Goal: Download file/media

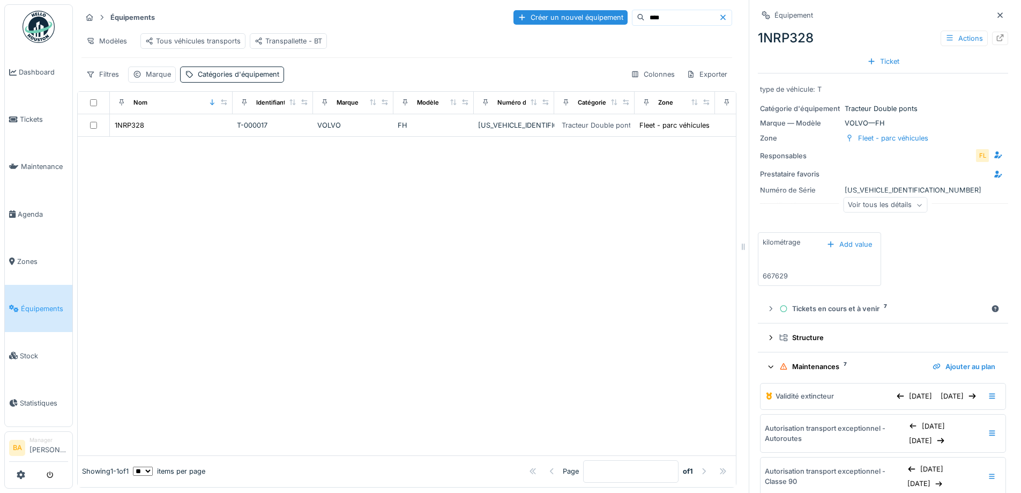
scroll to position [261, 0]
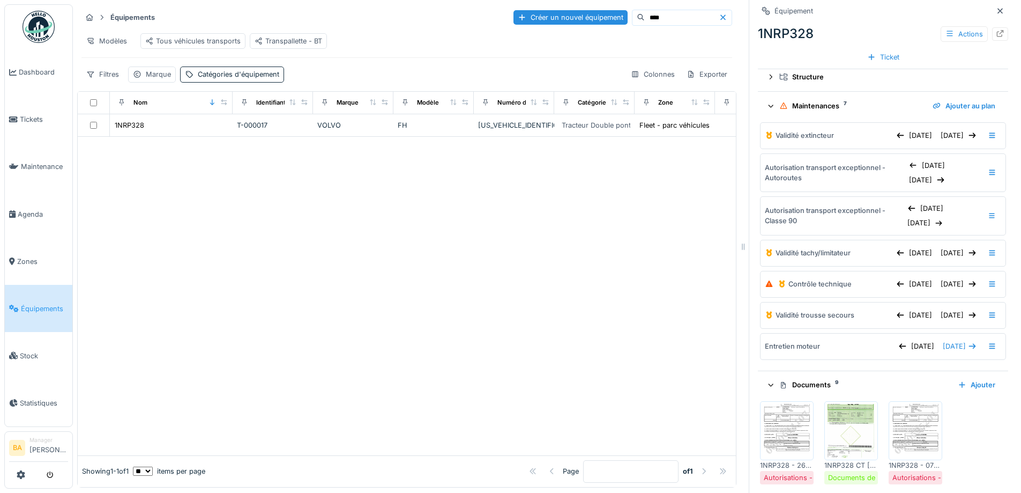
click at [645, 17] on input "****" at bounding box center [682, 17] width 74 height 15
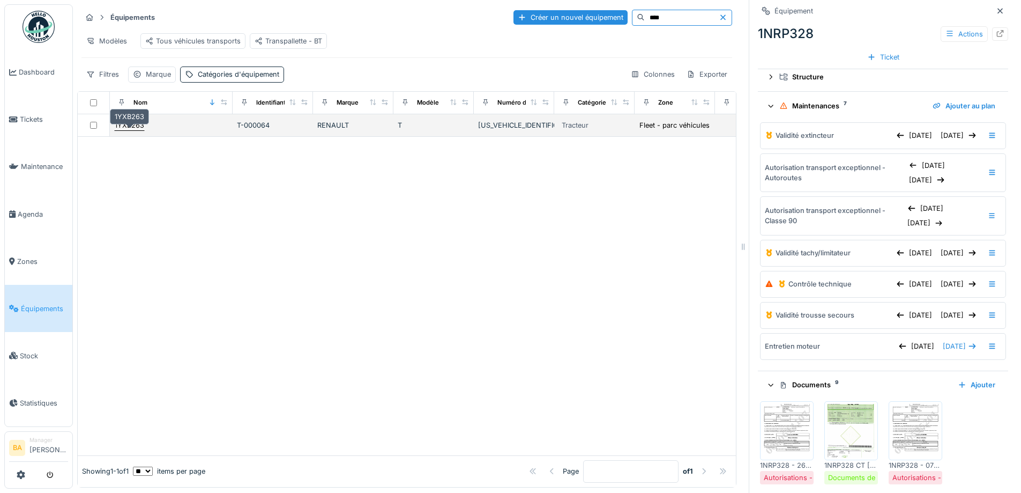
click at [129, 130] on div "1YXB263" at bounding box center [129, 125] width 29 height 10
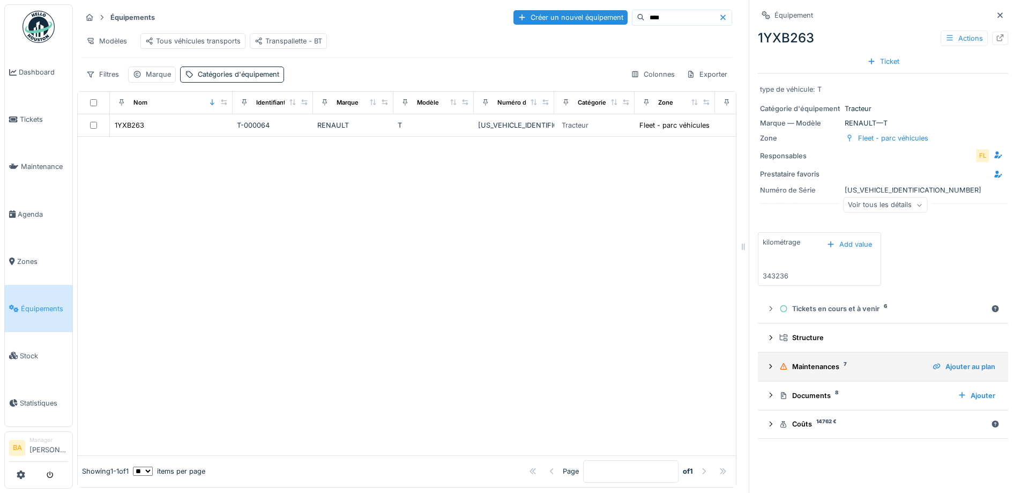
click at [762, 372] on summary "Maintenances 7 Ajouter au plan" at bounding box center [883, 366] width 242 height 20
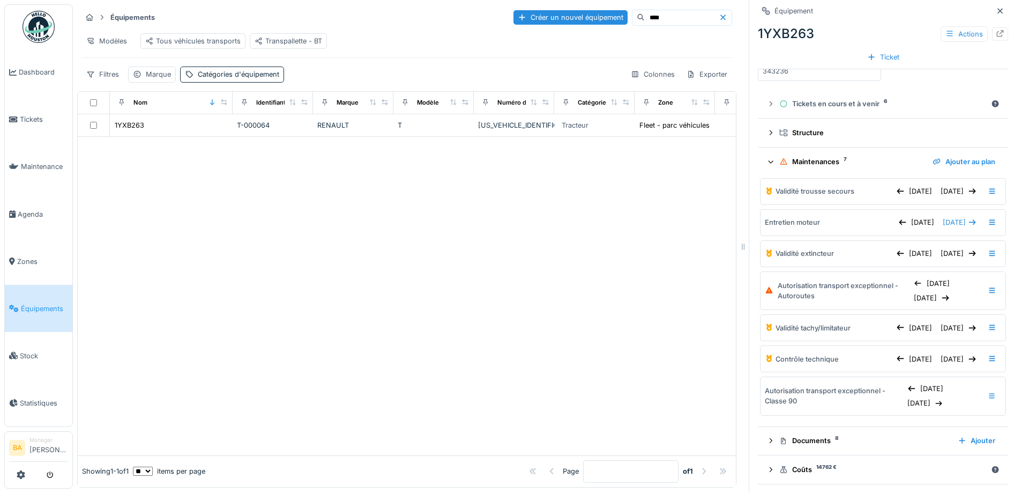
scroll to position [8, 0]
click at [767, 437] on icon at bounding box center [771, 440] width 9 height 7
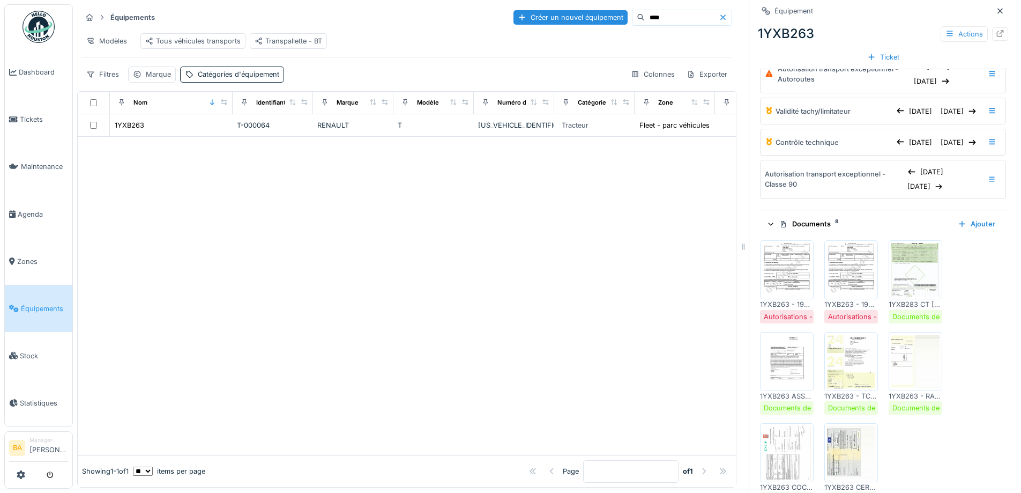
click at [766, 272] on img at bounding box center [787, 270] width 48 height 54
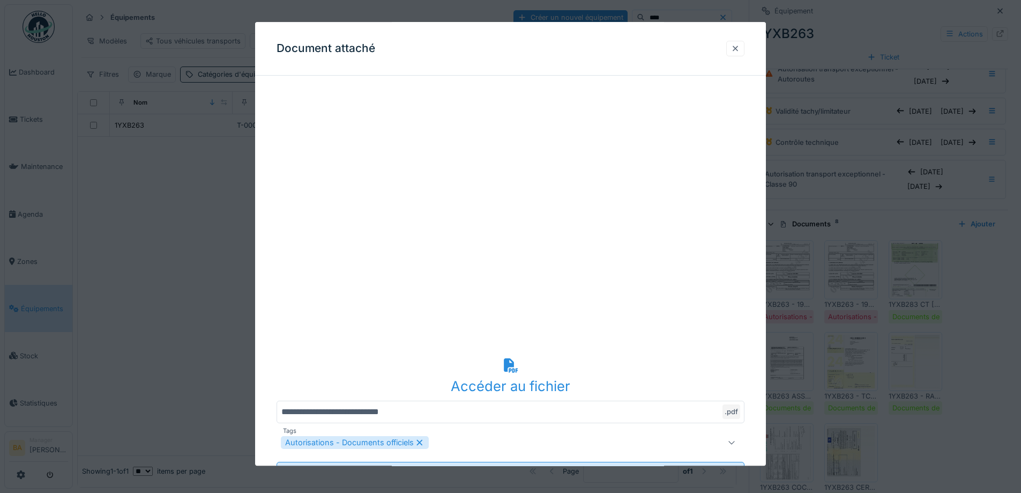
click at [740, 48] on div at bounding box center [735, 48] width 9 height 10
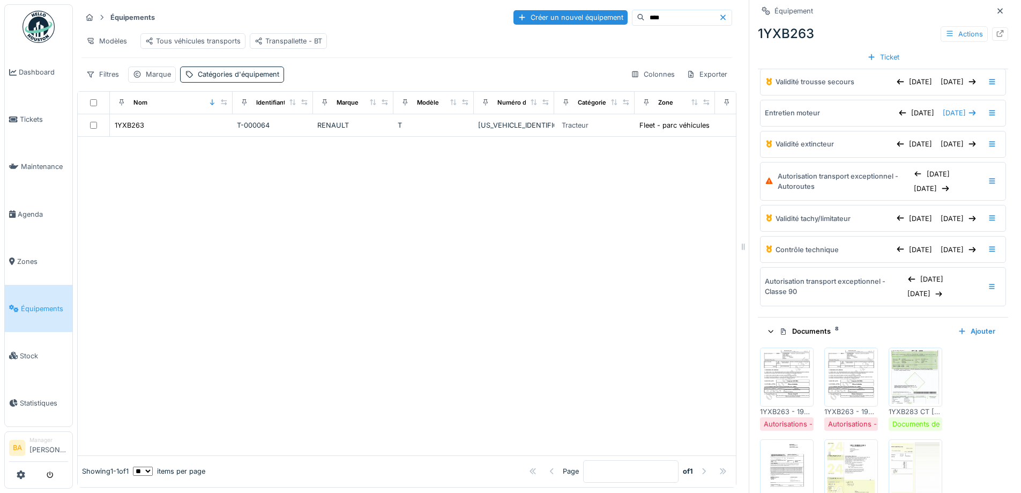
scroll to position [368, 0]
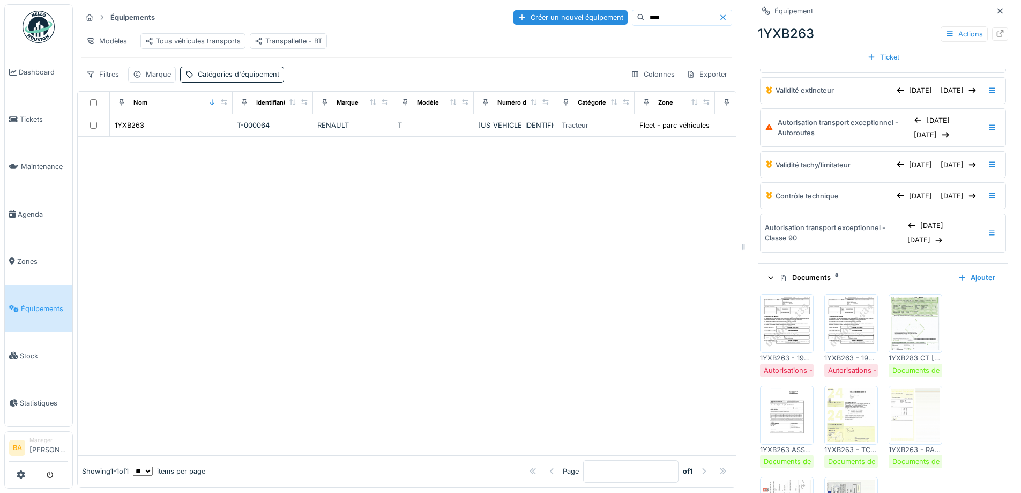
click at [857, 314] on img at bounding box center [851, 323] width 48 height 54
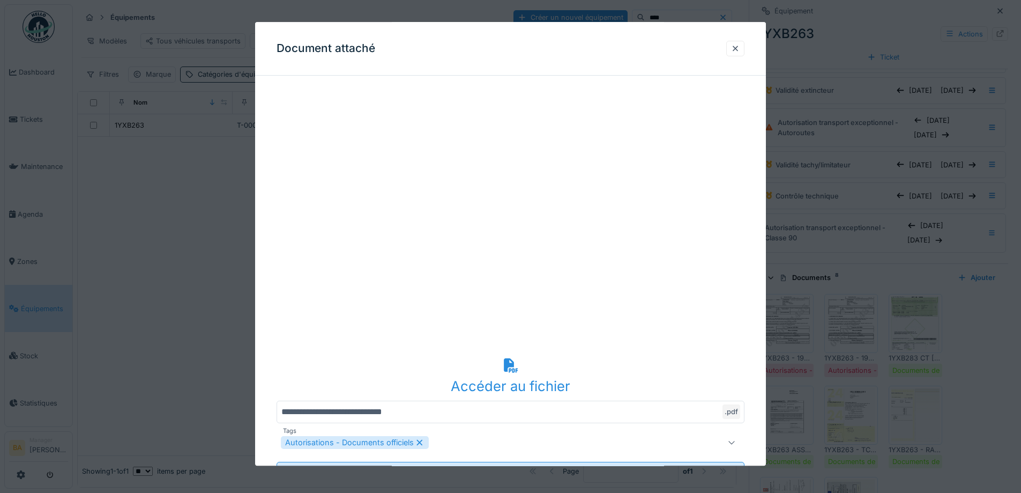
scroll to position [8, 0]
click at [745, 50] on div at bounding box center [735, 49] width 18 height 16
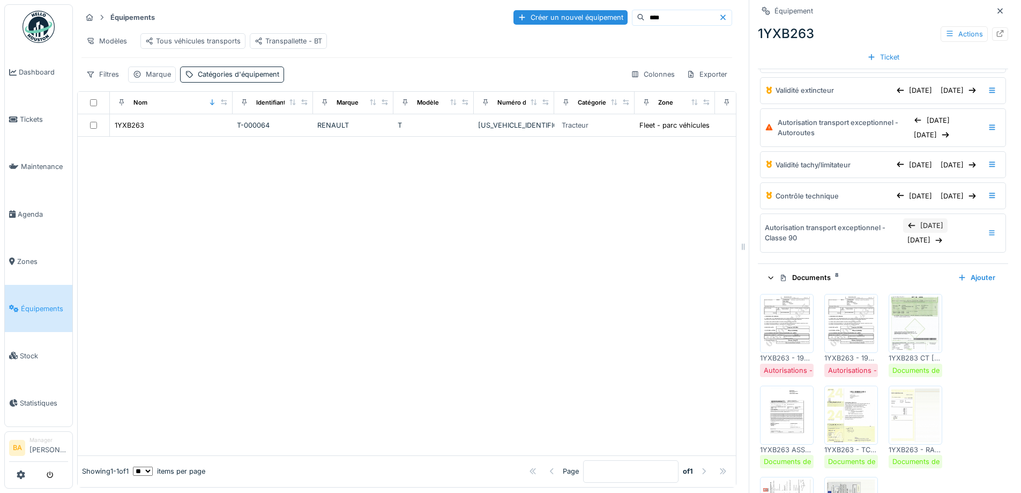
scroll to position [261, 0]
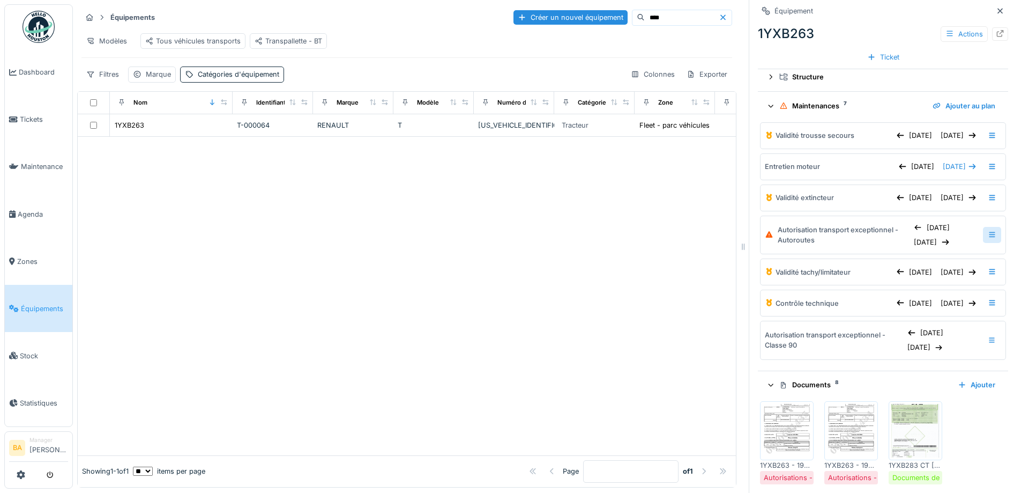
click at [988, 231] on icon at bounding box center [992, 234] width 9 height 7
click at [910, 238] on div "19/03/2025" at bounding box center [932, 242] width 44 height 14
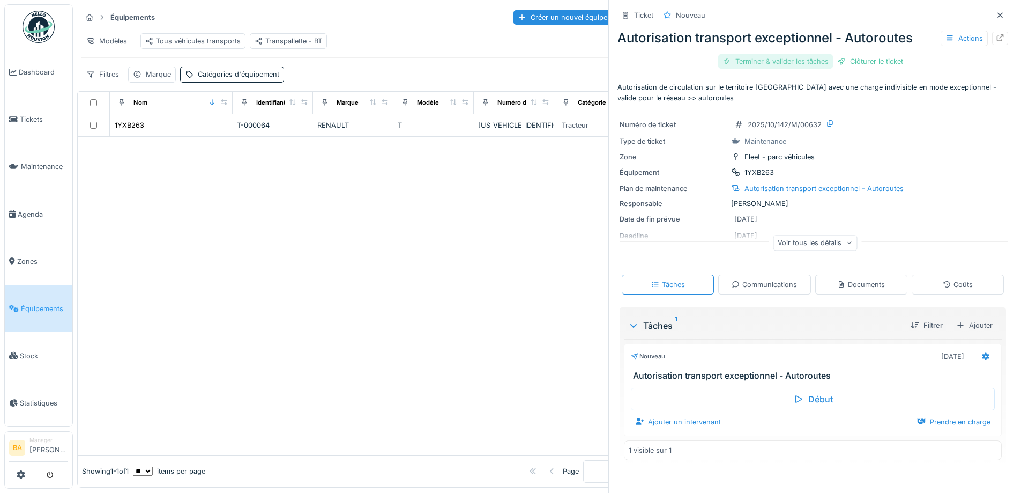
click at [757, 63] on div "Terminer & valider les tâches" at bounding box center [775, 61] width 115 height 14
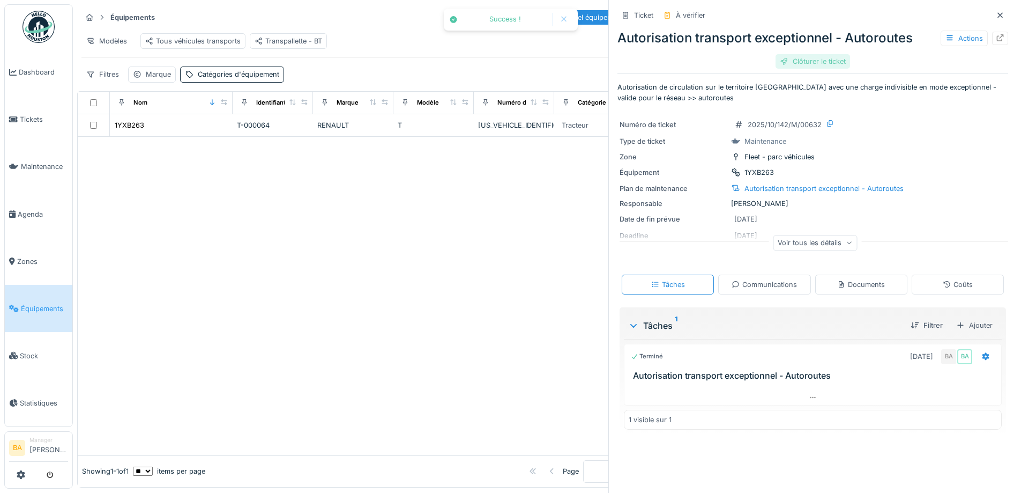
click at [810, 63] on div "Clôturer le ticket" at bounding box center [813, 61] width 75 height 14
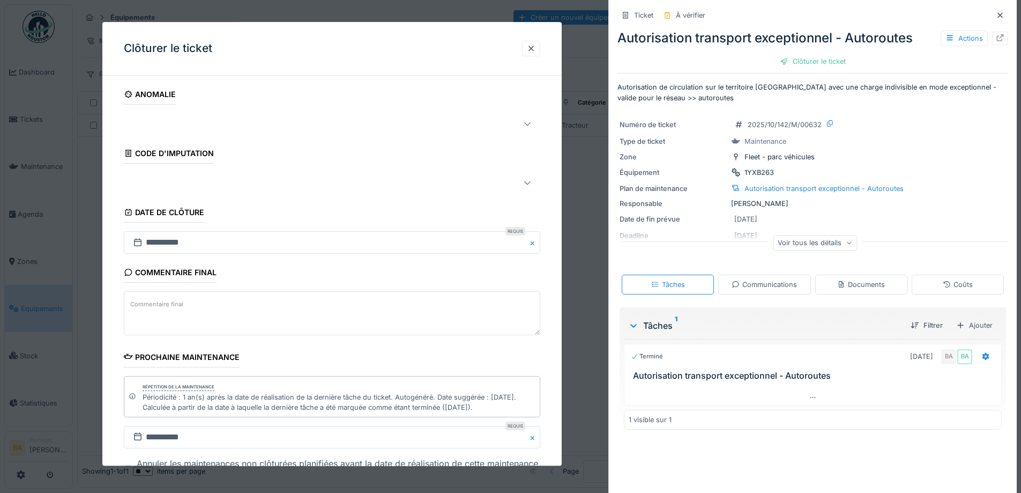
scroll to position [83, 0]
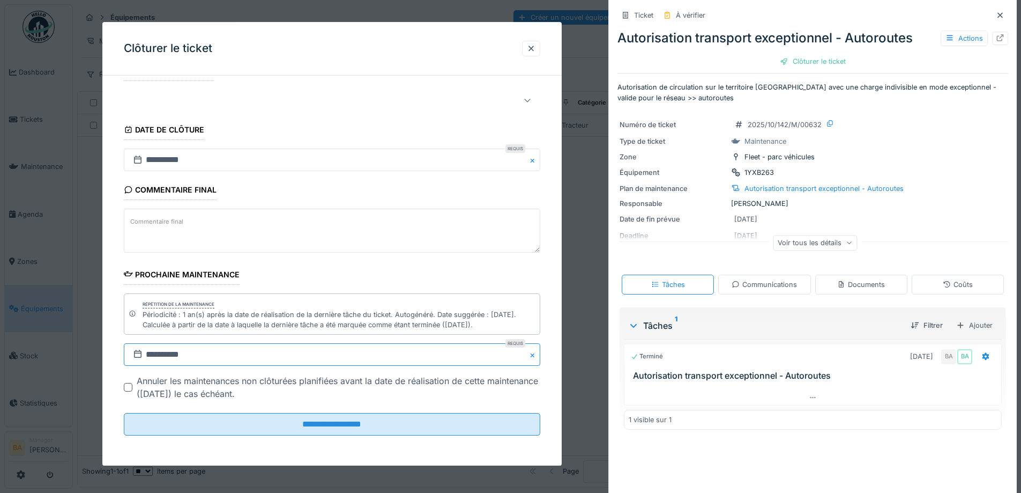
click at [153, 355] on input "**********" at bounding box center [332, 355] width 417 height 23
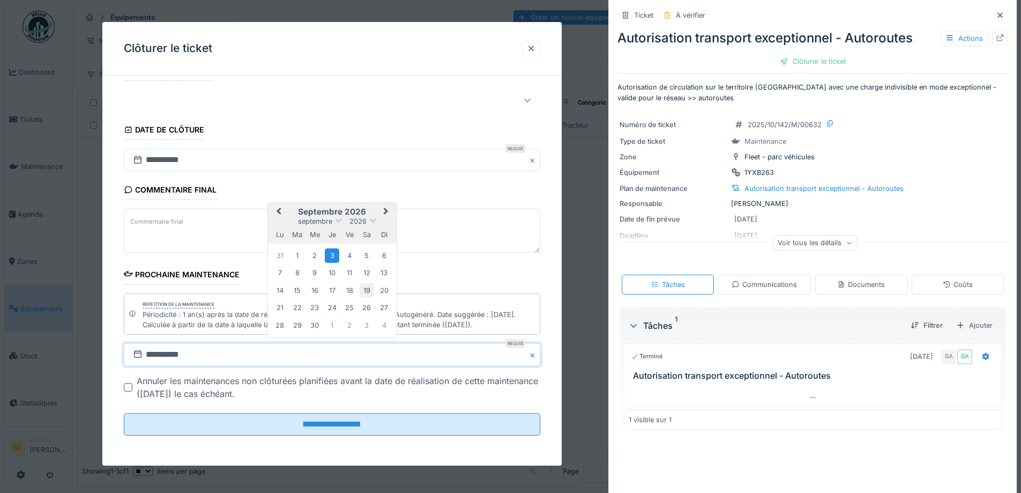
click at [367, 292] on div "19" at bounding box center [367, 290] width 14 height 14
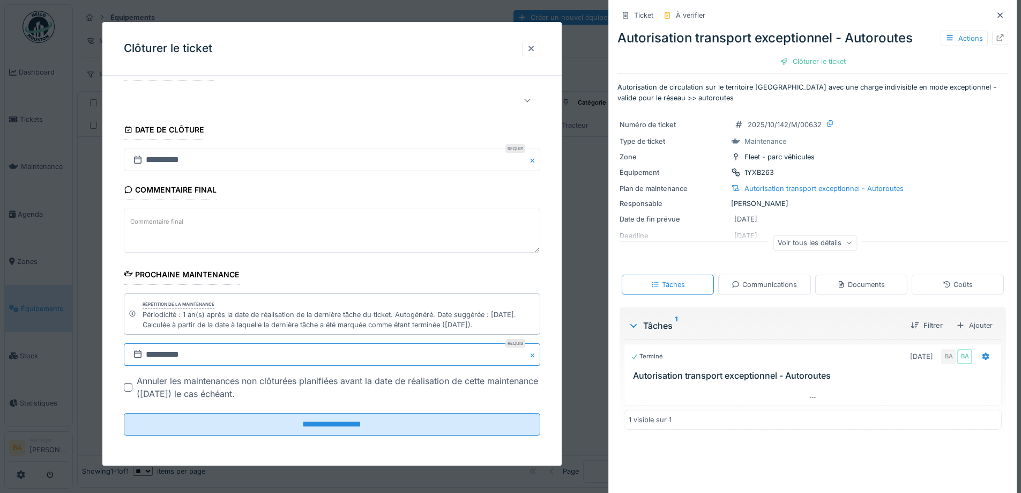
click at [161, 358] on input "**********" at bounding box center [332, 355] width 417 height 23
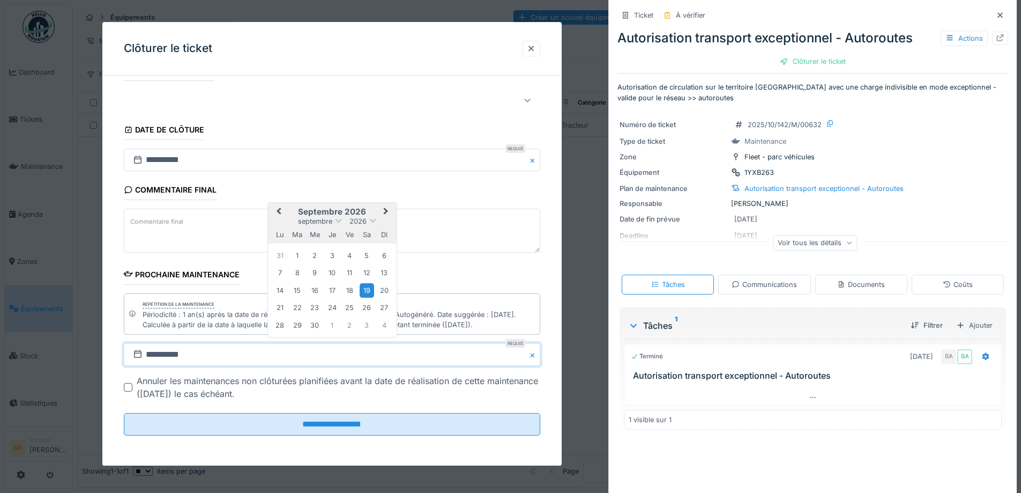
click at [279, 211] on span "Previous Month" at bounding box center [279, 212] width 0 height 13
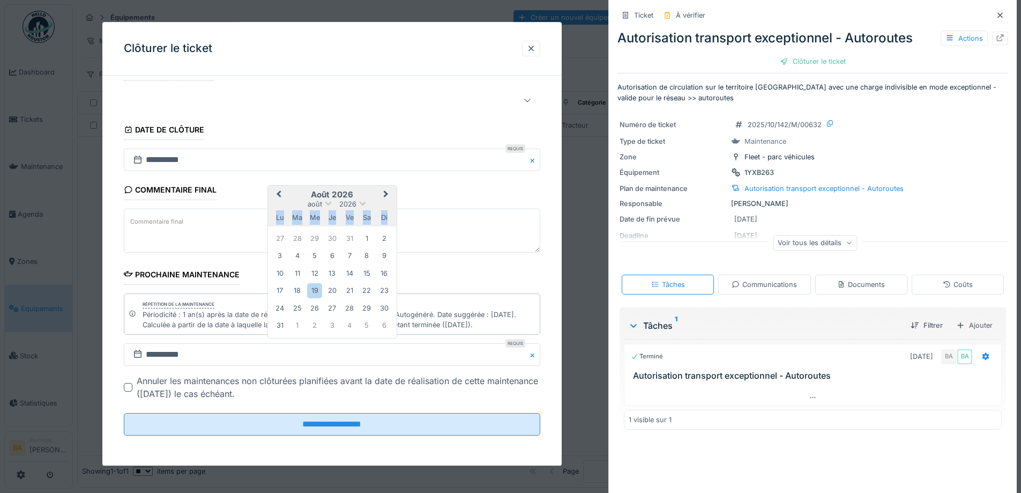
click at [283, 211] on div "lu" at bounding box center [280, 217] width 14 height 14
click at [280, 199] on button "Previous Month" at bounding box center [277, 195] width 17 height 17
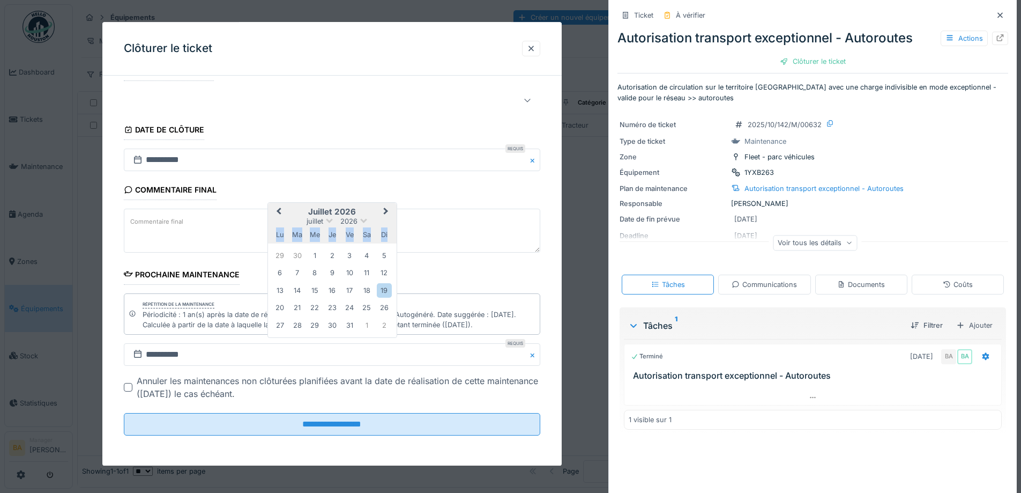
click at [277, 207] on button "Previous Month" at bounding box center [277, 212] width 17 height 17
click at [279, 209] on span "Previous Month" at bounding box center [279, 212] width 0 height 13
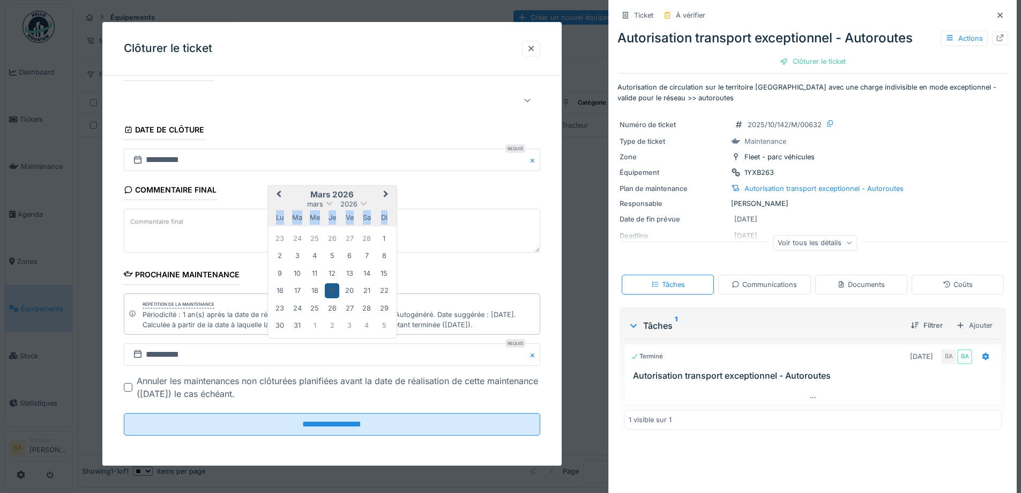
click at [336, 293] on div "19" at bounding box center [332, 291] width 14 height 14
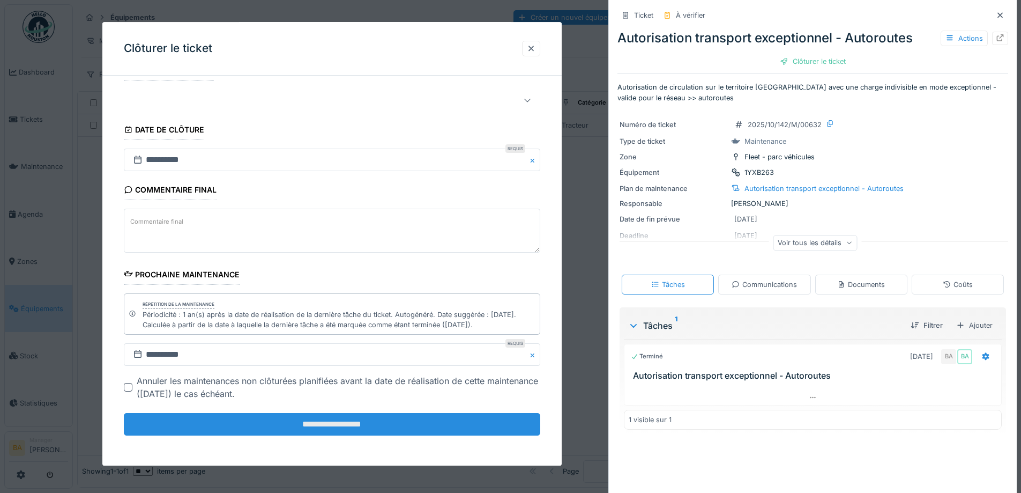
click at [288, 428] on input "**********" at bounding box center [332, 424] width 417 height 23
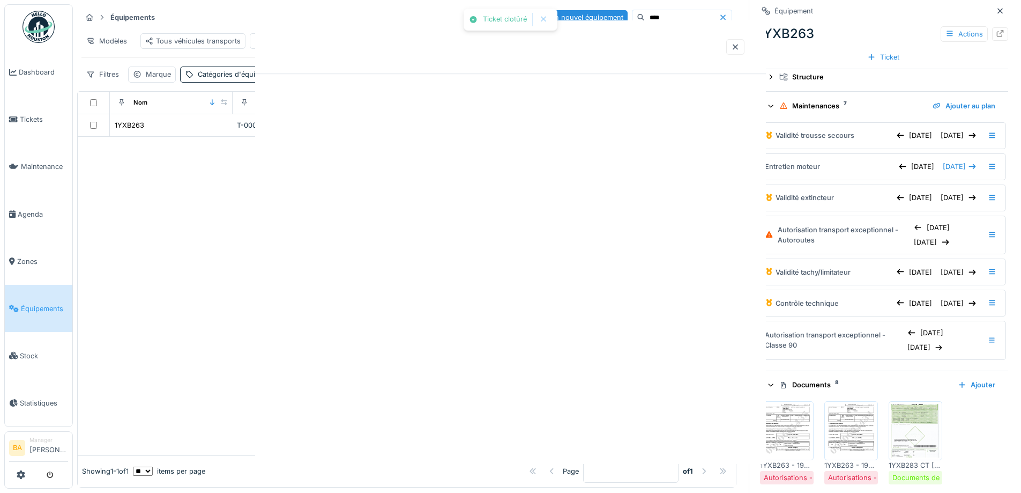
scroll to position [0, 0]
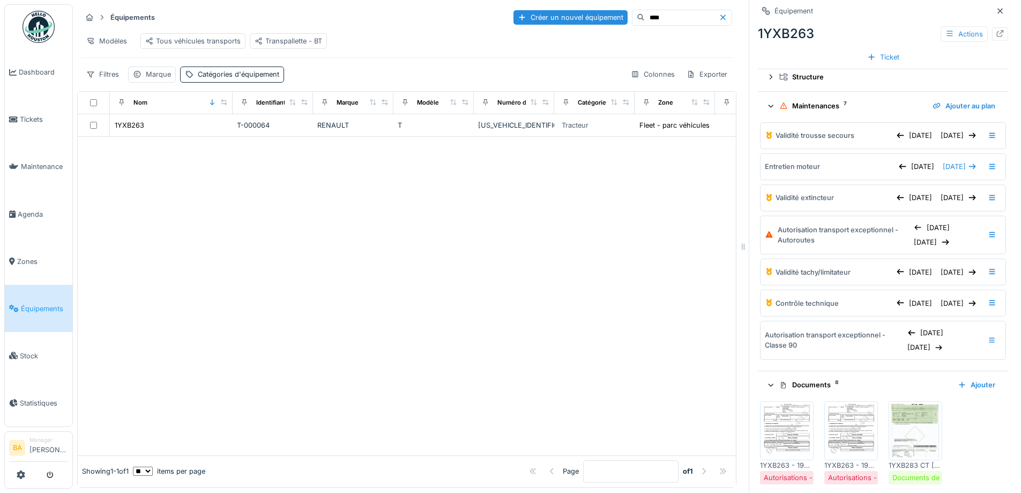
click at [827, 417] on img at bounding box center [851, 431] width 48 height 54
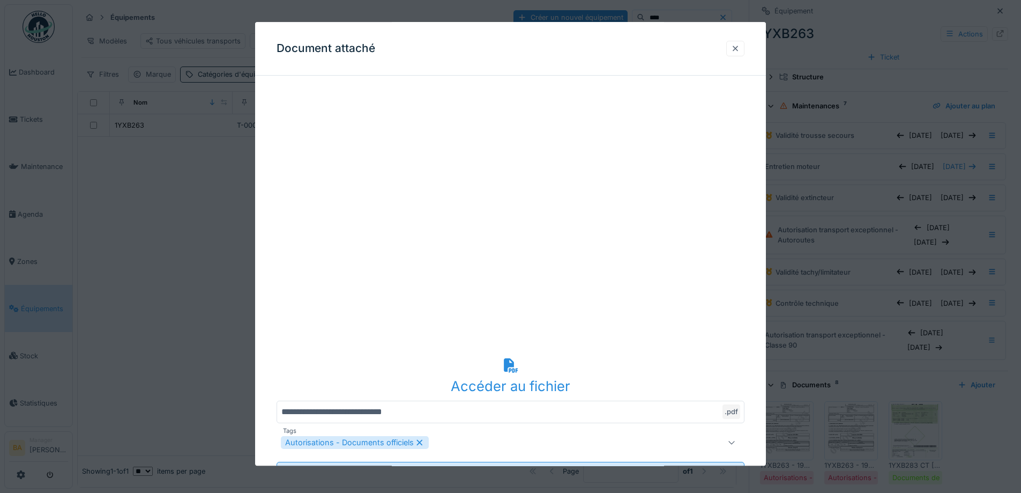
click at [737, 51] on div at bounding box center [735, 48] width 9 height 10
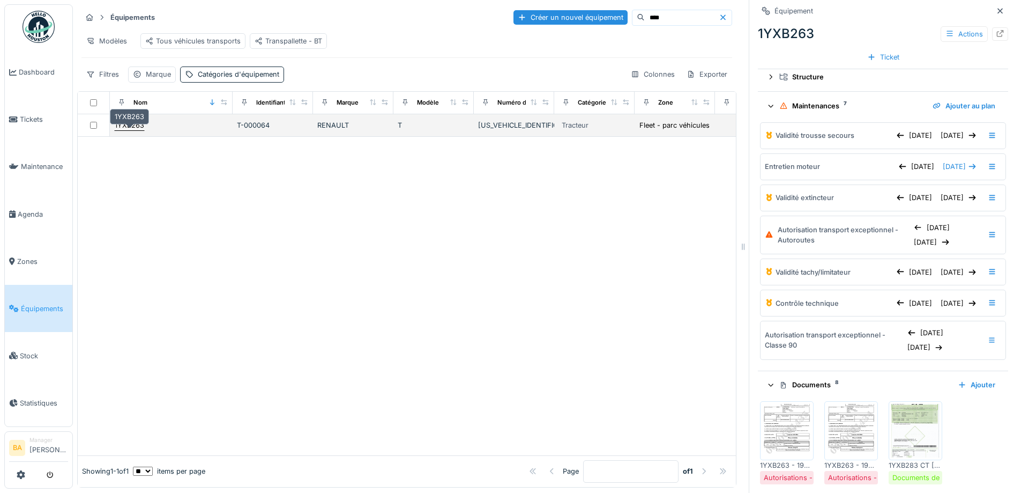
click at [123, 127] on div "1YXB263" at bounding box center [129, 125] width 29 height 10
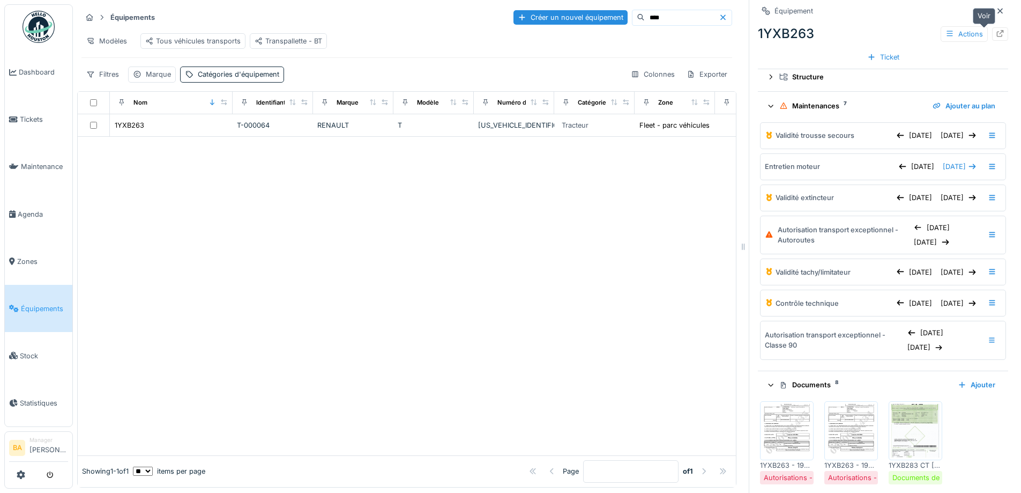
click at [997, 30] on icon at bounding box center [1000, 33] width 7 height 7
drag, startPoint x: 629, startPoint y: 10, endPoint x: 574, endPoint y: 0, distance: 55.5
click at [574, 0] on div "Équipements Créer un nouvel équipement **** Modèles Tous véhicules transports T…" at bounding box center [547, 246] width 948 height 493
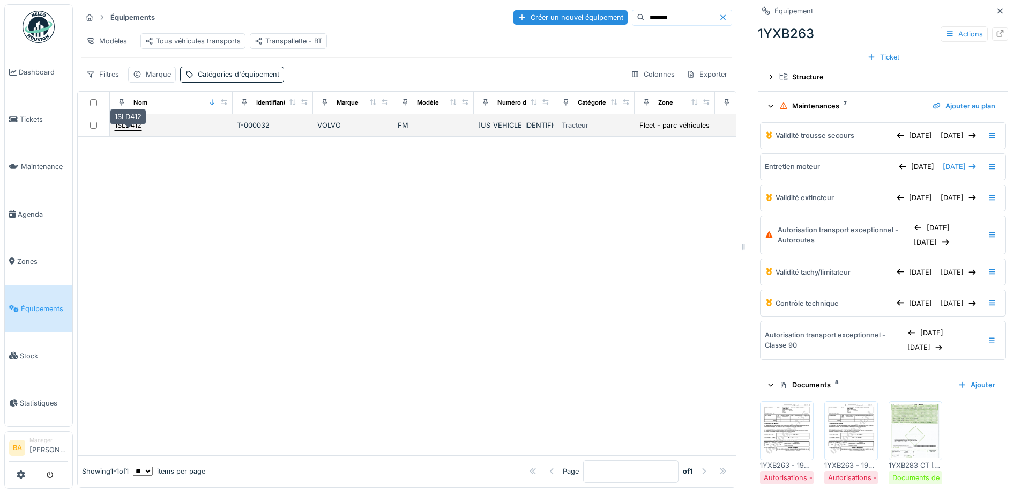
click at [128, 130] on div "1SLD412" at bounding box center [128, 125] width 27 height 10
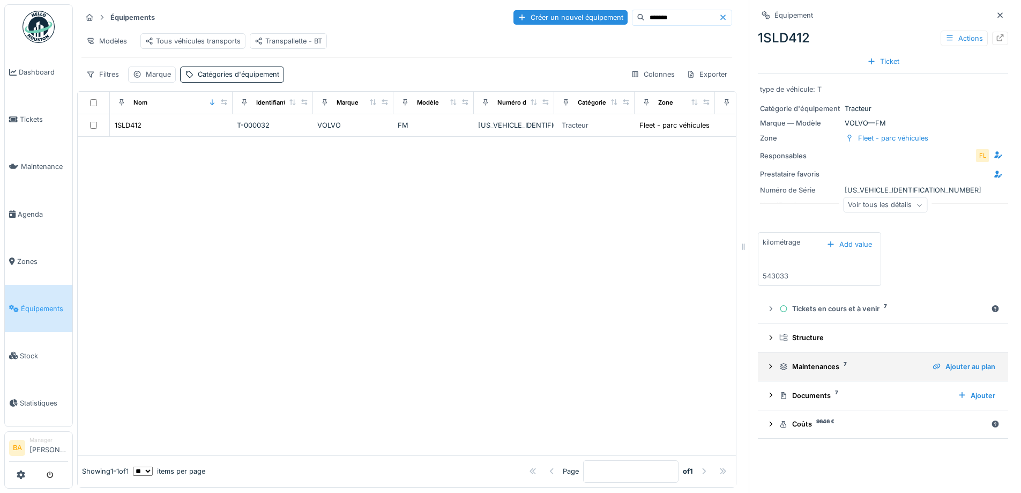
click at [770, 368] on icon at bounding box center [771, 365] width 3 height 5
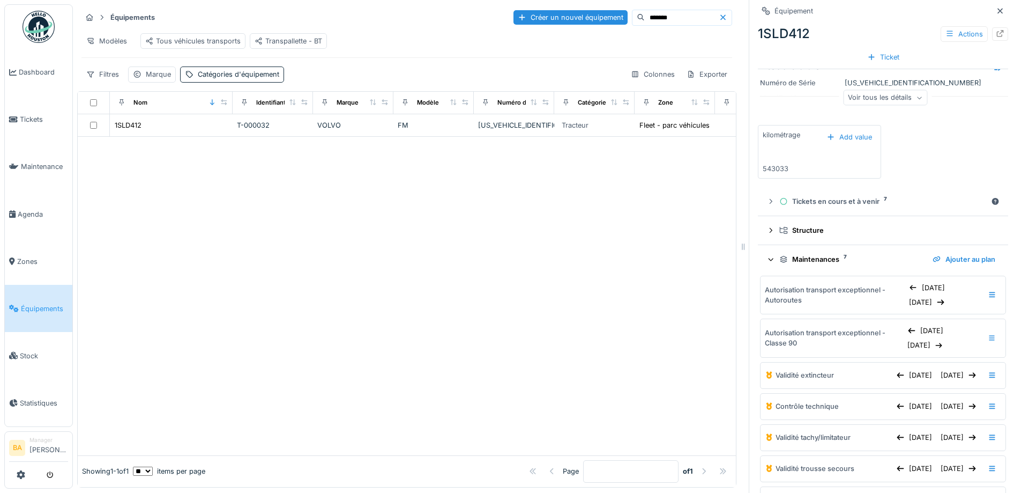
scroll to position [214, 0]
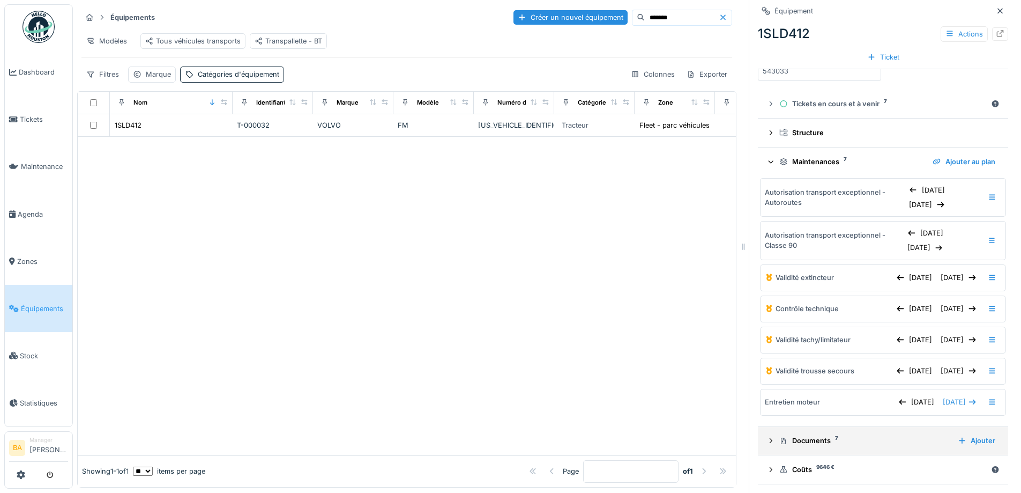
click at [762, 451] on summary "Documents 7 Ajouter" at bounding box center [883, 441] width 242 height 20
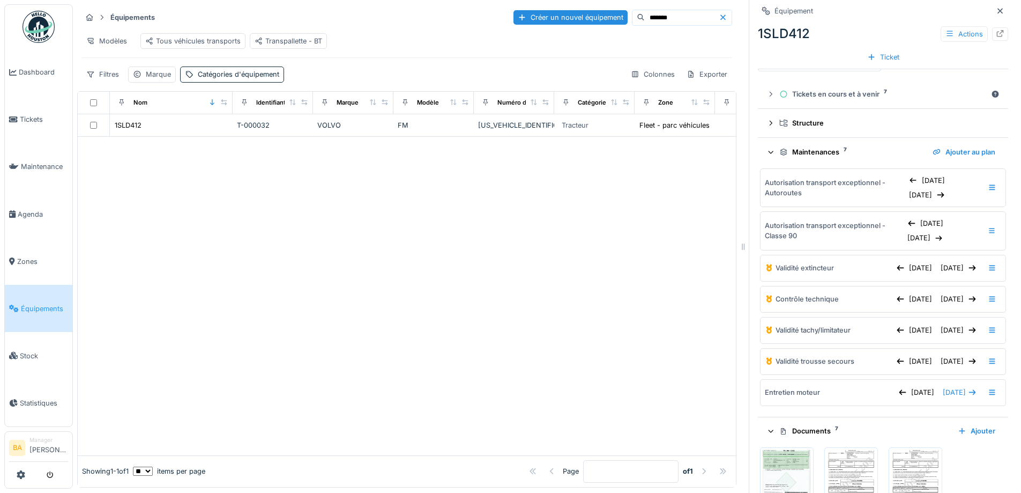
scroll to position [375, 0]
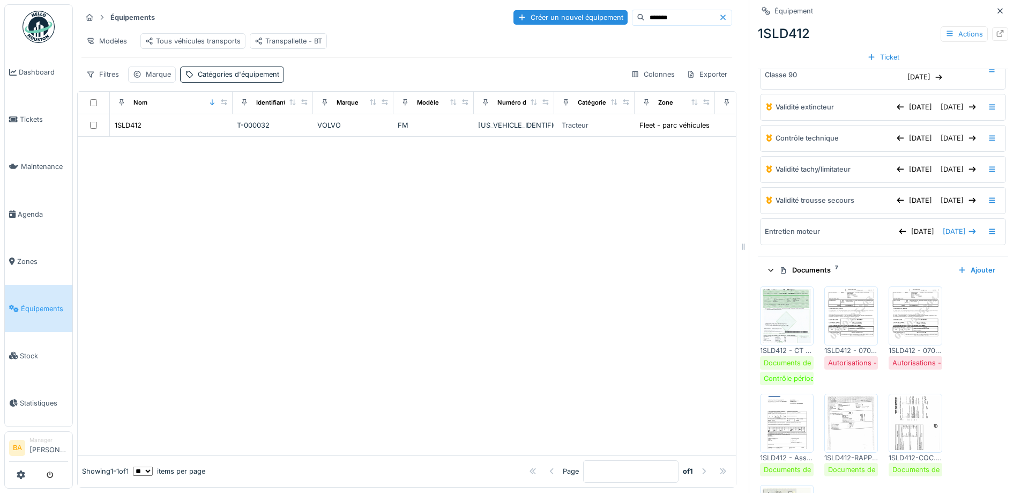
click at [841, 343] on img at bounding box center [851, 316] width 48 height 54
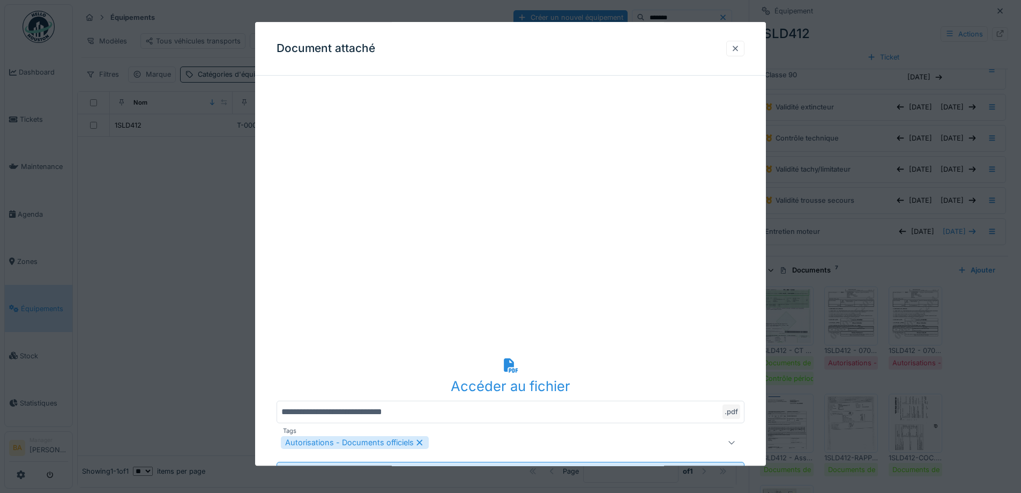
click at [740, 45] on div at bounding box center [735, 48] width 9 height 10
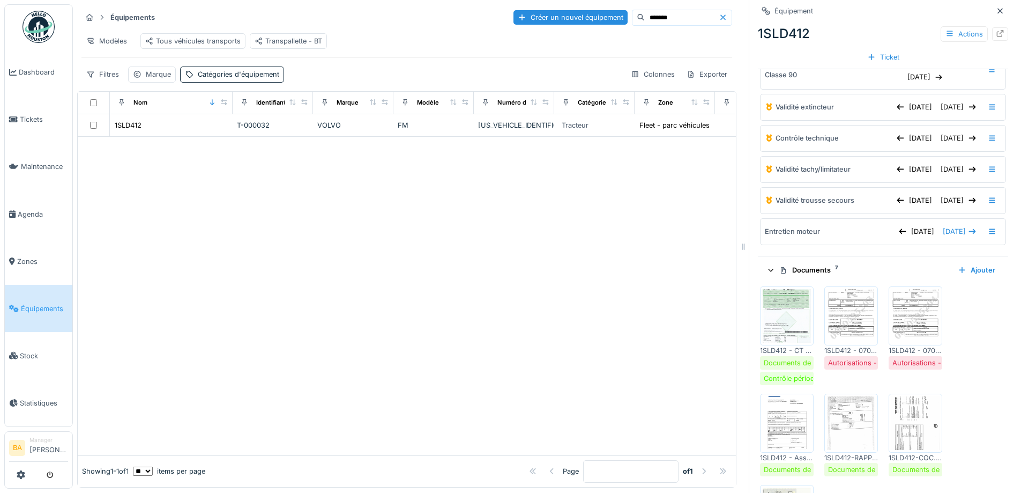
click at [902, 345] on div at bounding box center [916, 315] width 54 height 59
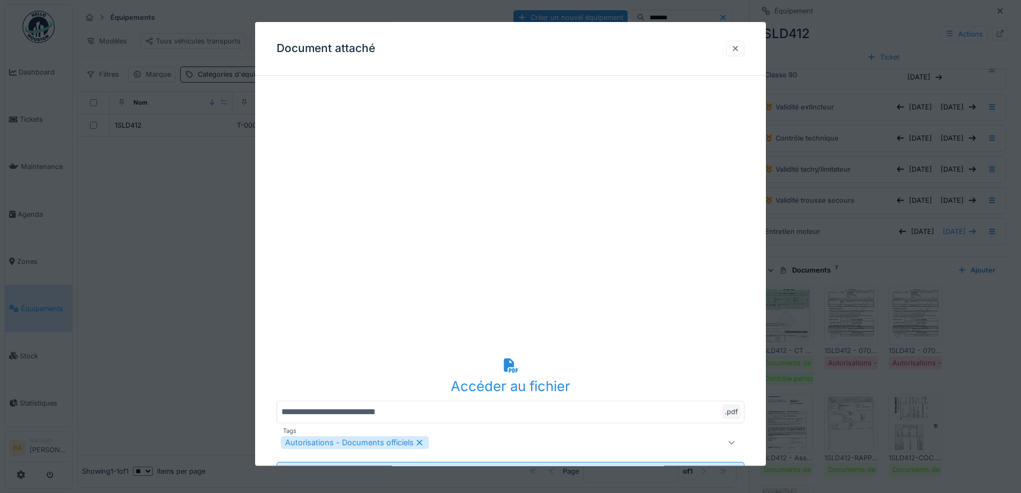
click at [740, 44] on div at bounding box center [735, 48] width 9 height 10
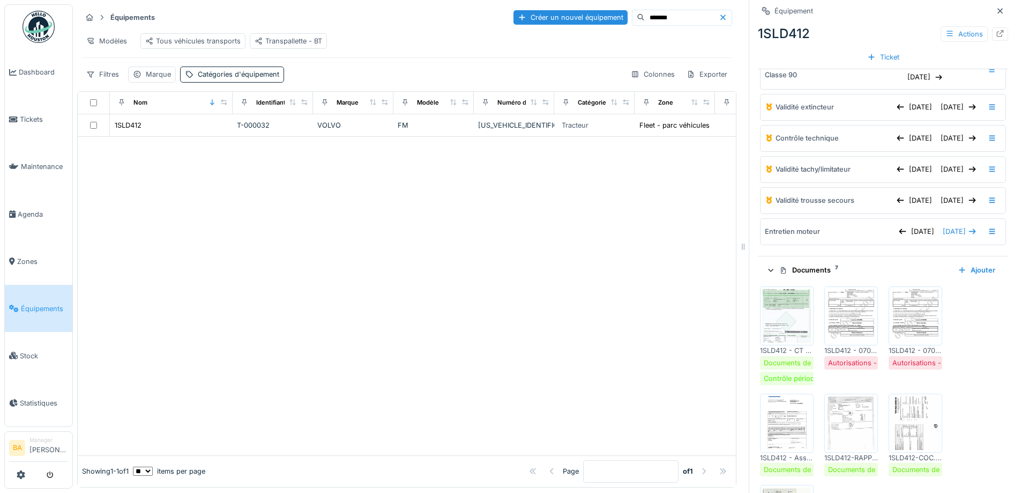
drag, startPoint x: 635, startPoint y: 14, endPoint x: 593, endPoint y: 15, distance: 42.4
click at [632, 15] on div "*******" at bounding box center [682, 18] width 100 height 16
click at [129, 130] on div "1NPZ834" at bounding box center [129, 125] width 29 height 10
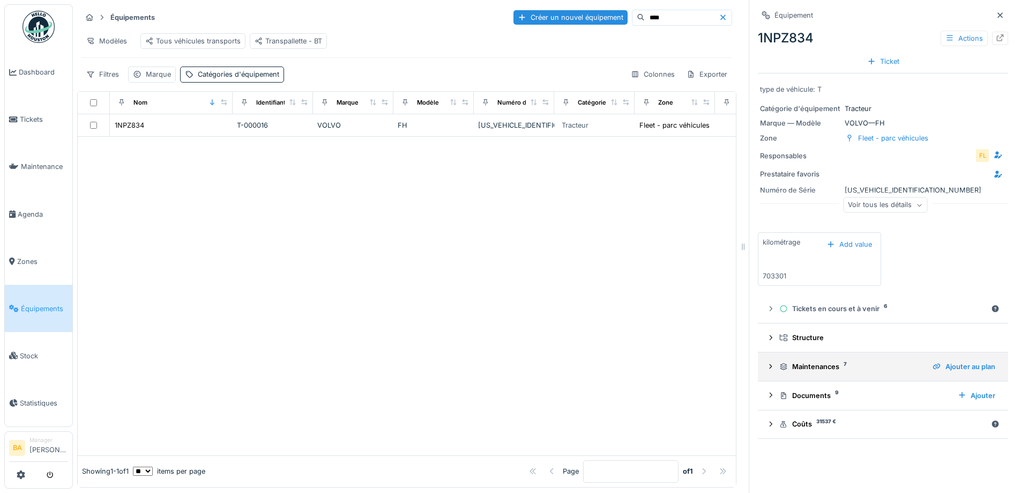
click at [767, 370] on icon at bounding box center [771, 366] width 9 height 7
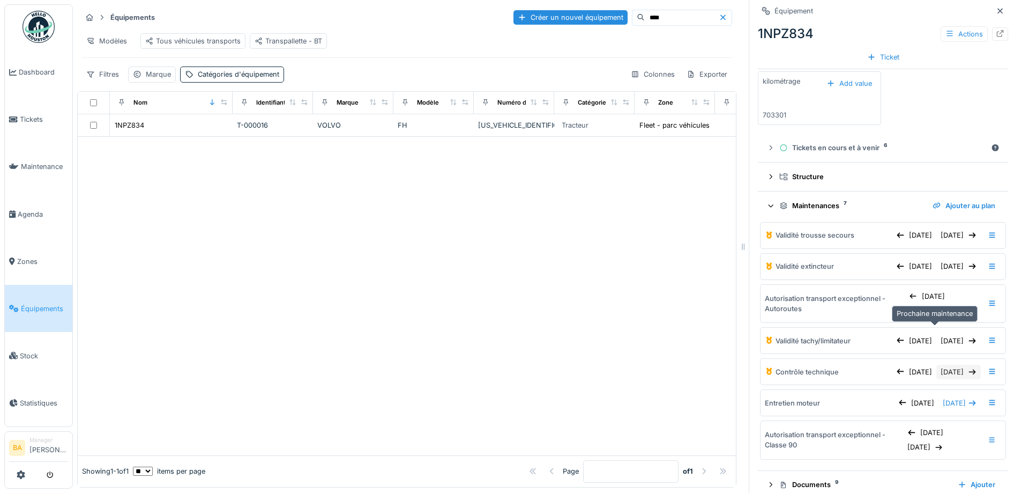
scroll to position [214, 0]
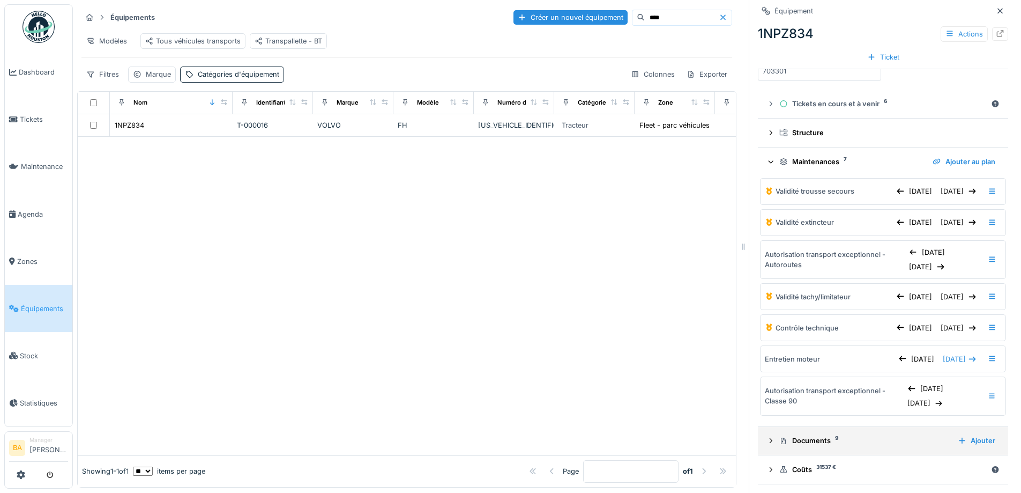
click at [786, 445] on div "Documents 9" at bounding box center [864, 440] width 170 height 10
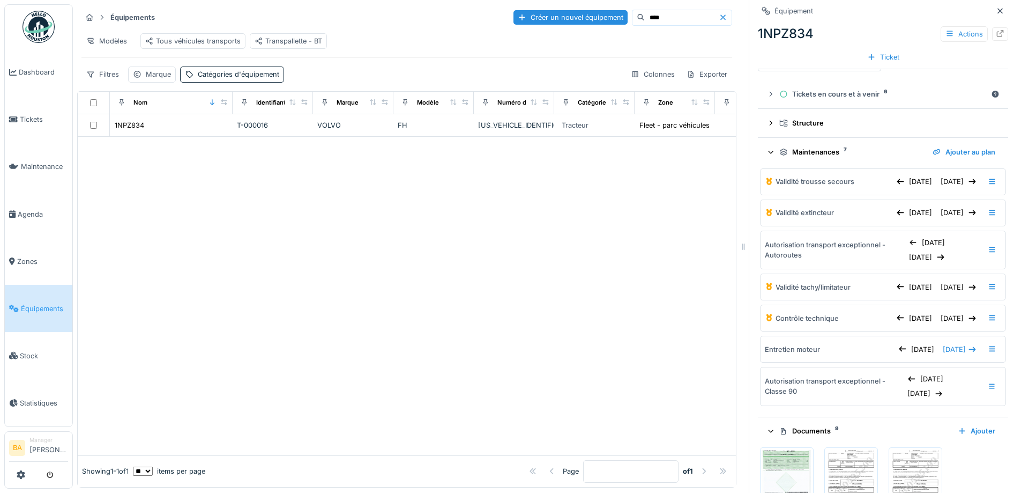
scroll to position [375, 0]
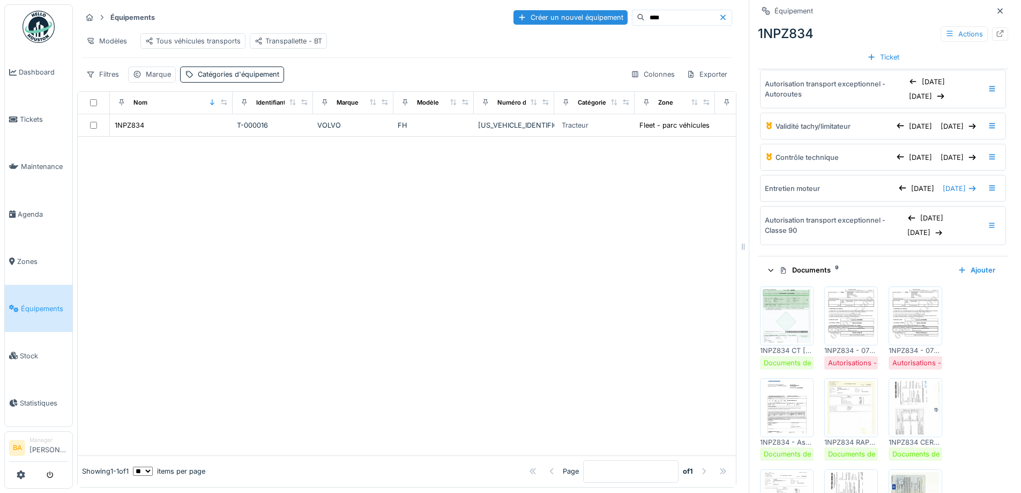
click at [835, 355] on div "1NPZ834 - 07022026 - CLASSE 90.pdf" at bounding box center [851, 350] width 54 height 10
click at [835, 336] on img at bounding box center [851, 316] width 48 height 54
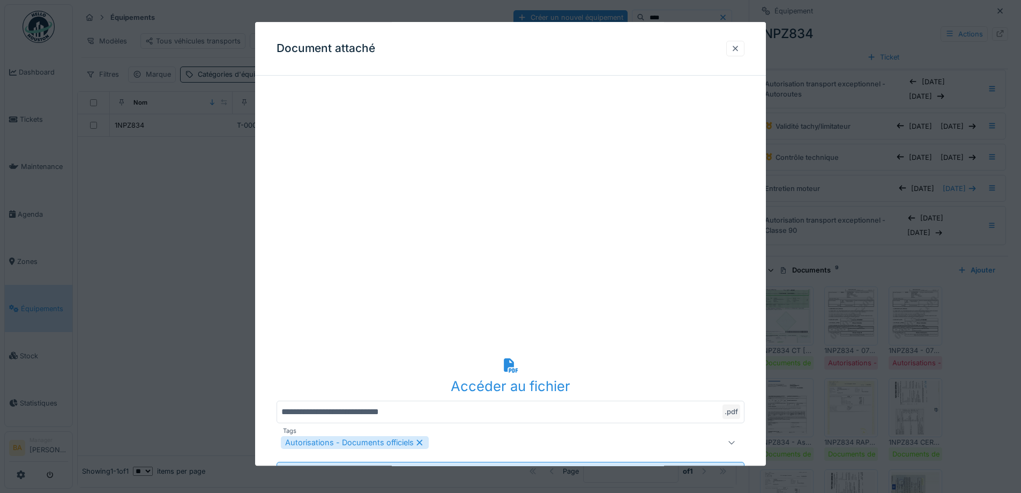
click at [739, 45] on div at bounding box center [735, 48] width 9 height 10
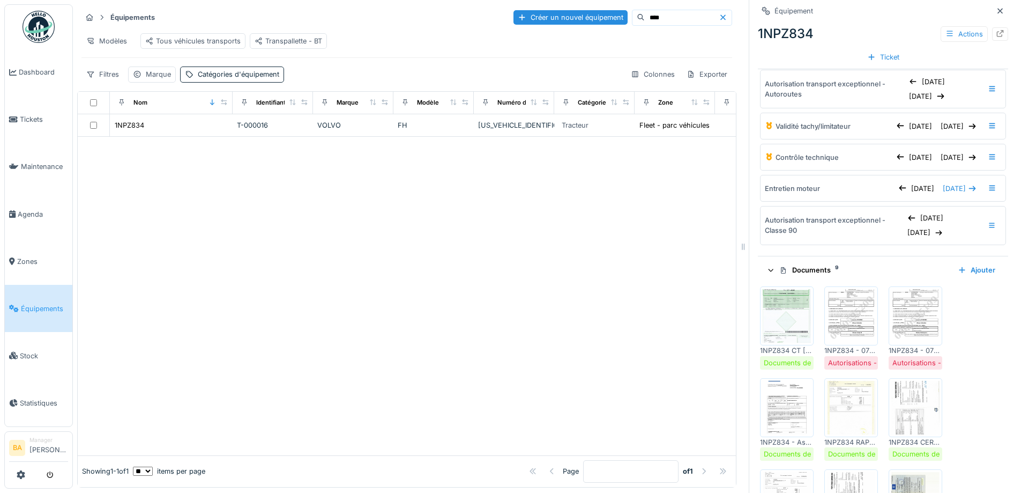
click at [909, 355] on div "1NPZ834 - 07022026 - AUTOROUTES.pdf" at bounding box center [916, 350] width 54 height 10
click at [918, 332] on img at bounding box center [915, 316] width 48 height 54
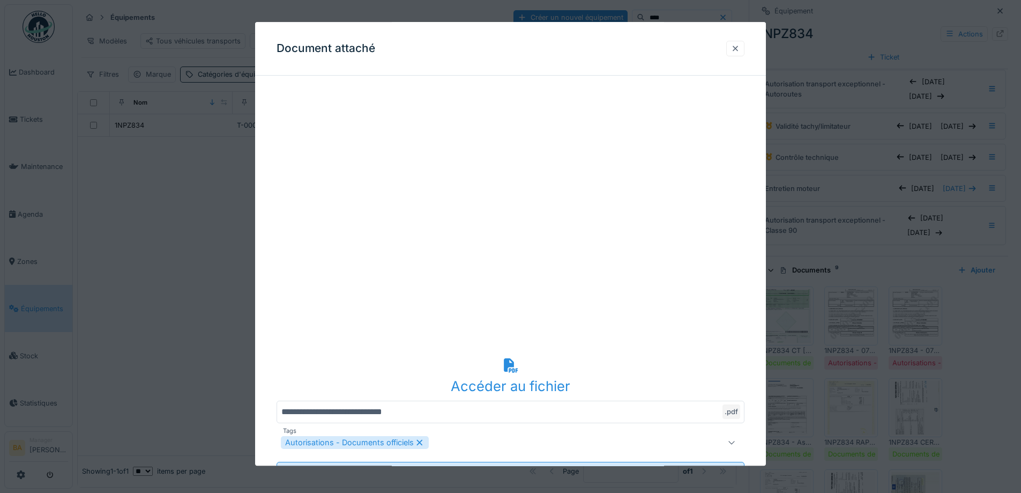
click at [734, 45] on div at bounding box center [735, 49] width 18 height 16
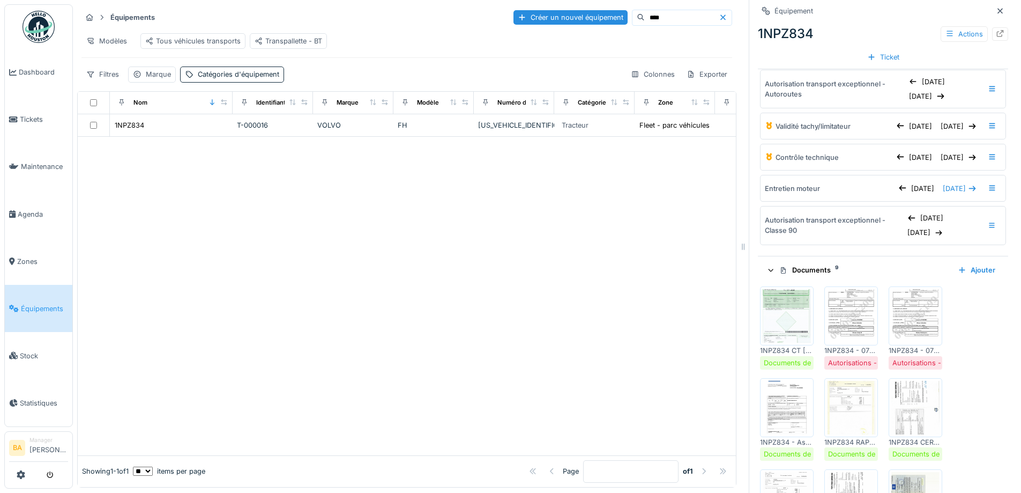
drag, startPoint x: 629, startPoint y: 19, endPoint x: 595, endPoint y: 18, distance: 33.8
click at [632, 19] on div "****" at bounding box center [682, 18] width 100 height 16
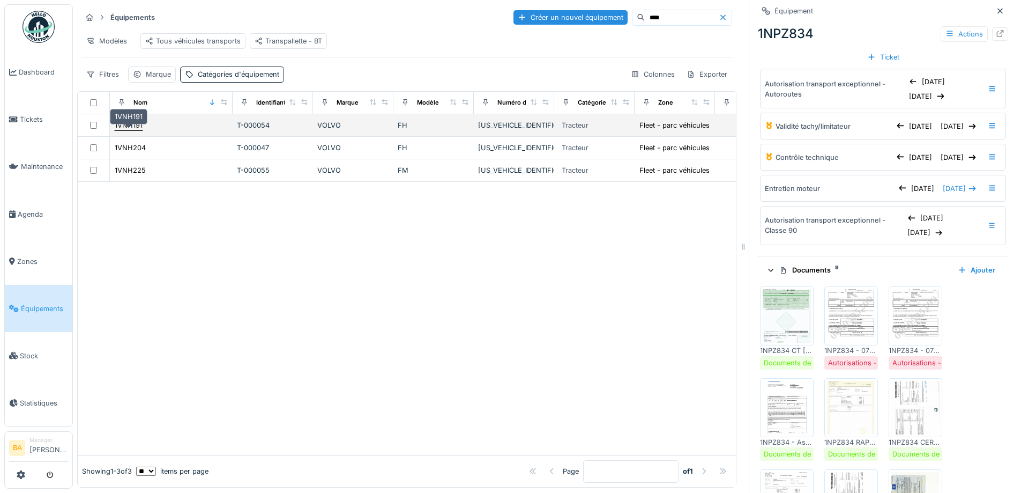
click at [129, 130] on div "1VNH191" at bounding box center [129, 125] width 28 height 10
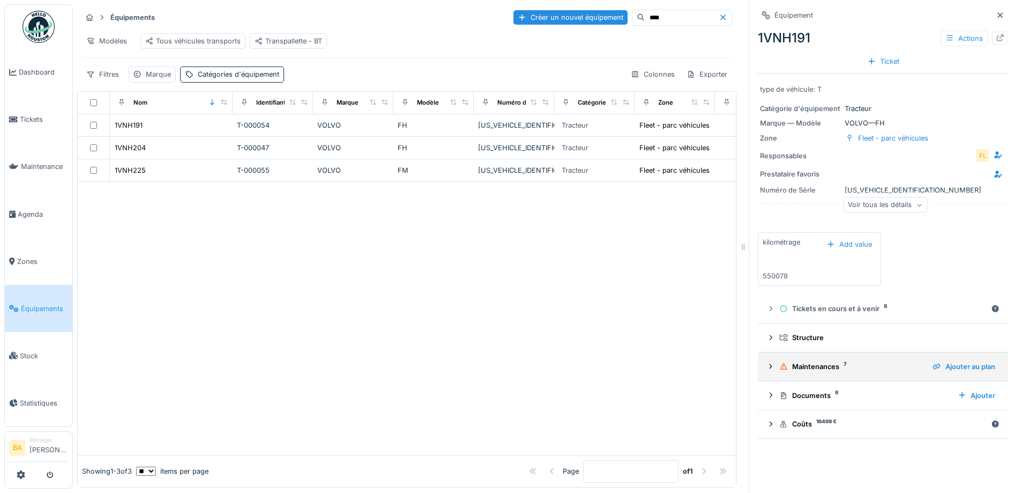
click at [762, 366] on summary "Maintenances 7 Ajouter au plan" at bounding box center [883, 366] width 242 height 20
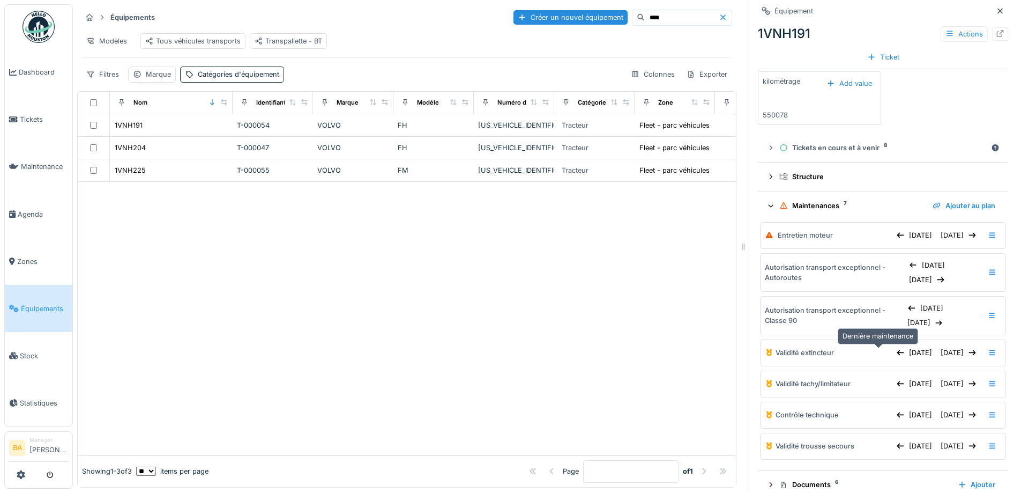
scroll to position [207, 0]
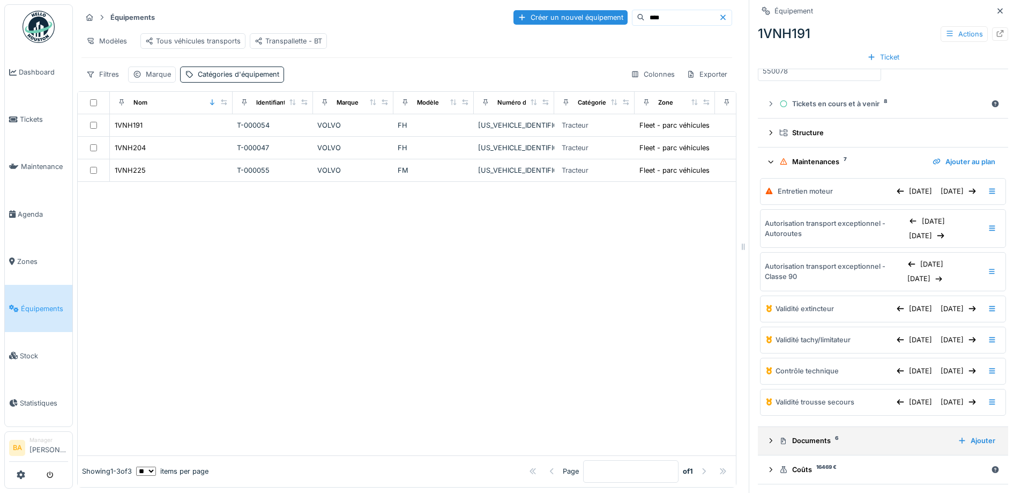
click at [787, 442] on div "Documents 6" at bounding box center [864, 440] width 170 height 10
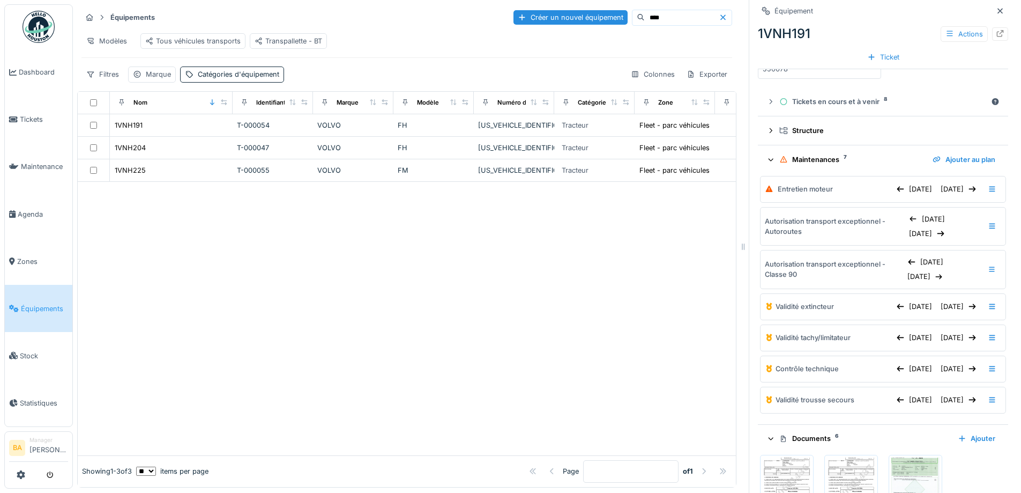
scroll to position [314, 0]
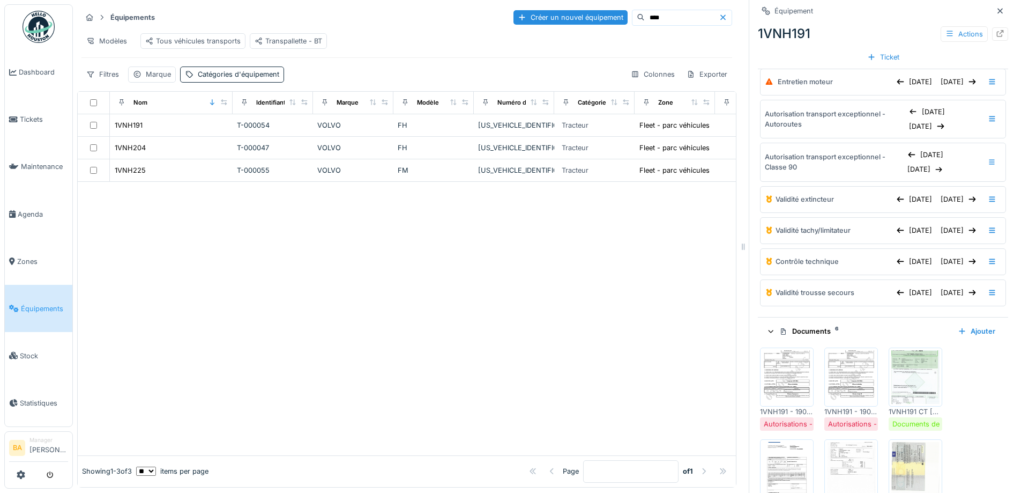
click at [774, 392] on img at bounding box center [787, 377] width 48 height 54
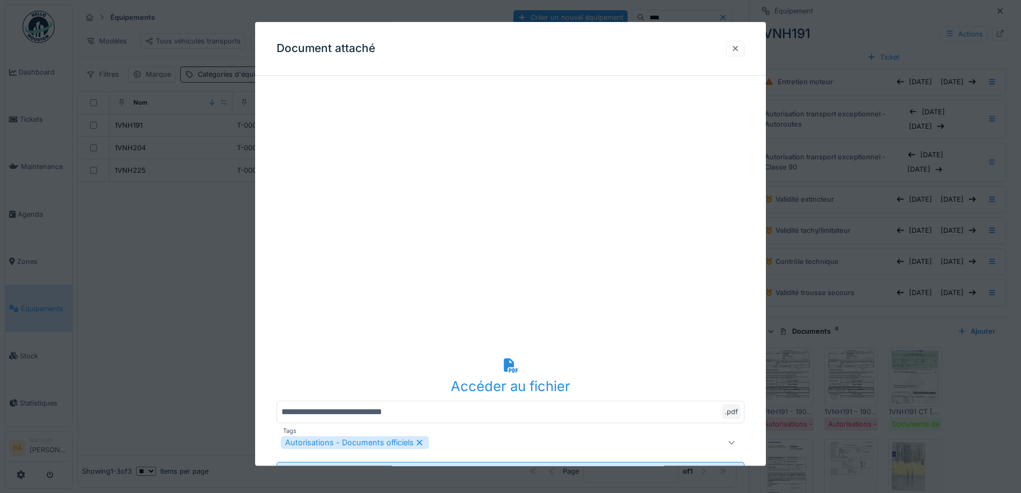
click at [737, 48] on div at bounding box center [735, 48] width 9 height 10
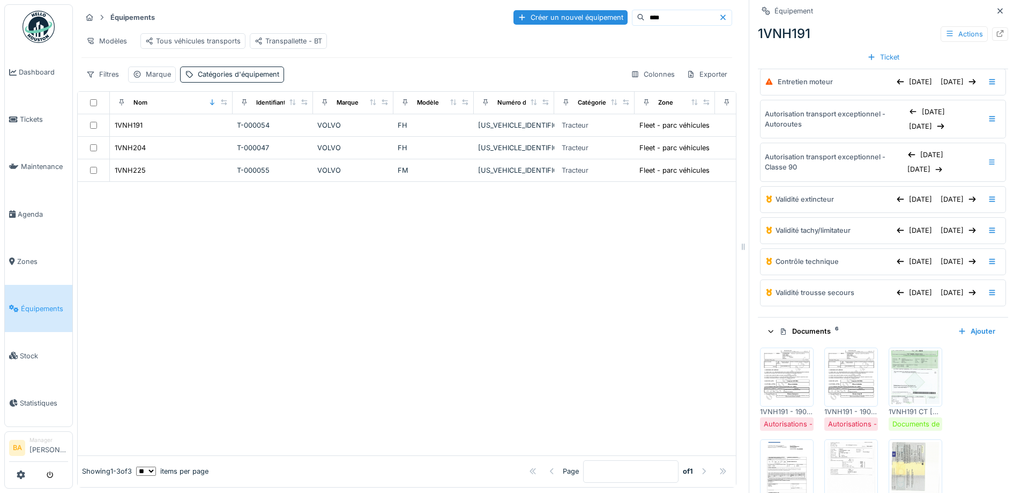
click at [836, 360] on img at bounding box center [851, 377] width 48 height 54
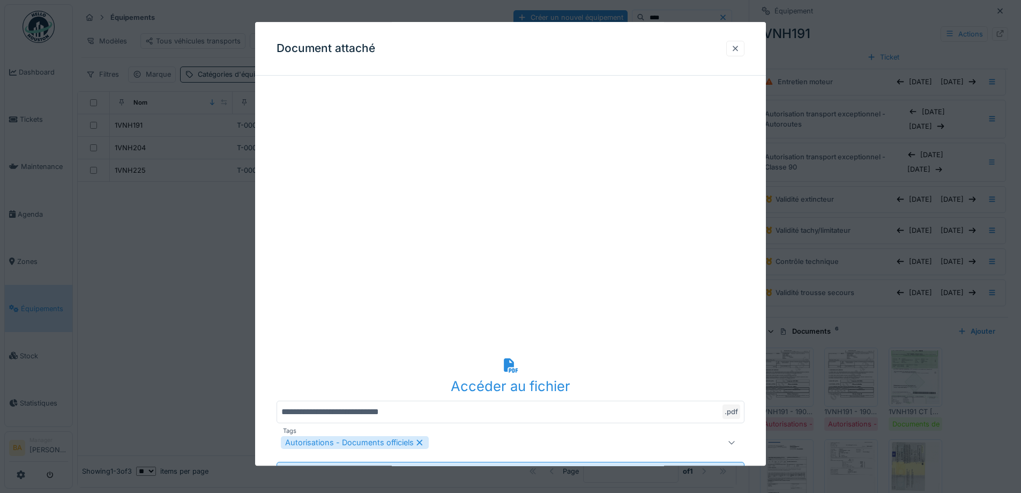
click at [737, 48] on div at bounding box center [735, 48] width 9 height 10
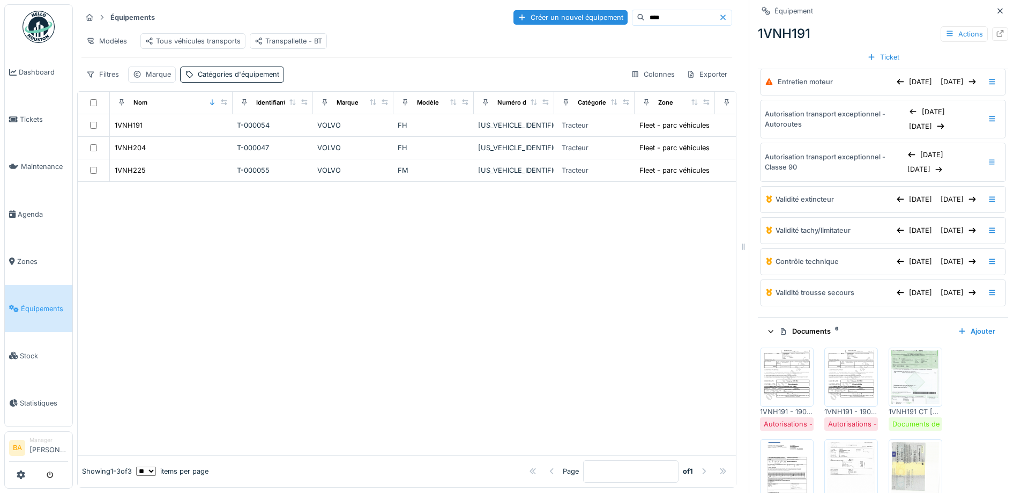
drag, startPoint x: 621, startPoint y: 23, endPoint x: 600, endPoint y: 23, distance: 20.9
click at [632, 23] on div "****" at bounding box center [682, 18] width 100 height 16
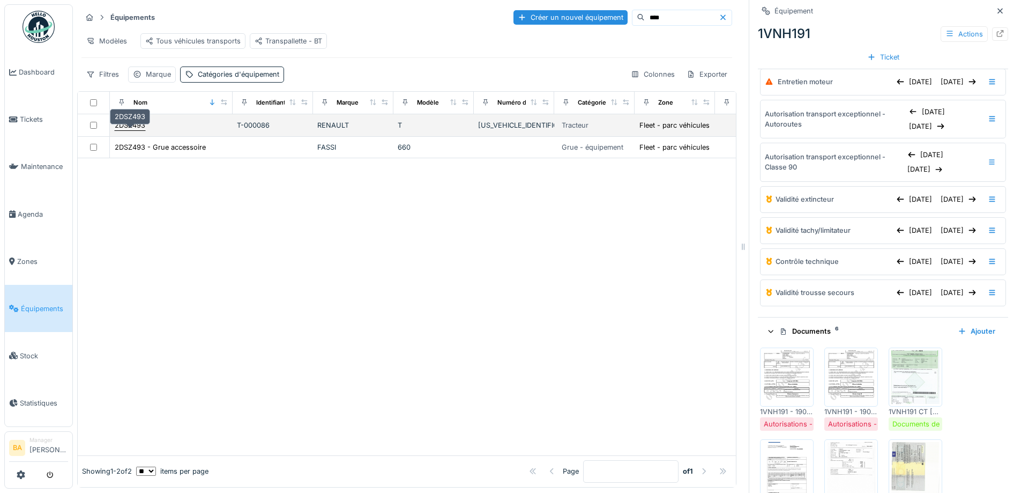
click at [129, 130] on div "2DSZ493" at bounding box center [130, 125] width 31 height 10
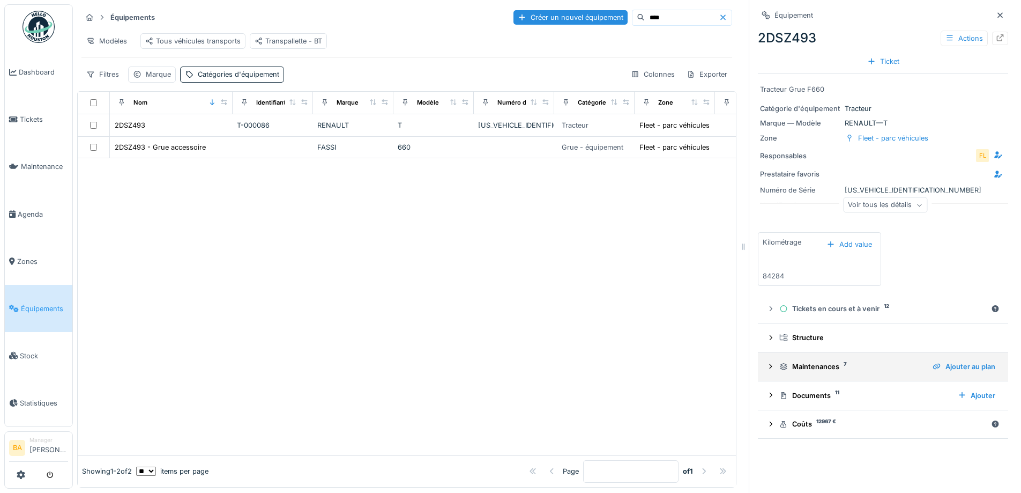
click at [762, 369] on summary "Maintenances 7 Ajouter au plan" at bounding box center [883, 366] width 242 height 20
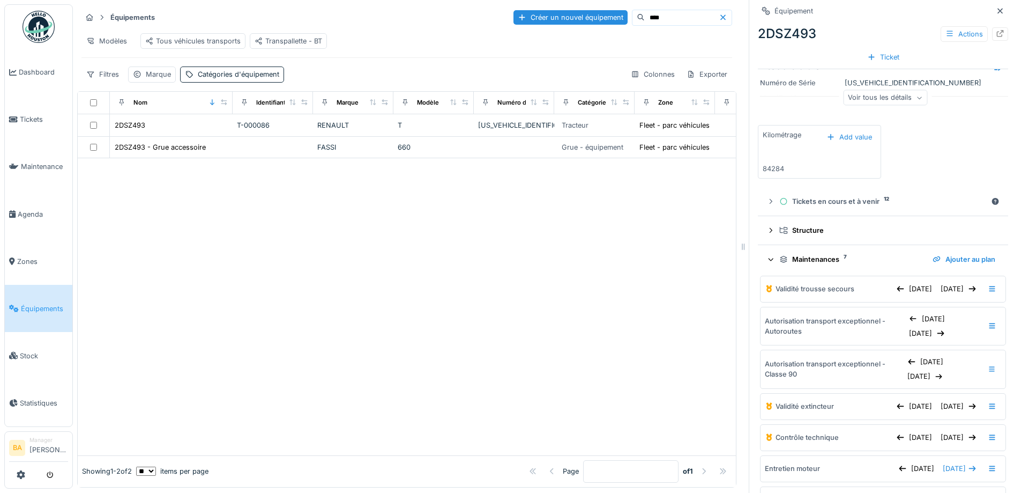
scroll to position [207, 0]
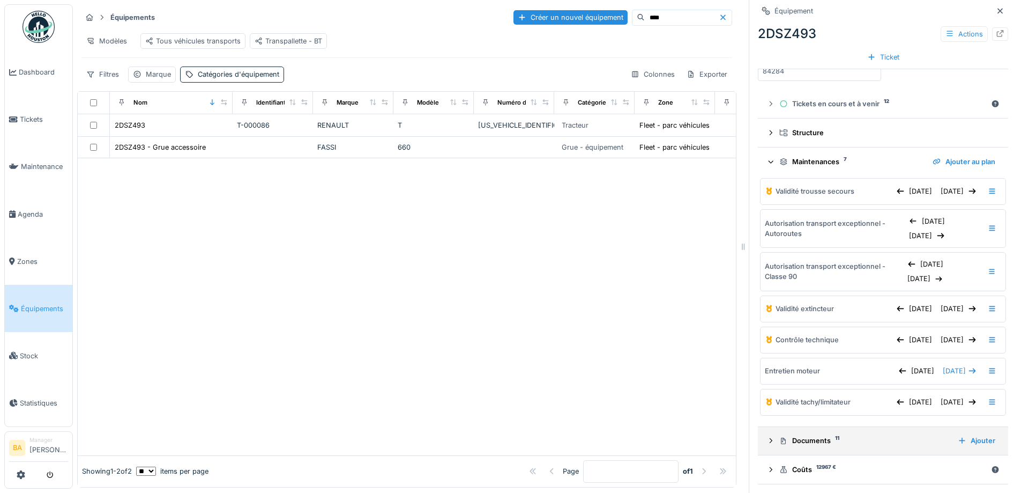
click at [799, 439] on div "Documents 11" at bounding box center [864, 440] width 170 height 10
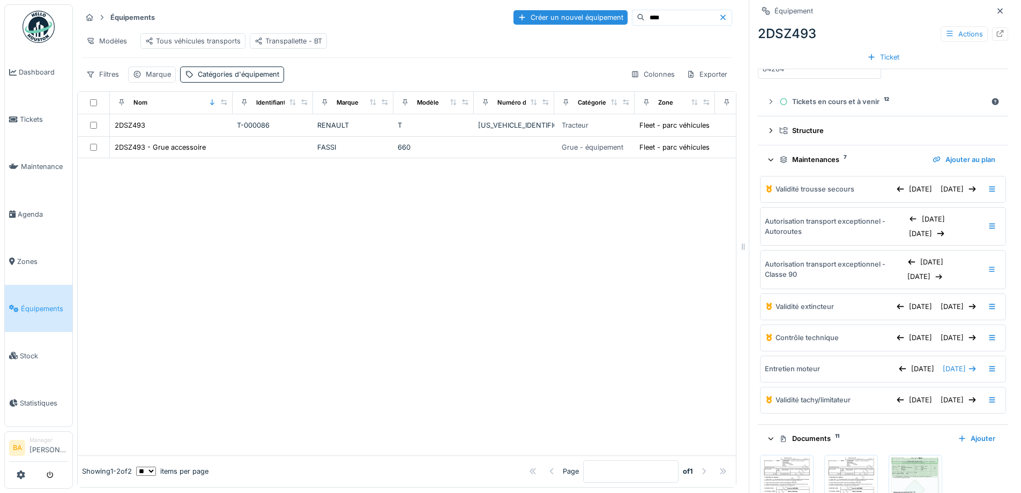
scroll to position [261, 0]
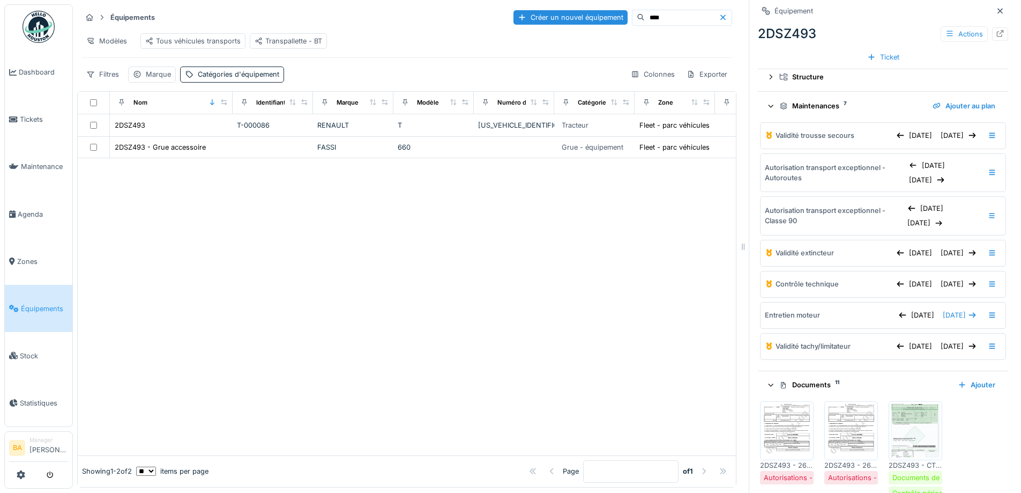
click at [786, 427] on img at bounding box center [787, 431] width 48 height 54
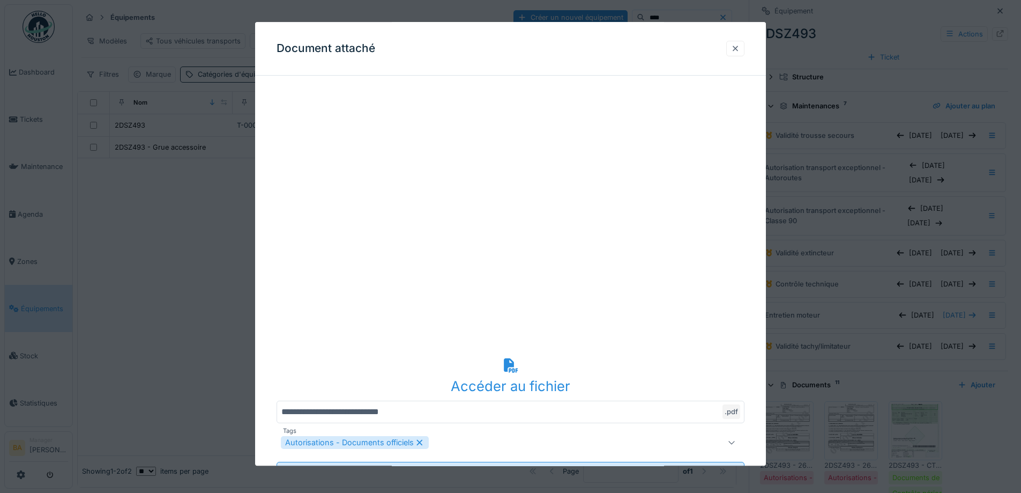
click at [740, 48] on div at bounding box center [735, 48] width 9 height 10
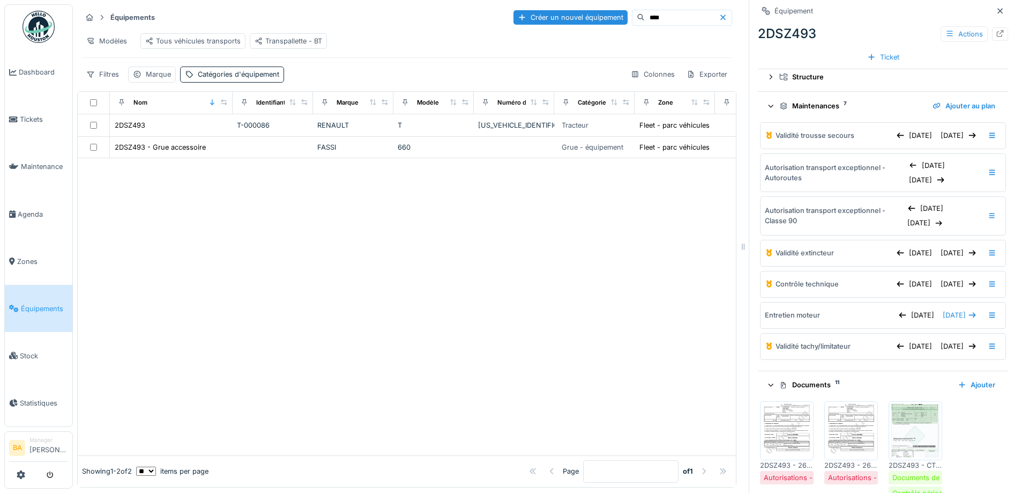
click at [790, 451] on img at bounding box center [787, 431] width 48 height 54
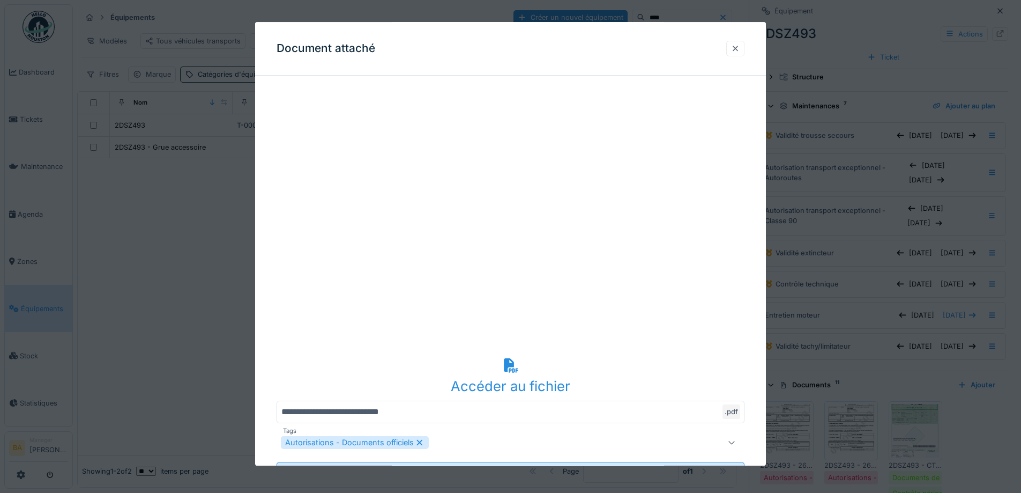
click at [739, 50] on div at bounding box center [735, 48] width 9 height 10
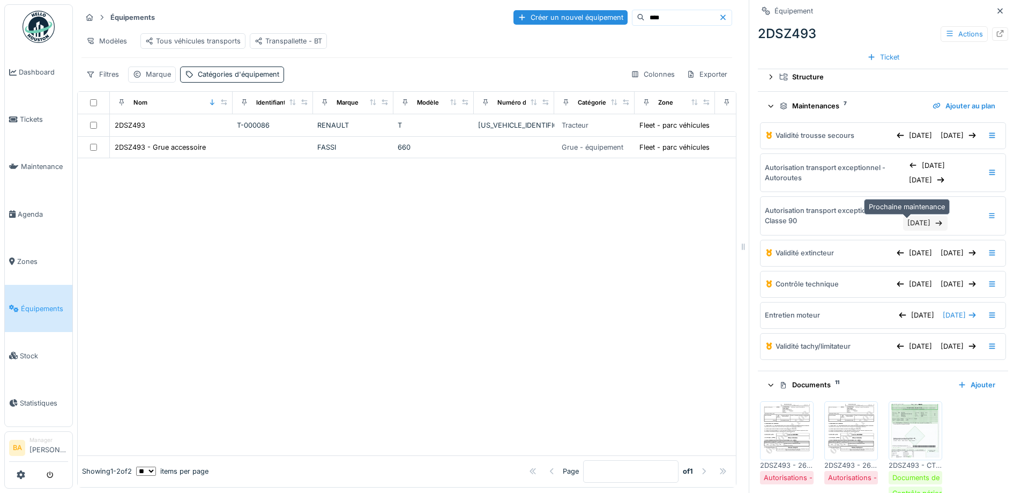
click at [903, 227] on div "[DATE]" at bounding box center [925, 223] width 44 height 14
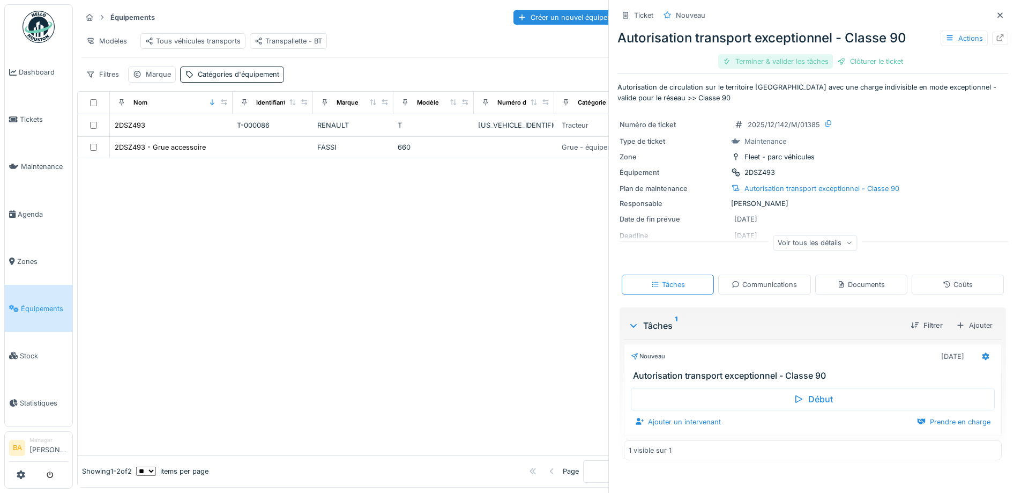
click at [764, 64] on div "Terminer & valider les tâches" at bounding box center [775, 61] width 115 height 14
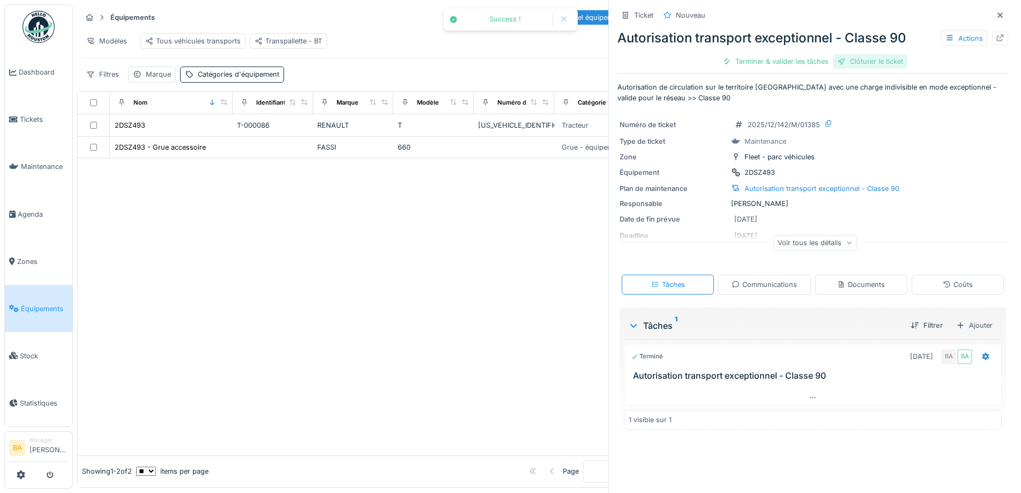
click at [856, 63] on div "Clôturer le ticket" at bounding box center [870, 61] width 75 height 14
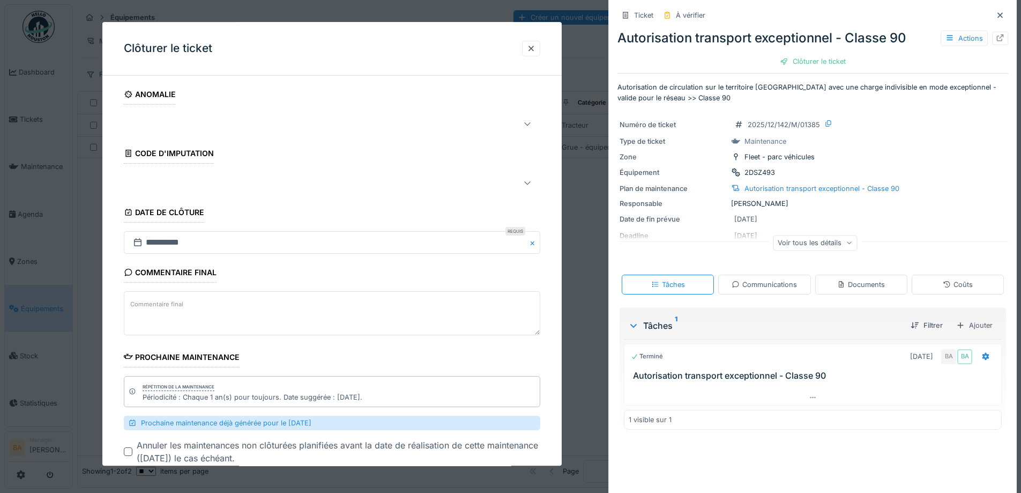
scroll to position [64, 0]
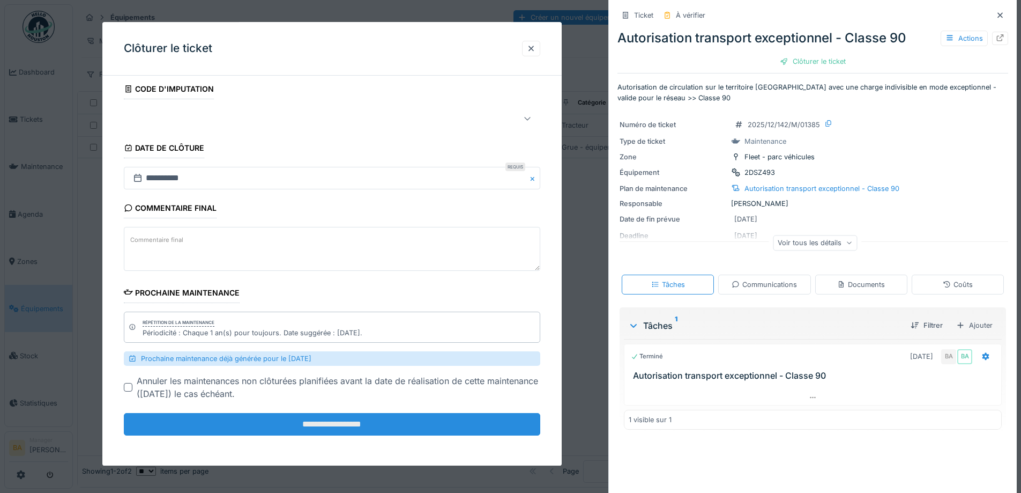
click at [300, 430] on input "**********" at bounding box center [332, 424] width 417 height 23
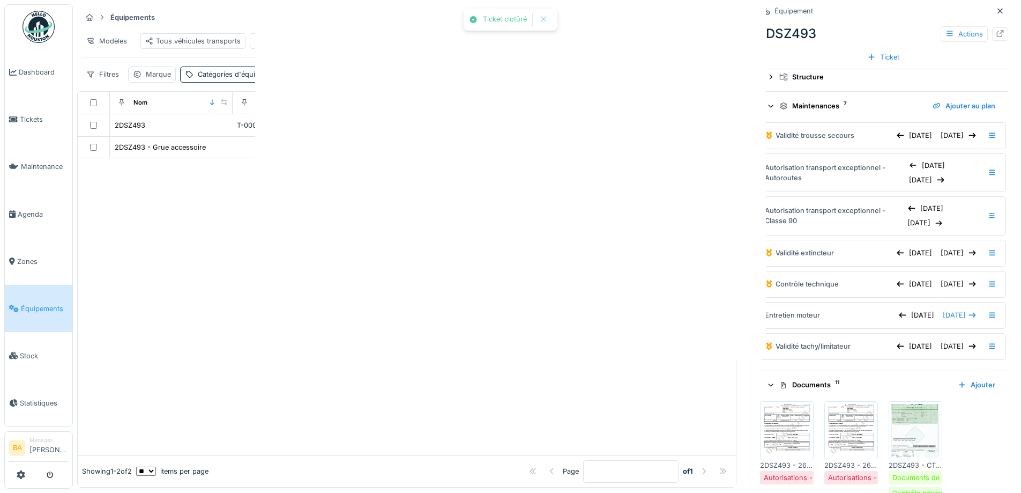
scroll to position [0, 0]
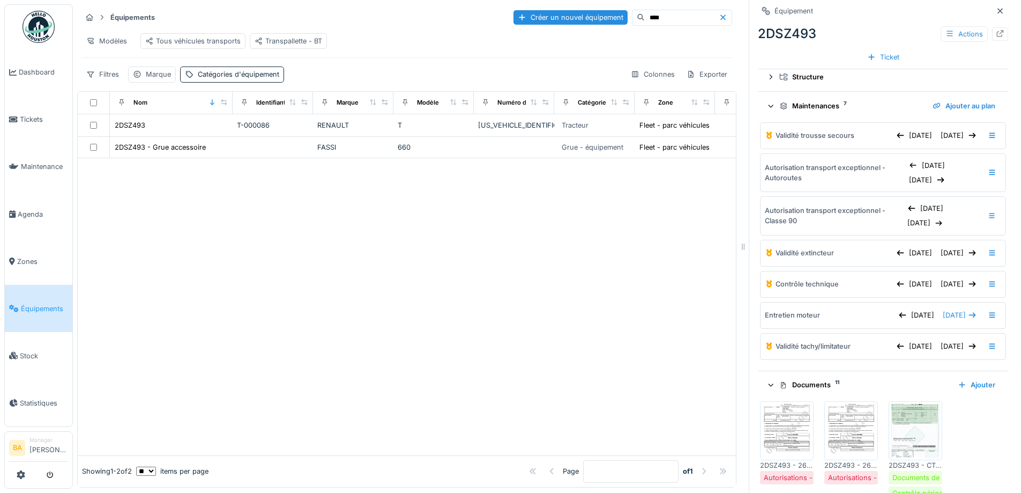
click at [861, 447] on img at bounding box center [851, 431] width 48 height 54
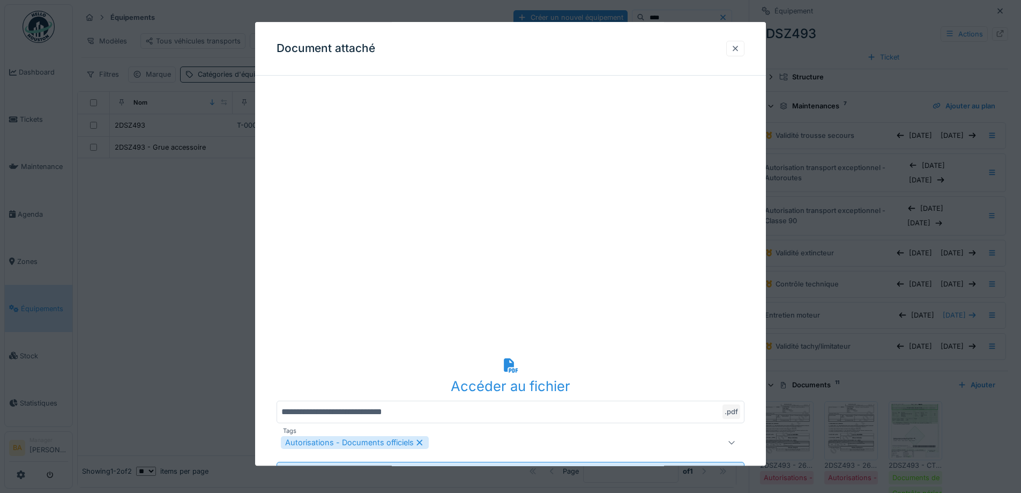
click at [736, 48] on div at bounding box center [735, 48] width 9 height 10
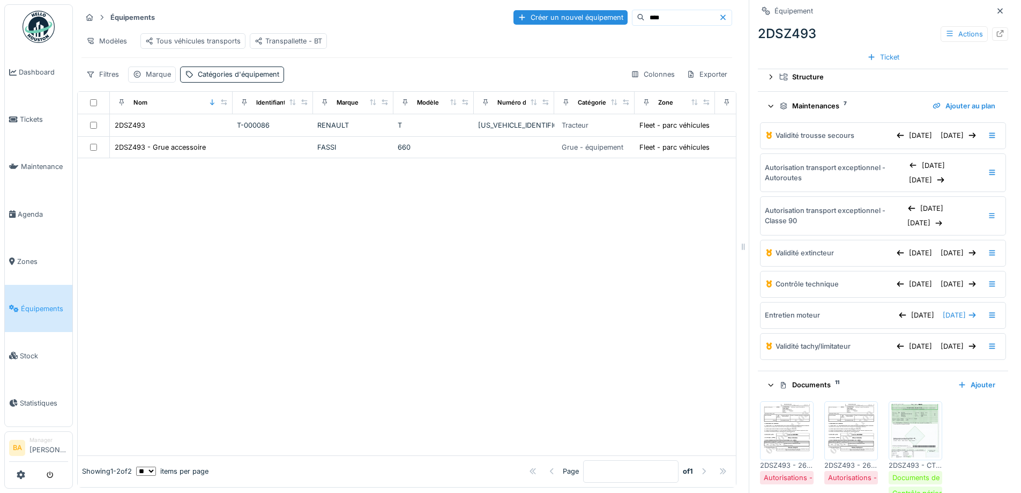
drag, startPoint x: 645, startPoint y: 21, endPoint x: 592, endPoint y: 19, distance: 52.6
click at [645, 21] on input "****" at bounding box center [682, 17] width 74 height 15
type input "****"
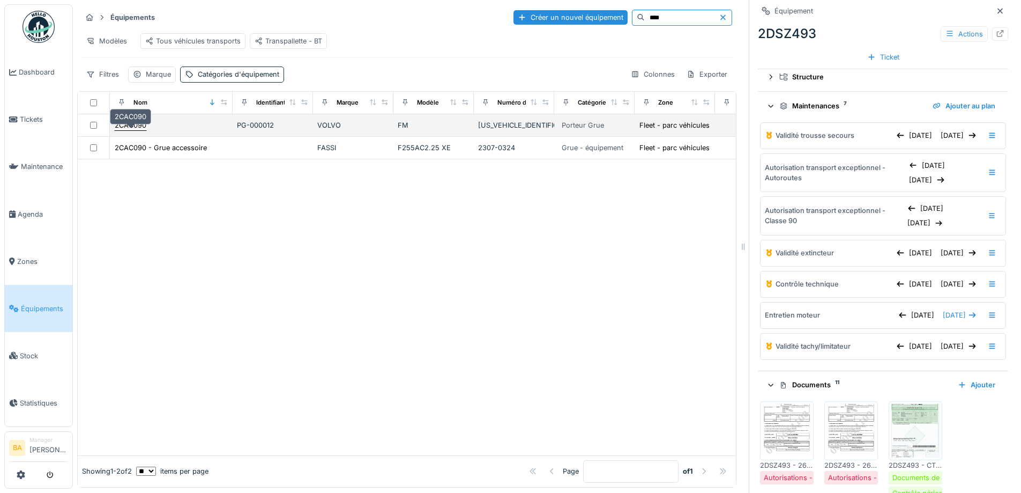
click at [130, 130] on div "2CAC090" at bounding box center [131, 125] width 32 height 10
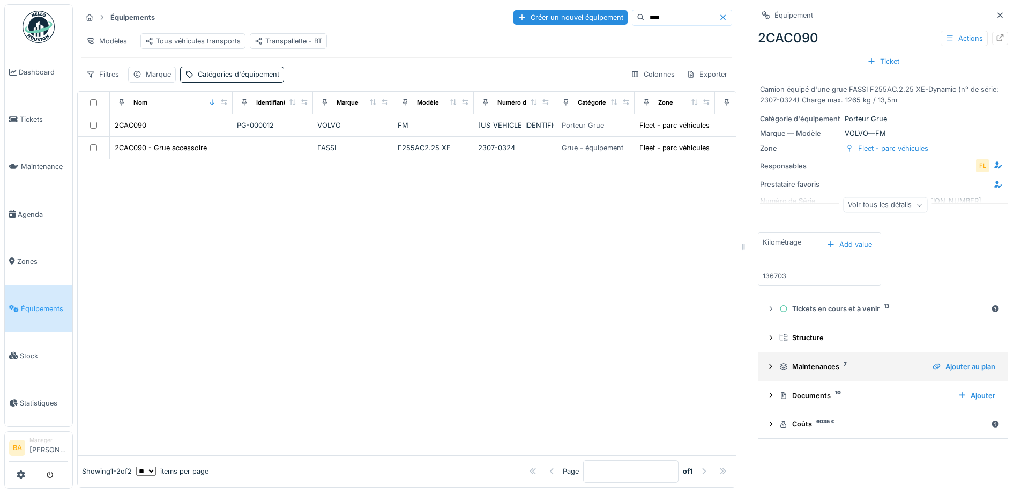
click at [781, 367] on icon at bounding box center [784, 366] width 7 height 7
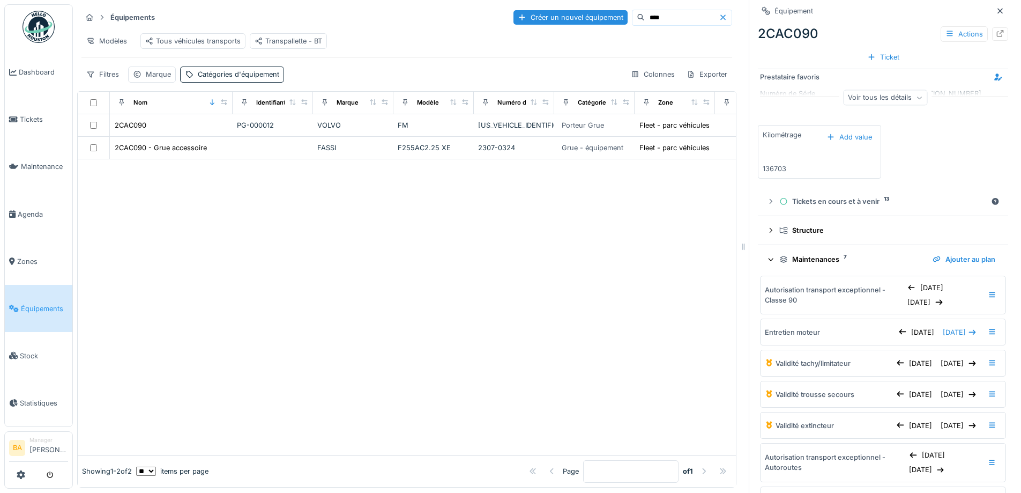
scroll to position [214, 0]
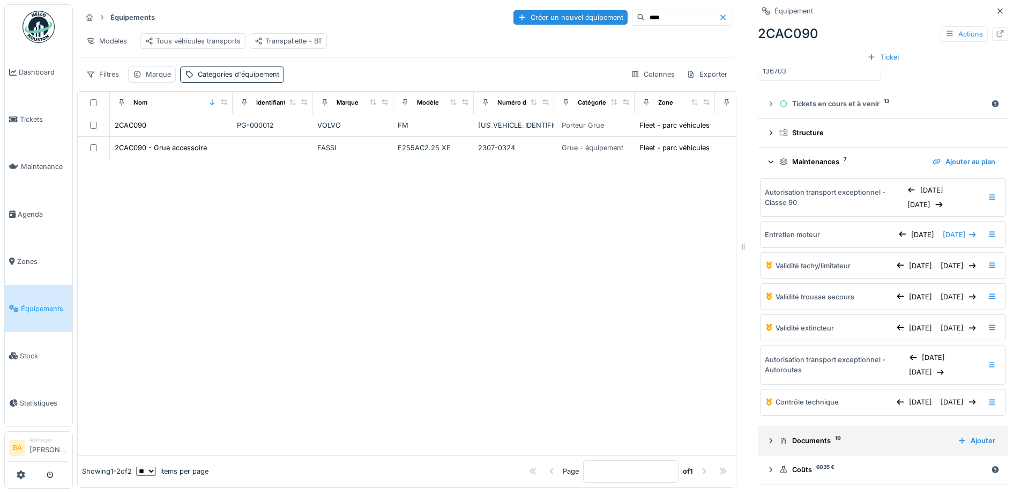
click at [781, 445] on div "Documents 10" at bounding box center [864, 440] width 170 height 10
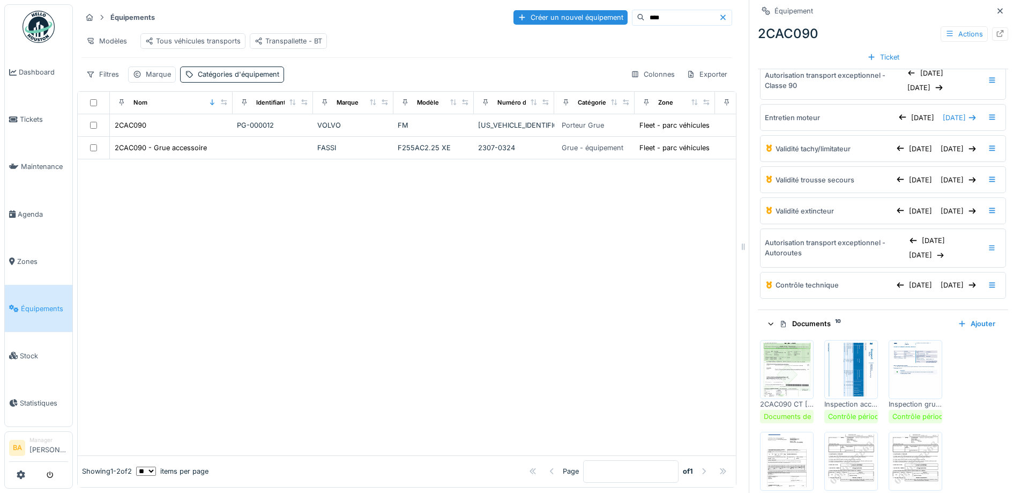
scroll to position [429, 0]
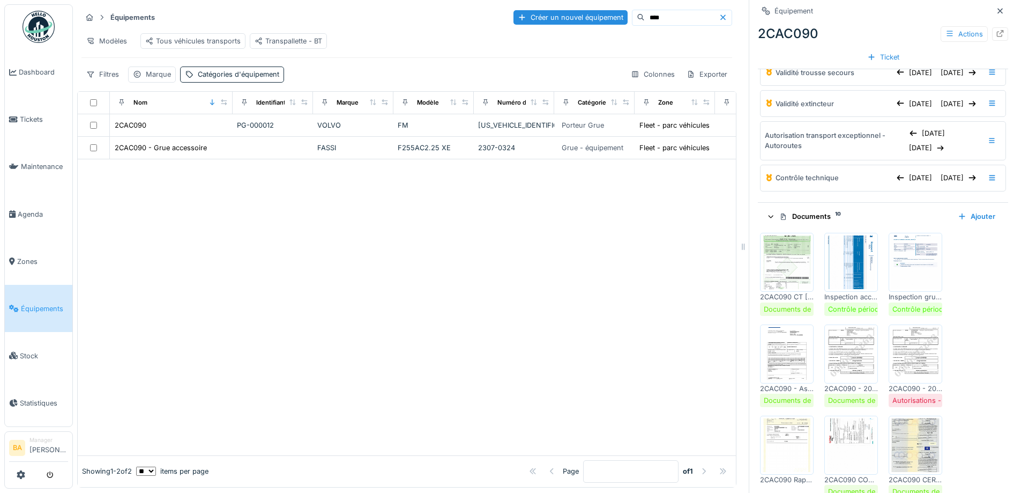
click at [900, 381] on img at bounding box center [915, 354] width 48 height 54
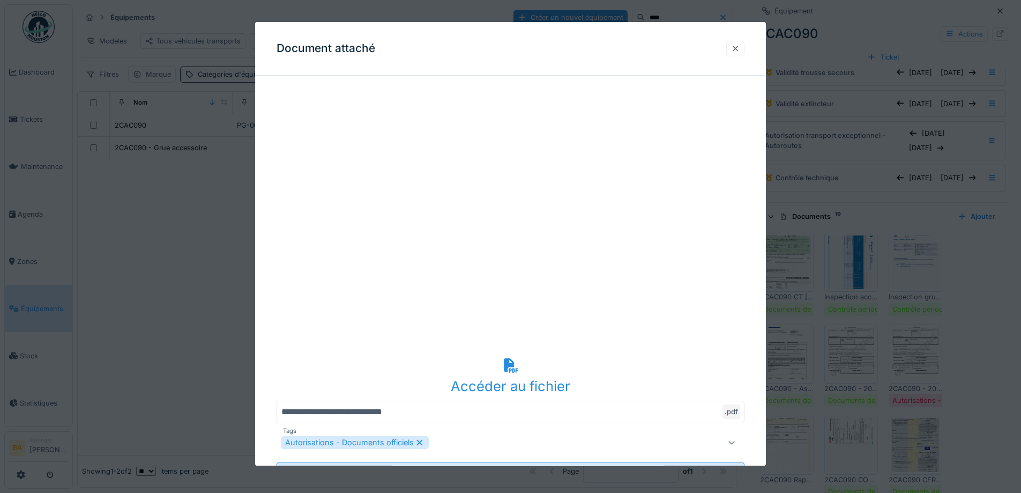
click at [739, 53] on div at bounding box center [735, 48] width 9 height 10
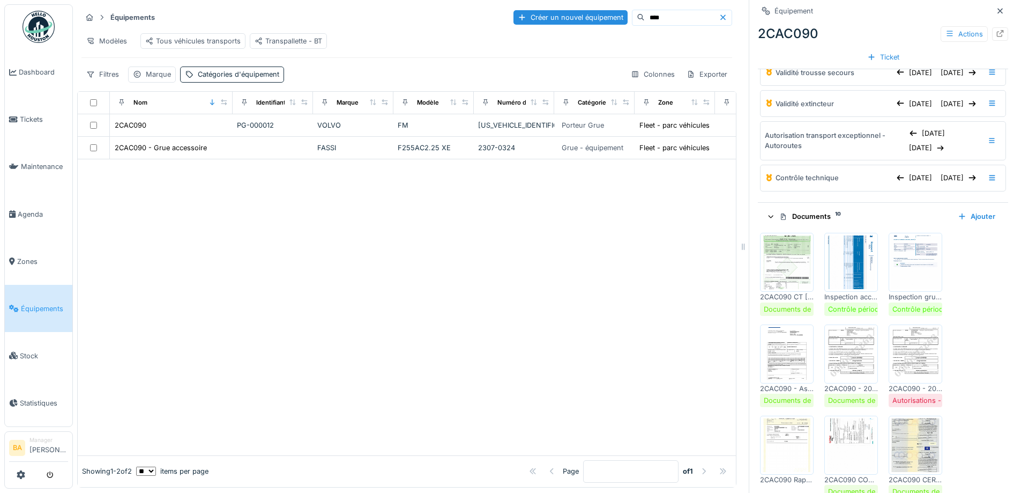
click at [845, 368] on img at bounding box center [851, 354] width 48 height 54
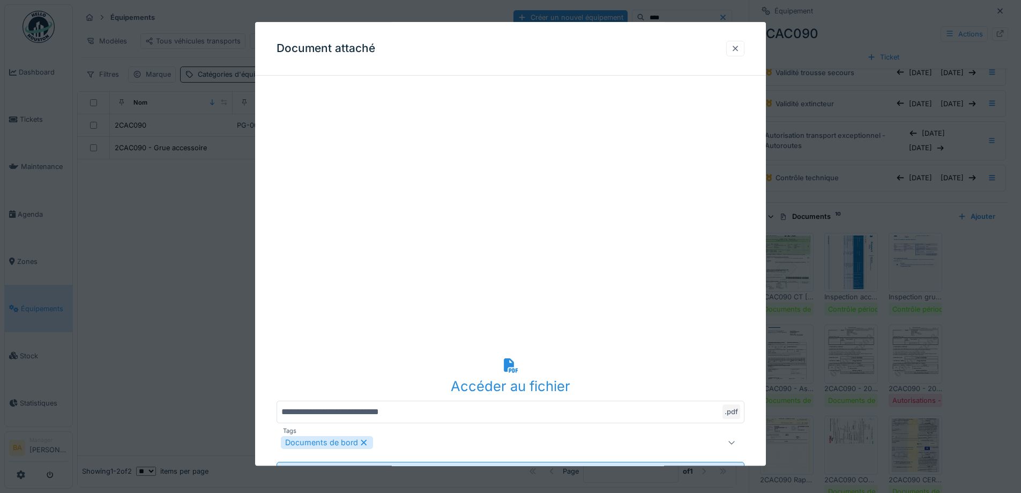
click at [739, 45] on div at bounding box center [735, 48] width 9 height 10
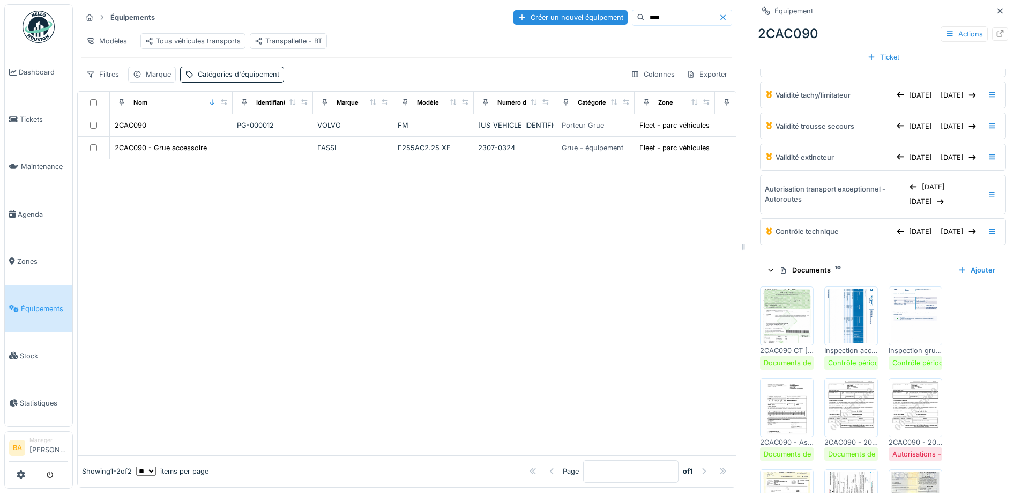
scroll to position [268, 0]
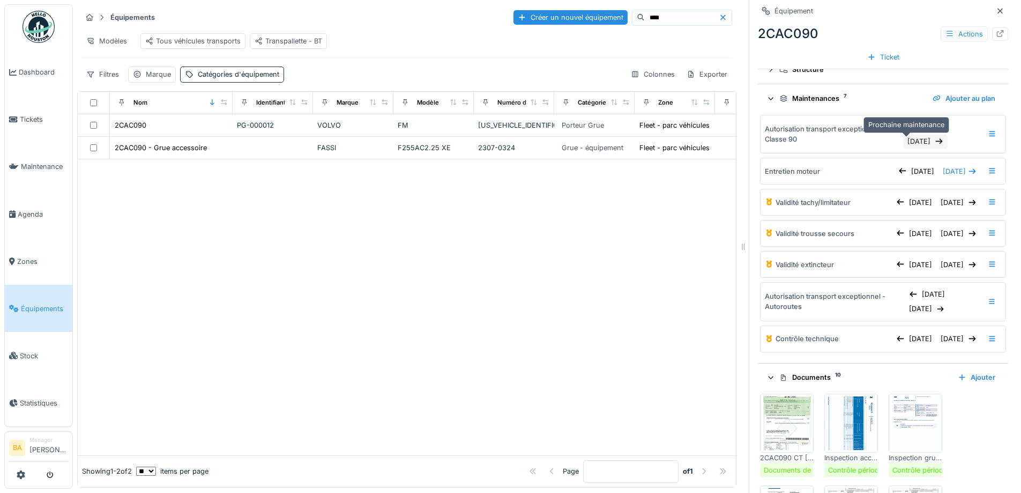
click at [903, 145] on div "[DATE]" at bounding box center [925, 141] width 44 height 14
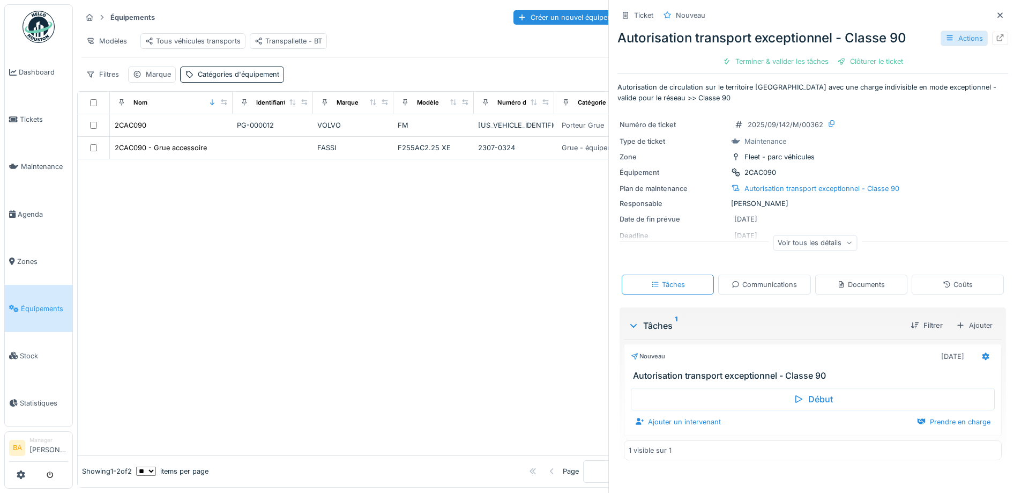
click at [950, 38] on div "Actions" at bounding box center [964, 39] width 47 height 16
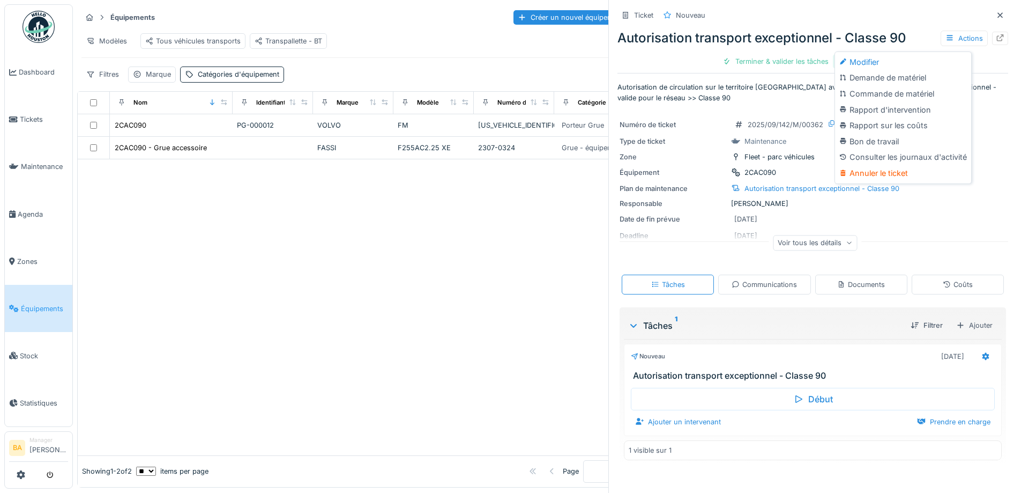
click at [863, 63] on div "Modifier" at bounding box center [903, 62] width 132 height 16
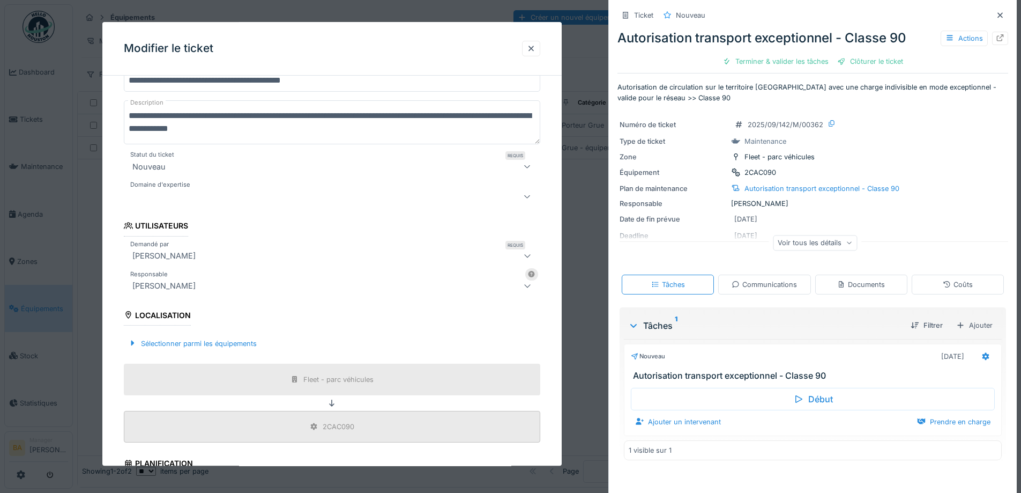
scroll to position [268, 0]
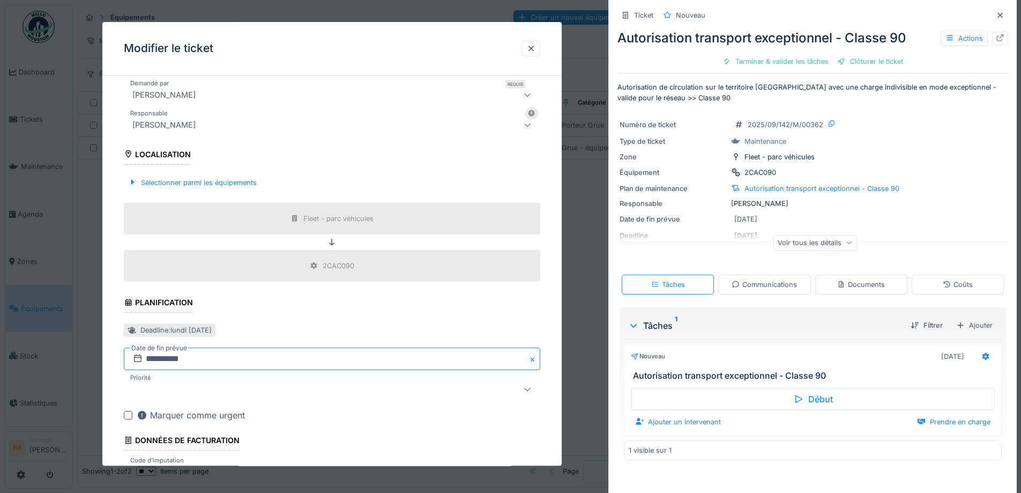
click at [155, 361] on input "**********" at bounding box center [332, 359] width 417 height 23
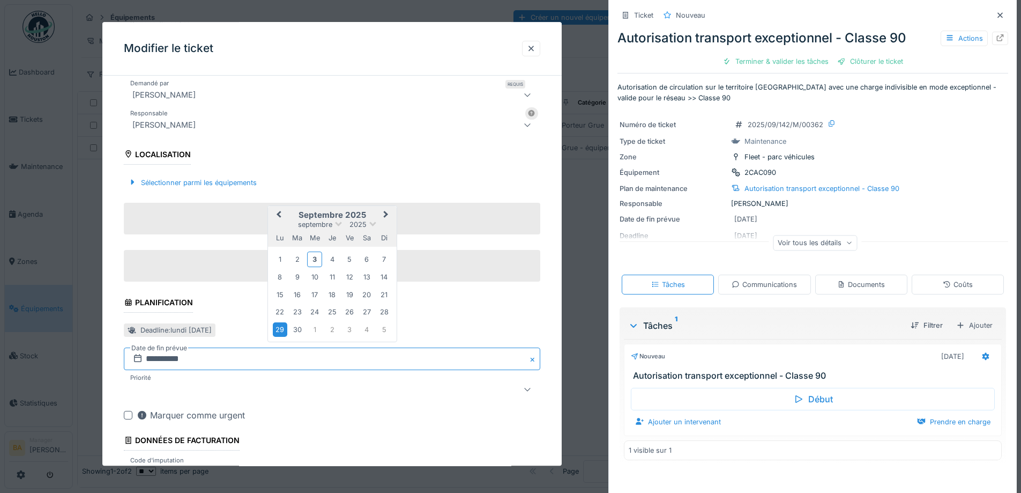
type input "**********"
click at [483, 298] on fieldset "**********" at bounding box center [332, 169] width 417 height 706
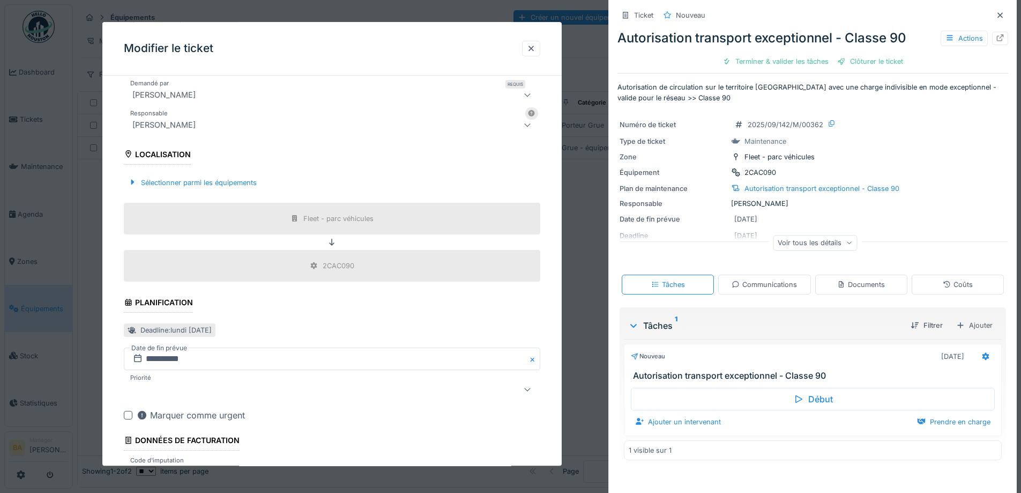
scroll to position [346, 0]
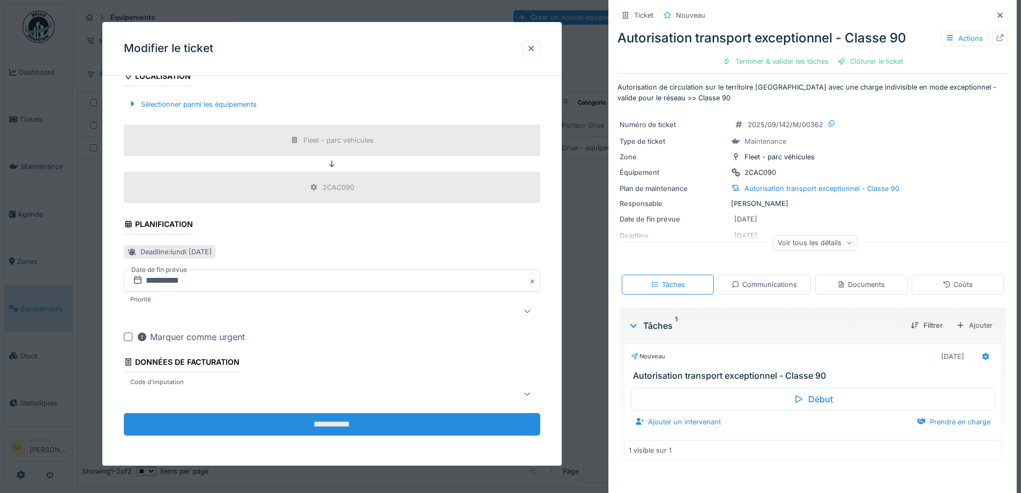
click at [317, 421] on input "**********" at bounding box center [332, 424] width 417 height 23
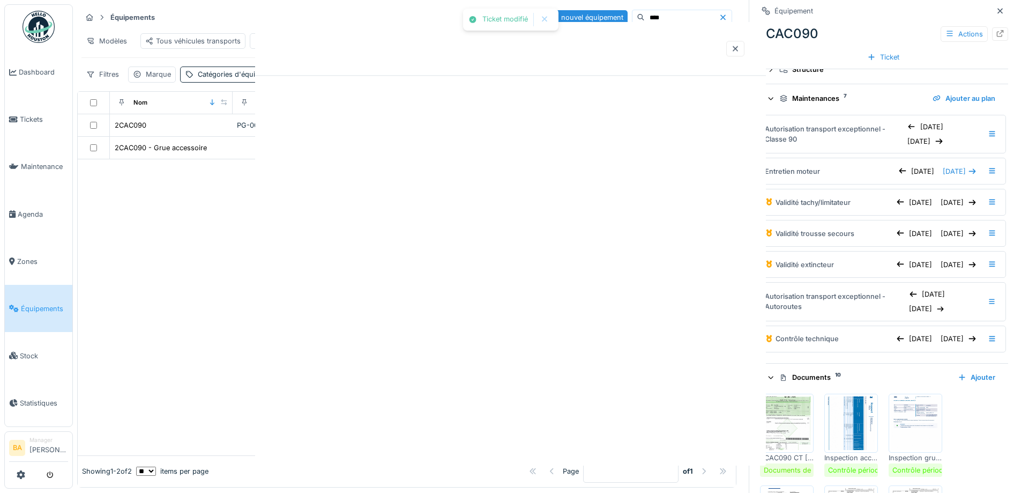
scroll to position [0, 0]
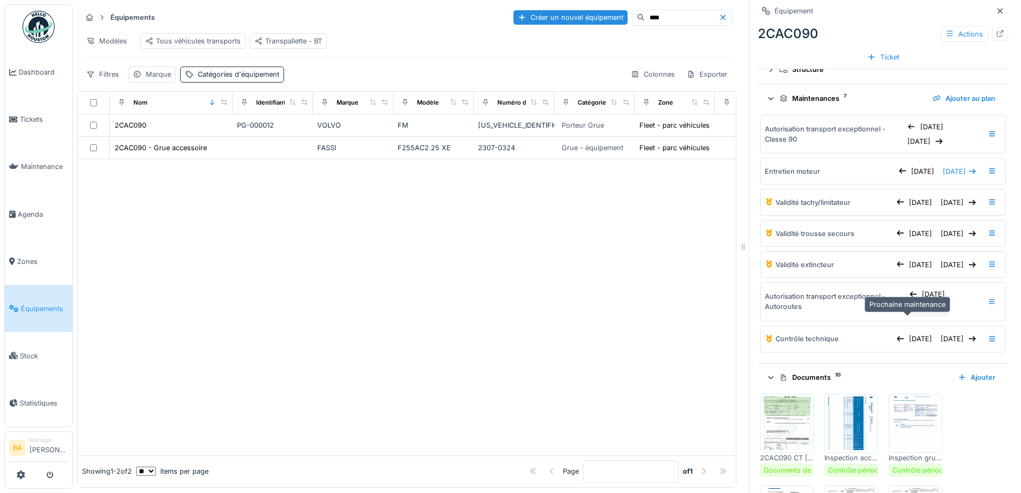
click at [913, 316] on div "[DATE]" at bounding box center [927, 308] width 44 height 14
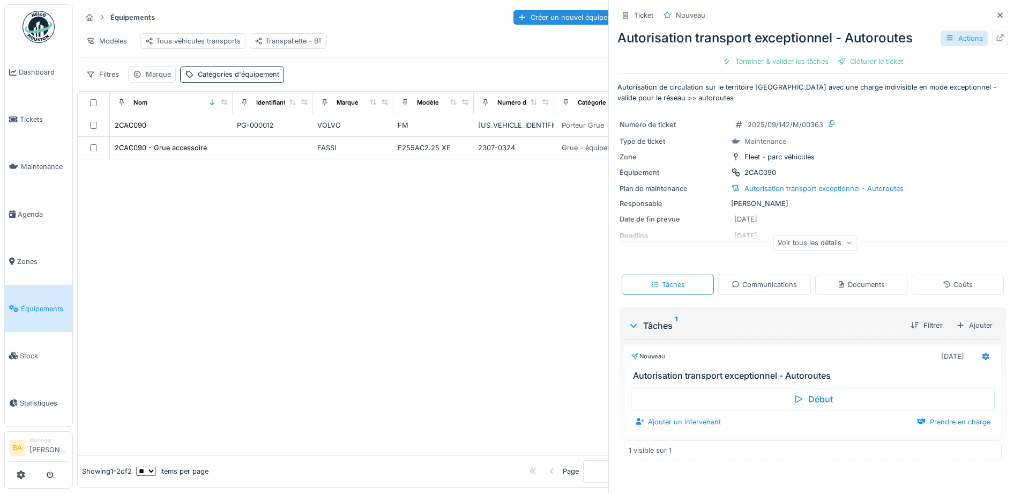
click at [956, 38] on div "Actions" at bounding box center [964, 39] width 47 height 16
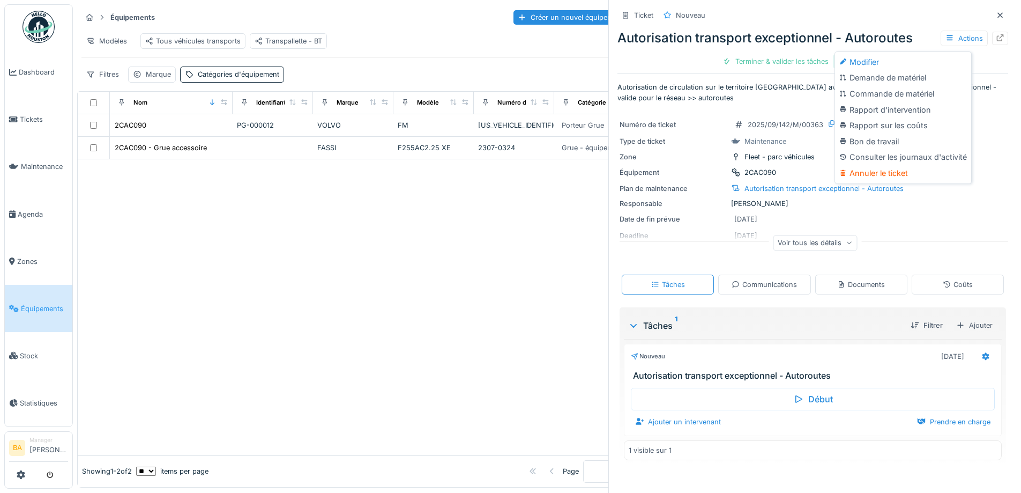
click at [842, 62] on icon at bounding box center [843, 61] width 6 height 6
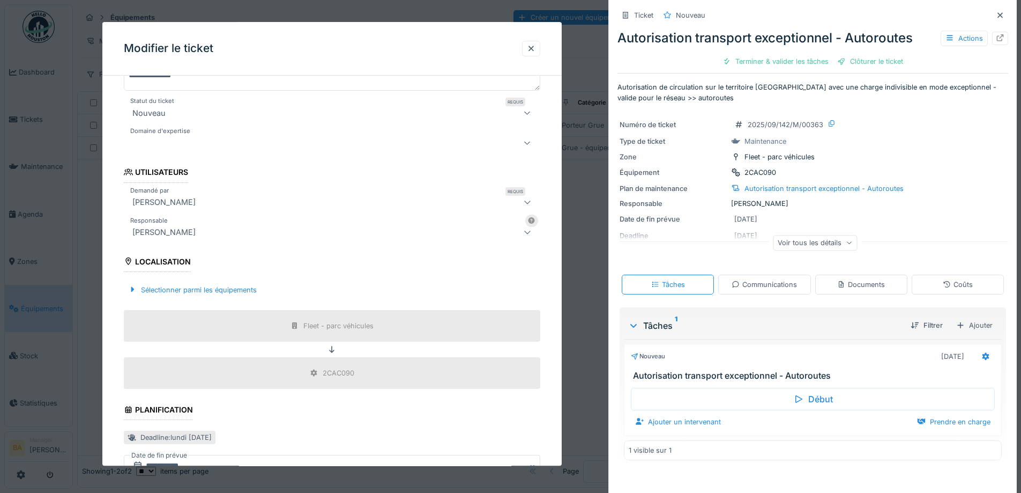
scroll to position [322, 0]
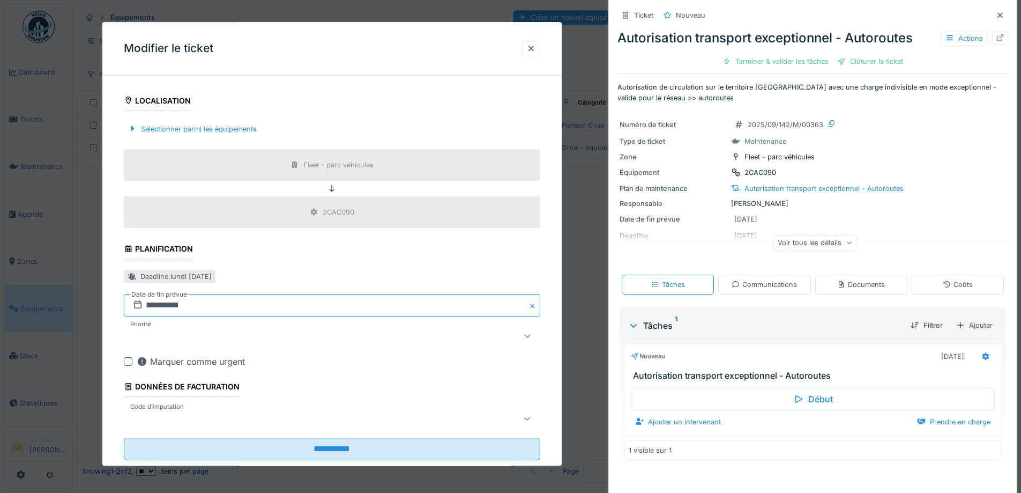
click at [153, 304] on input "**********" at bounding box center [332, 305] width 417 height 23
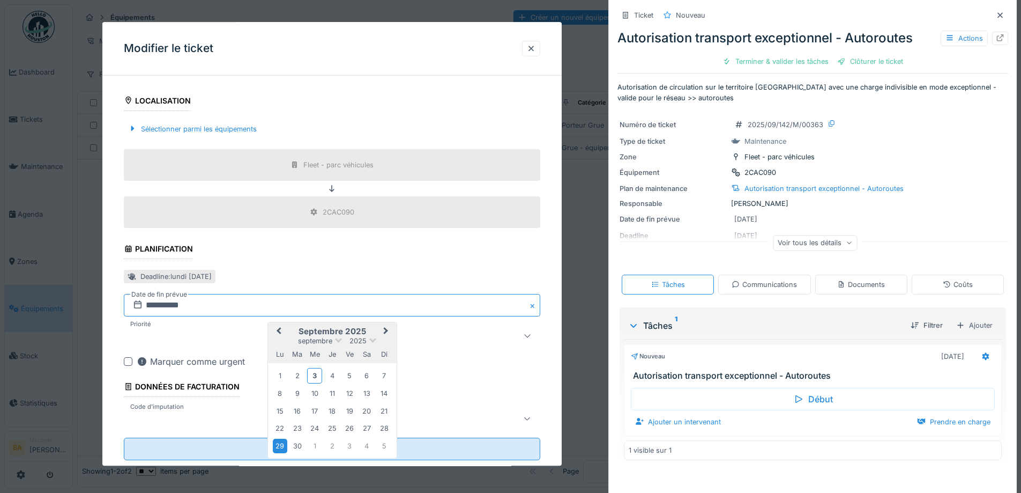
click at [154, 302] on input "**********" at bounding box center [332, 305] width 417 height 23
type input "**********"
click at [107, 327] on div "**********" at bounding box center [331, 126] width 459 height 727
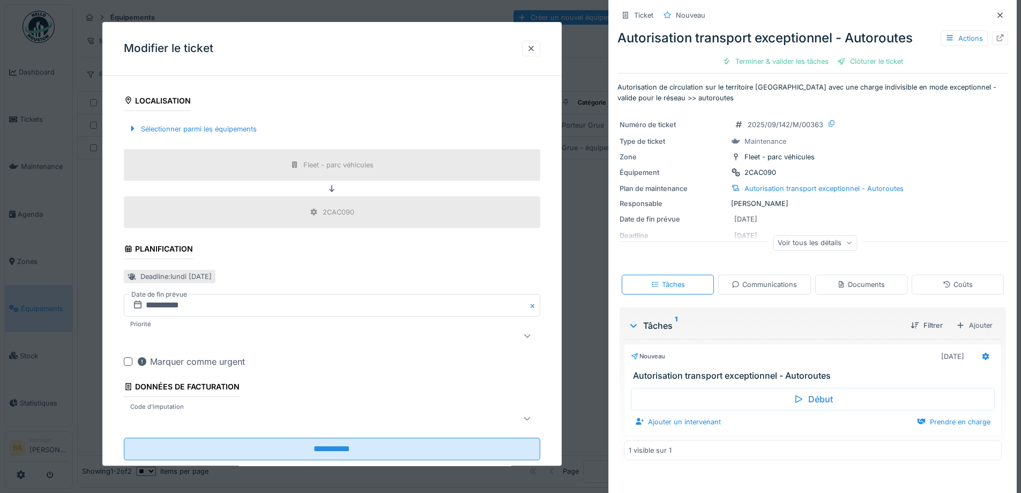
scroll to position [346, 0]
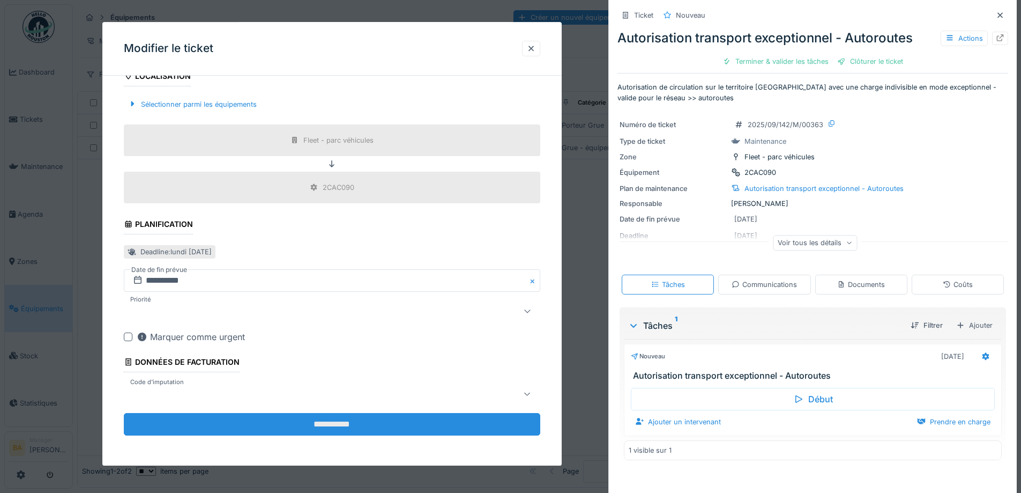
click at [263, 426] on input "**********" at bounding box center [332, 424] width 417 height 23
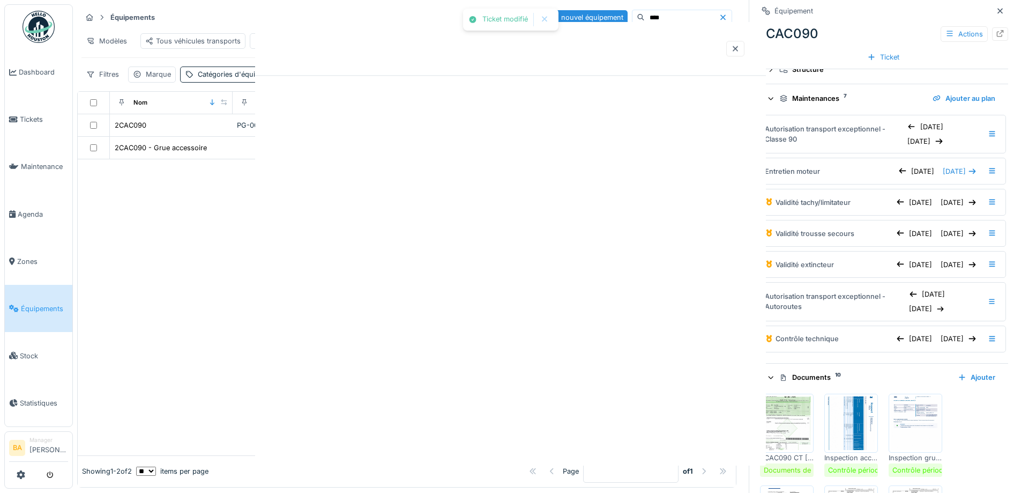
scroll to position [0, 0]
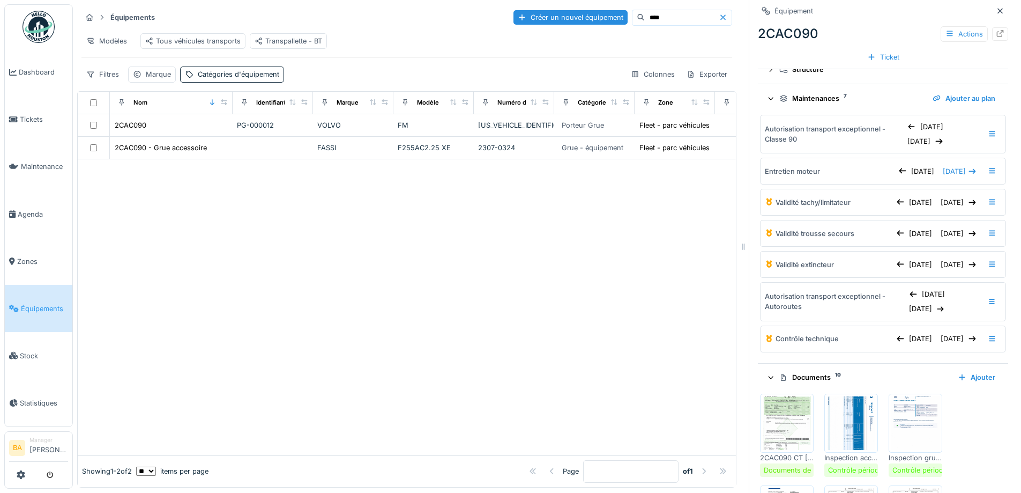
drag, startPoint x: 630, startPoint y: 23, endPoint x: 590, endPoint y: 23, distance: 40.2
click at [590, 23] on div "Créer un nouvel équipement ****" at bounding box center [623, 18] width 219 height 16
type input "****"
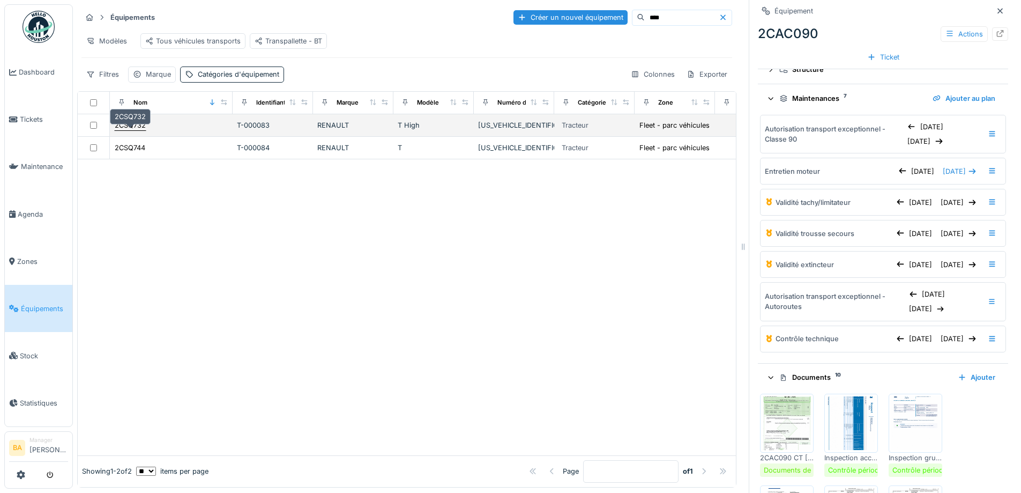
click at [128, 130] on div "2CSQ732" at bounding box center [130, 125] width 31 height 10
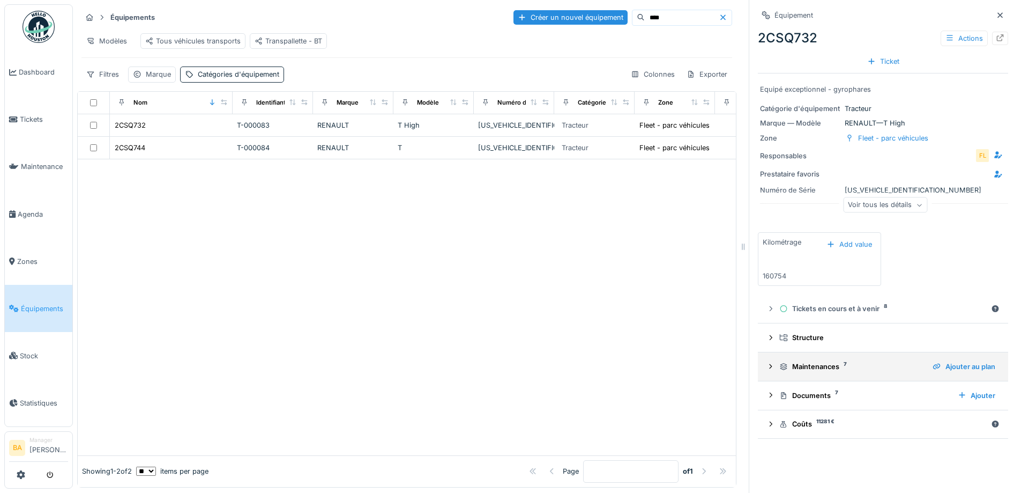
click at [767, 370] on icon at bounding box center [771, 366] width 9 height 7
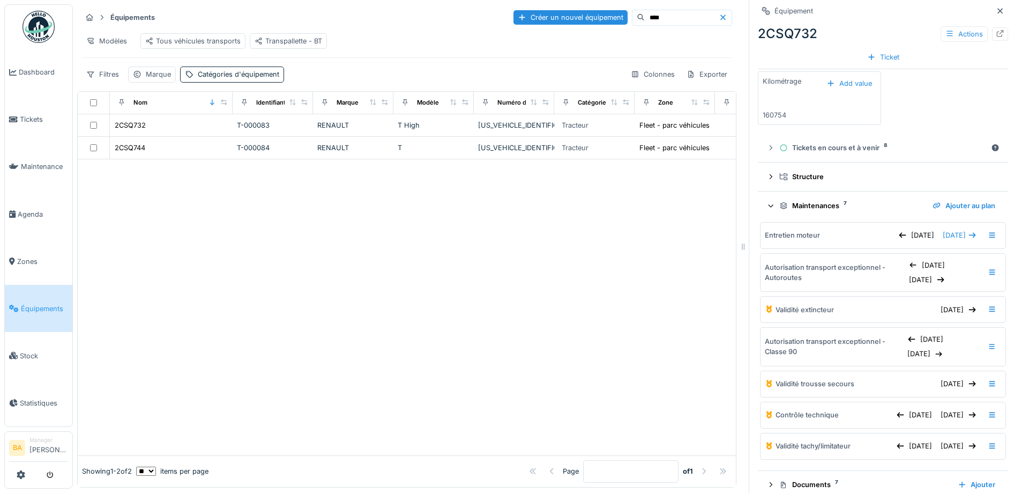
scroll to position [207, 0]
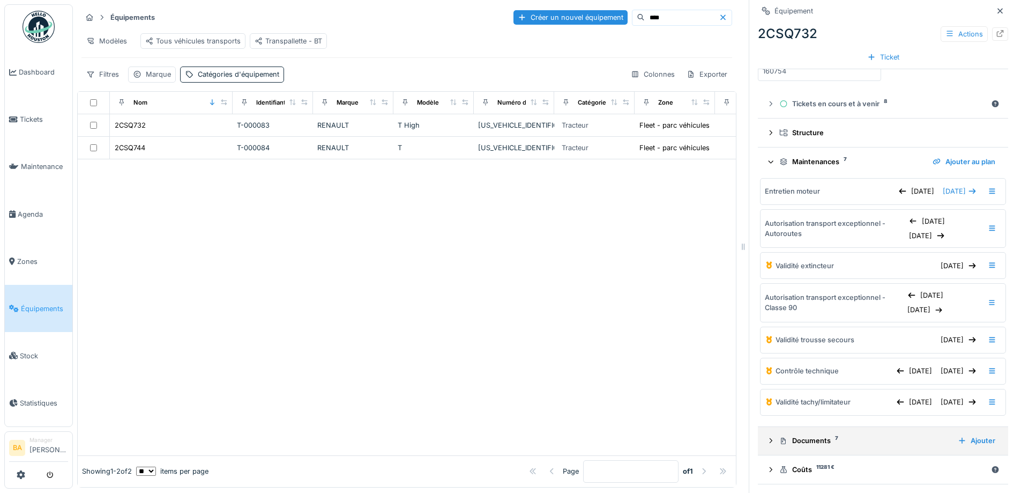
click at [767, 443] on icon at bounding box center [771, 440] width 9 height 7
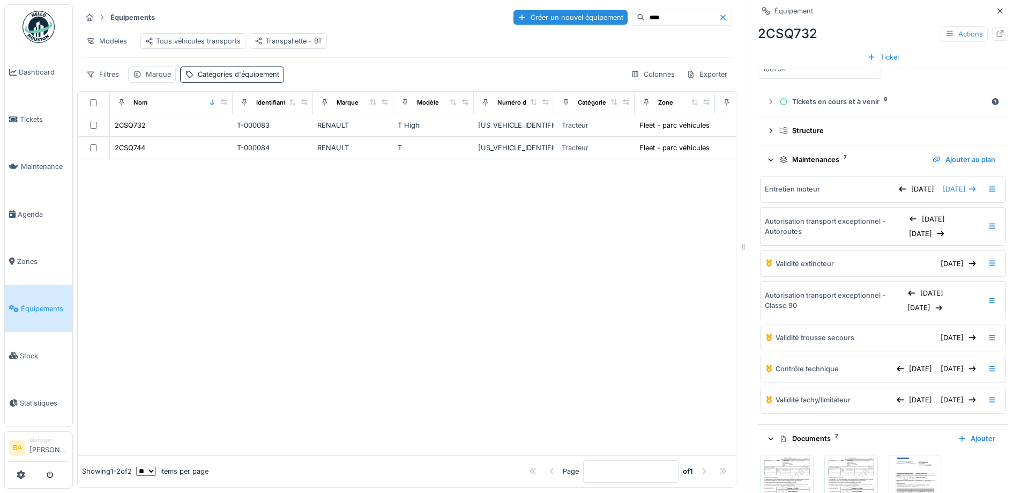
scroll to position [368, 0]
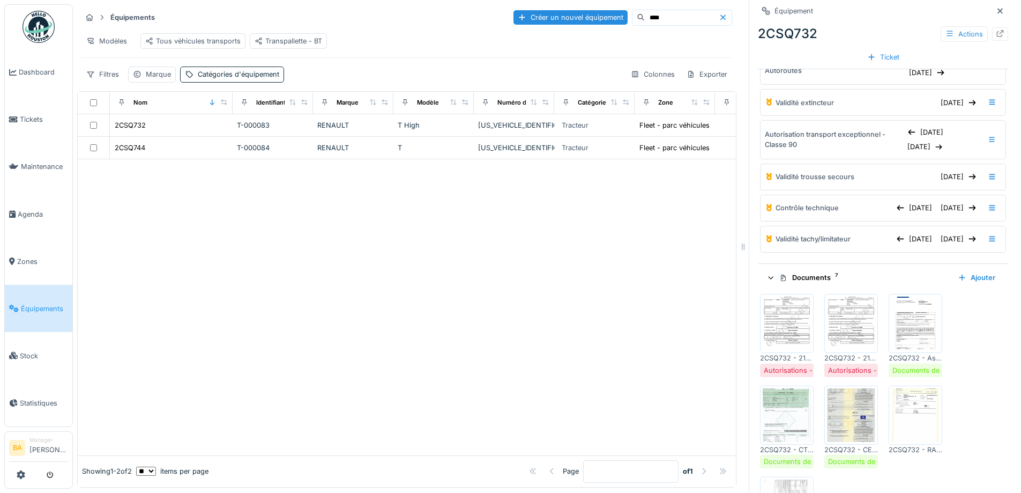
click at [782, 331] on img at bounding box center [787, 323] width 48 height 54
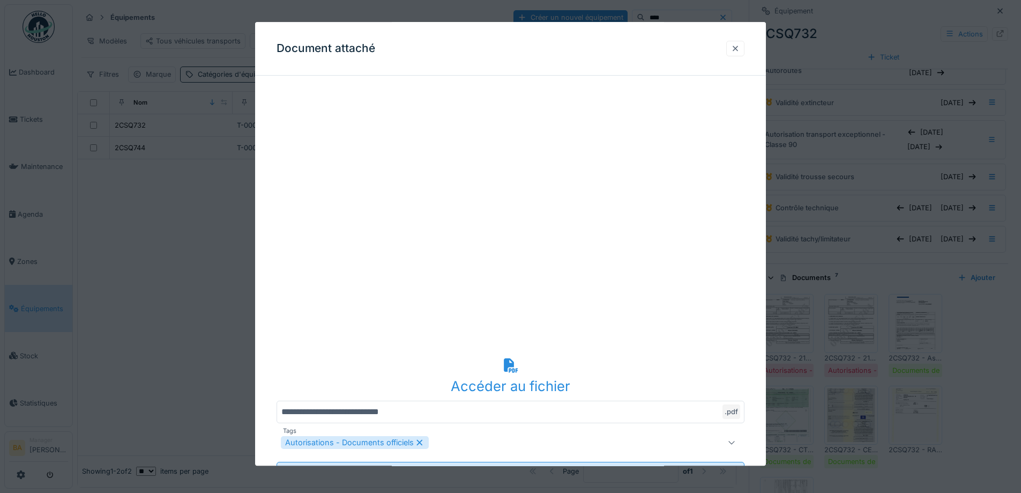
click at [740, 47] on div at bounding box center [735, 48] width 9 height 10
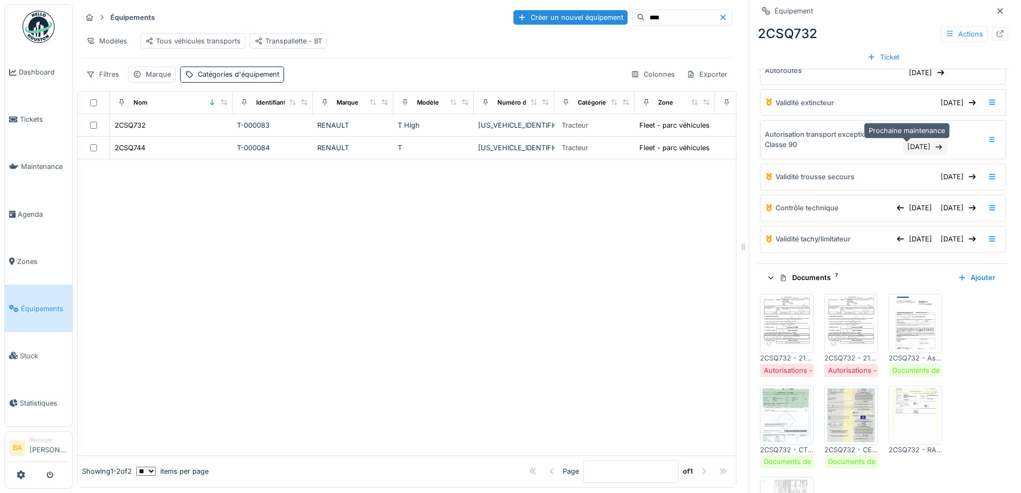
click at [903, 150] on div "[DATE]" at bounding box center [925, 146] width 44 height 14
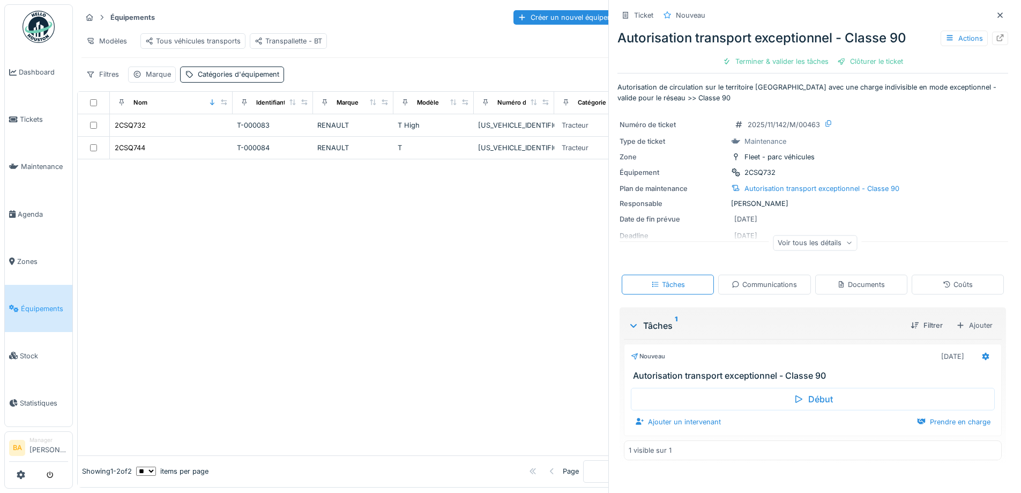
scroll to position [8, 0]
click at [946, 40] on icon at bounding box center [950, 37] width 9 height 7
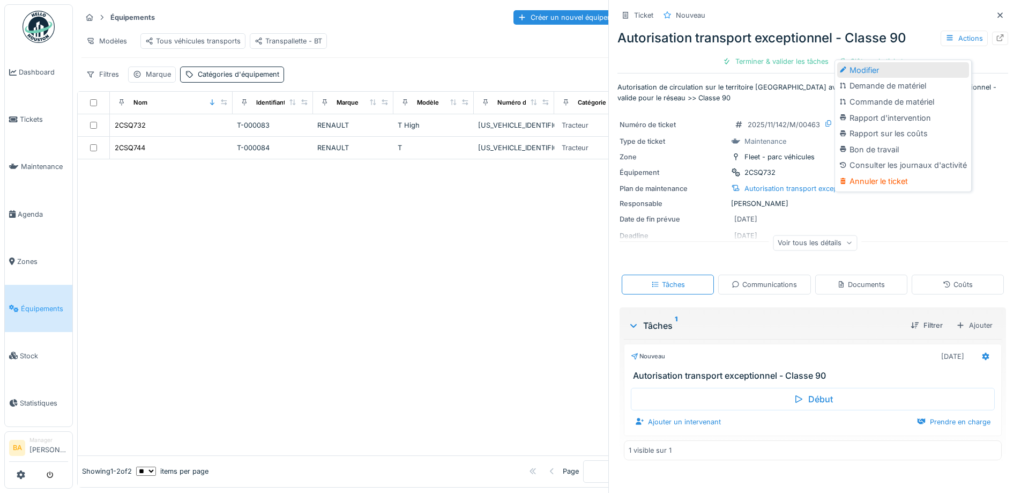
click at [852, 62] on div "Modifier" at bounding box center [903, 70] width 132 height 16
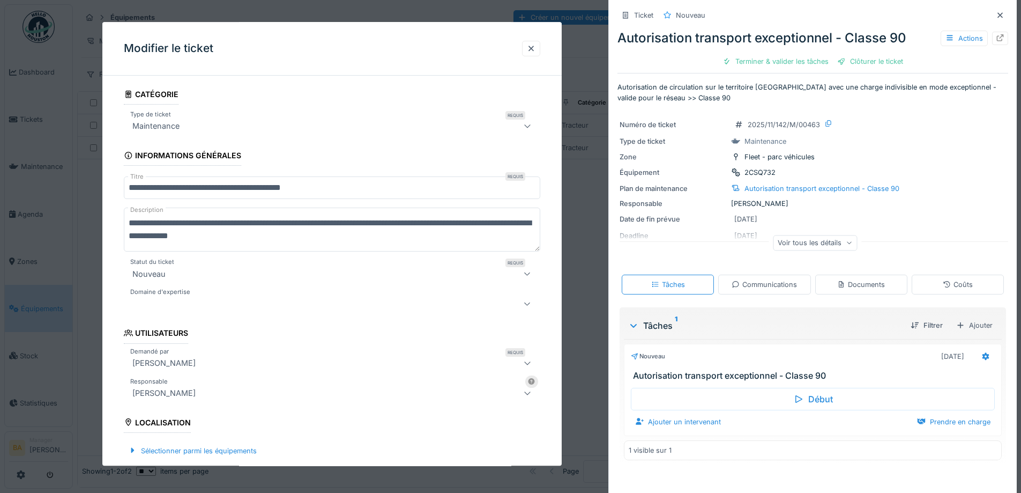
scroll to position [214, 0]
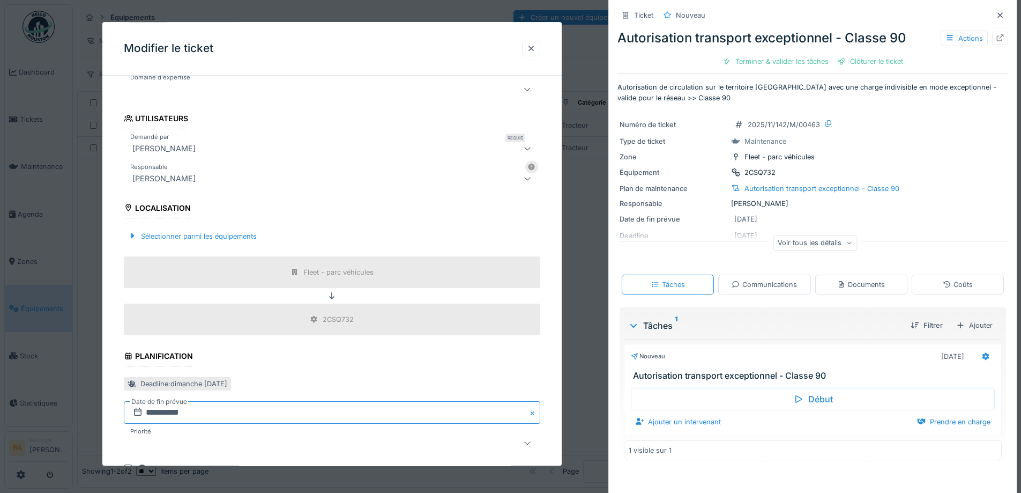
click at [151, 410] on input "**********" at bounding box center [332, 413] width 417 height 23
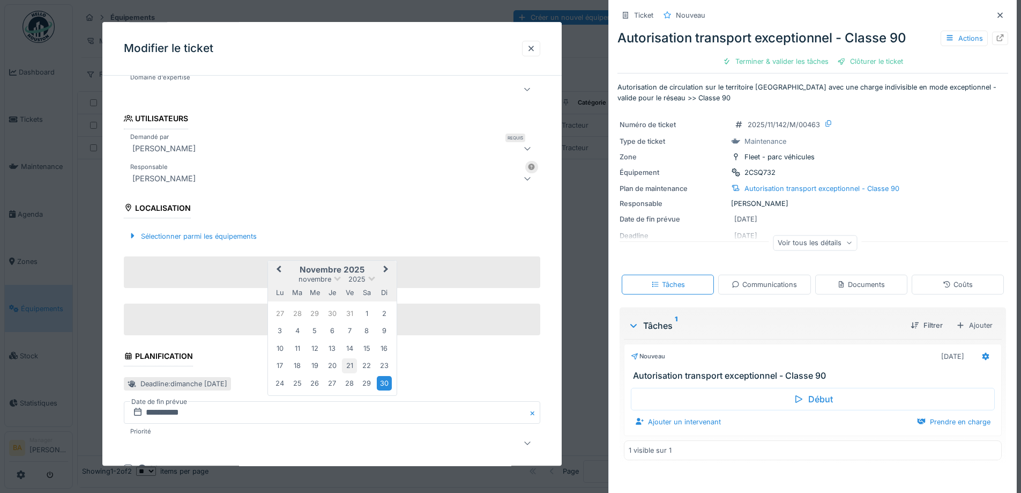
click at [350, 367] on div "21" at bounding box center [349, 366] width 14 height 14
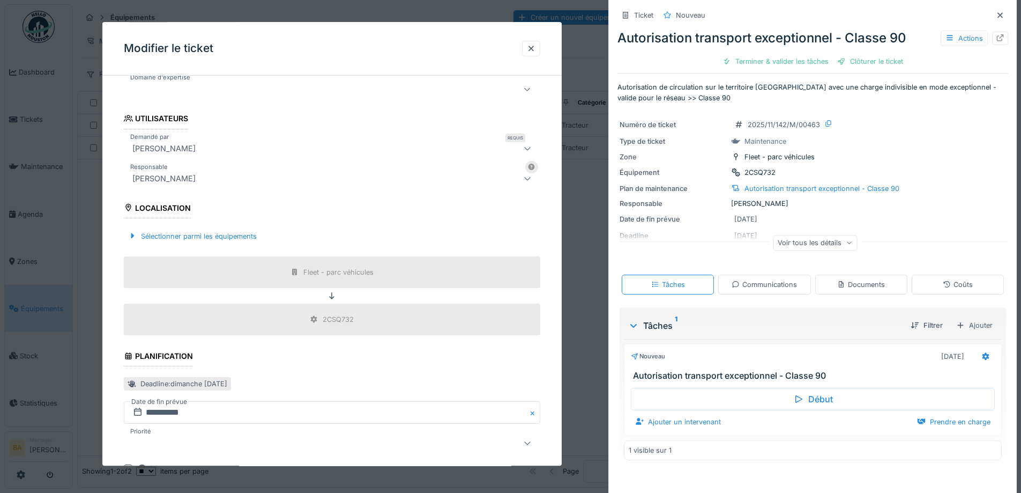
scroll to position [346, 0]
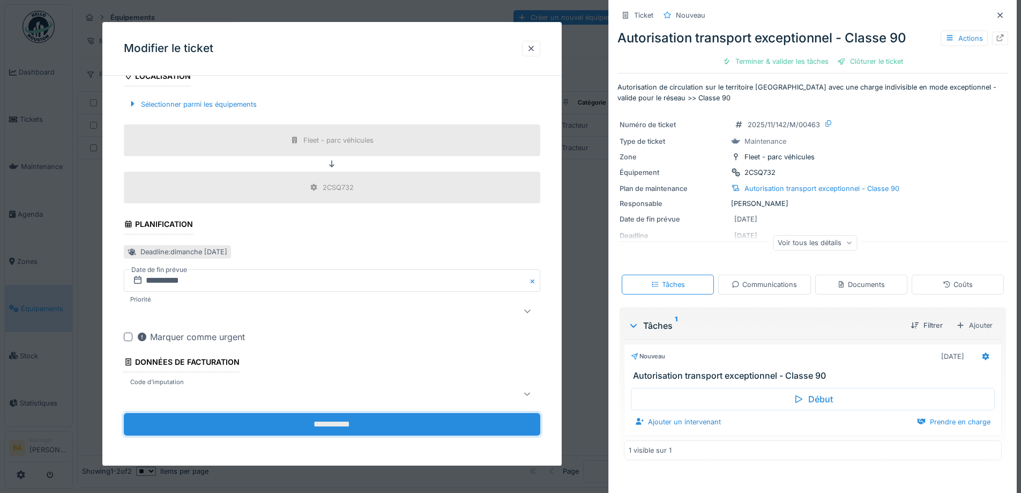
click at [209, 422] on input "**********" at bounding box center [332, 424] width 417 height 23
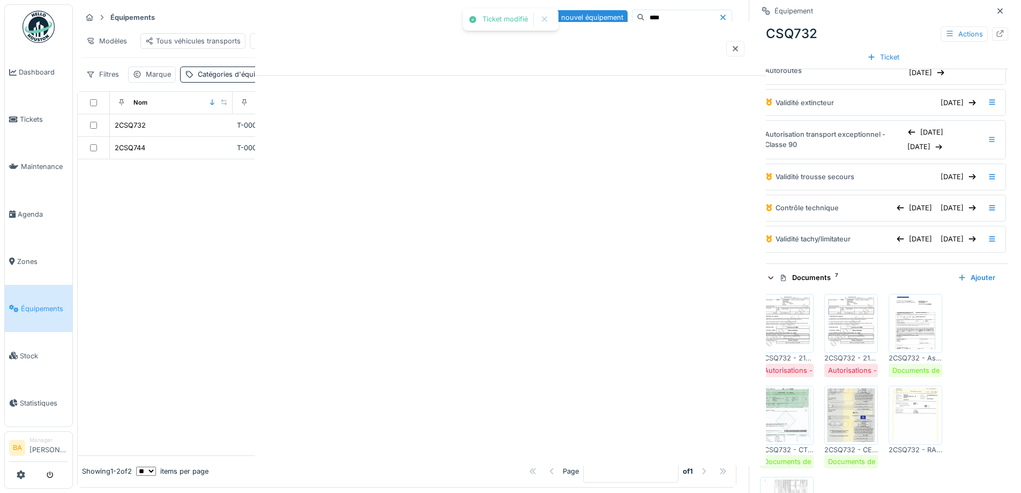
scroll to position [0, 0]
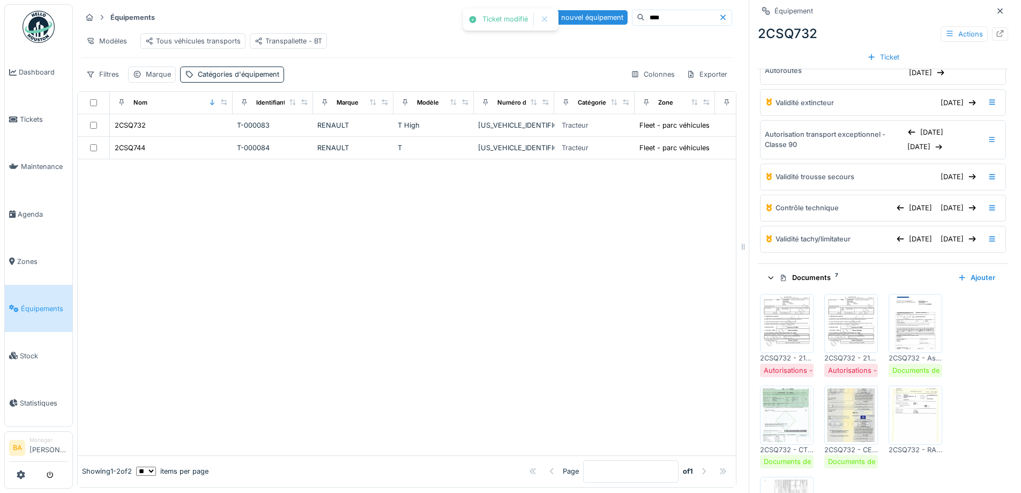
click at [829, 332] on img at bounding box center [851, 323] width 48 height 54
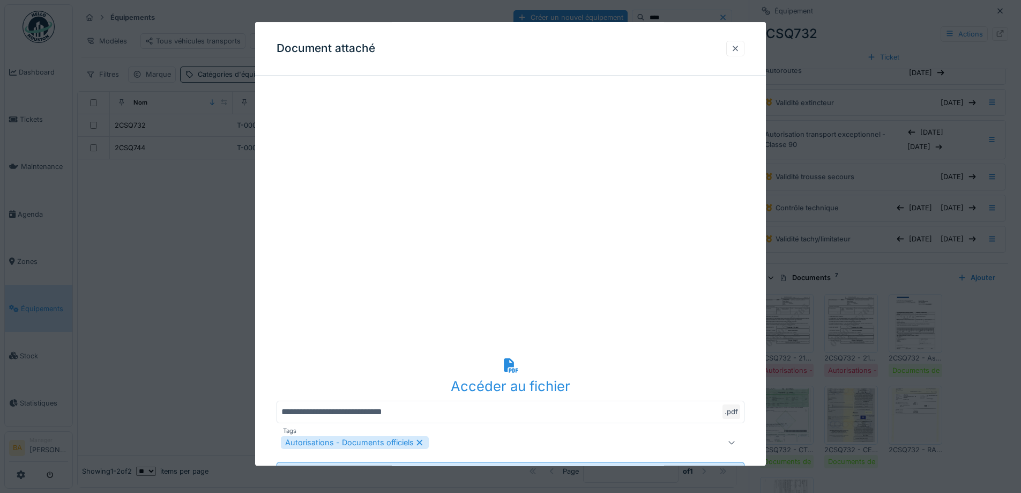
click at [740, 54] on div at bounding box center [735, 49] width 18 height 16
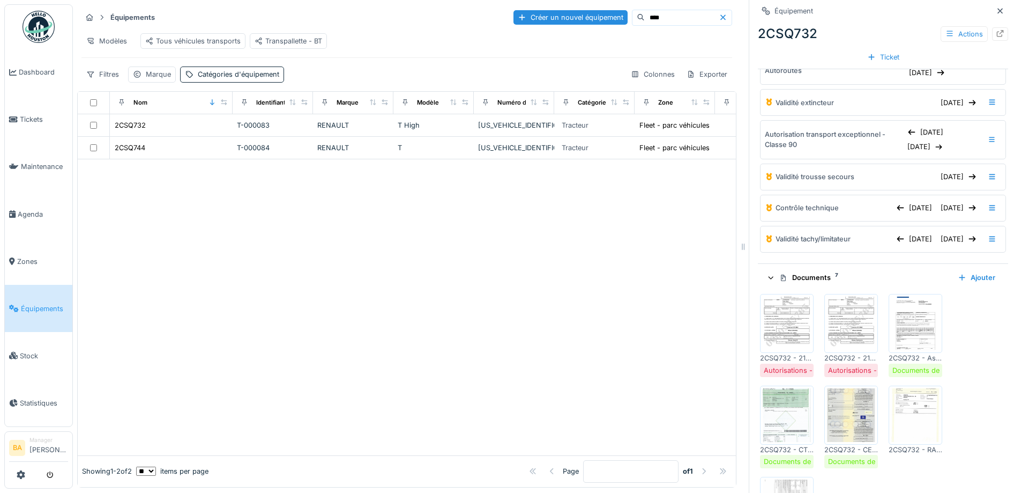
scroll to position [261, 0]
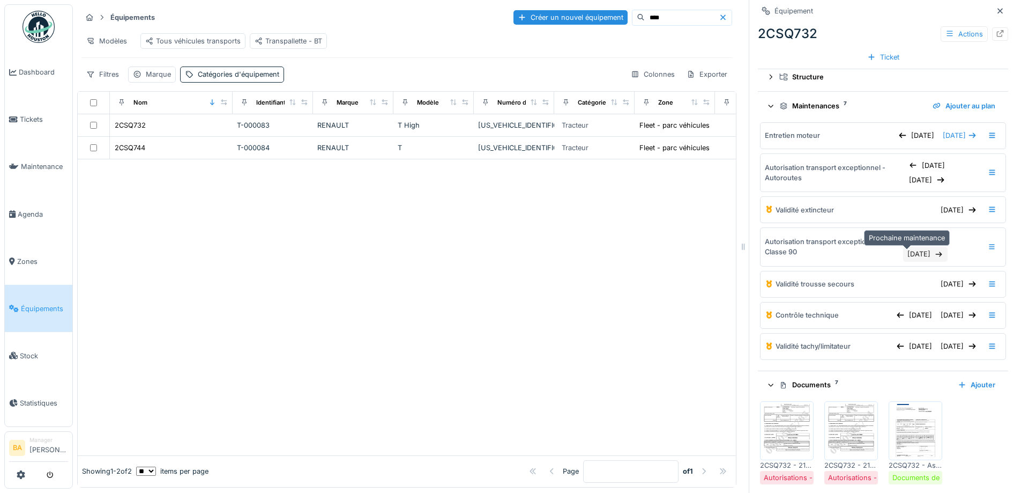
click at [903, 249] on div "[DATE]" at bounding box center [925, 254] width 44 height 14
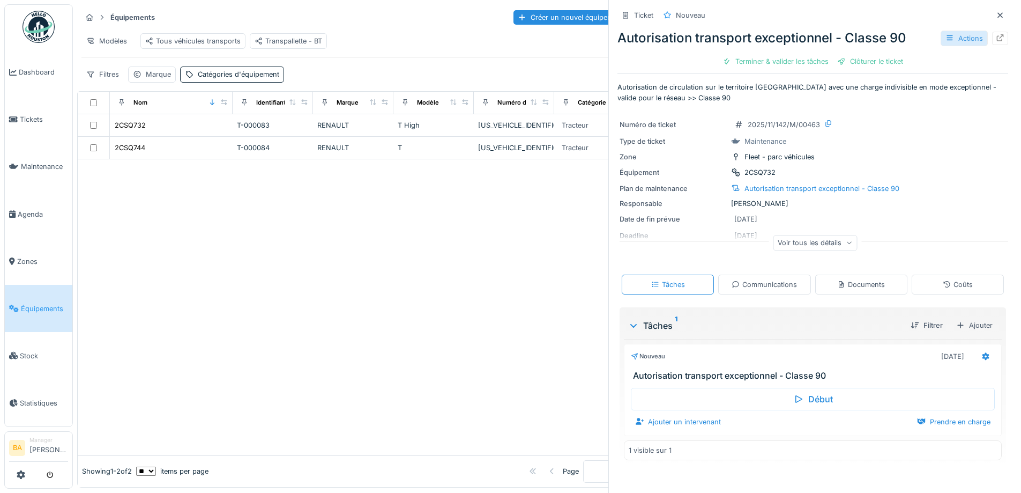
click at [959, 42] on div "Actions" at bounding box center [964, 39] width 47 height 16
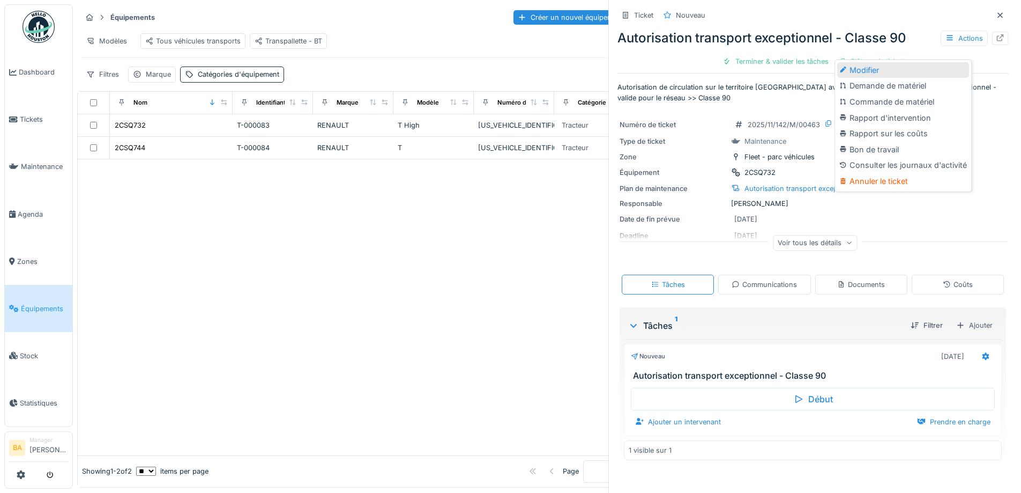
click at [878, 62] on div "Modifier" at bounding box center [903, 70] width 132 height 16
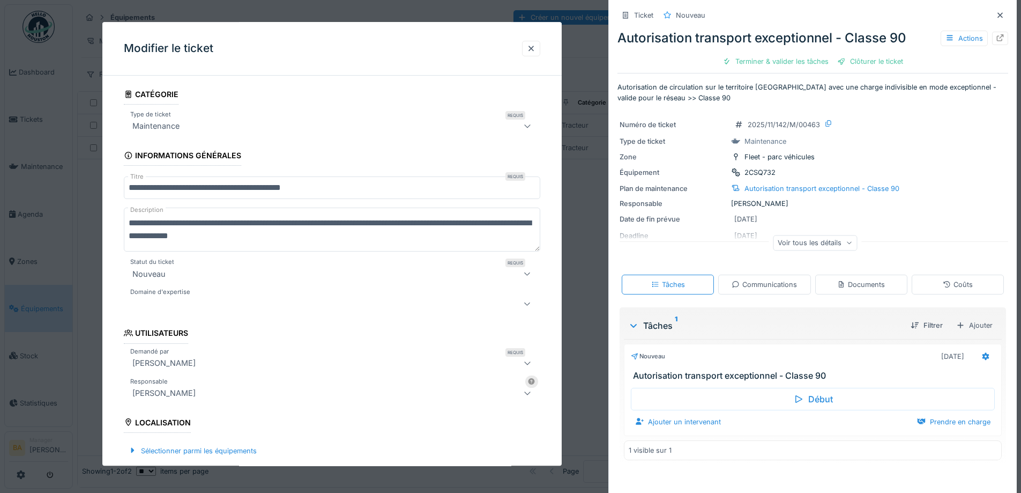
scroll to position [214, 0]
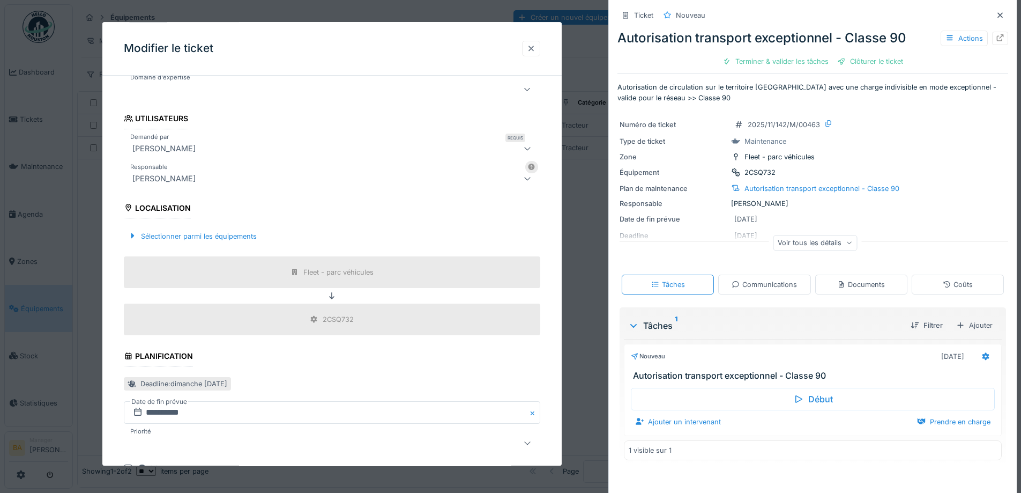
click at [534, 50] on div at bounding box center [531, 48] width 9 height 10
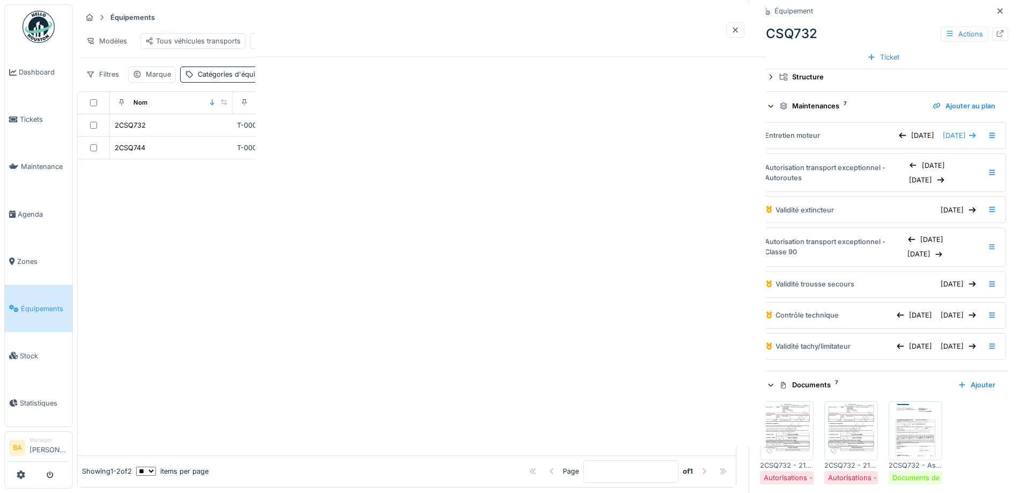
scroll to position [0, 0]
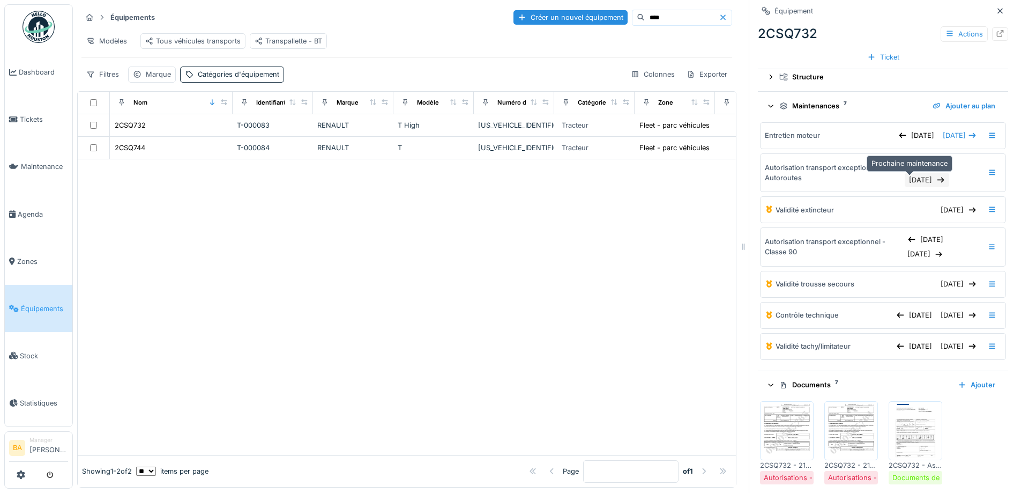
click at [908, 173] on div "[DATE]" at bounding box center [927, 180] width 44 height 14
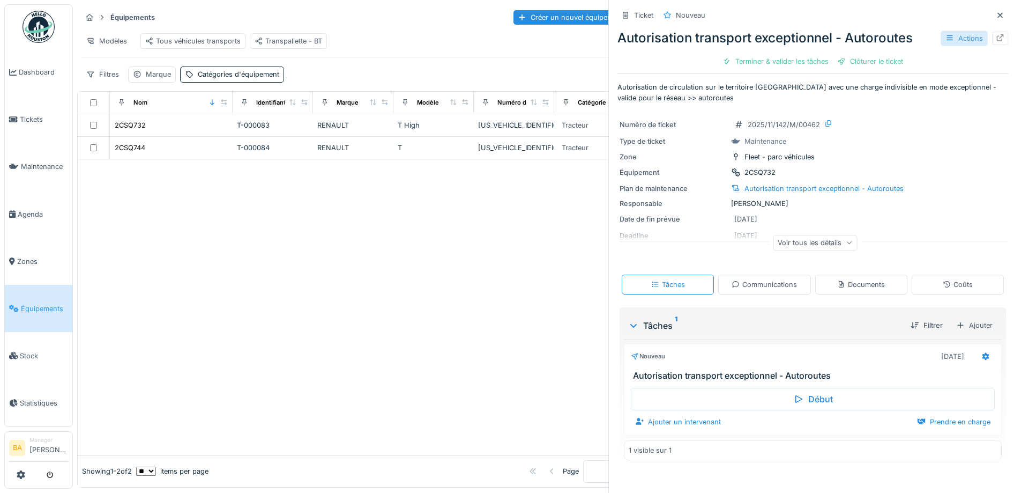
click at [952, 38] on div "Actions" at bounding box center [964, 39] width 47 height 16
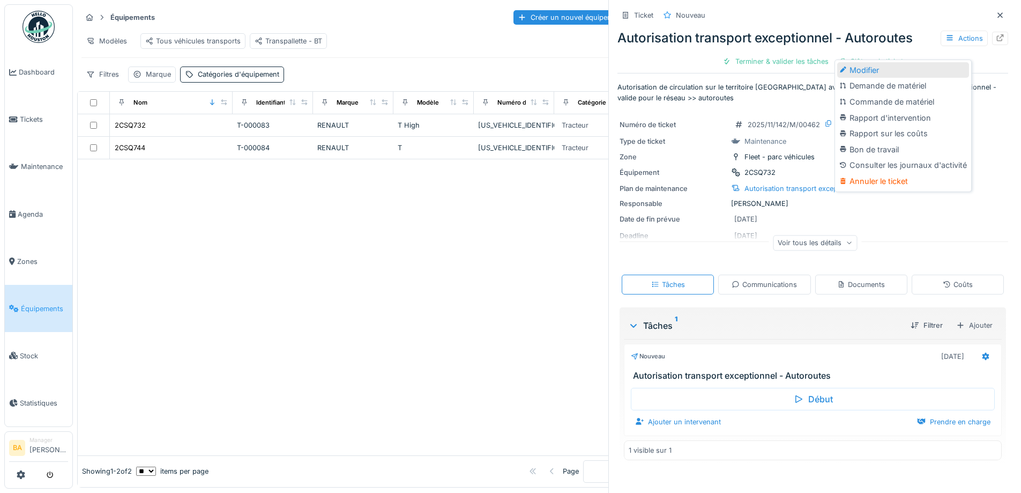
click at [860, 64] on div "Modifier" at bounding box center [903, 70] width 132 height 16
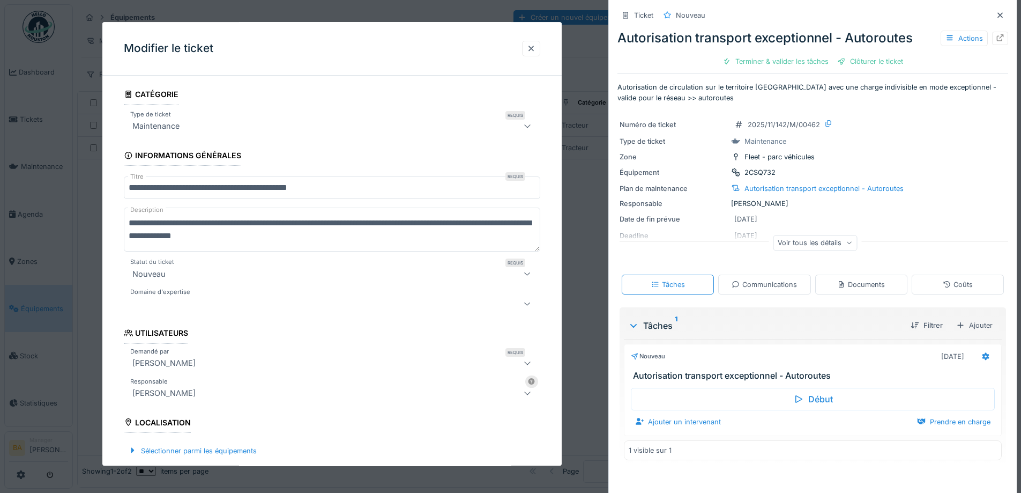
scroll to position [214, 0]
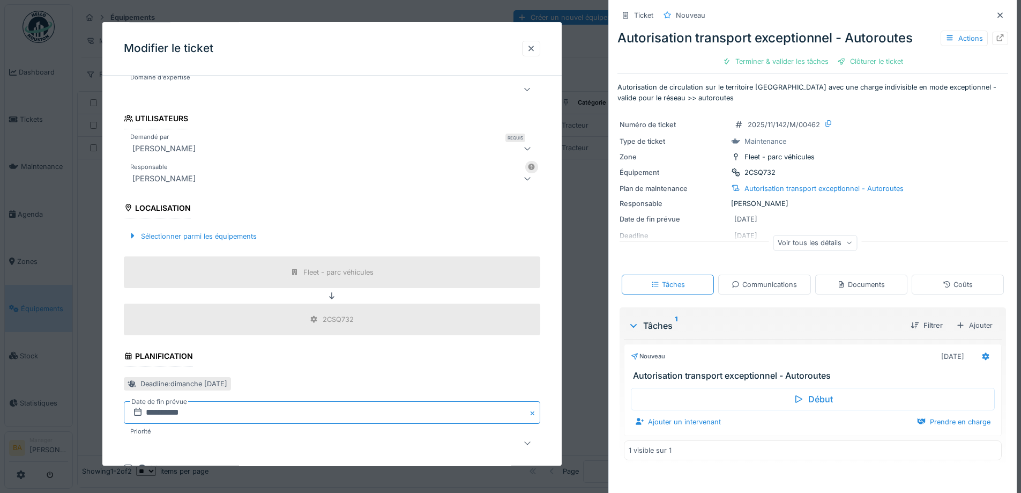
click at [155, 414] on input "**********" at bounding box center [332, 413] width 417 height 23
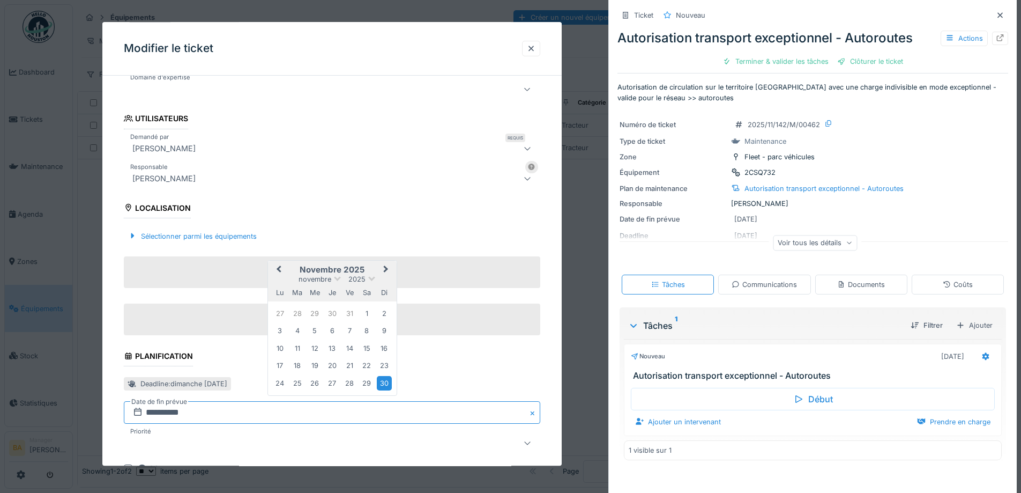
type input "**********"
click at [116, 347] on div "**********" at bounding box center [331, 233] width 459 height 727
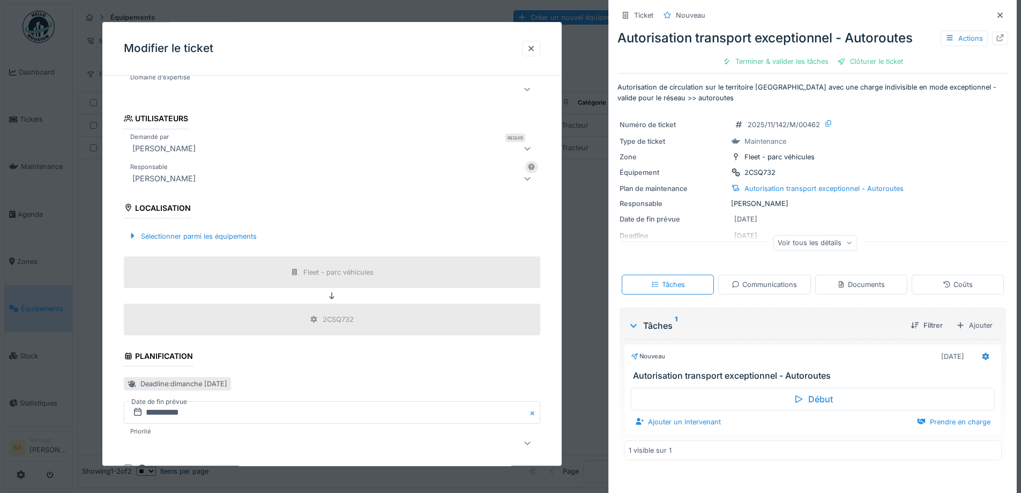
scroll to position [346, 0]
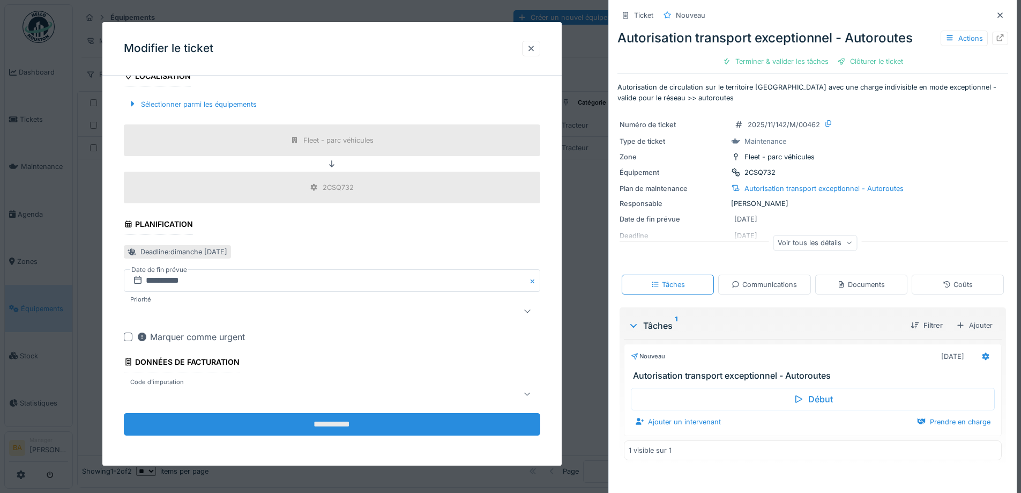
click at [275, 421] on input "**********" at bounding box center [332, 424] width 417 height 23
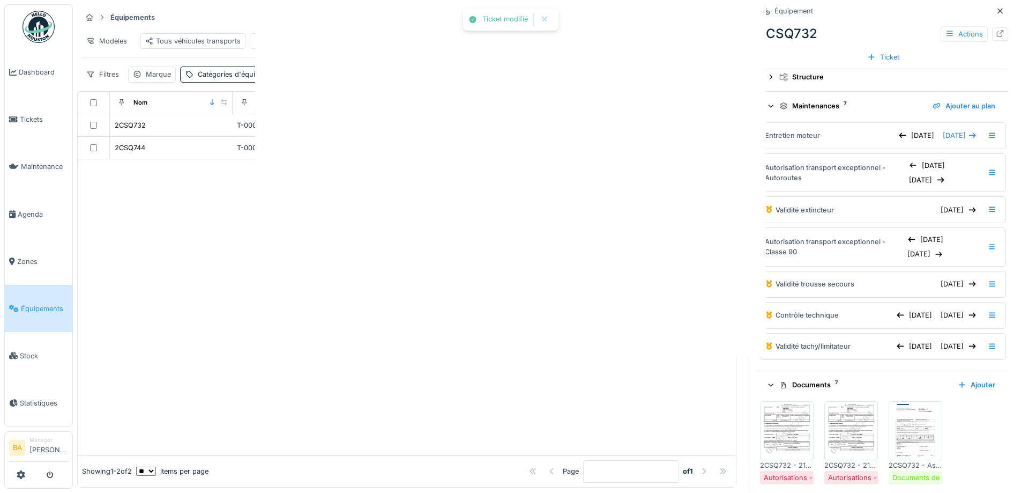
scroll to position [0, 0]
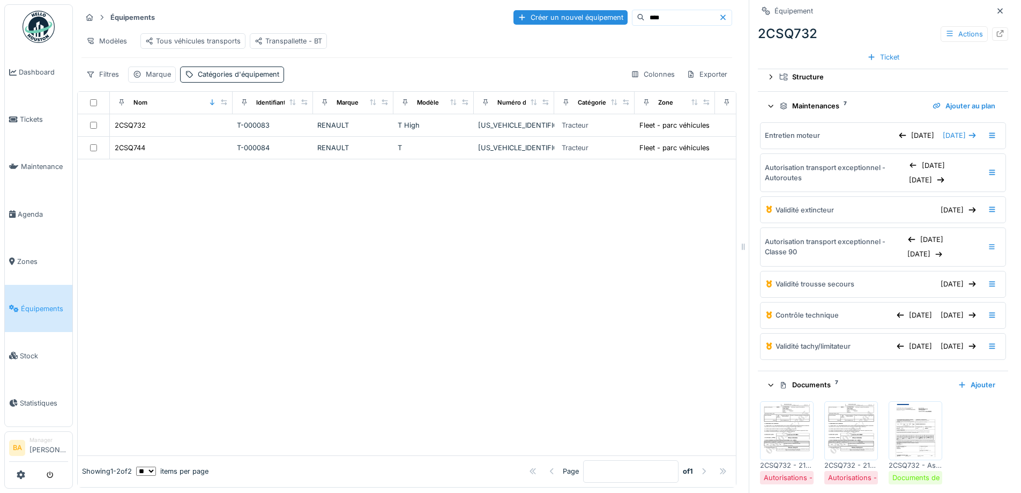
drag, startPoint x: 646, startPoint y: 10, endPoint x: 601, endPoint y: 11, distance: 45.0
click at [645, 10] on input "****" at bounding box center [682, 17] width 74 height 15
click at [601, 9] on div "Équipements Créer un nouvel équipement ****" at bounding box center [406, 18] width 651 height 18
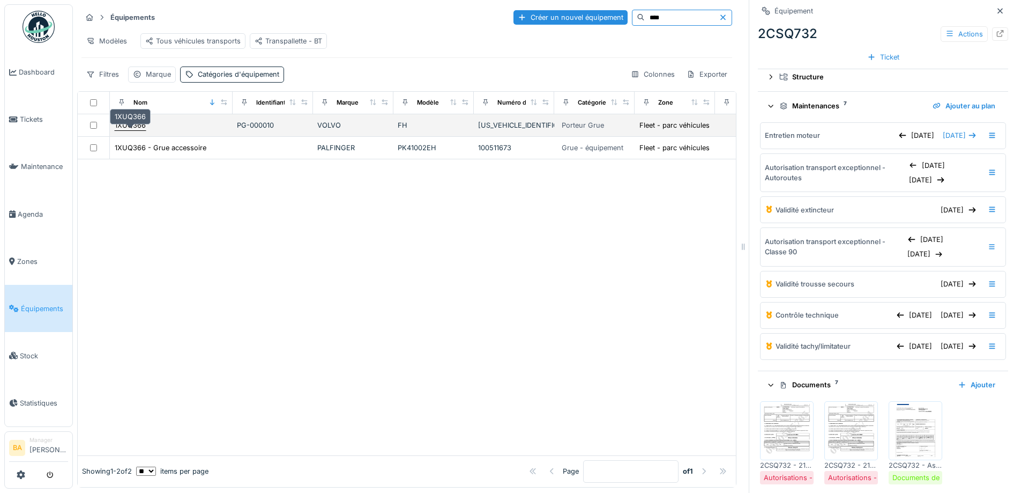
click at [117, 130] on div "1XUQ366" at bounding box center [130, 125] width 31 height 10
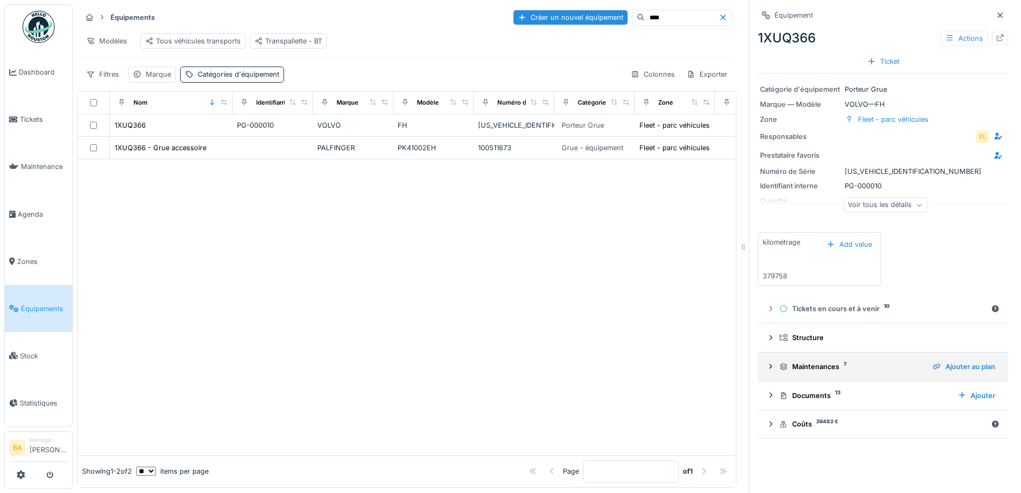
click at [768, 368] on div "Maintenances 7 Ajouter au plan" at bounding box center [883, 366] width 233 height 14
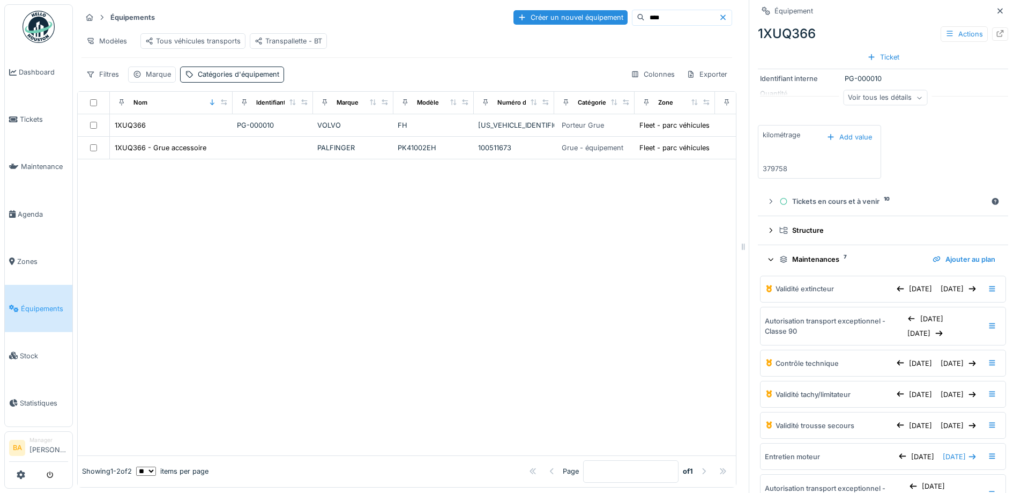
scroll to position [207, 0]
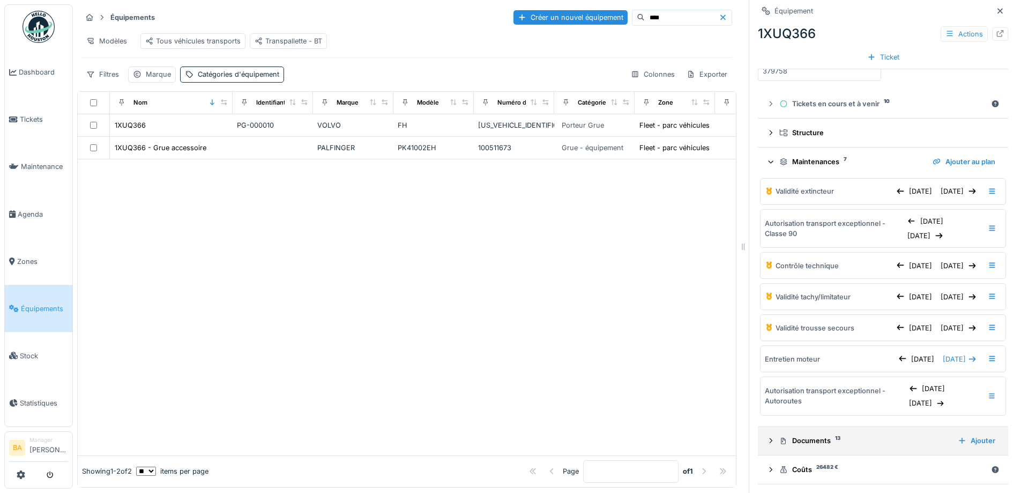
click at [785, 445] on div "Documents 13" at bounding box center [864, 440] width 170 height 10
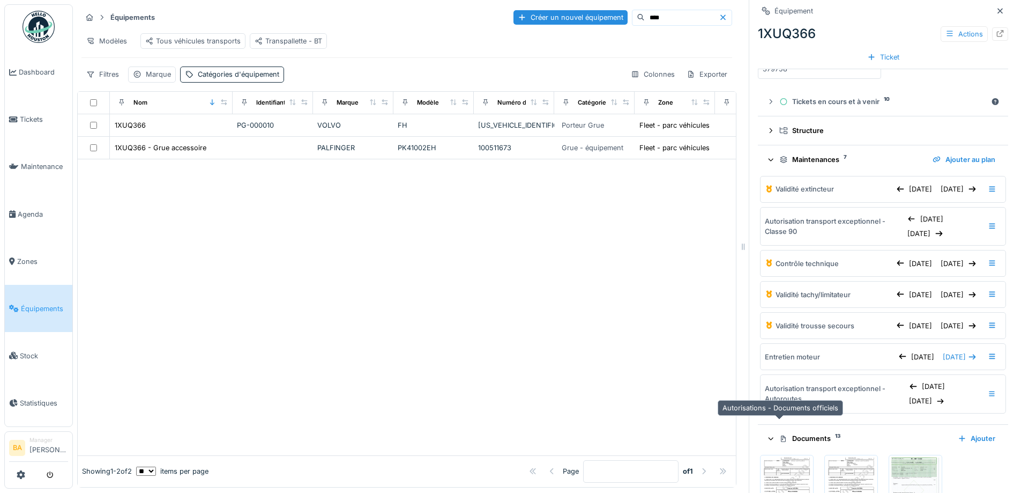
scroll to position [314, 0]
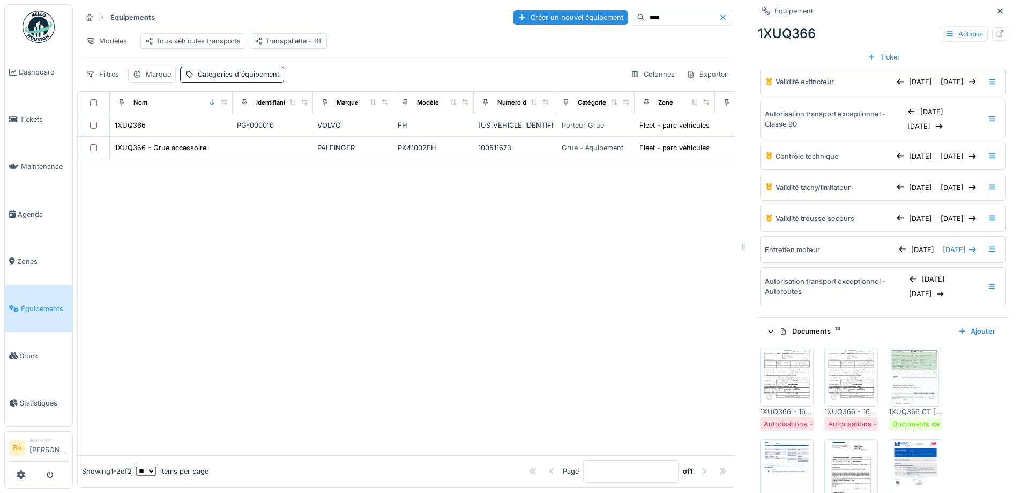
click at [838, 380] on img at bounding box center [851, 377] width 48 height 54
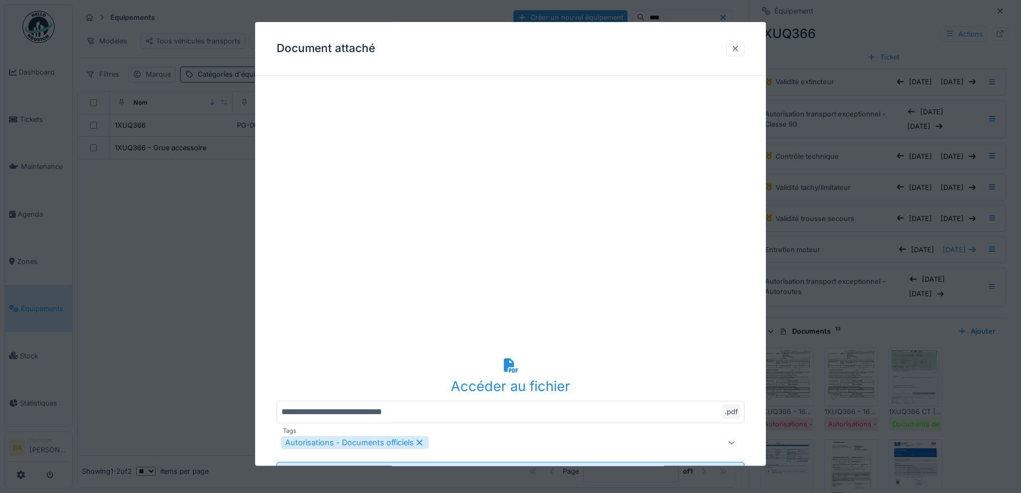
click at [745, 49] on div at bounding box center [735, 49] width 18 height 16
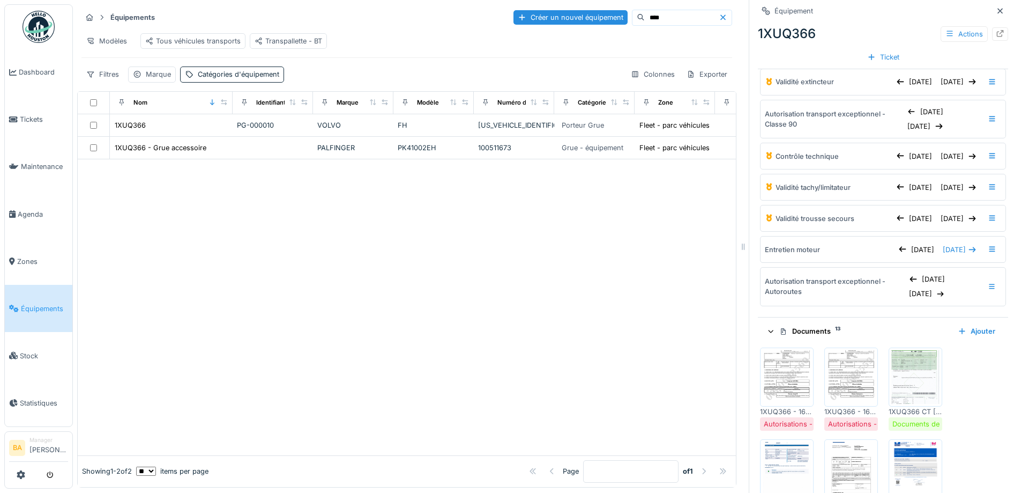
click at [791, 385] on img at bounding box center [787, 377] width 48 height 54
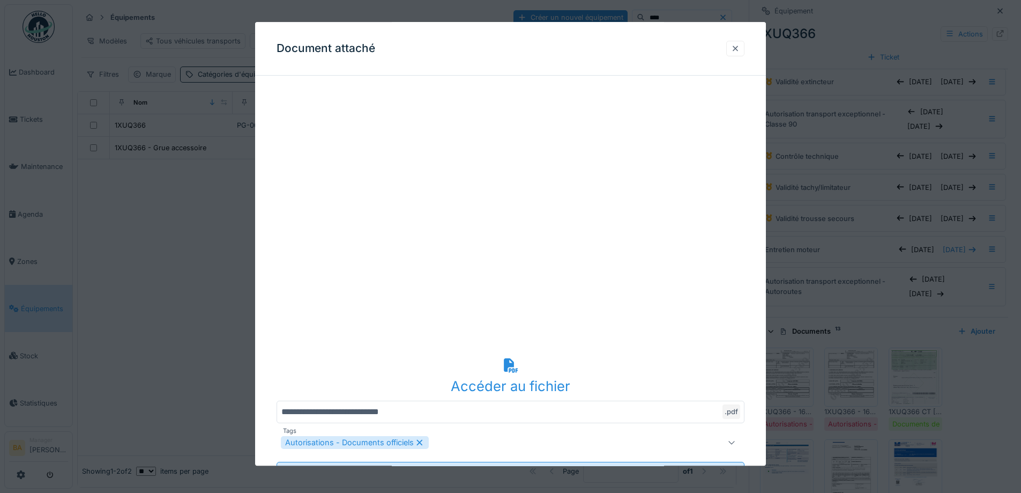
click at [737, 48] on div at bounding box center [735, 48] width 9 height 10
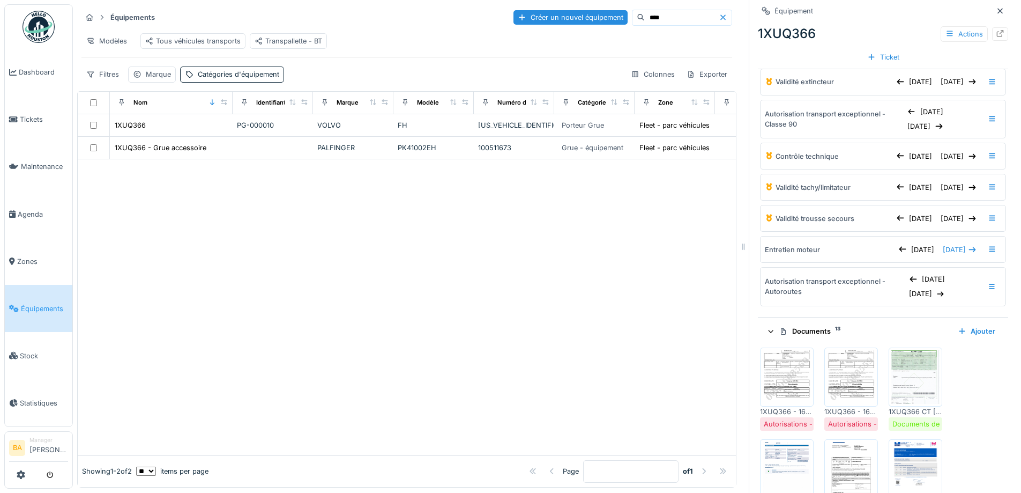
drag, startPoint x: 650, startPoint y: 22, endPoint x: 593, endPoint y: 19, distance: 56.9
click at [632, 19] on div "****" at bounding box center [682, 18] width 100 height 16
type input "****"
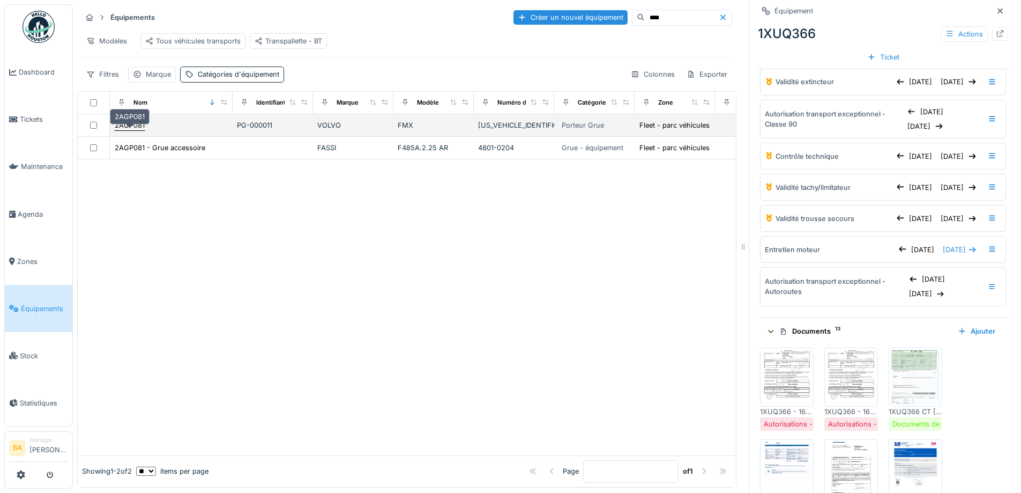
click at [129, 130] on div "2AGP081" at bounding box center [130, 125] width 30 height 10
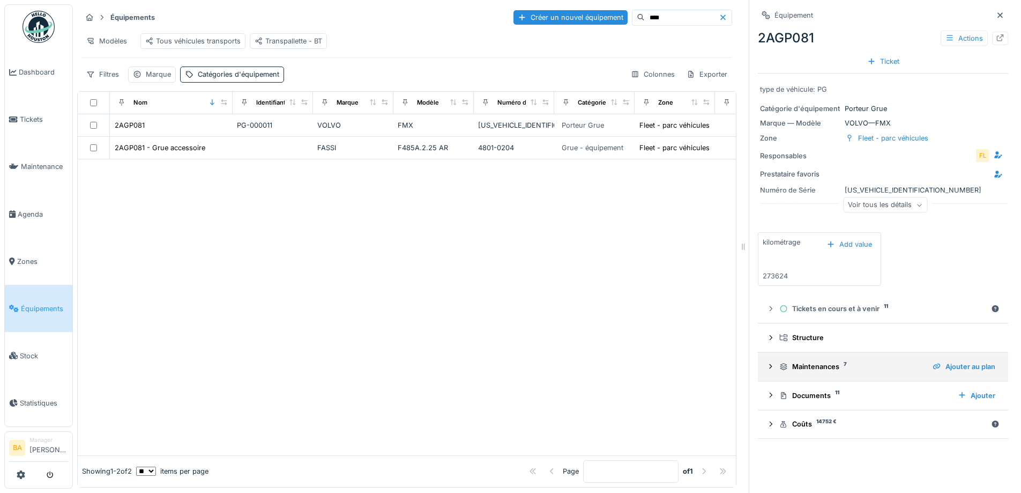
click at [770, 368] on icon at bounding box center [771, 365] width 3 height 5
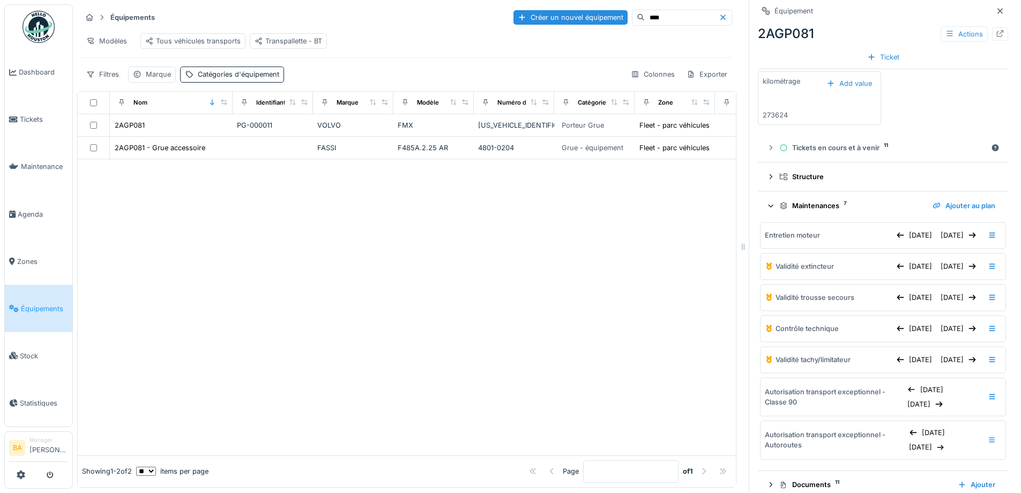
scroll to position [219, 0]
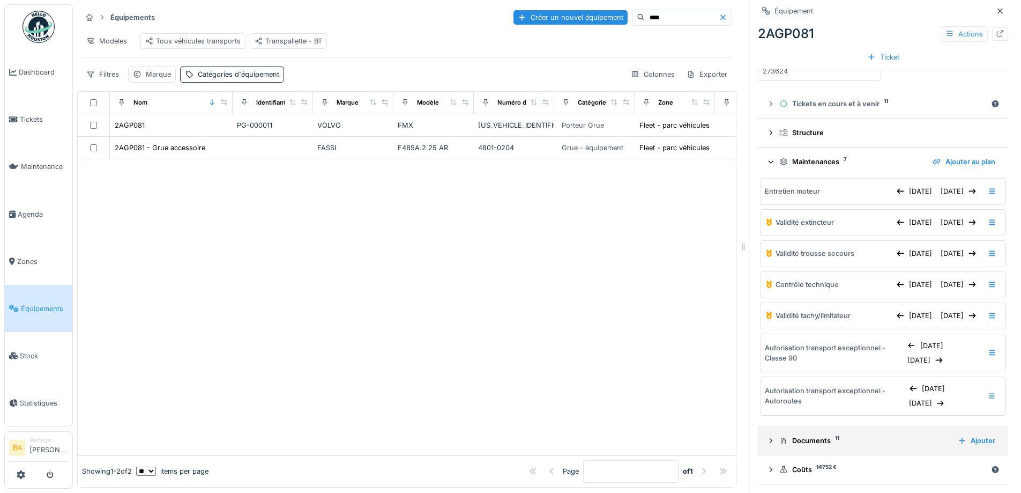
click at [767, 437] on icon at bounding box center [771, 440] width 9 height 7
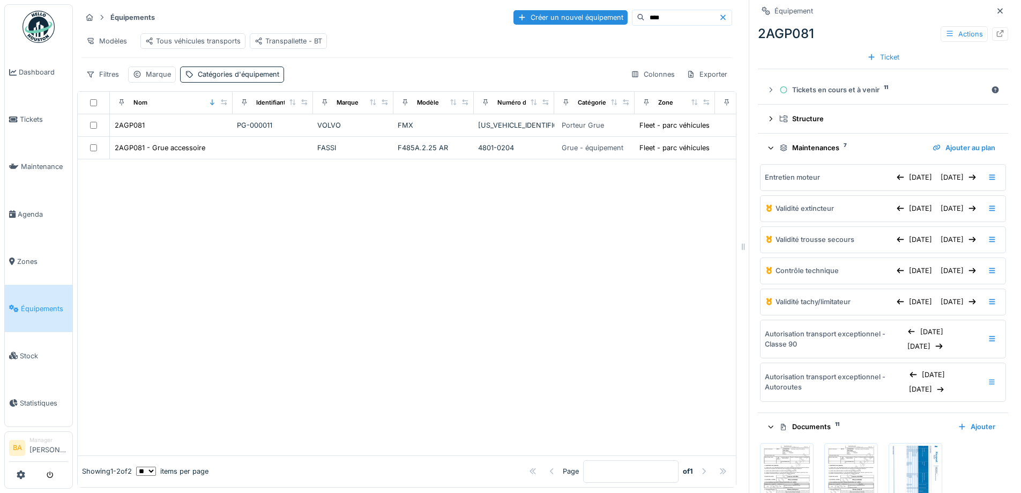
scroll to position [326, 0]
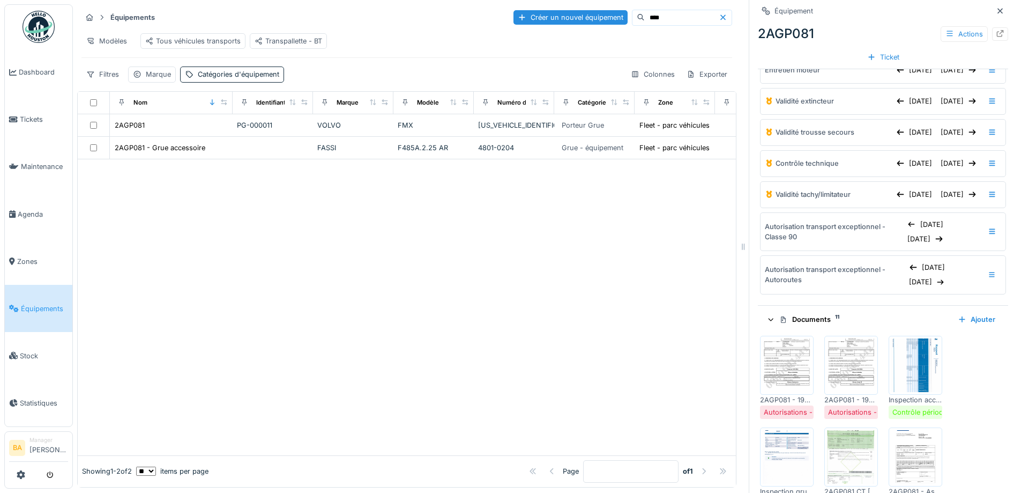
click at [772, 392] on img at bounding box center [787, 365] width 48 height 54
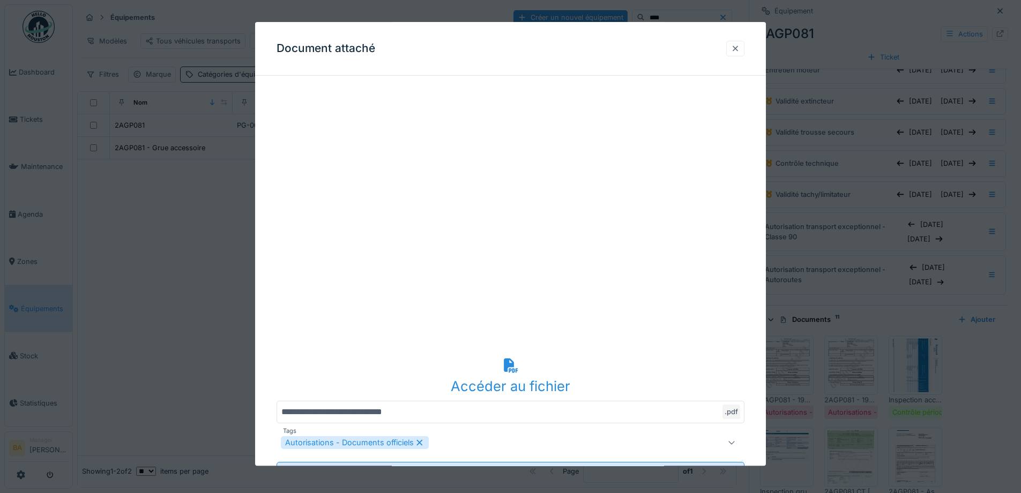
click at [734, 47] on div at bounding box center [735, 49] width 18 height 16
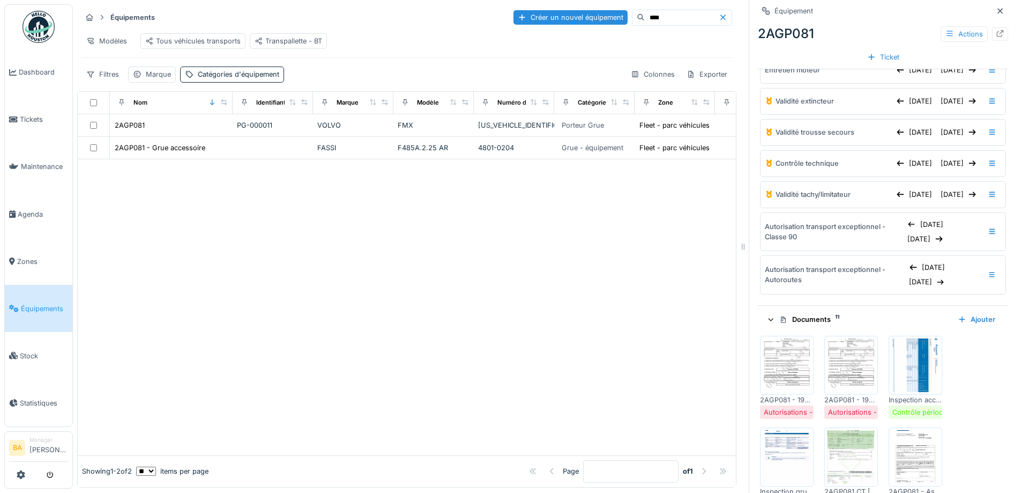
click at [839, 376] on img at bounding box center [851, 365] width 48 height 54
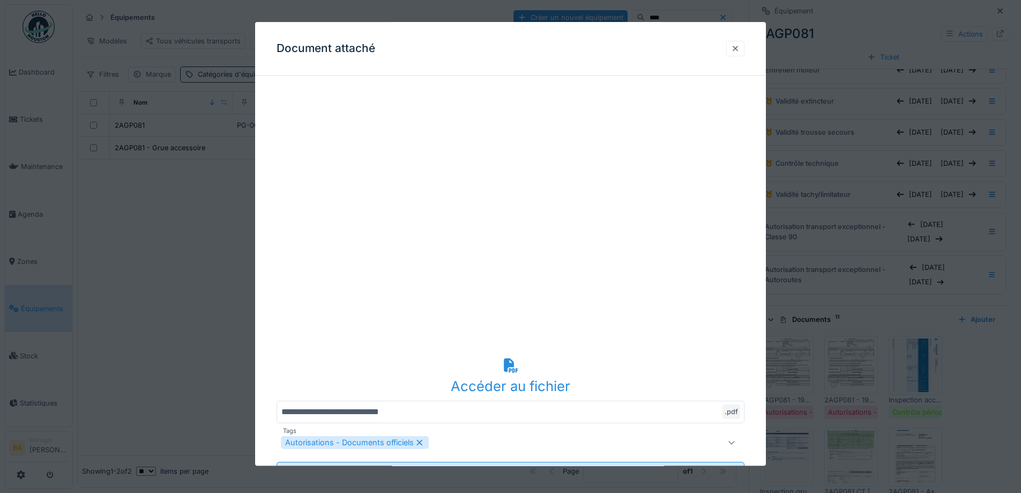
click at [737, 48] on div at bounding box center [735, 48] width 9 height 10
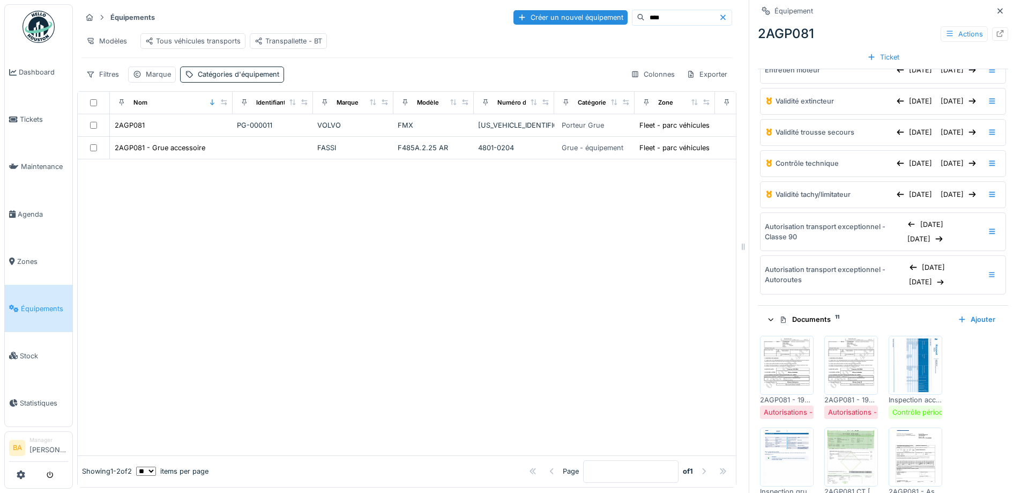
click at [782, 382] on img at bounding box center [787, 365] width 48 height 54
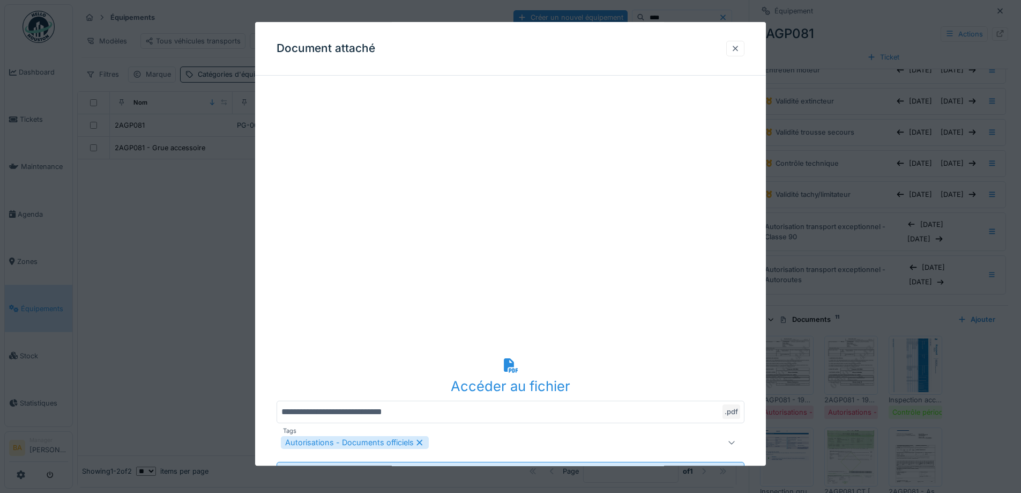
click at [740, 49] on div at bounding box center [735, 48] width 9 height 10
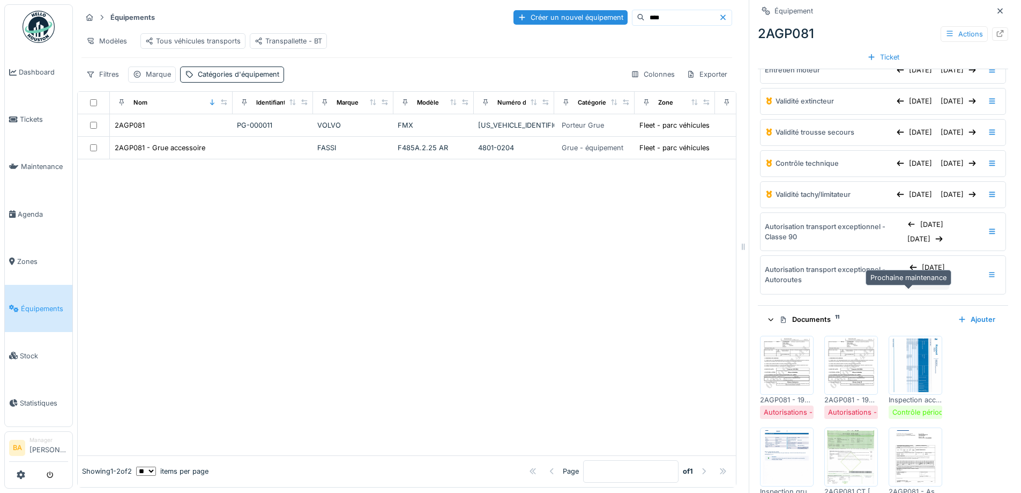
click at [937, 286] on icon at bounding box center [941, 282] width 9 height 7
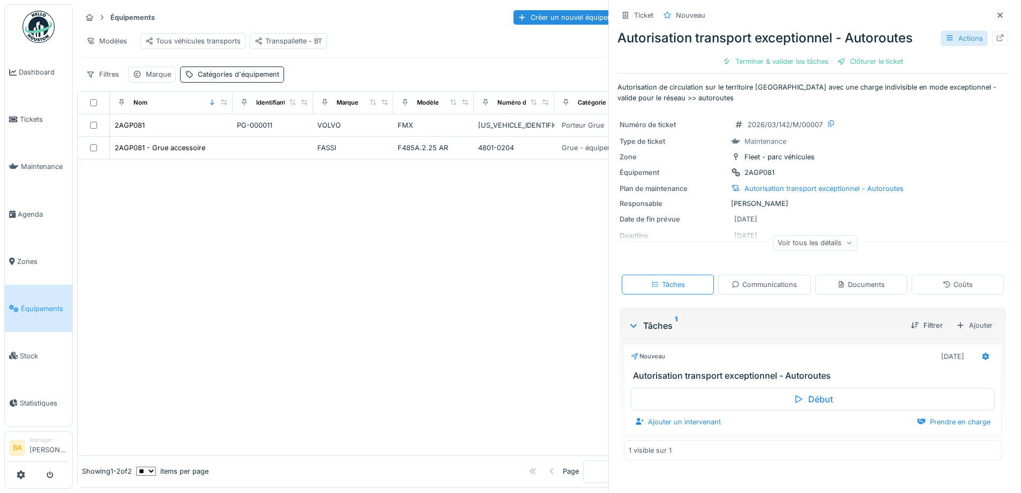
click at [948, 41] on div "Actions" at bounding box center [964, 39] width 47 height 16
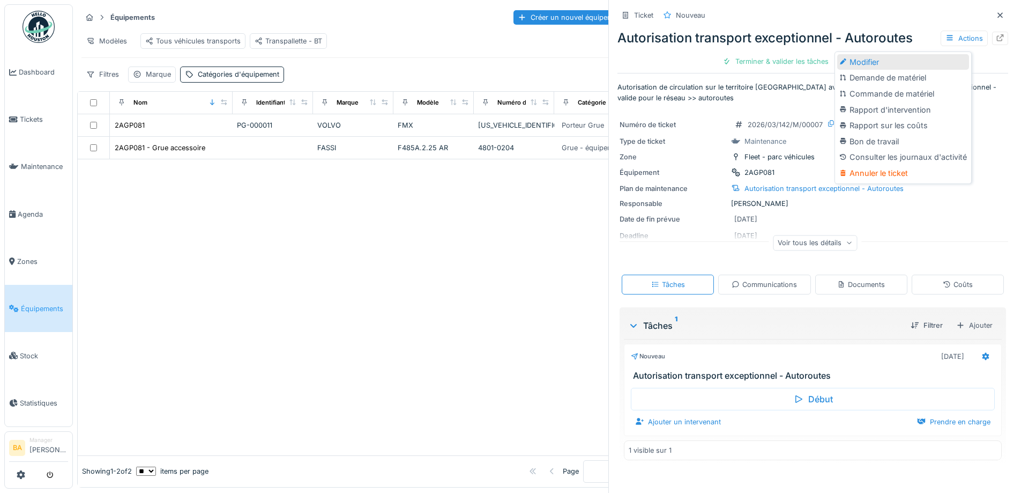
click at [851, 62] on div "Modifier" at bounding box center [903, 62] width 132 height 16
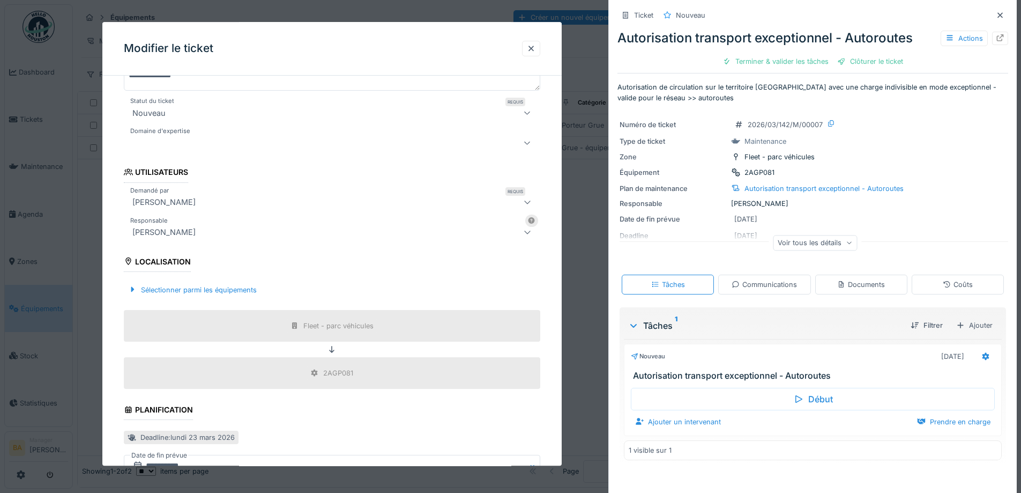
scroll to position [268, 0]
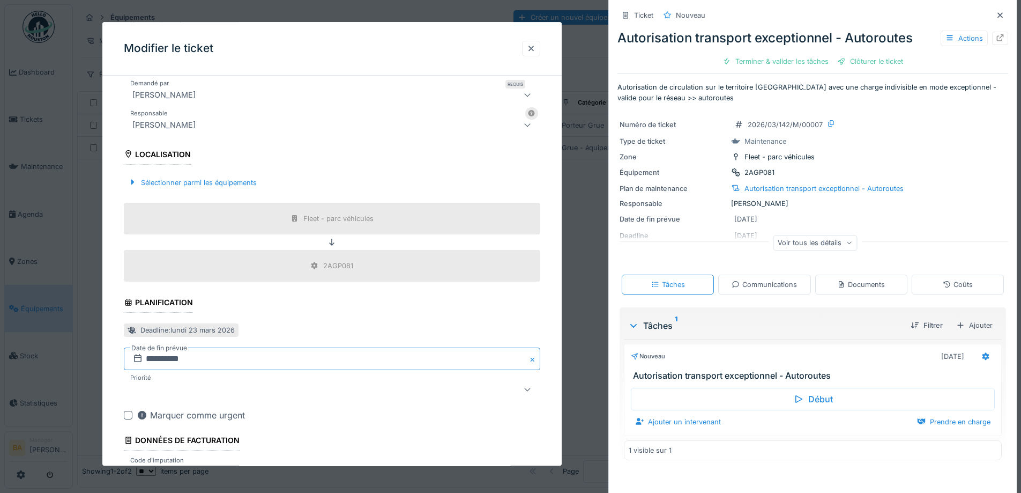
click at [153, 356] on input "**********" at bounding box center [332, 359] width 417 height 23
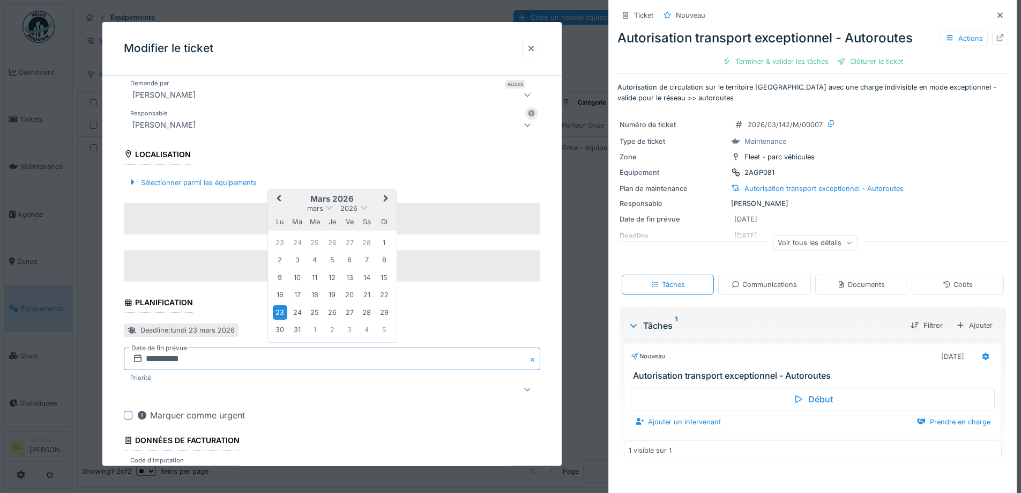
click at [154, 358] on input "**********" at bounding box center [332, 359] width 417 height 23
type input "**********"
click at [108, 358] on div "**********" at bounding box center [331, 179] width 459 height 727
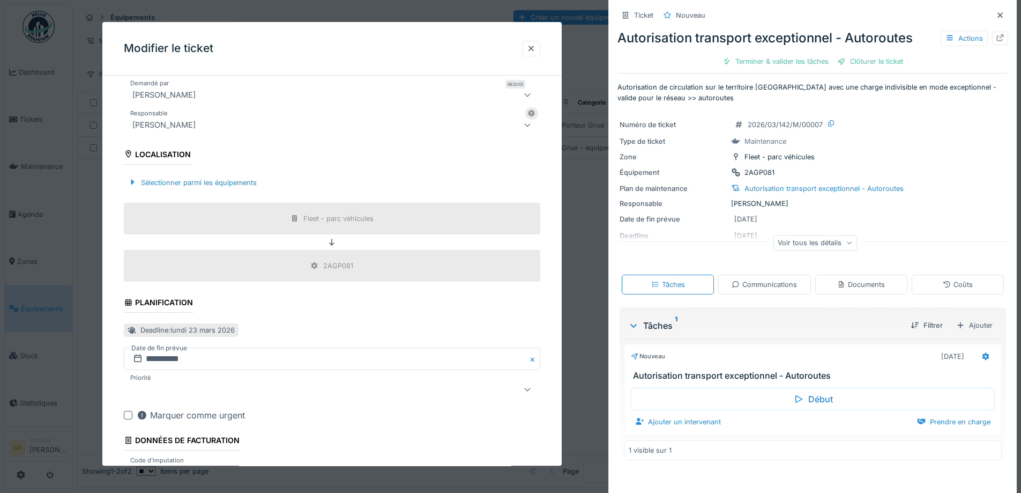
scroll to position [346, 0]
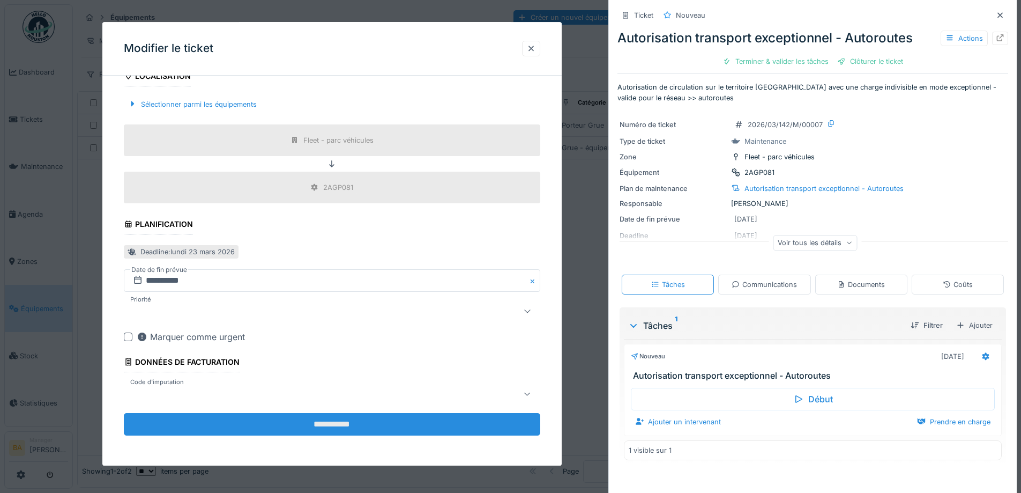
click at [241, 420] on input "**********" at bounding box center [332, 424] width 417 height 23
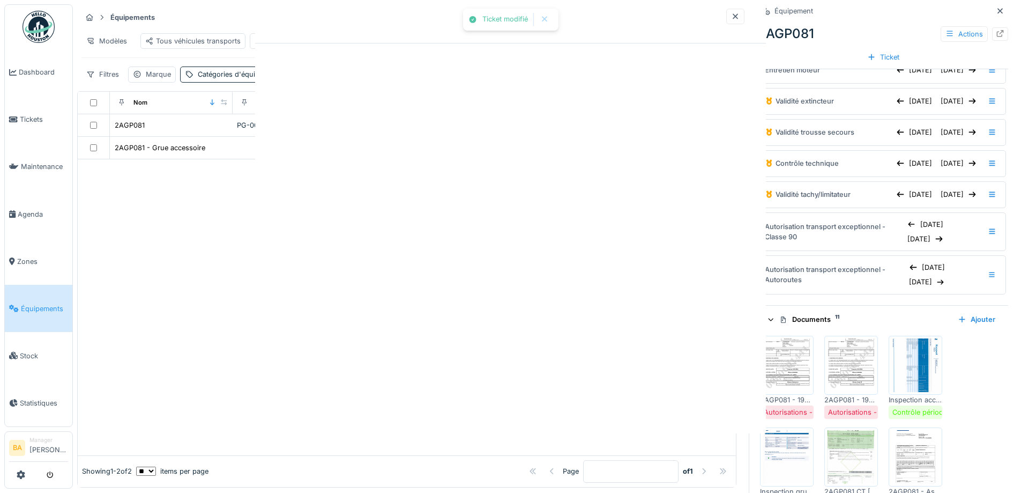
scroll to position [0, 0]
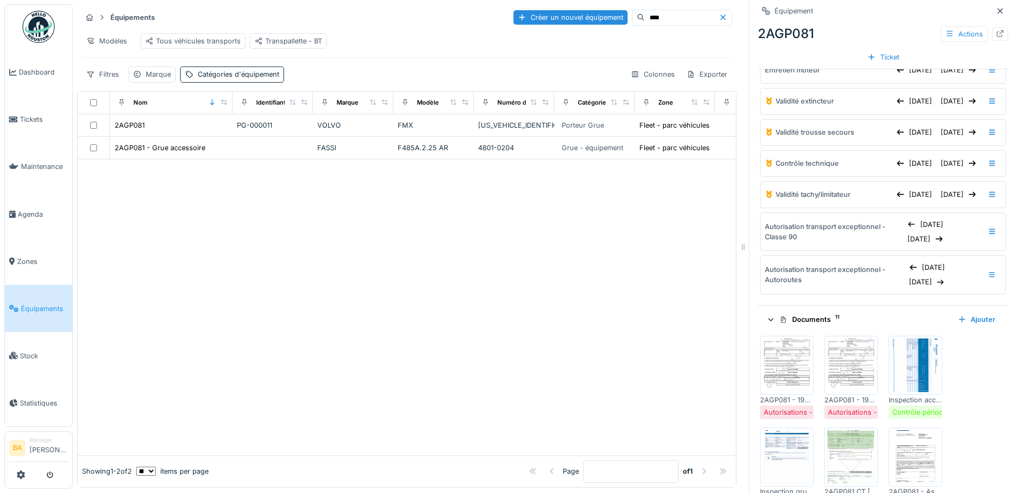
drag, startPoint x: 637, startPoint y: 19, endPoint x: 592, endPoint y: 16, distance: 45.7
click at [632, 17] on div "****" at bounding box center [682, 18] width 100 height 16
click at [127, 177] on div at bounding box center [407, 296] width 658 height 318
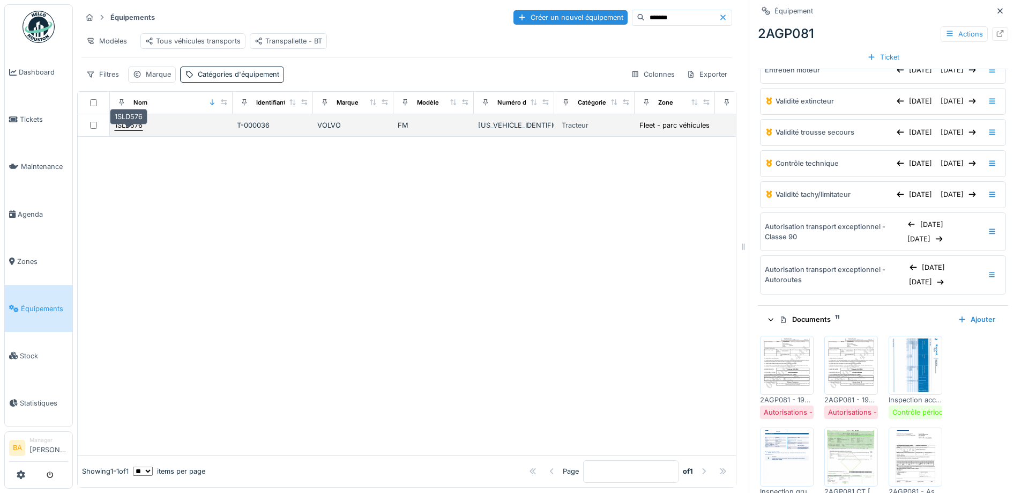
click at [127, 130] on div "1SLD576" at bounding box center [129, 125] width 28 height 10
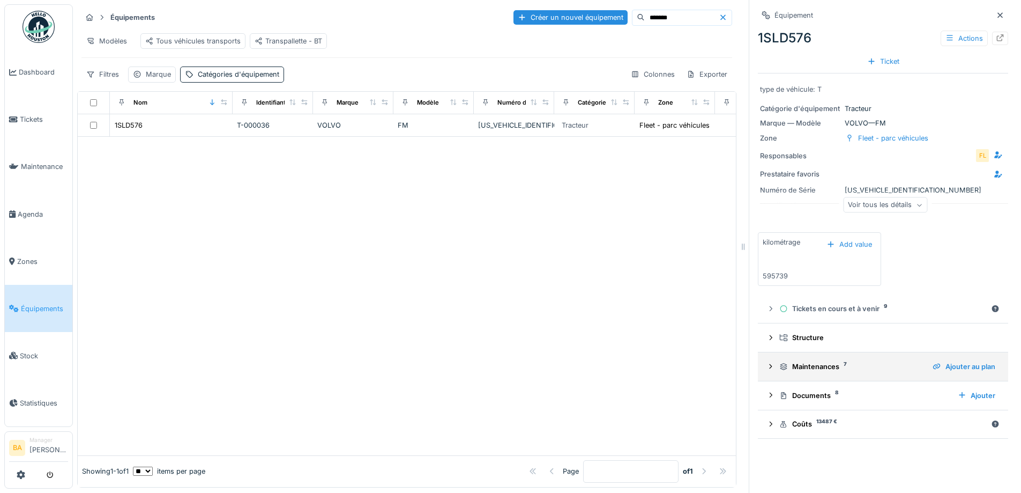
click at [767, 367] on icon at bounding box center [771, 366] width 9 height 7
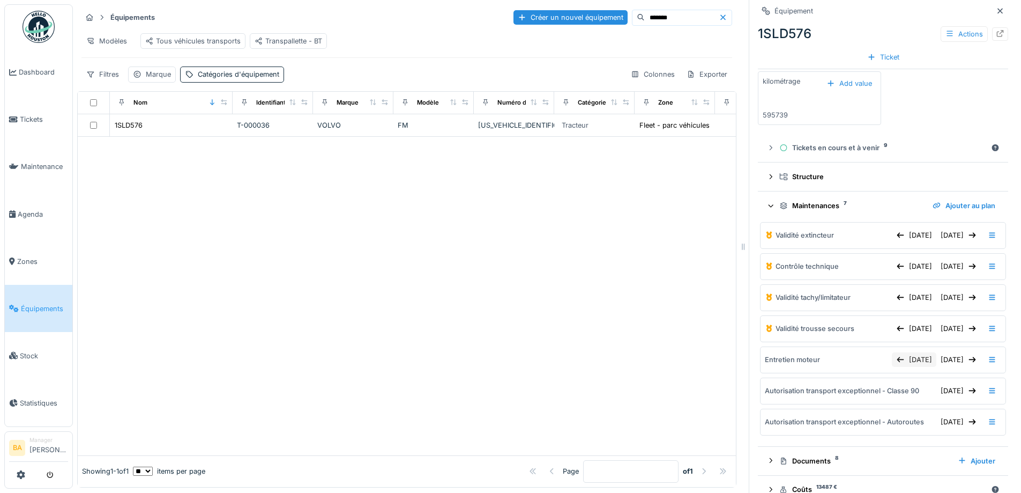
scroll to position [202, 0]
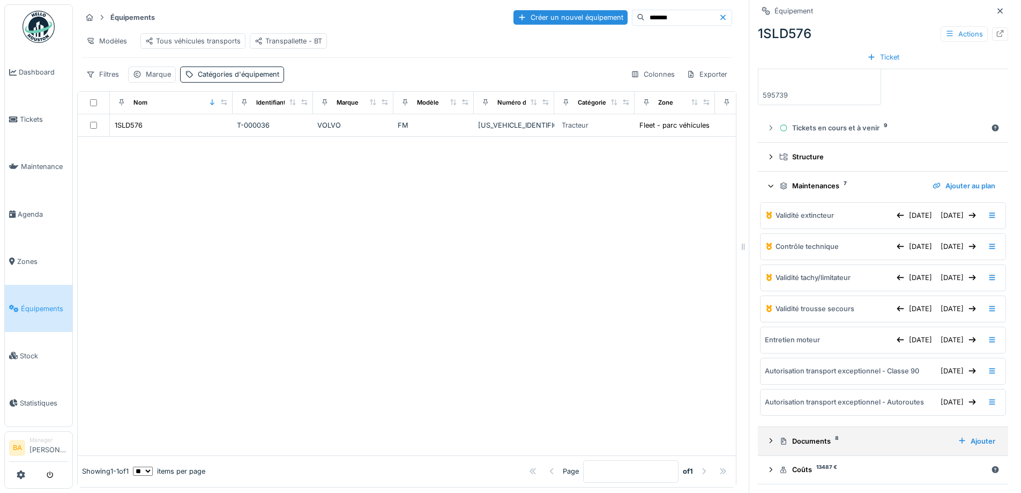
click at [779, 437] on icon at bounding box center [783, 440] width 9 height 7
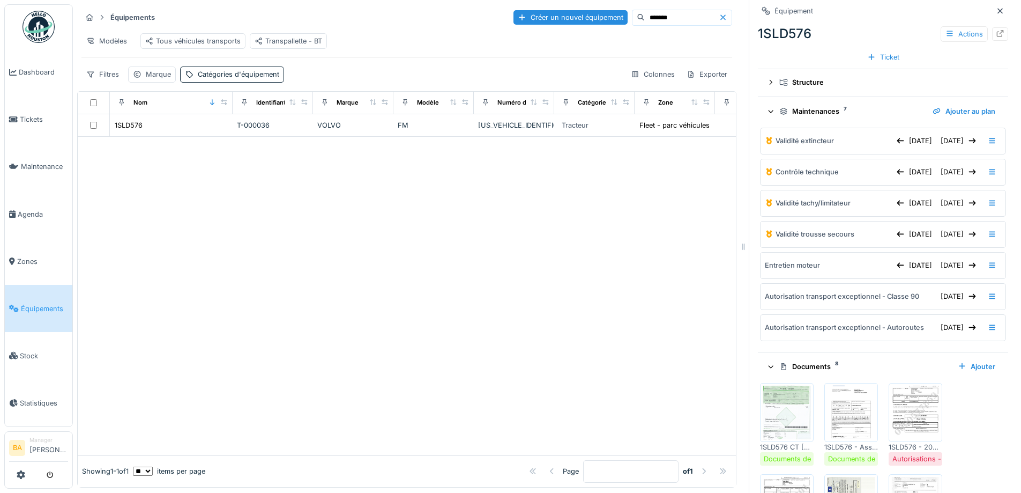
scroll to position [362, 0]
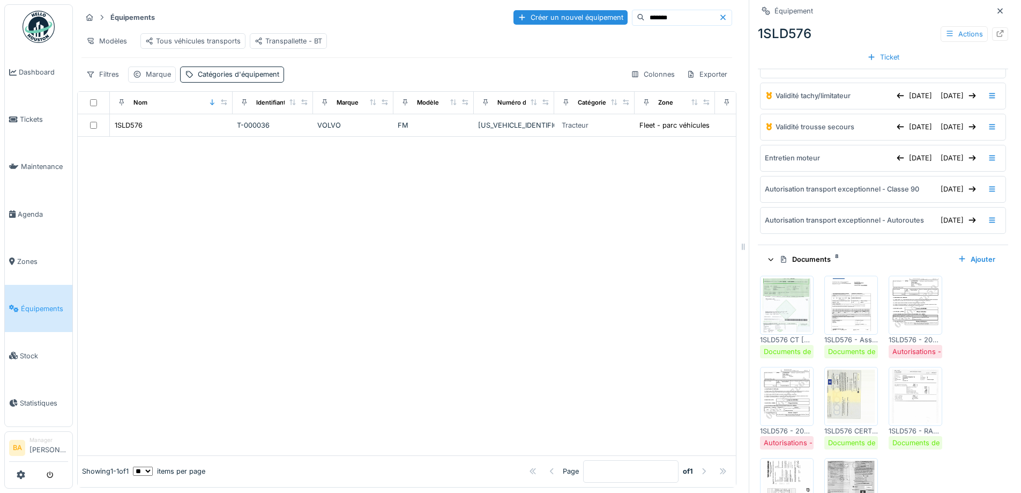
click at [906, 320] on img at bounding box center [915, 305] width 48 height 54
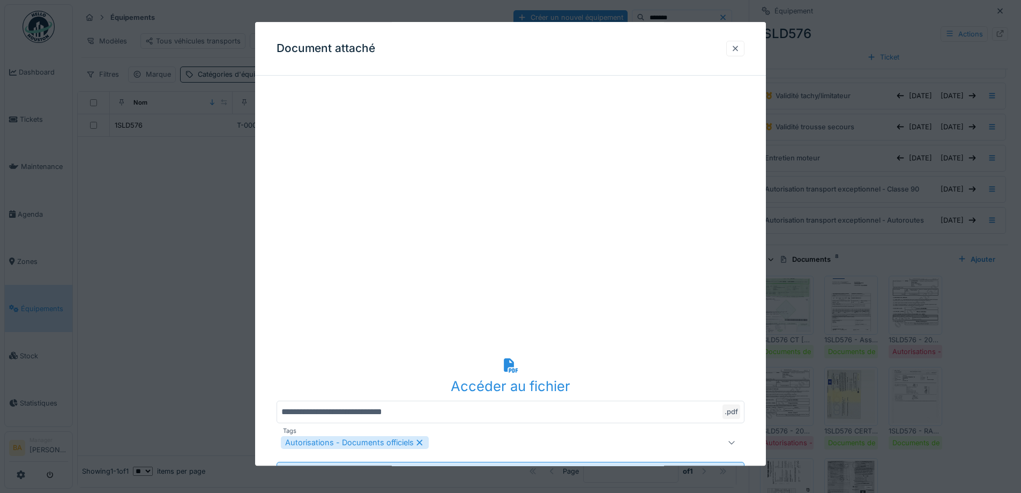
click at [738, 49] on div at bounding box center [735, 48] width 9 height 10
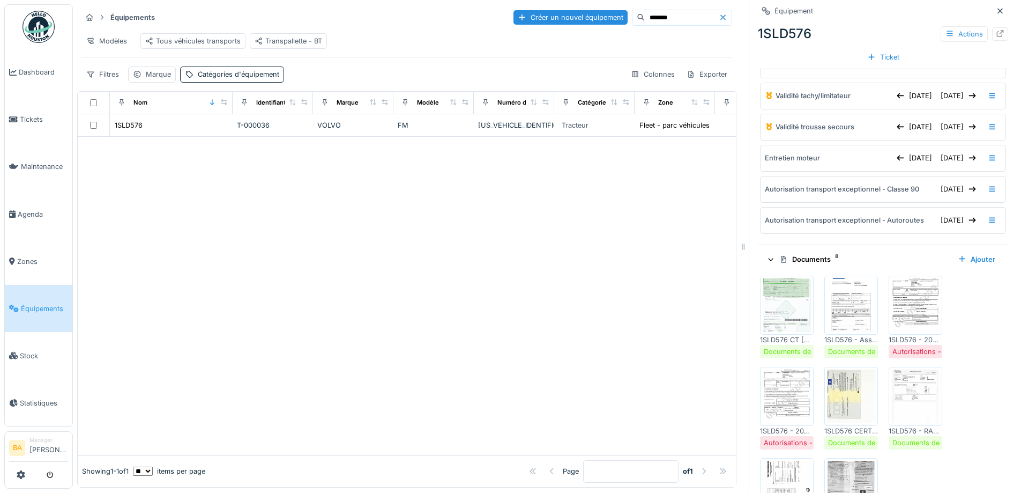
click at [783, 420] on img at bounding box center [787, 396] width 48 height 54
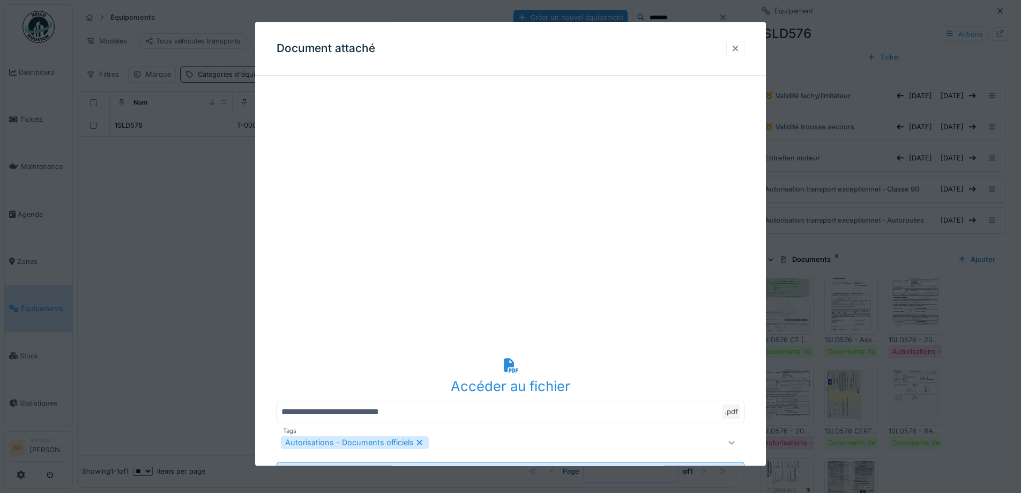
click at [740, 54] on div at bounding box center [735, 48] width 9 height 10
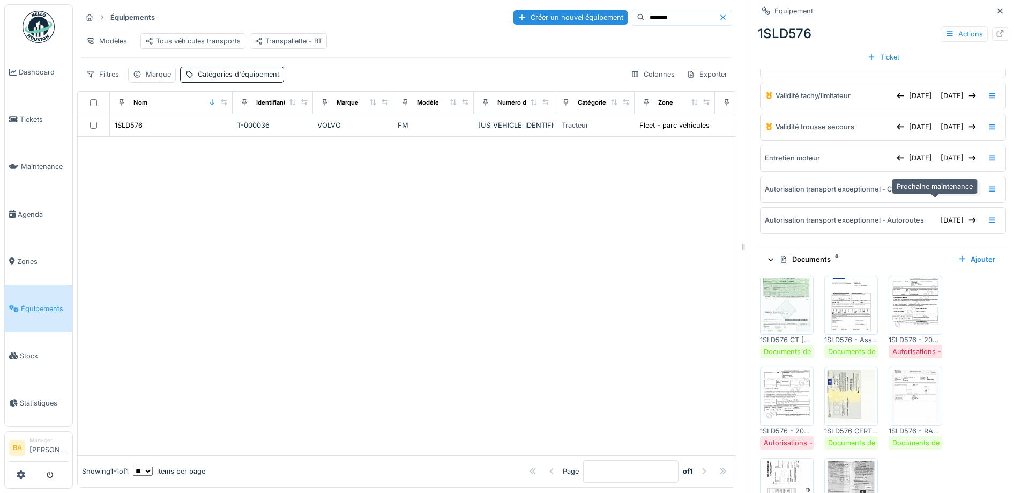
click at [937, 195] on div "04/10/2025" at bounding box center [959, 189] width 44 height 14
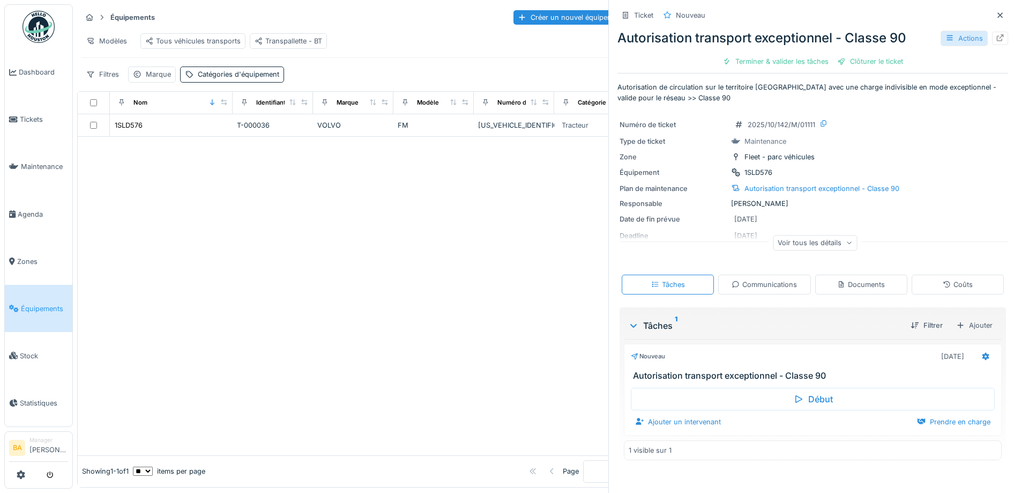
click at [954, 38] on div "Actions" at bounding box center [964, 39] width 47 height 16
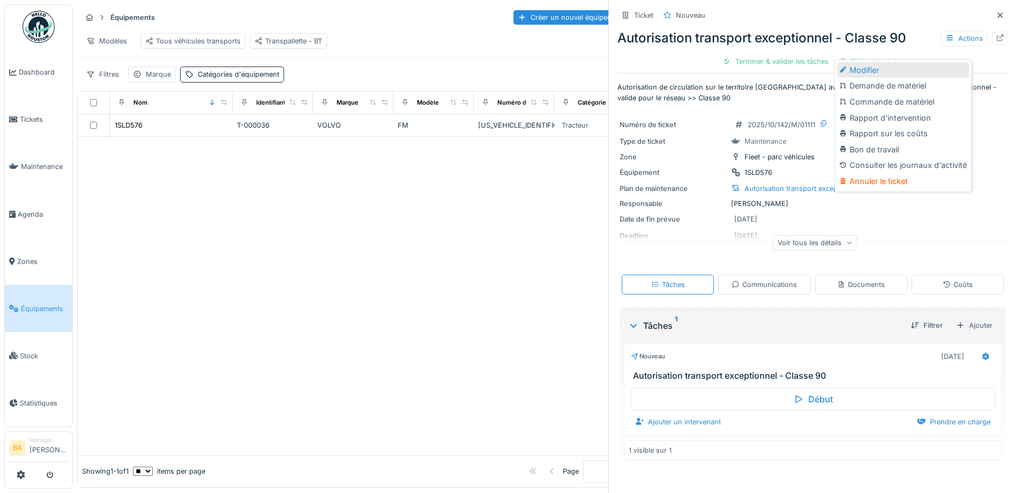
click at [859, 62] on div "Modifier" at bounding box center [903, 70] width 132 height 16
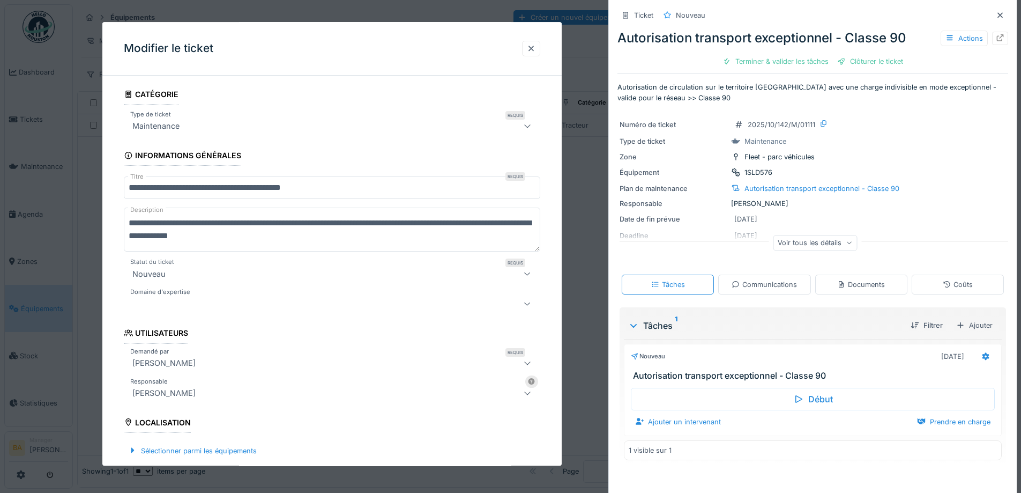
scroll to position [322, 0]
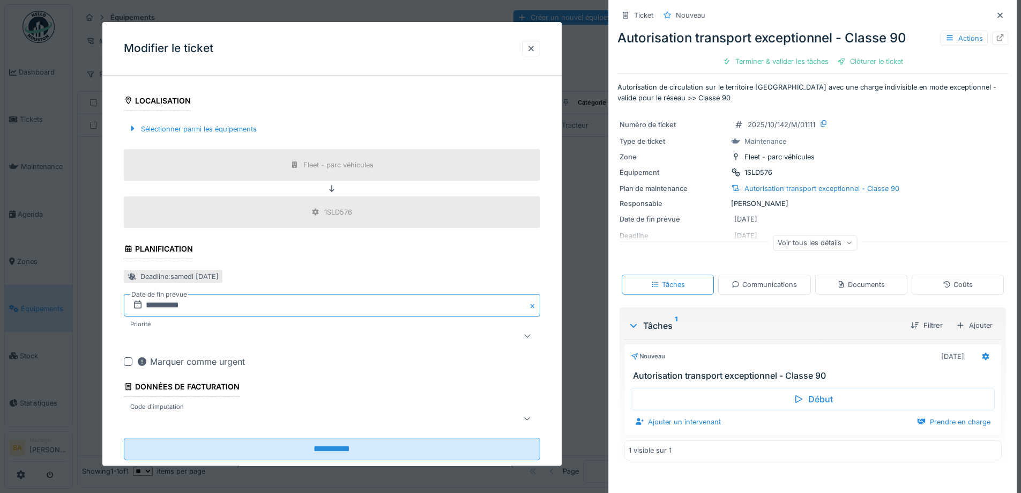
click at [151, 304] on input "**********" at bounding box center [332, 305] width 417 height 23
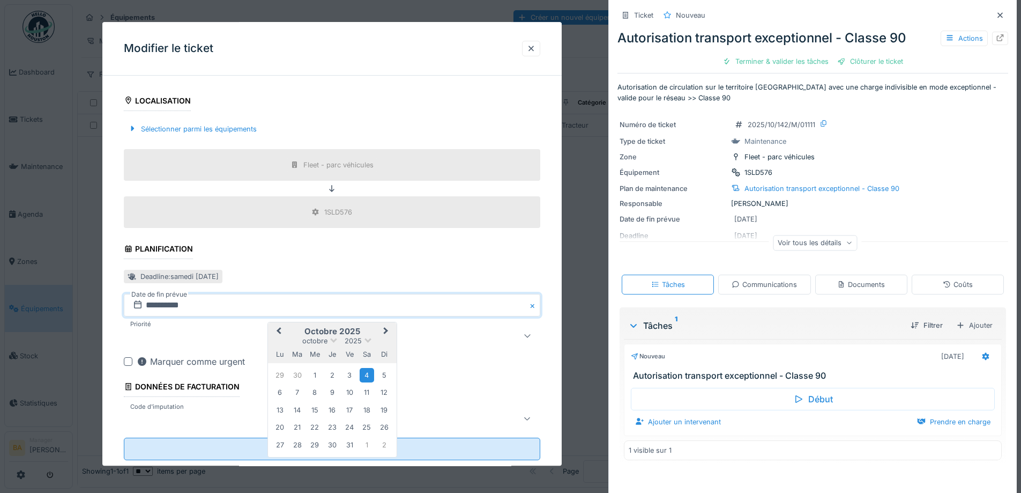
click at [277, 334] on button "Previous Month" at bounding box center [277, 332] width 17 height 17
click at [368, 412] on div "20" at bounding box center [367, 411] width 14 height 14
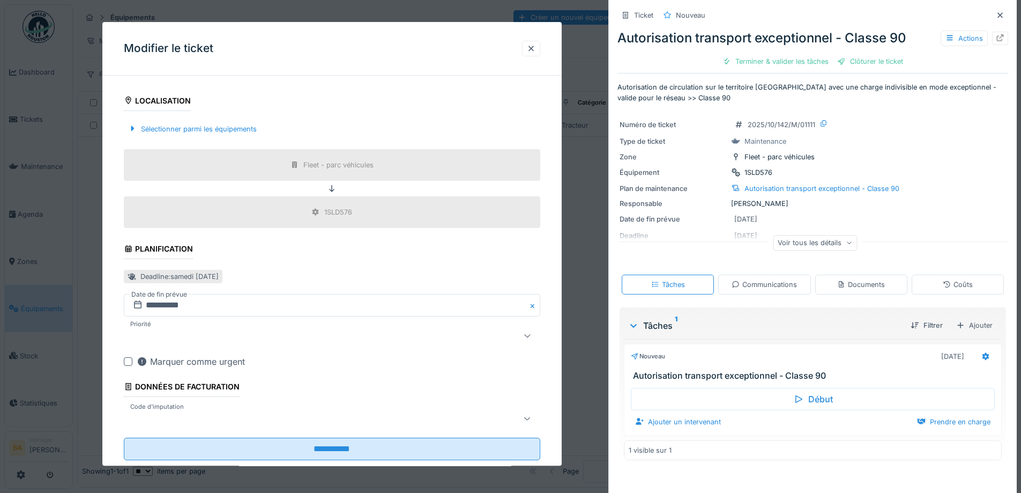
scroll to position [346, 0]
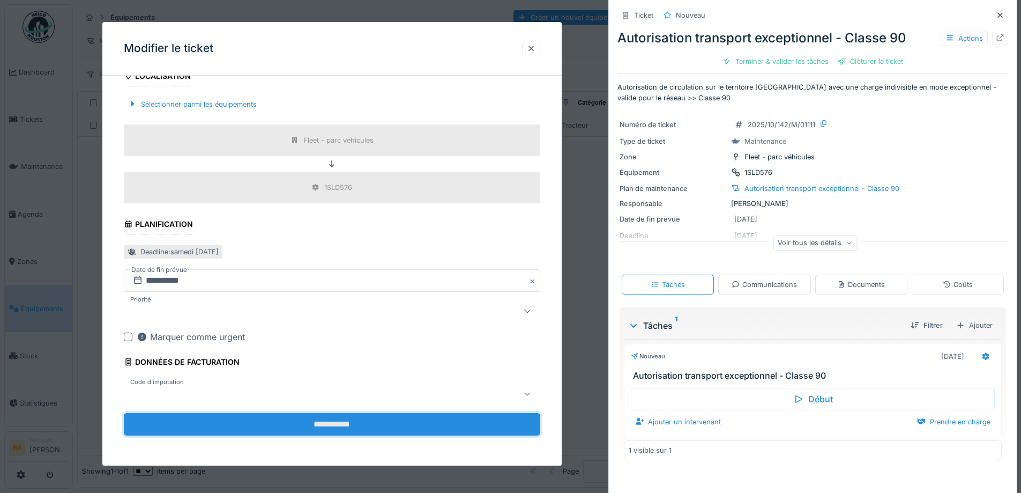
click at [322, 426] on input "**********" at bounding box center [332, 424] width 417 height 23
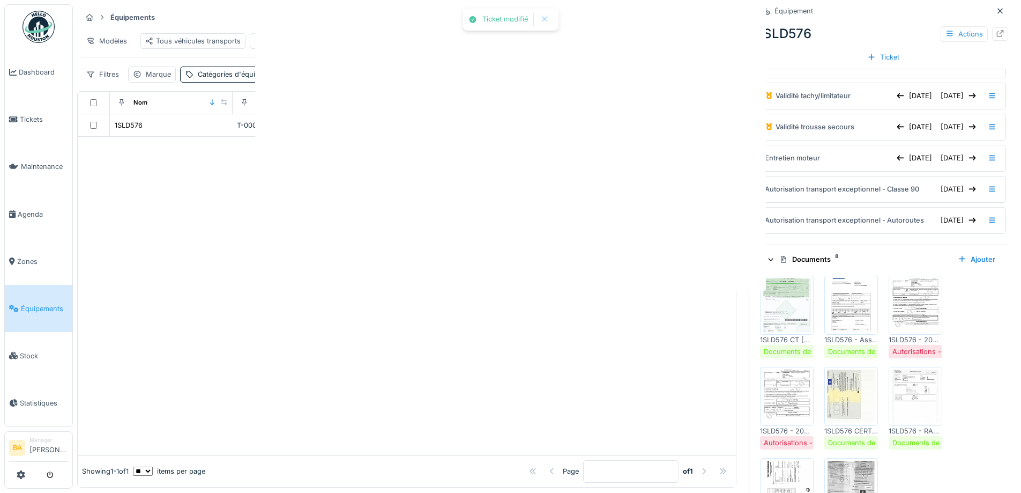
scroll to position [0, 0]
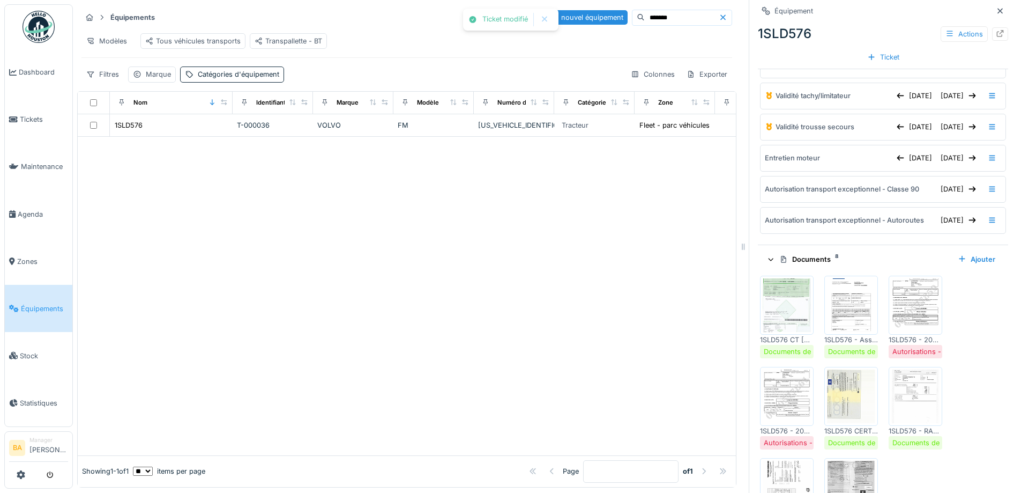
click at [903, 326] on img at bounding box center [915, 305] width 48 height 54
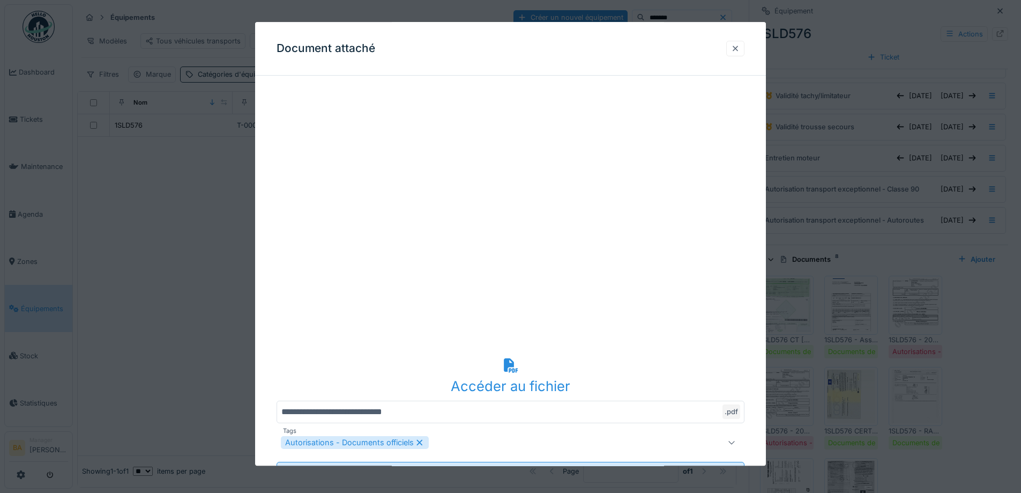
click at [738, 50] on div at bounding box center [735, 48] width 9 height 10
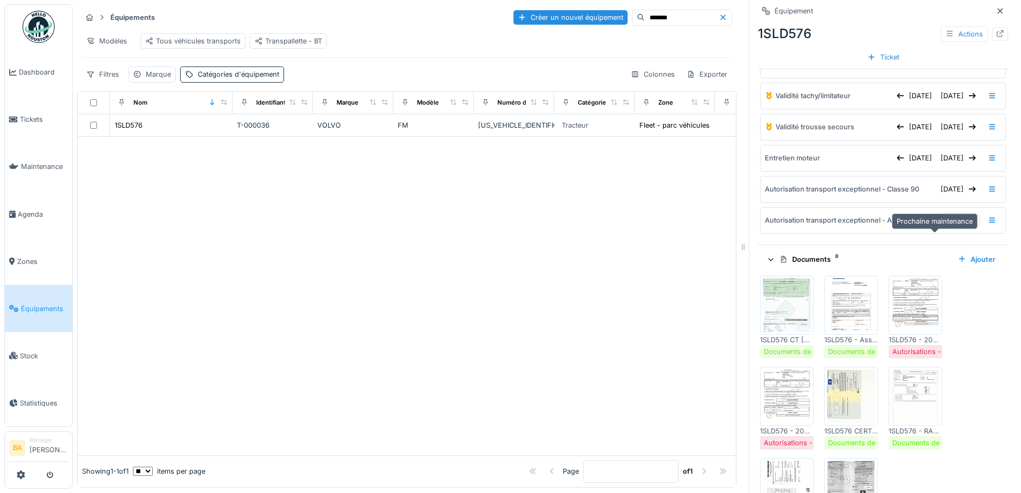
click at [941, 227] on div "04/10/2025" at bounding box center [959, 220] width 44 height 14
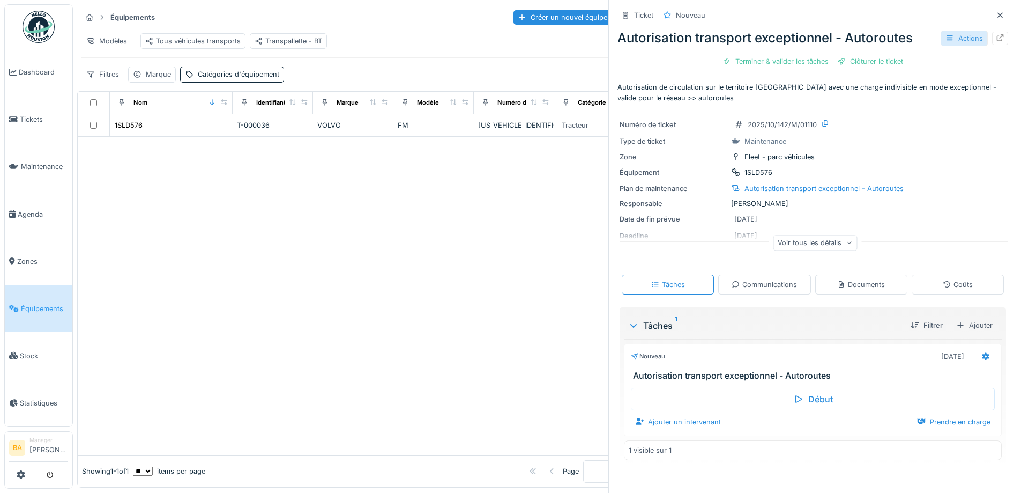
click at [948, 34] on div "Actions" at bounding box center [964, 39] width 47 height 16
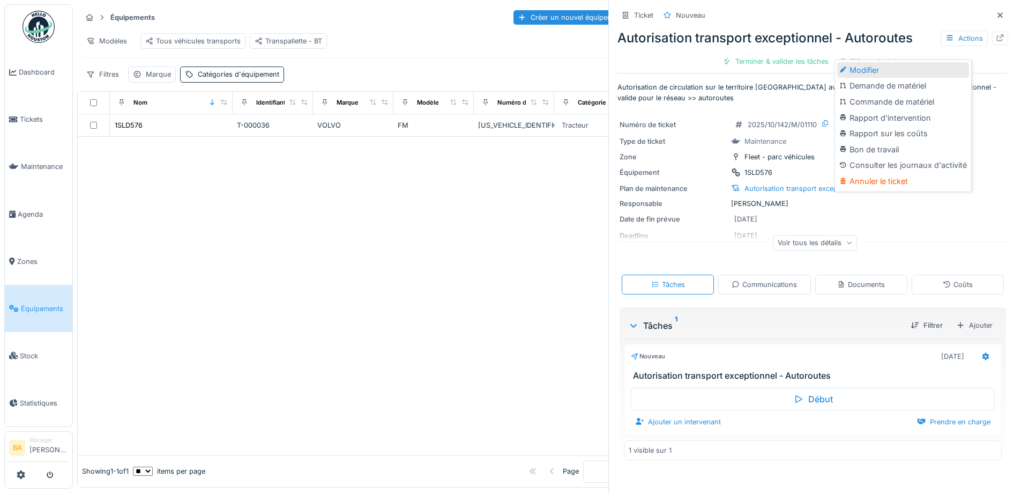
click at [895, 67] on div "Modifier" at bounding box center [903, 70] width 132 height 16
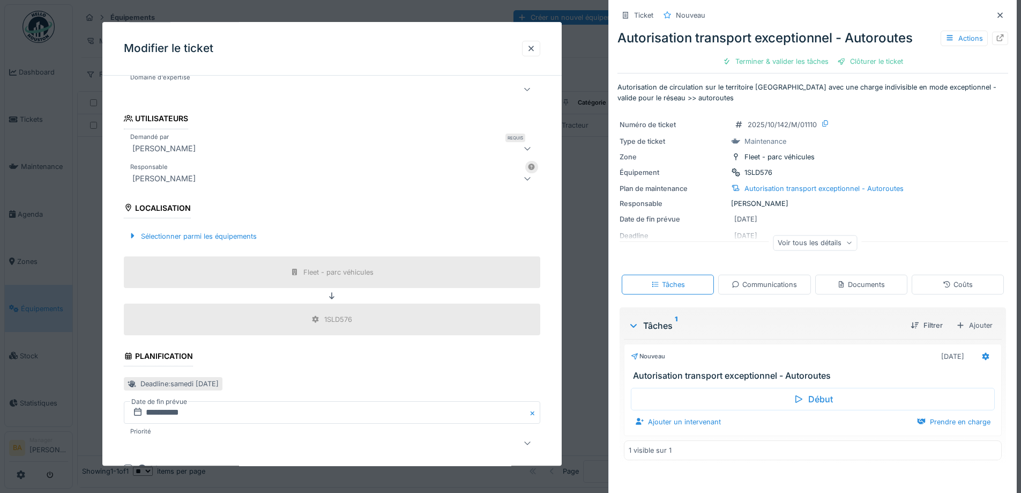
scroll to position [322, 0]
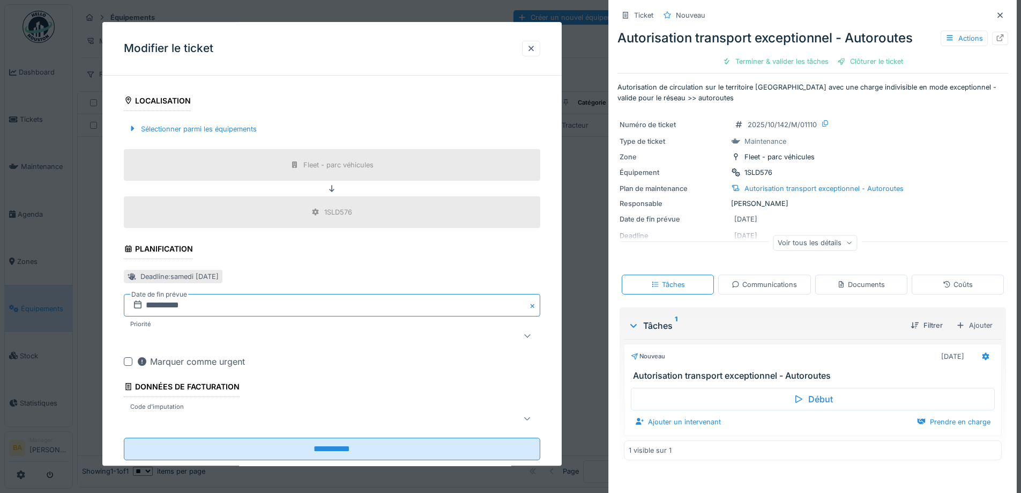
click at [158, 307] on input "**********" at bounding box center [332, 305] width 417 height 23
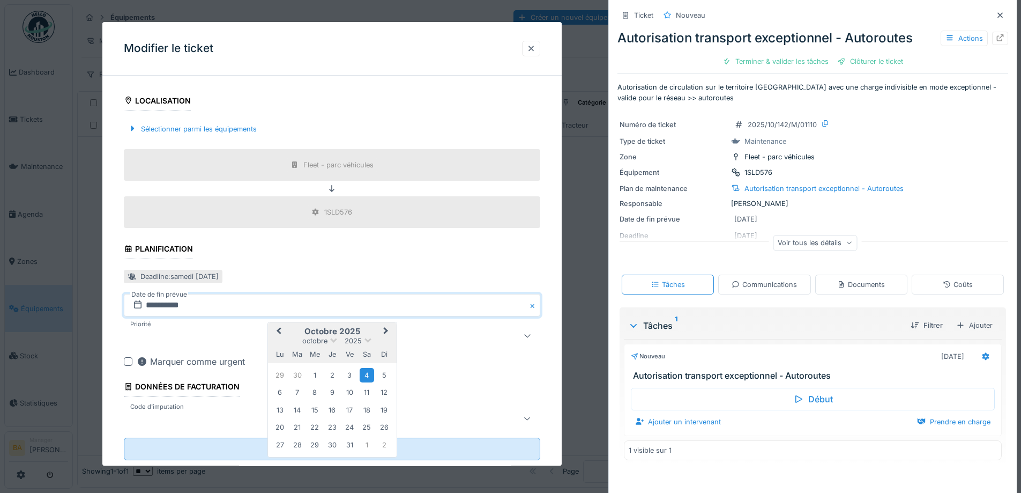
click at [285, 329] on button "Previous Month" at bounding box center [277, 332] width 17 height 17
click at [279, 330] on span "Previous Month" at bounding box center [279, 331] width 0 height 13
click at [386, 328] on span "Next Month" at bounding box center [386, 331] width 0 height 13
click at [363, 412] on div "20" at bounding box center [367, 411] width 14 height 14
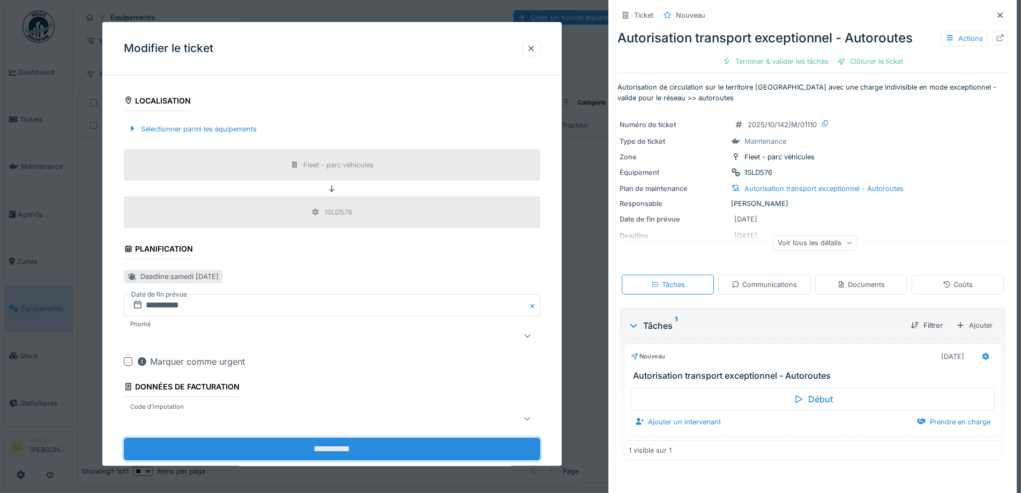
click at [331, 450] on input "**********" at bounding box center [332, 449] width 417 height 23
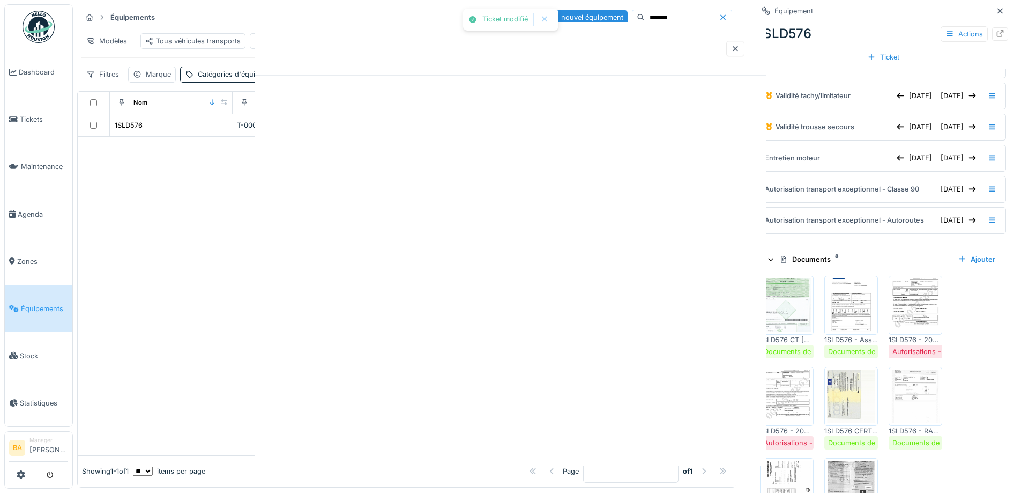
scroll to position [0, 0]
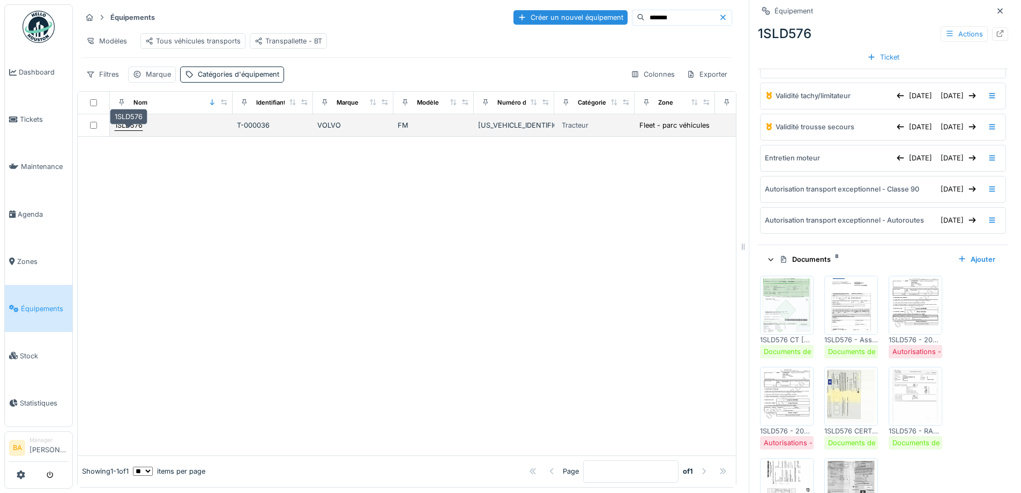
click at [130, 125] on div "1SLD576" at bounding box center [129, 125] width 28 height 10
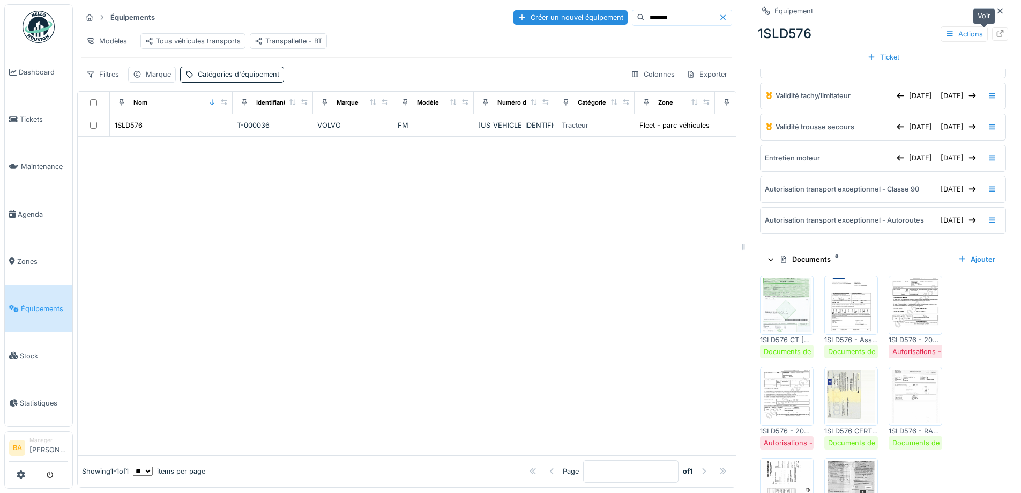
click at [997, 30] on icon at bounding box center [1000, 33] width 7 height 7
drag, startPoint x: 645, startPoint y: 10, endPoint x: 590, endPoint y: 5, distance: 55.4
click at [590, 5] on div "Équipements Créer un nouvel équipement ******* Modèles Tous véhicules transport…" at bounding box center [406, 45] width 659 height 83
type input "*******"
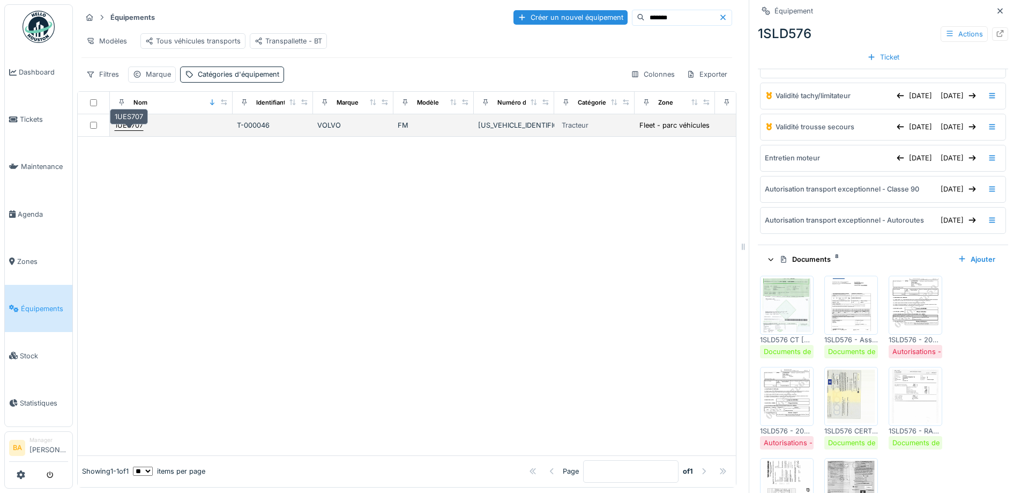
click at [138, 130] on div "1UES707" at bounding box center [129, 125] width 28 height 10
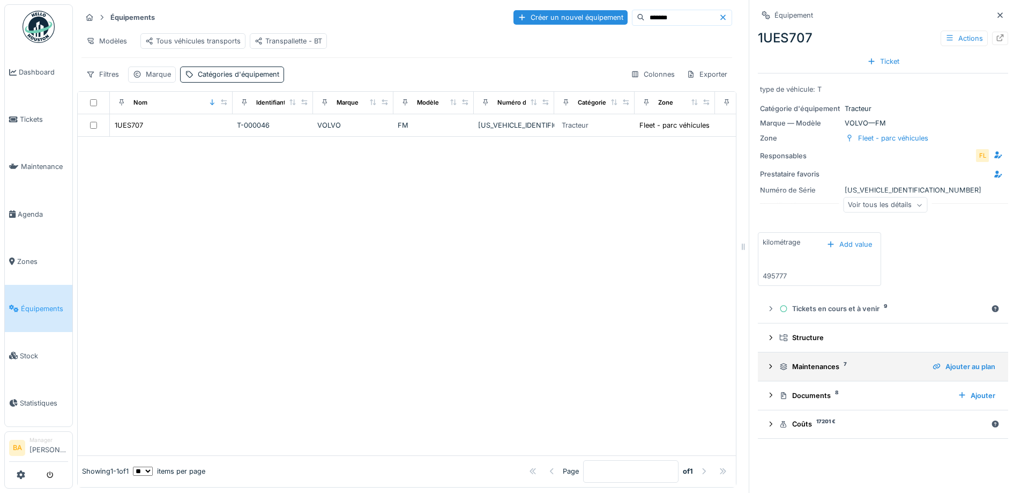
click at [767, 368] on icon at bounding box center [771, 366] width 9 height 7
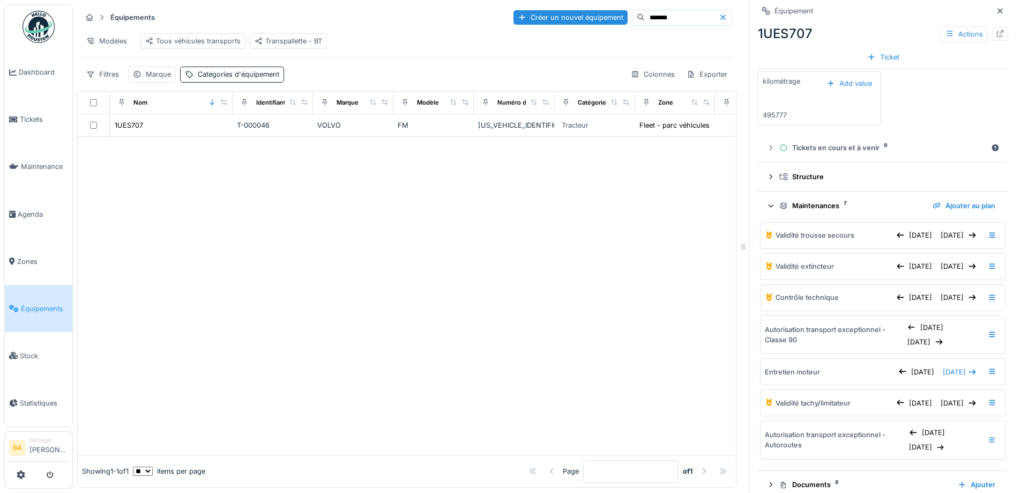
scroll to position [207, 0]
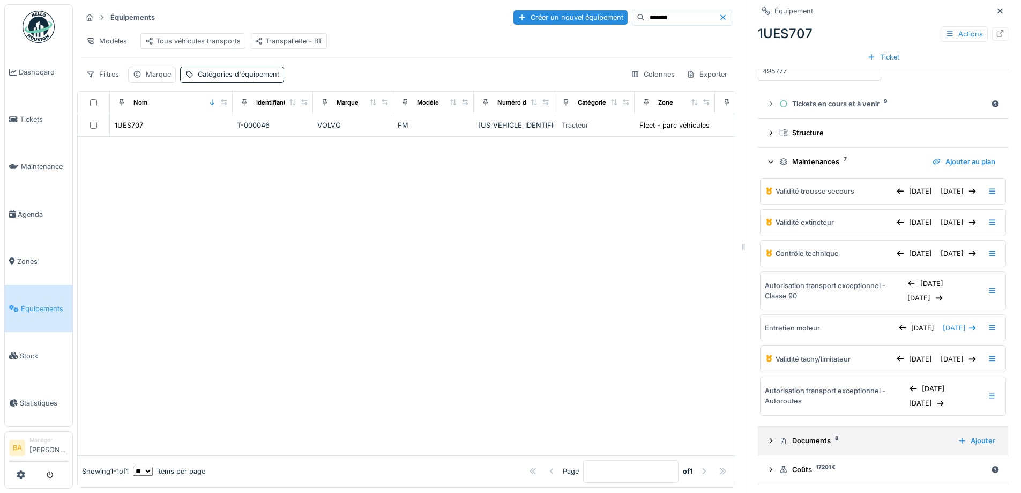
click at [796, 437] on div "Documents 8" at bounding box center [864, 440] width 170 height 10
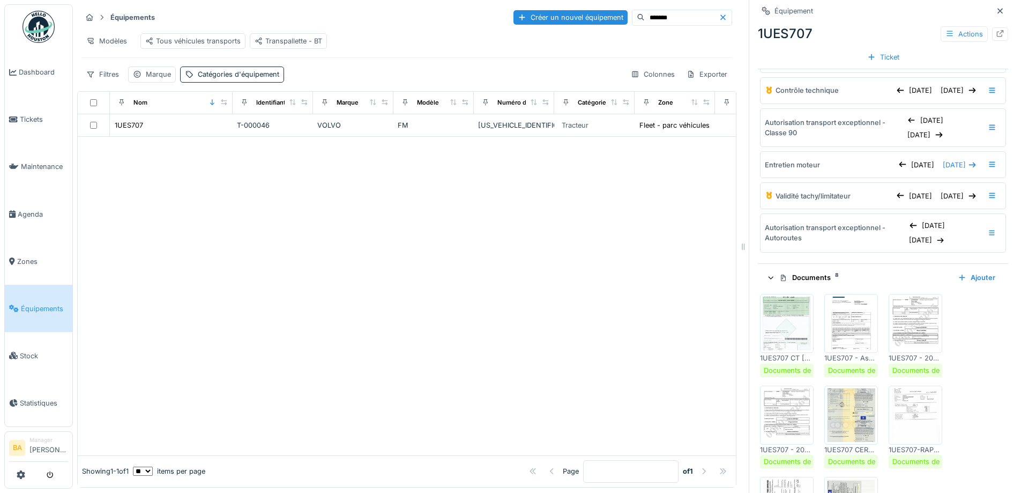
scroll to position [475, 0]
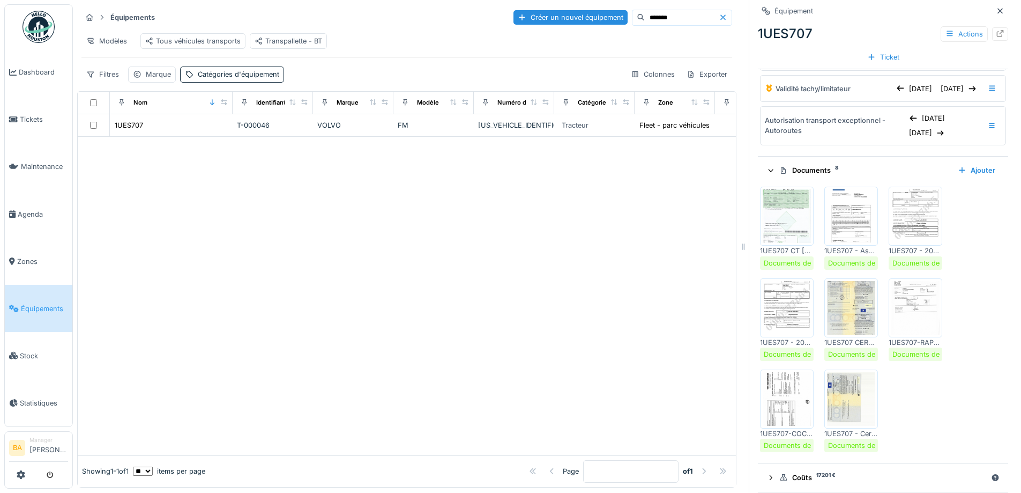
click at [910, 226] on img at bounding box center [915, 216] width 48 height 54
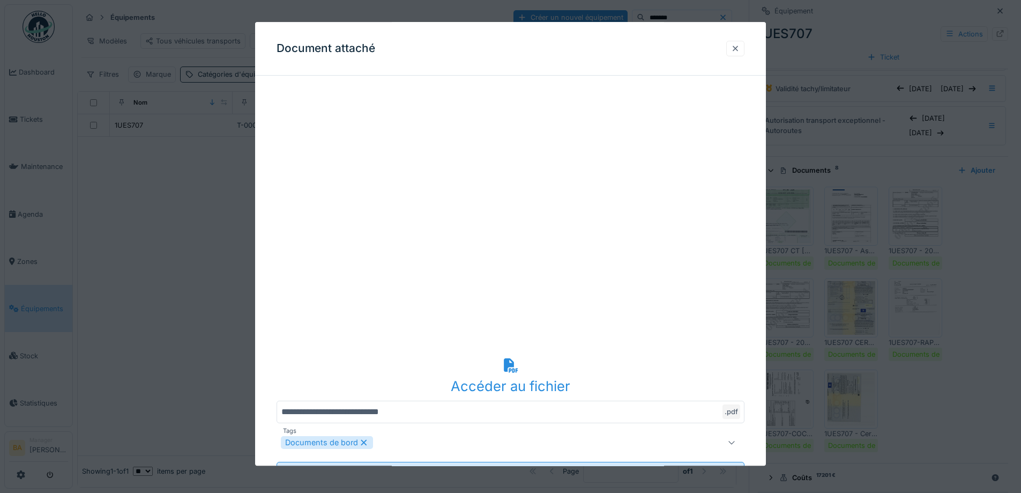
click at [739, 49] on div at bounding box center [735, 48] width 9 height 10
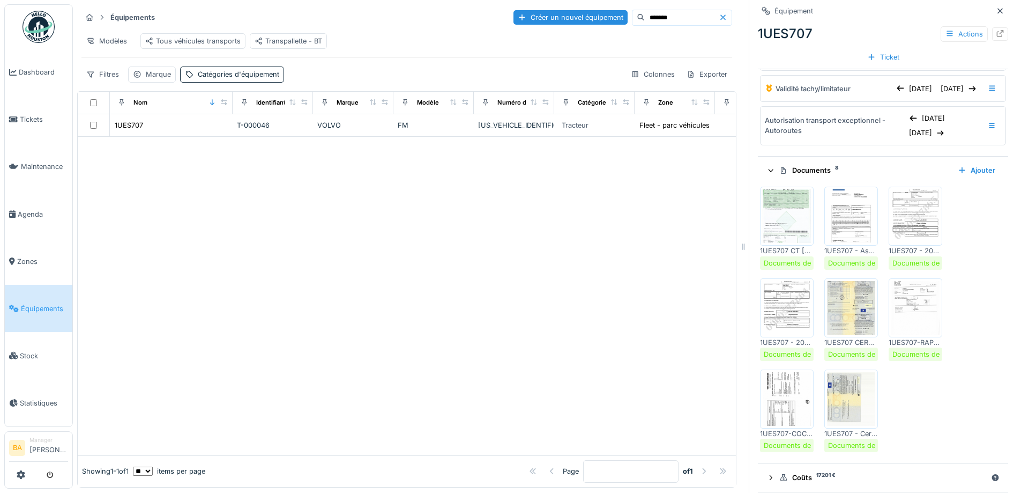
click at [783, 323] on img at bounding box center [787, 308] width 48 height 54
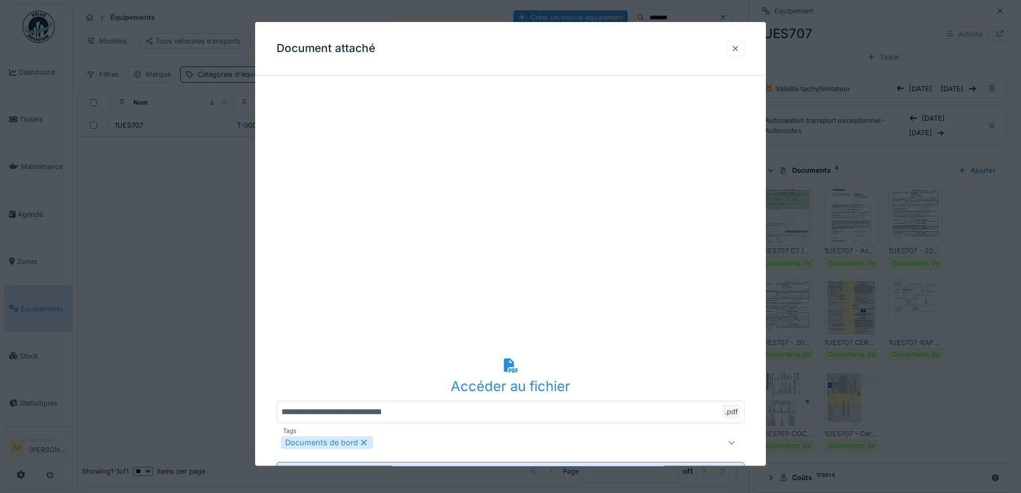
click at [739, 53] on div at bounding box center [735, 48] width 9 height 10
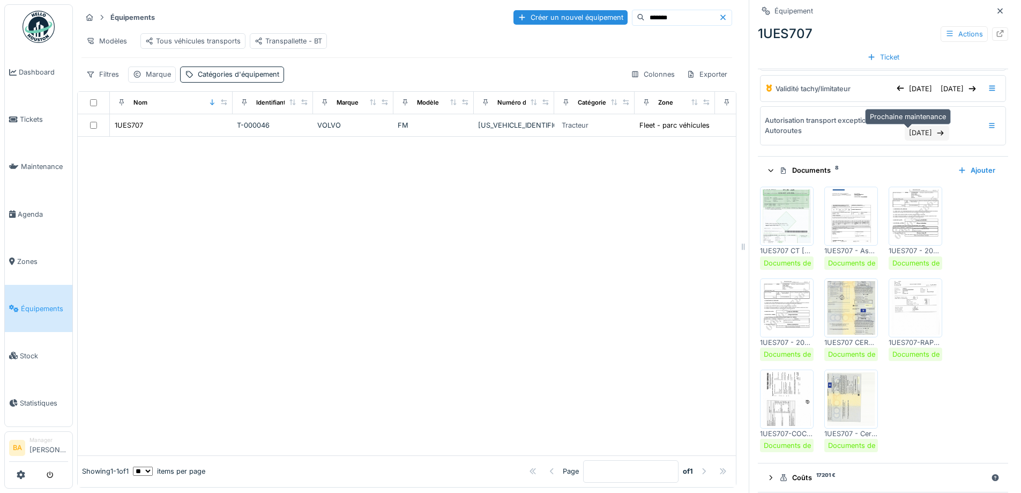
click at [907, 133] on div "[DATE]" at bounding box center [927, 132] width 44 height 14
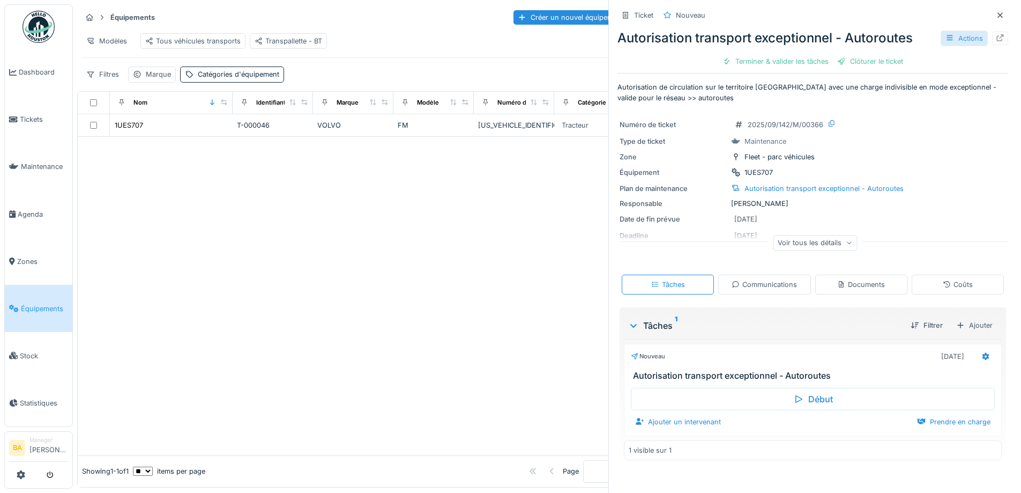
click at [946, 43] on div at bounding box center [950, 38] width 9 height 10
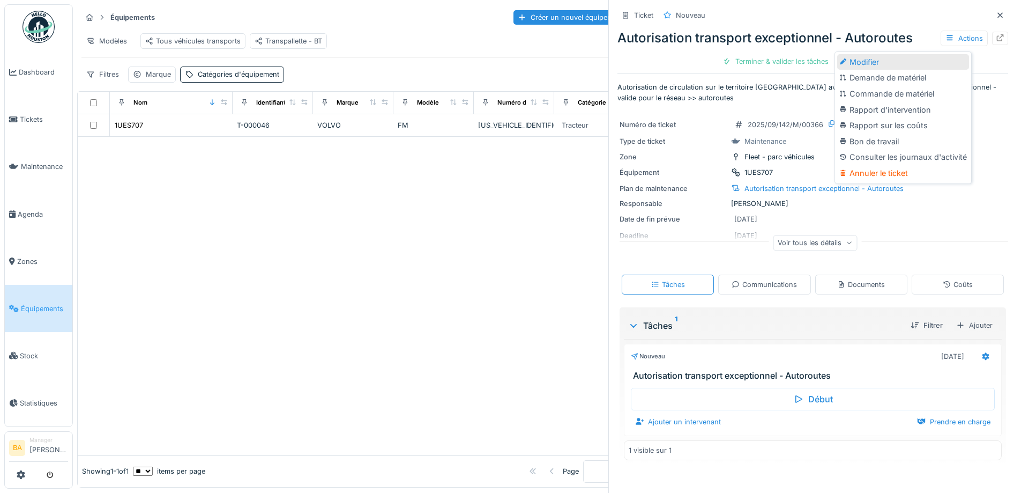
click at [900, 62] on div "Modifier" at bounding box center [903, 62] width 132 height 16
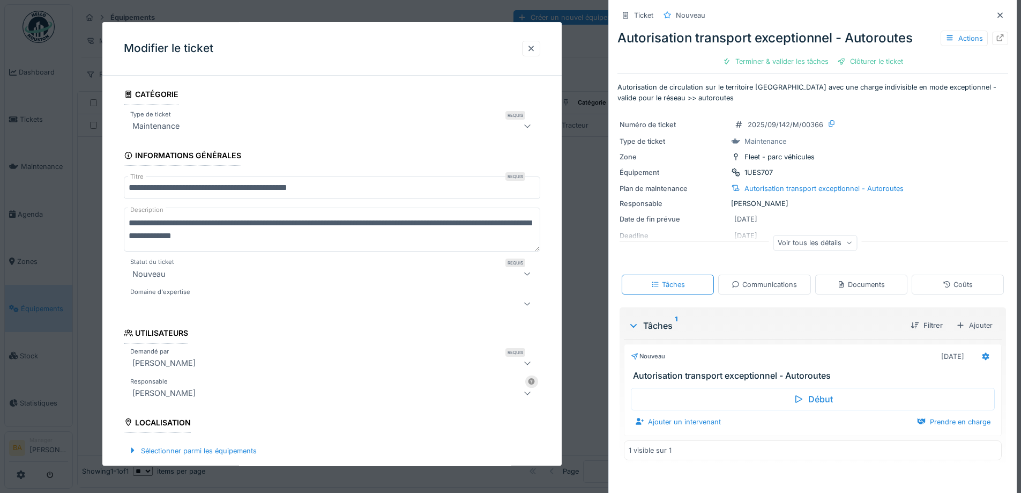
scroll to position [268, 0]
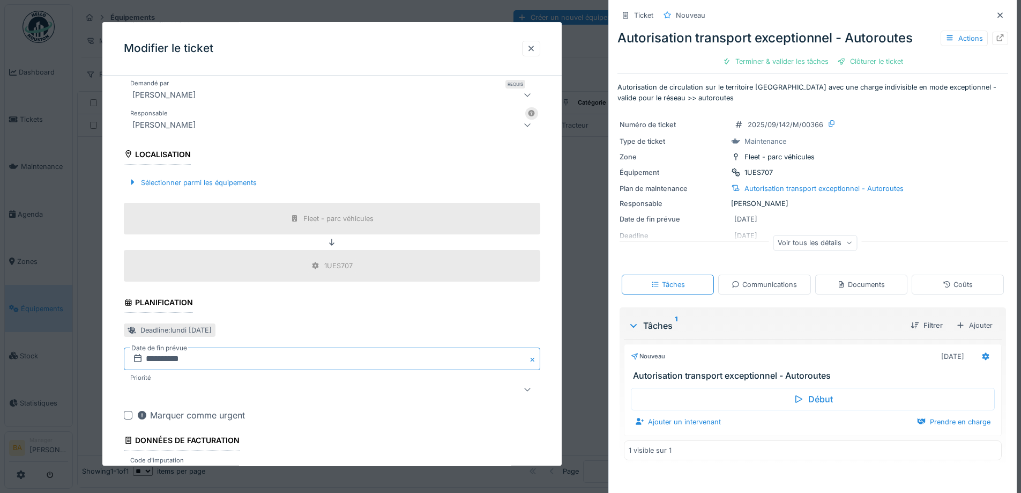
click at [152, 363] on input "**********" at bounding box center [332, 359] width 417 height 23
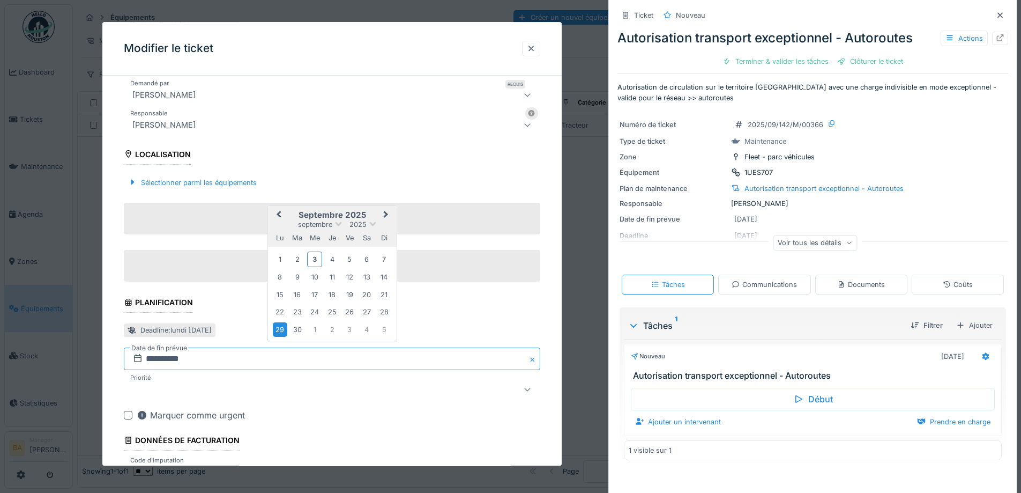
click at [154, 360] on input "**********" at bounding box center [332, 359] width 417 height 23
type input "**********"
click at [117, 286] on div "**********" at bounding box center [331, 179] width 459 height 727
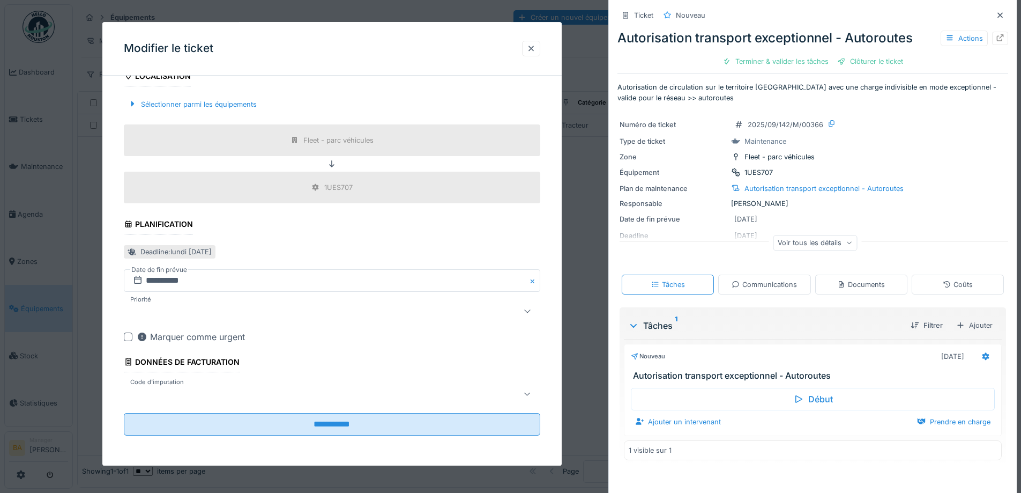
scroll to position [8, 0]
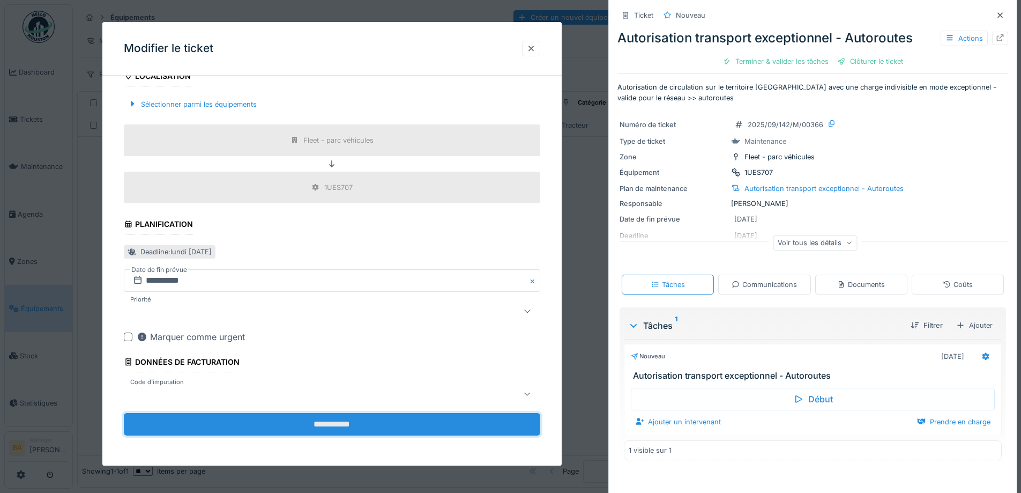
click at [236, 430] on input "**********" at bounding box center [332, 424] width 417 height 23
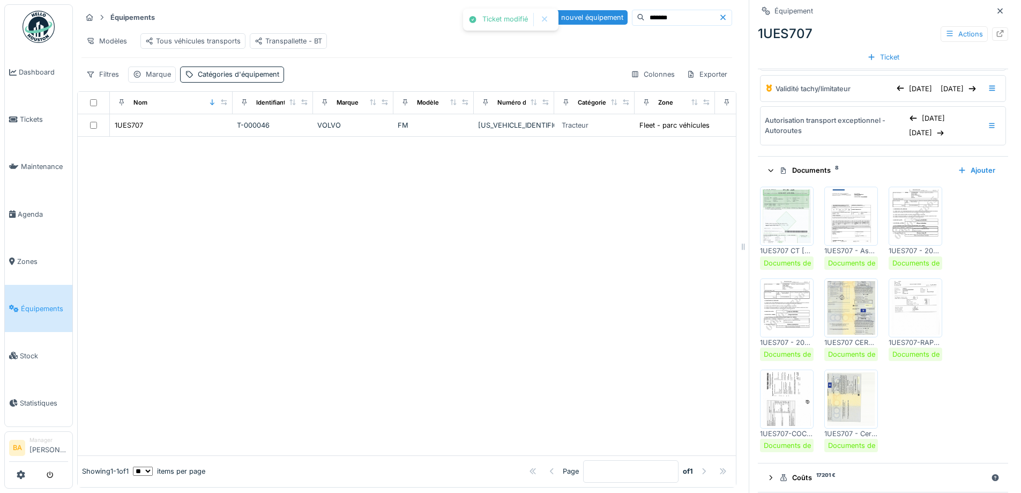
scroll to position [261, 0]
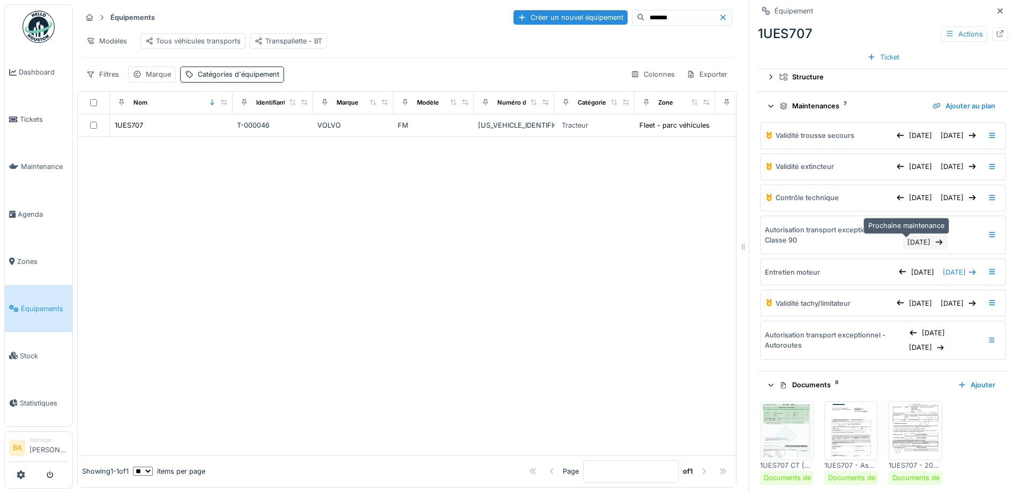
click at [912, 241] on div "[DATE]" at bounding box center [925, 242] width 44 height 14
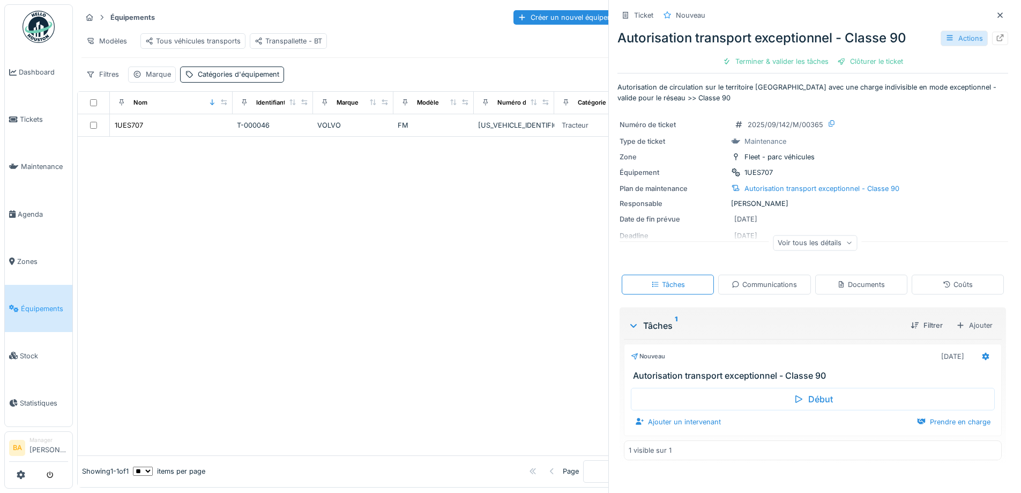
click at [947, 38] on div "Actions" at bounding box center [964, 39] width 47 height 16
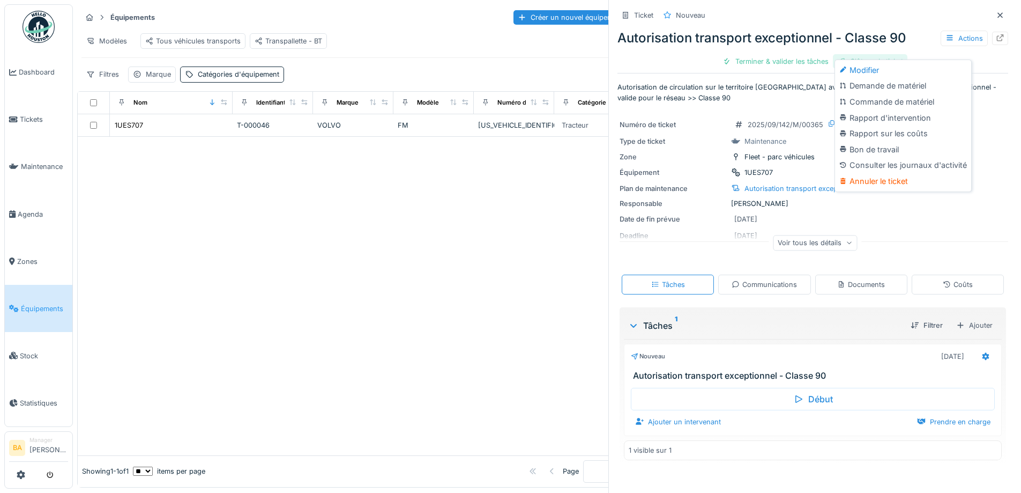
click at [849, 65] on div at bounding box center [844, 69] width 10 height 9
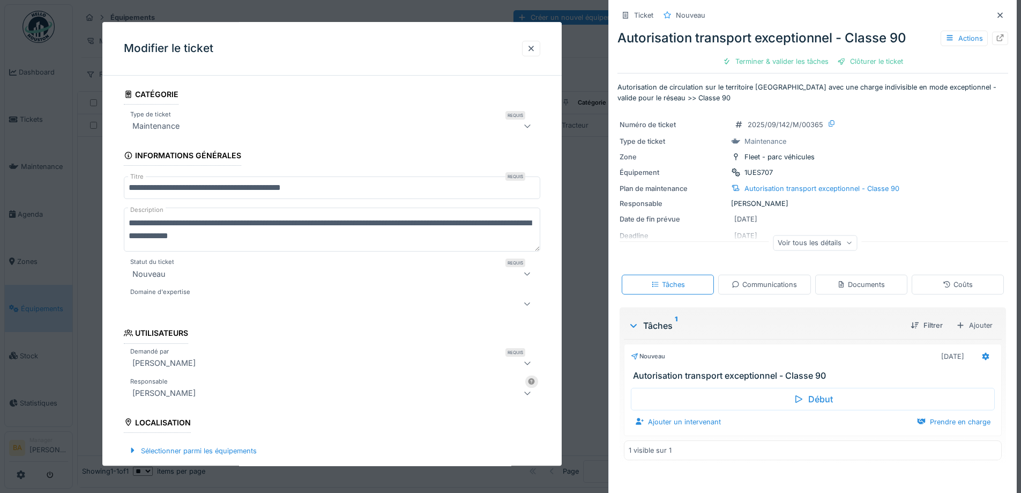
scroll to position [214, 0]
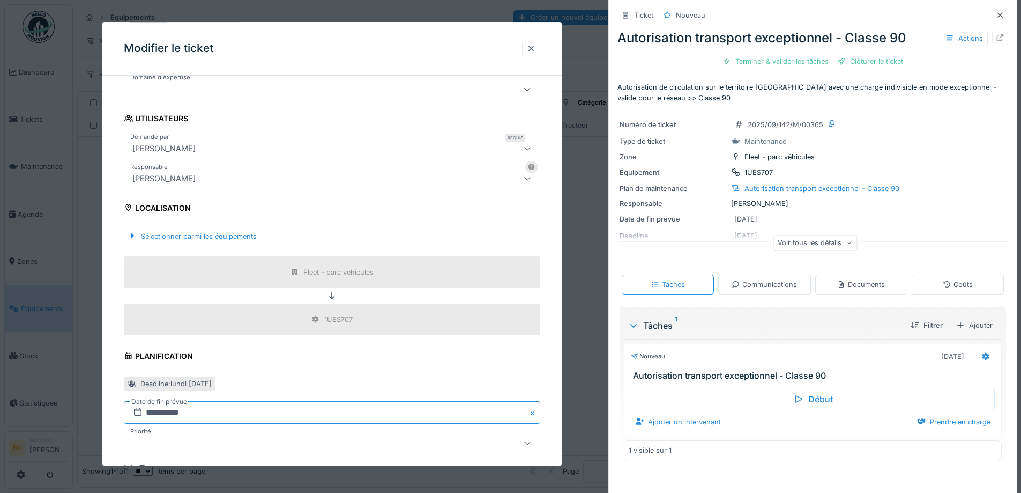
click at [152, 411] on input "**********" at bounding box center [332, 413] width 417 height 23
click at [155, 411] on input "**********" at bounding box center [332, 413] width 417 height 23
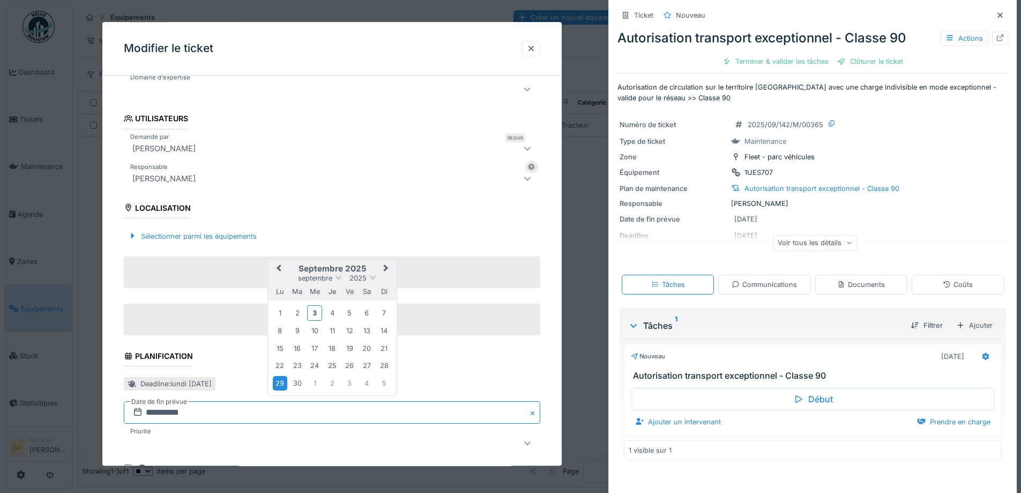
type input "**********"
click at [116, 395] on div "**********" at bounding box center [331, 233] width 459 height 727
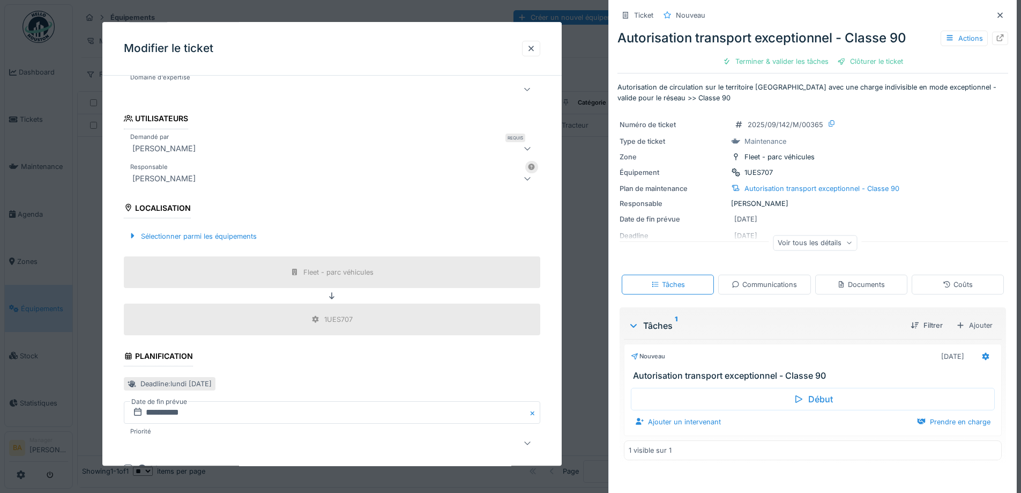
scroll to position [346, 0]
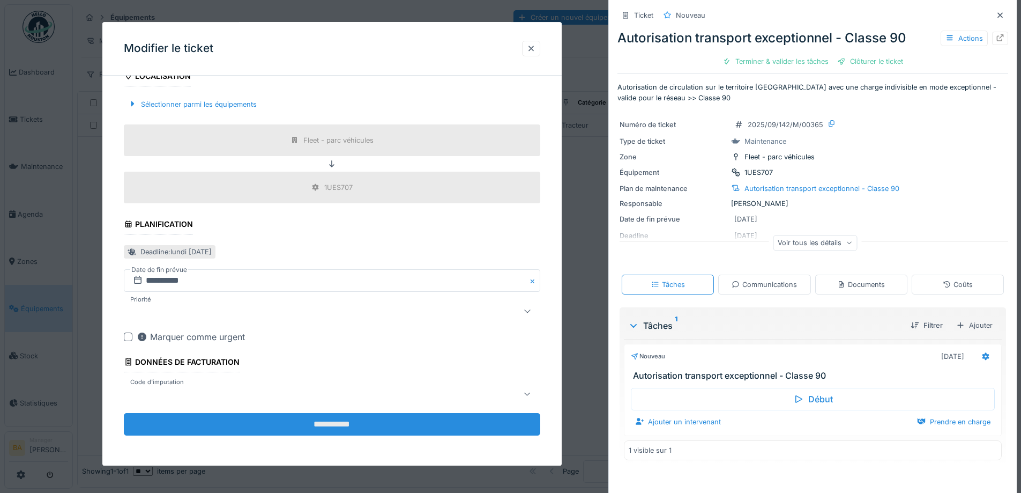
click at [203, 427] on input "**********" at bounding box center [332, 424] width 417 height 23
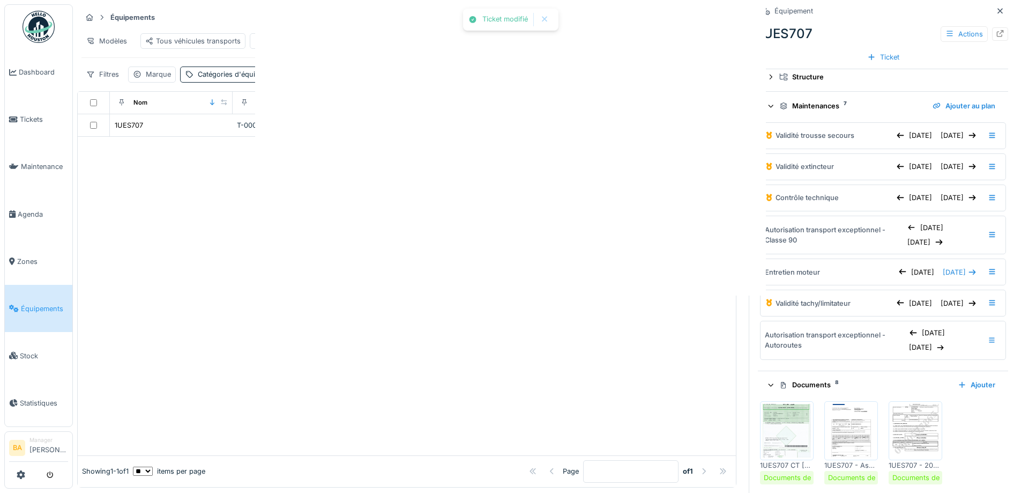
scroll to position [0, 0]
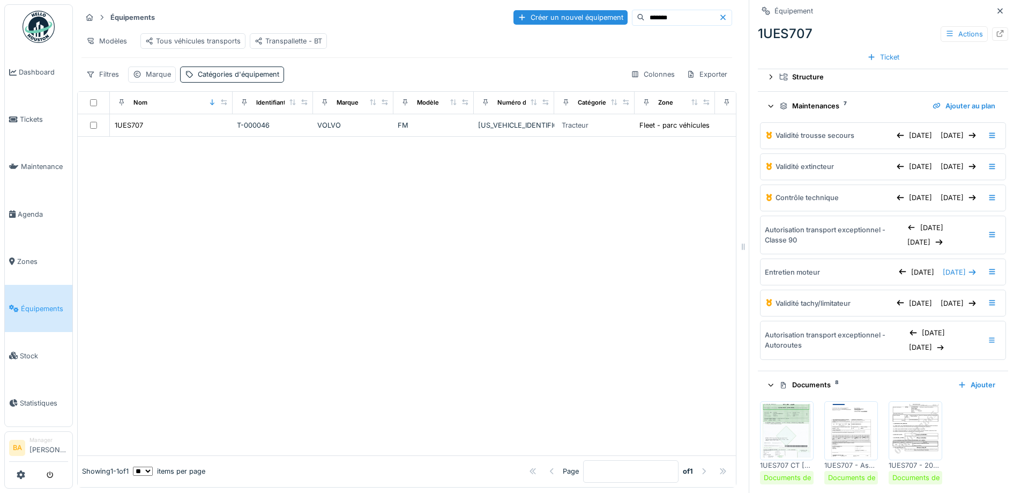
drag, startPoint x: 642, startPoint y: 13, endPoint x: 592, endPoint y: 13, distance: 49.3
click at [632, 13] on div "*******" at bounding box center [682, 18] width 100 height 16
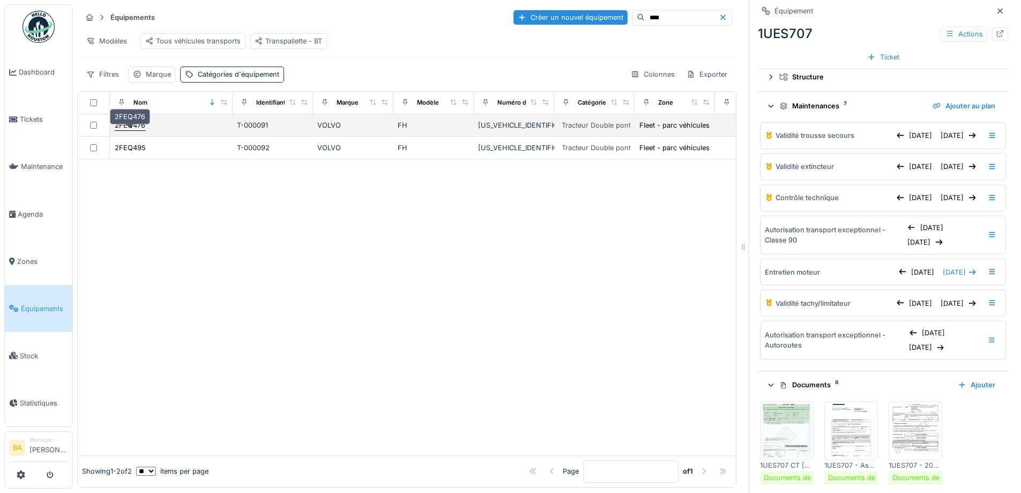
click at [124, 127] on div "2FEQ476" at bounding box center [130, 125] width 31 height 10
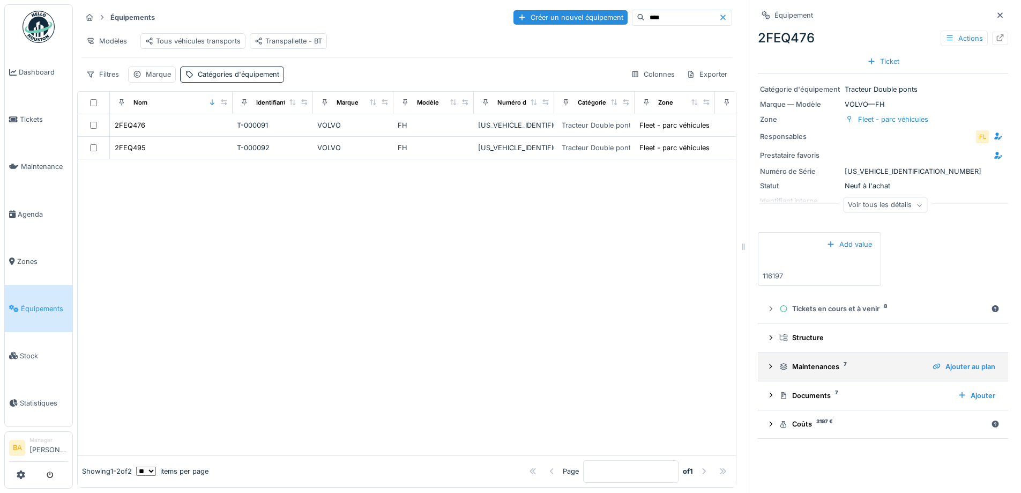
click at [762, 363] on summary "Maintenances 7 Ajouter au plan" at bounding box center [883, 366] width 242 height 20
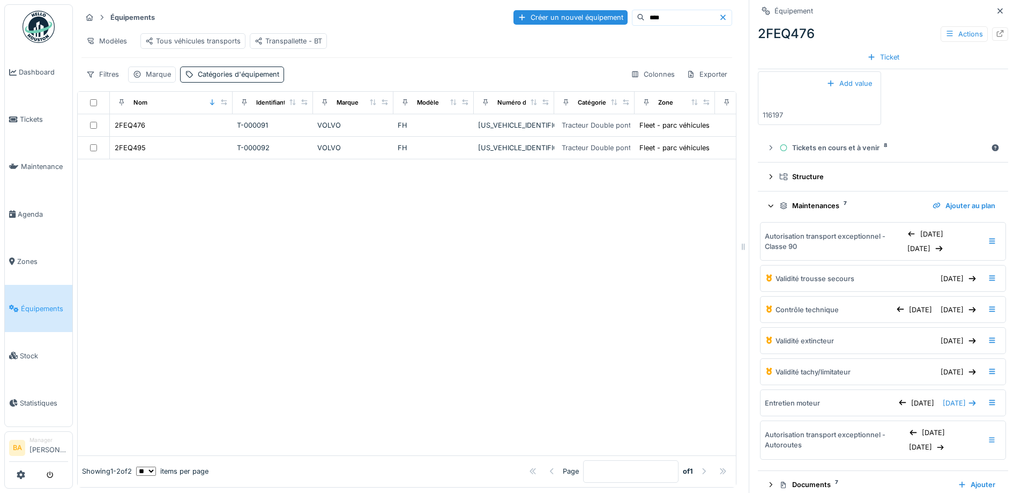
scroll to position [207, 0]
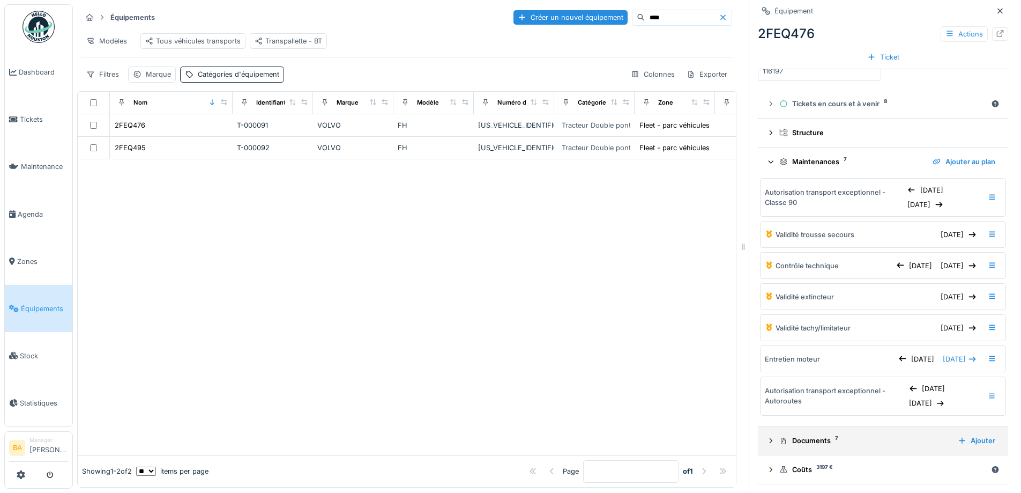
click at [767, 435] on div at bounding box center [771, 440] width 9 height 10
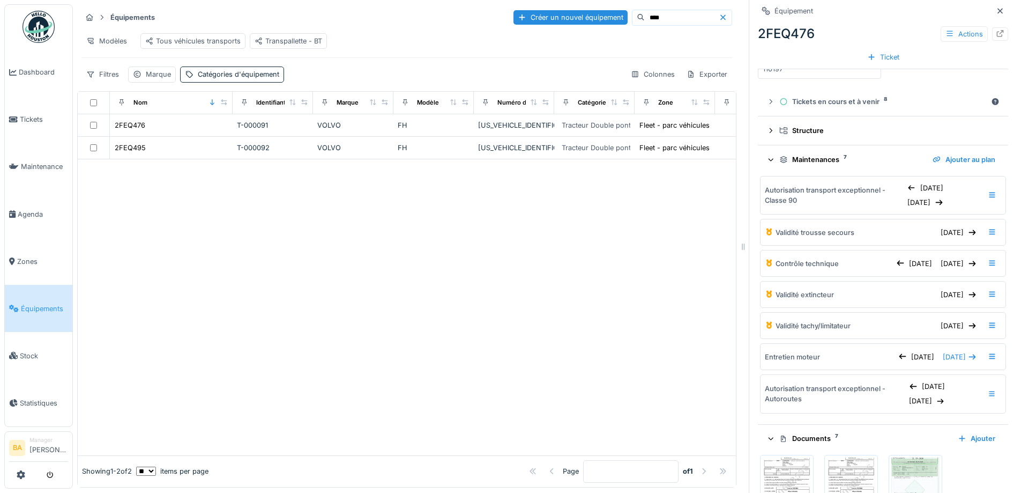
scroll to position [314, 0]
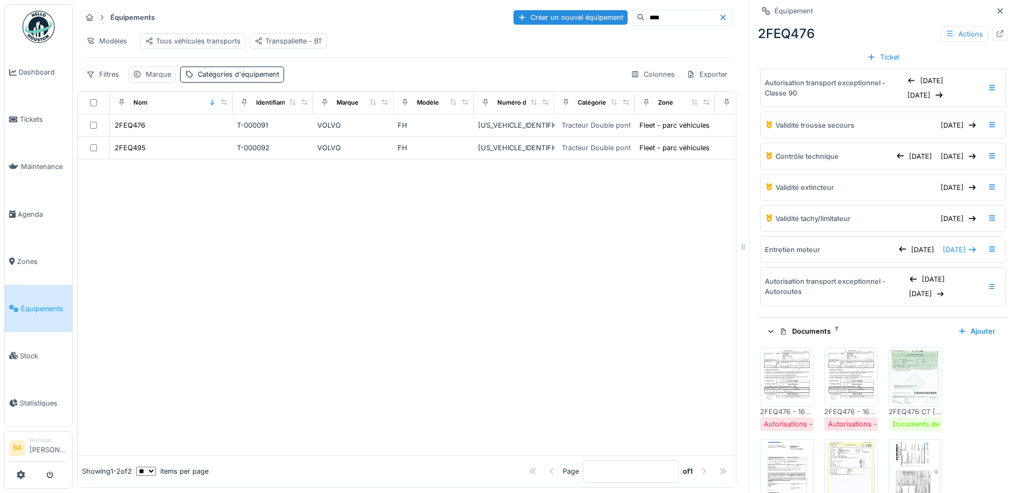
click at [764, 372] on img at bounding box center [787, 377] width 48 height 54
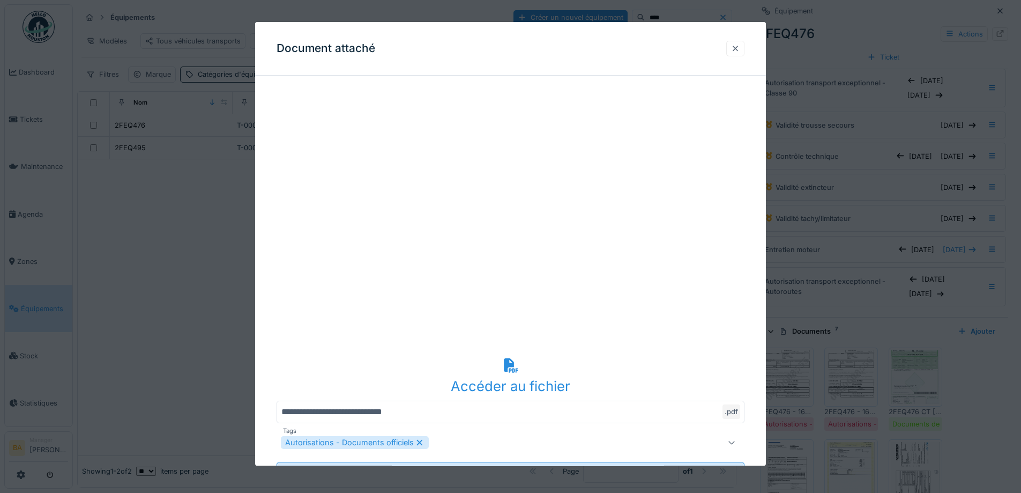
click at [737, 49] on div at bounding box center [735, 48] width 9 height 10
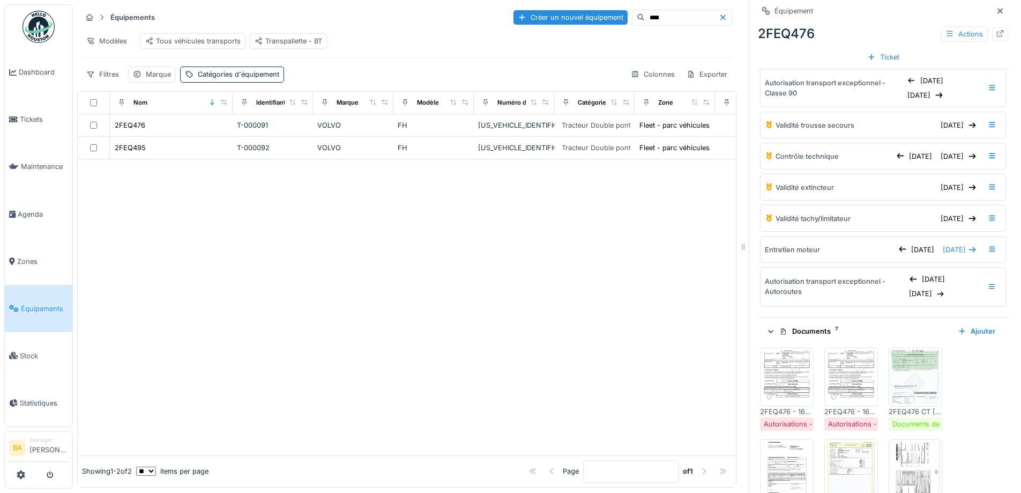
click at [835, 378] on img at bounding box center [851, 377] width 48 height 54
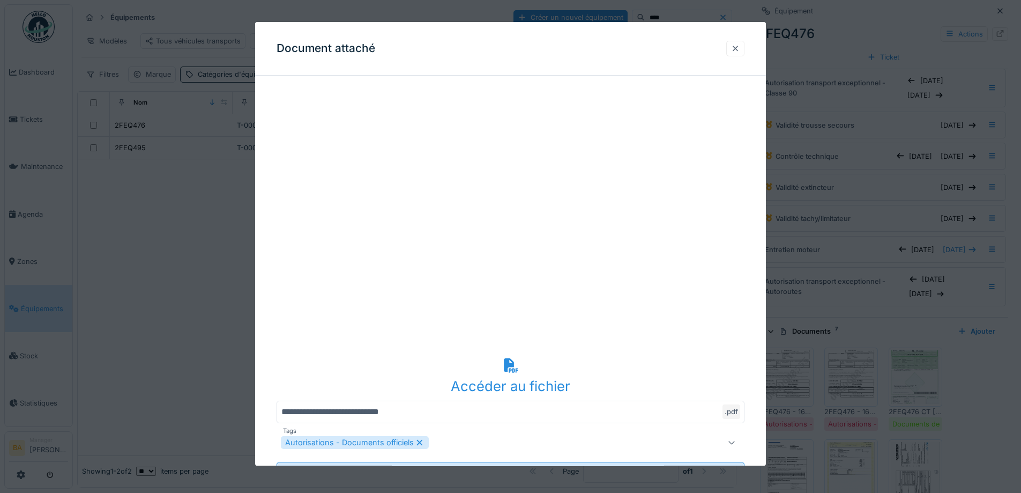
click at [745, 44] on div at bounding box center [735, 49] width 18 height 16
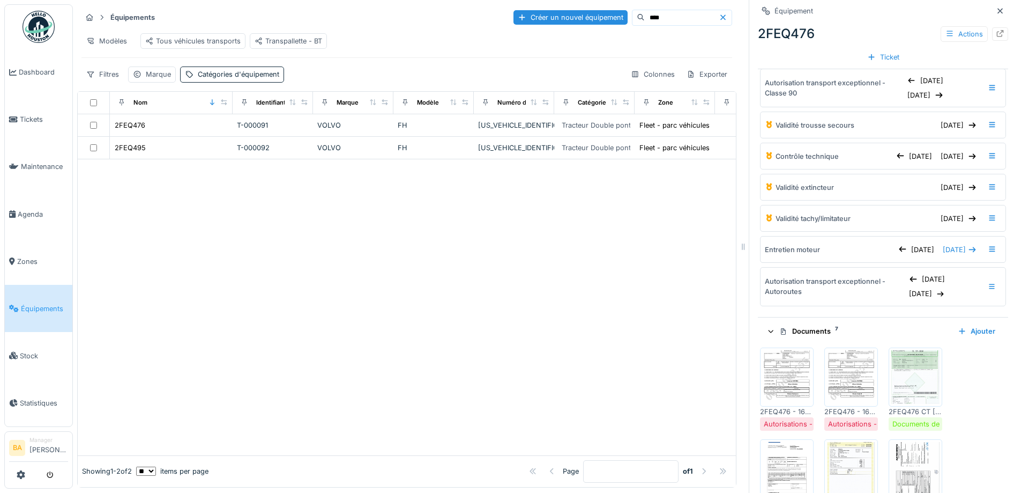
scroll to position [207, 0]
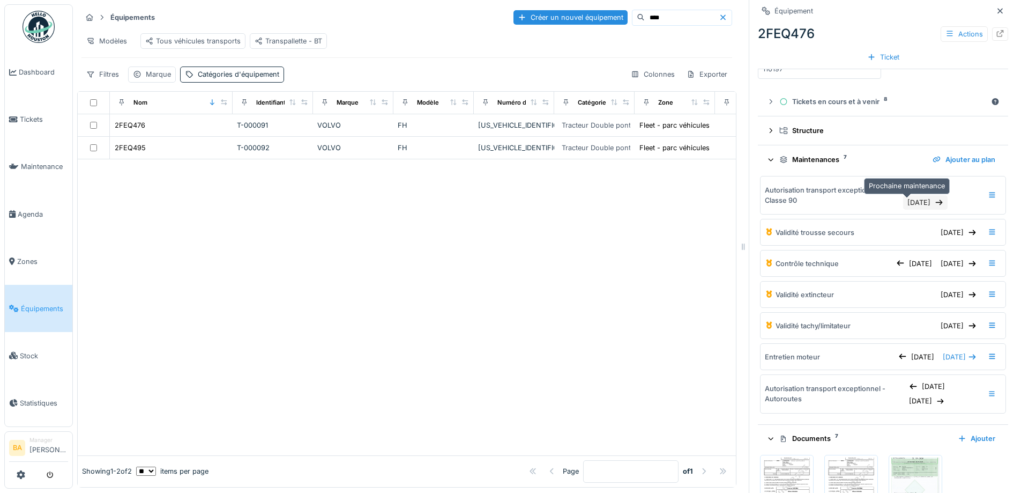
click at [903, 197] on div "[DATE]" at bounding box center [925, 202] width 44 height 14
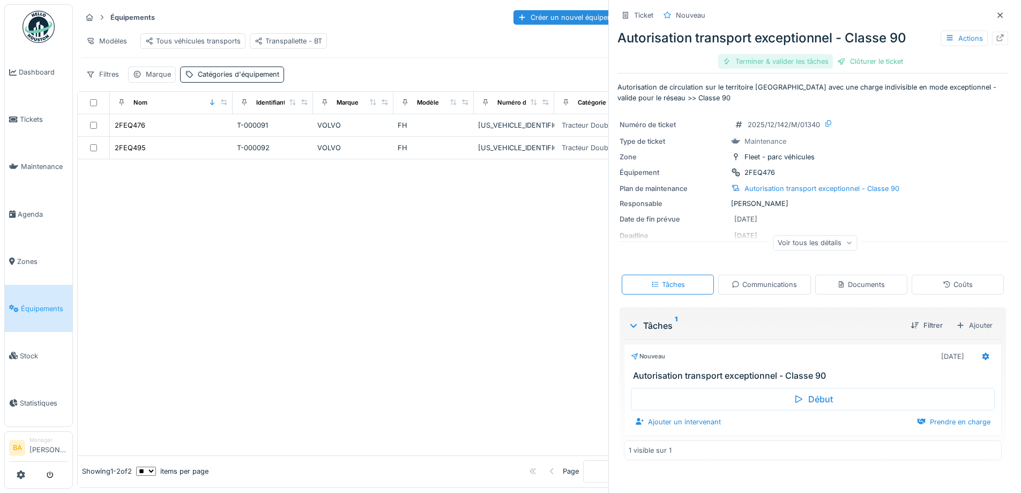
click at [778, 57] on div "Terminer & valider les tâches" at bounding box center [775, 61] width 115 height 14
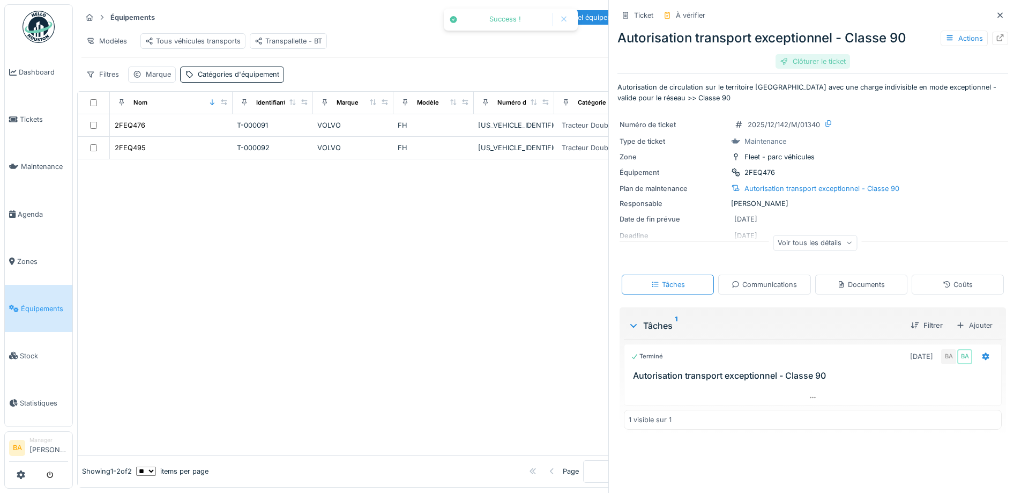
click at [823, 61] on div "Clôturer le ticket" at bounding box center [813, 61] width 75 height 14
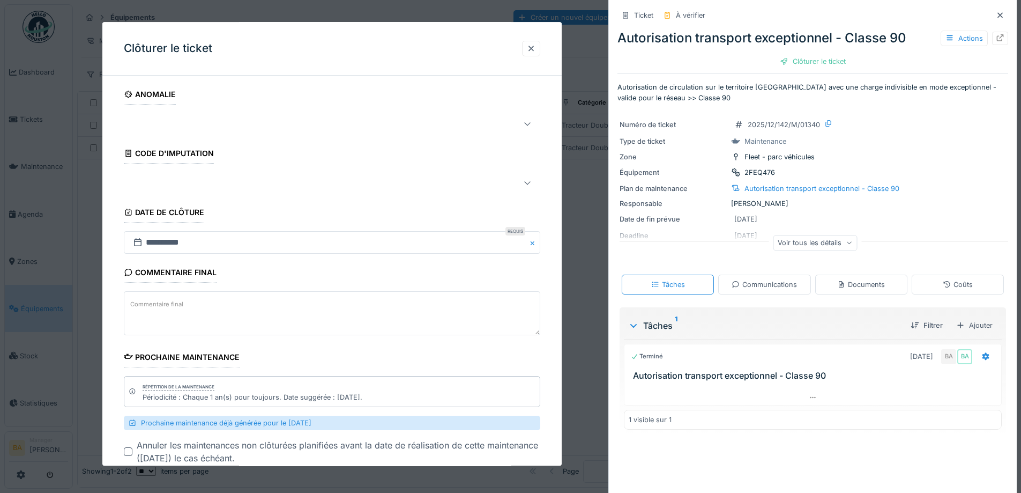
scroll to position [54, 0]
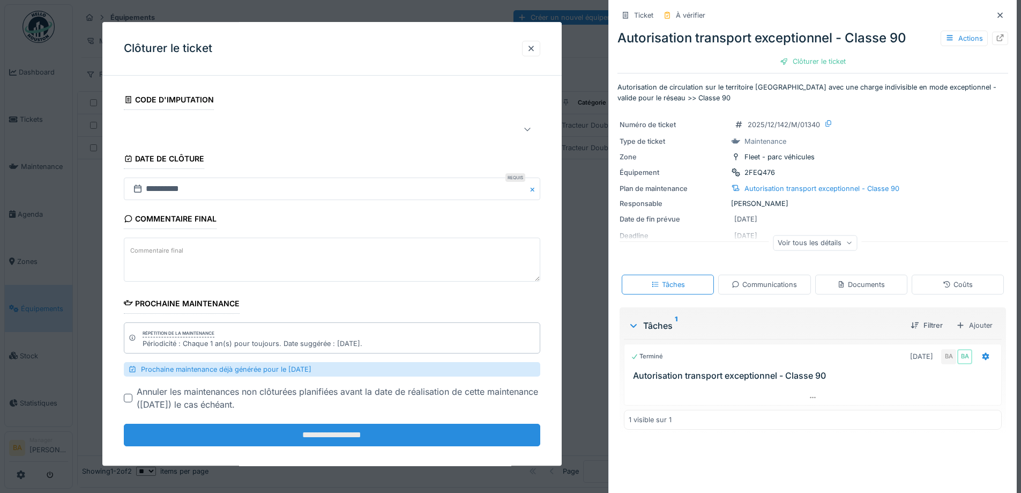
click at [311, 433] on input "**********" at bounding box center [332, 435] width 417 height 23
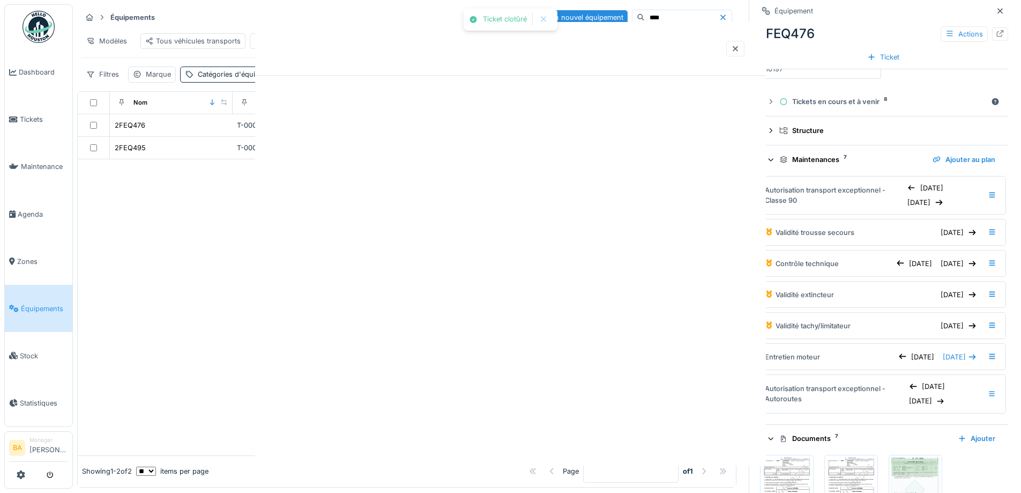
scroll to position [0, 0]
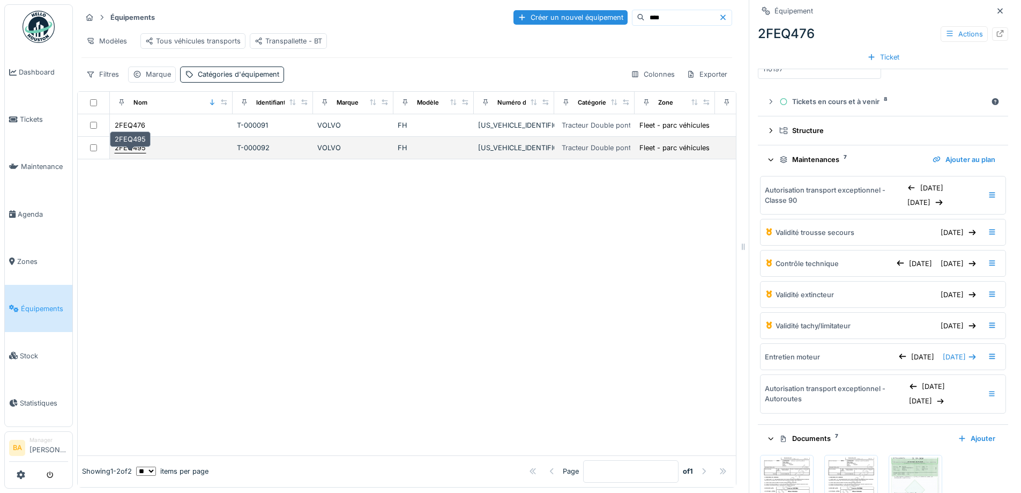
click at [132, 150] on div "2FEQ495" at bounding box center [130, 148] width 31 height 10
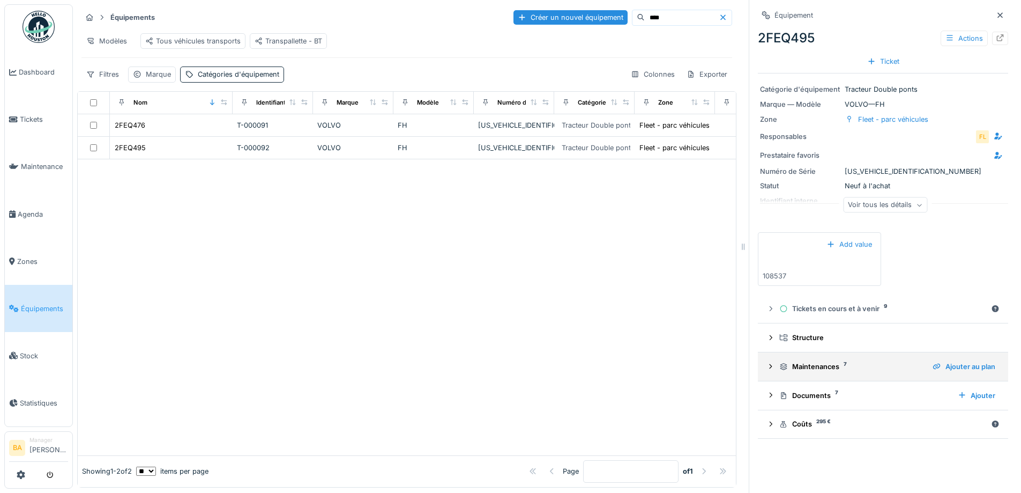
click at [767, 363] on icon at bounding box center [771, 366] width 9 height 7
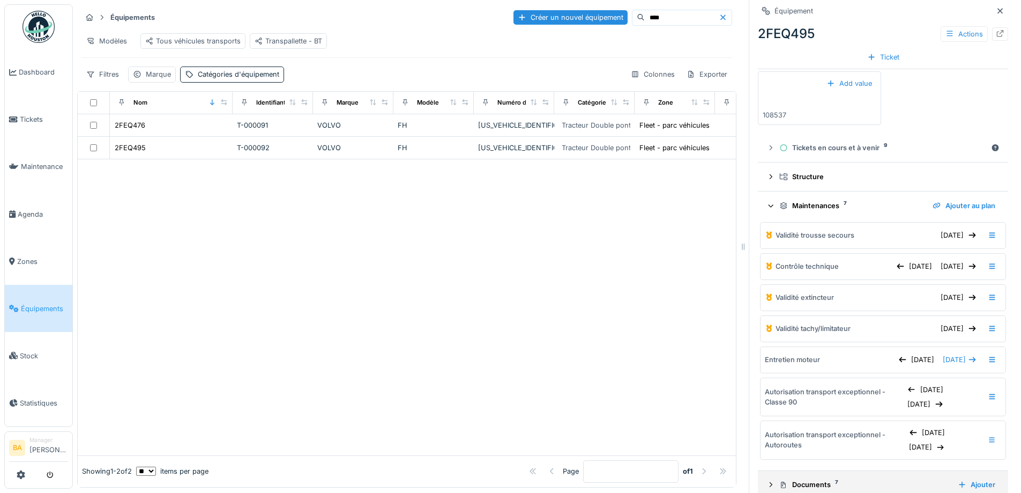
scroll to position [207, 0]
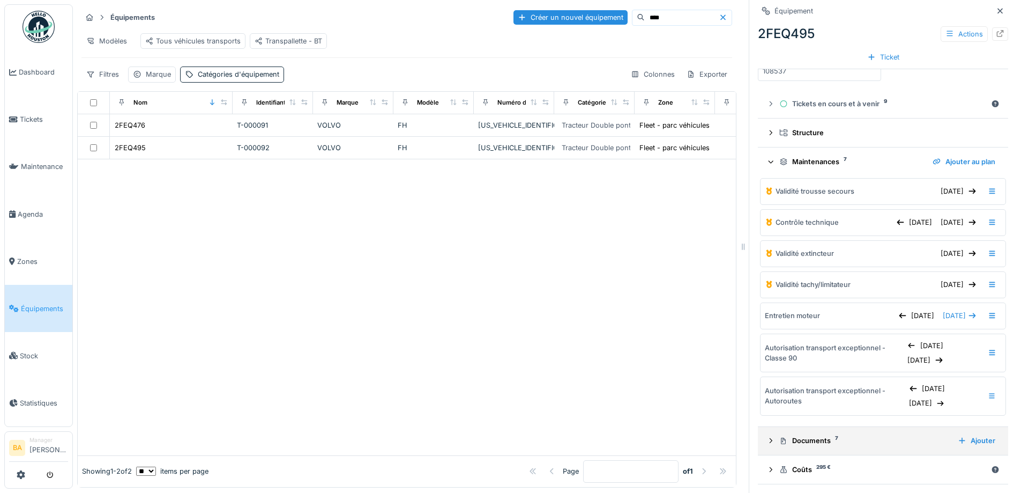
click at [767, 437] on icon at bounding box center [771, 440] width 9 height 7
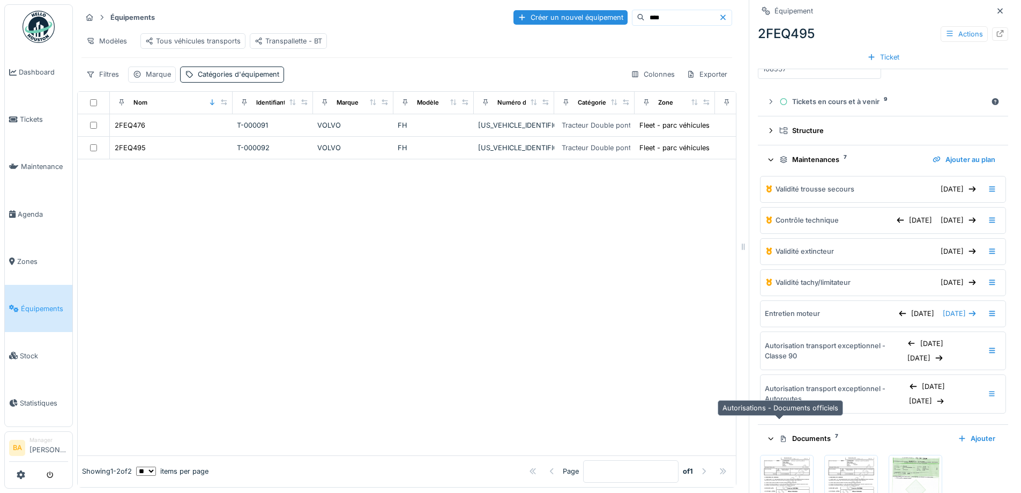
scroll to position [314, 0]
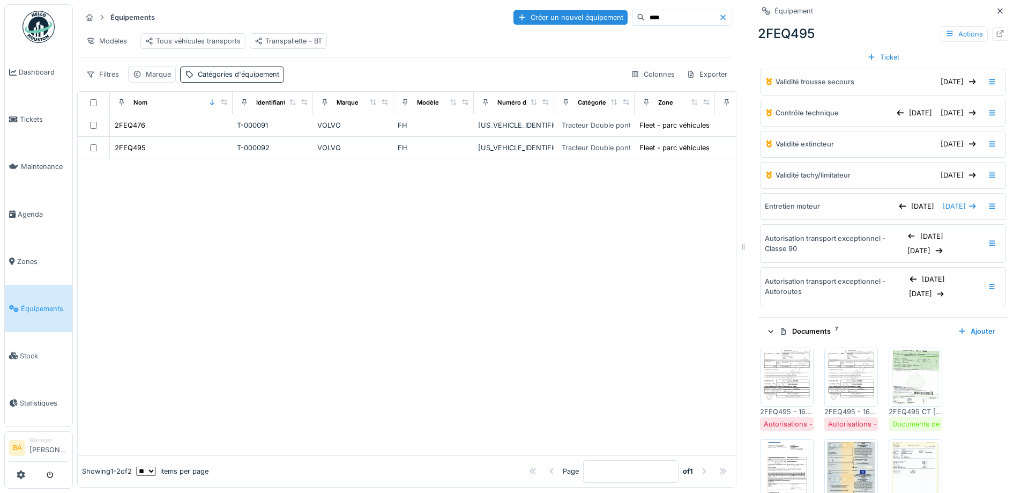
click at [771, 371] on img at bounding box center [787, 377] width 48 height 54
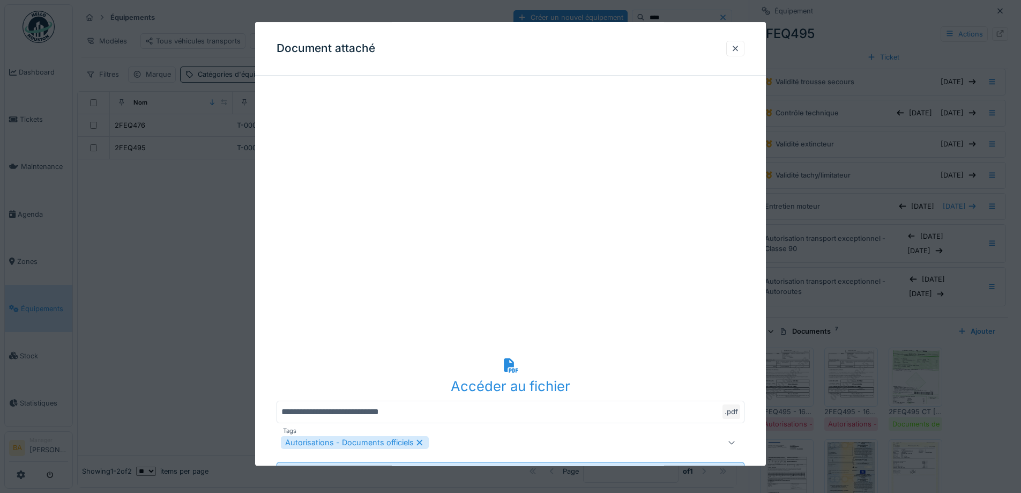
click at [736, 49] on div at bounding box center [735, 48] width 9 height 10
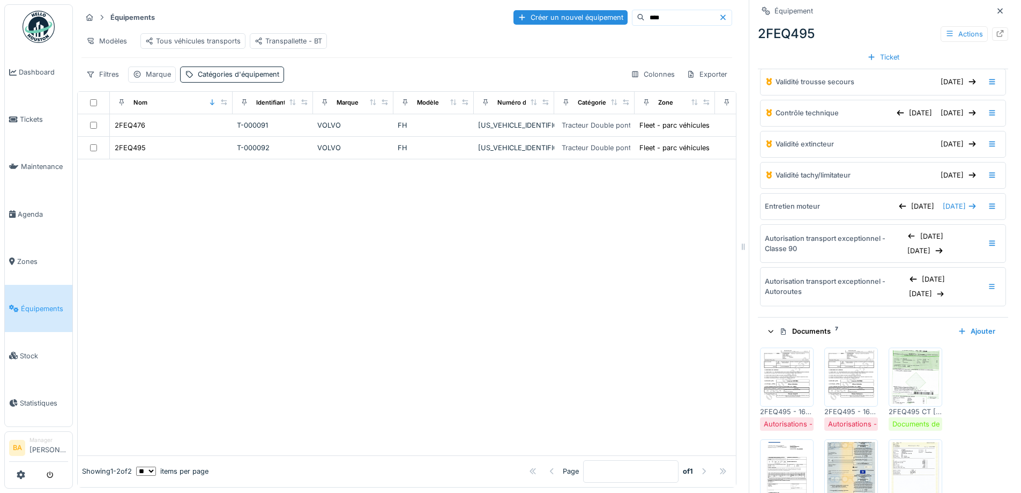
click at [848, 393] on img at bounding box center [851, 377] width 48 height 54
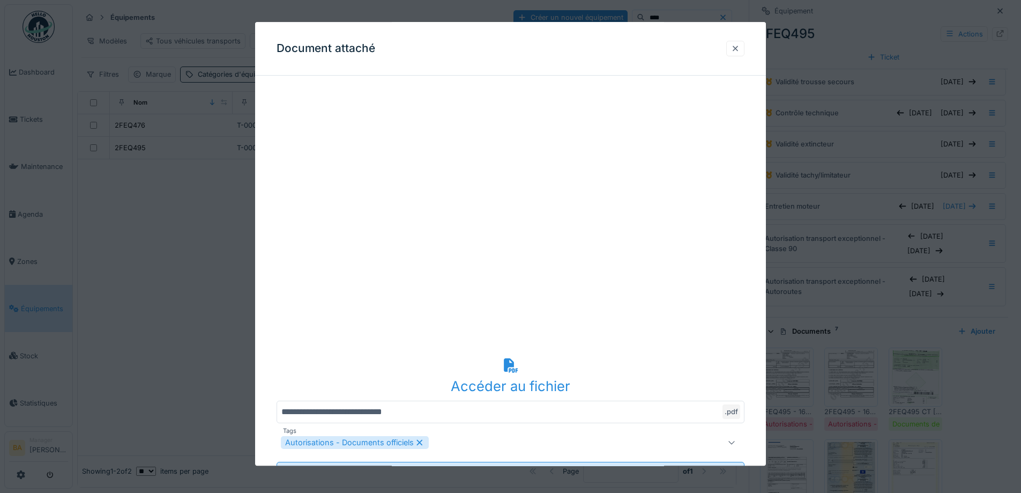
click at [737, 43] on div at bounding box center [735, 49] width 18 height 16
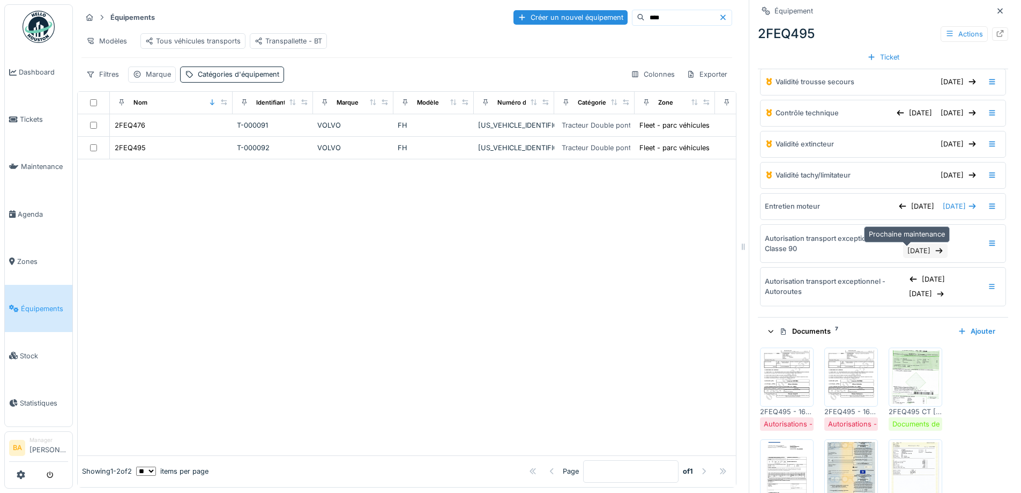
click at [935, 247] on icon at bounding box center [939, 250] width 9 height 7
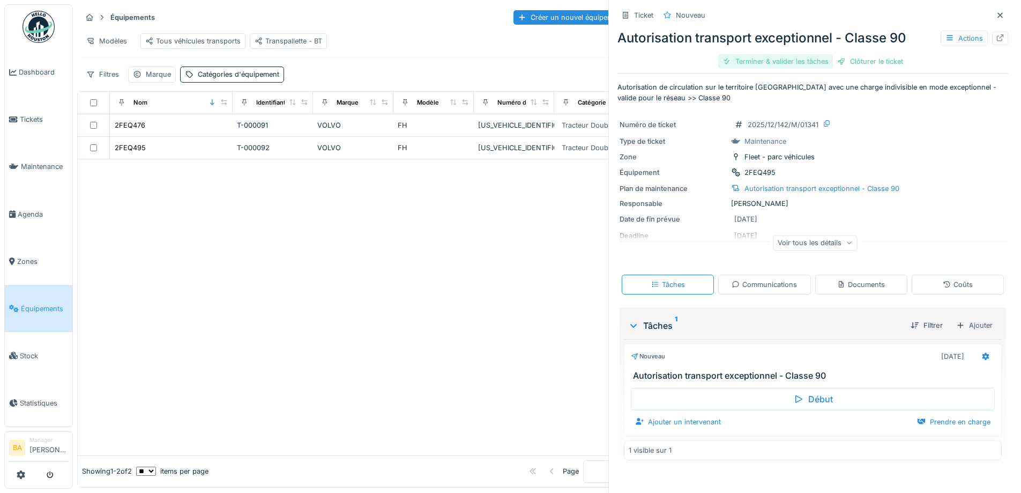
click at [763, 58] on div "Terminer & valider les tâches" at bounding box center [775, 61] width 115 height 14
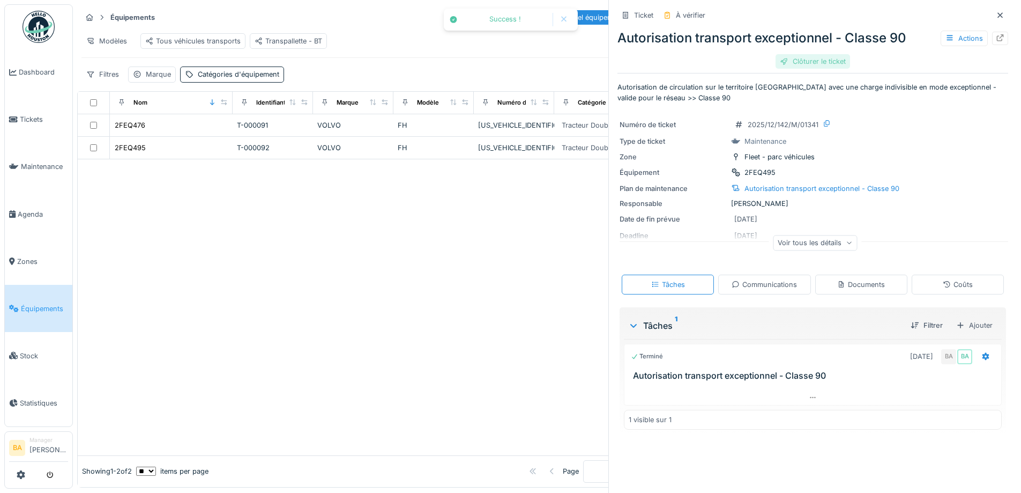
click at [810, 64] on div "Clôturer le ticket" at bounding box center [813, 61] width 75 height 14
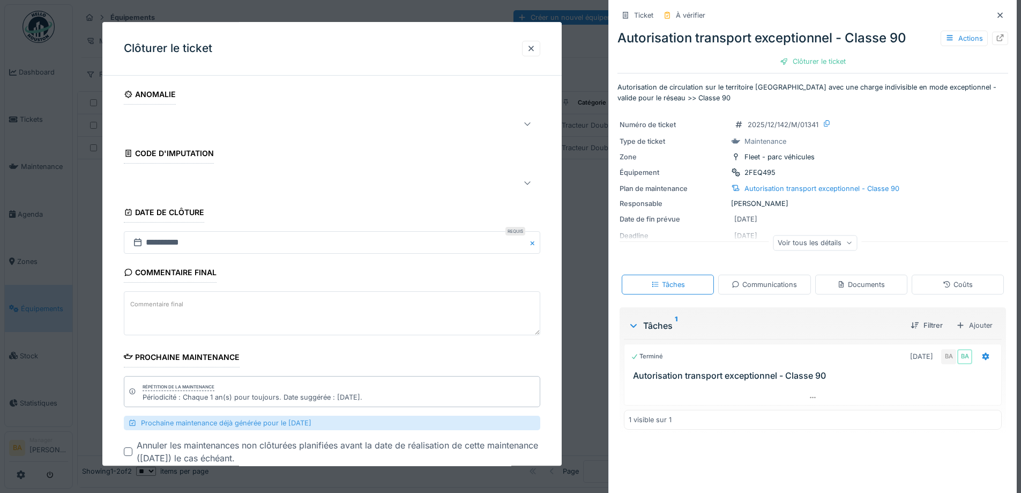
scroll to position [64, 0]
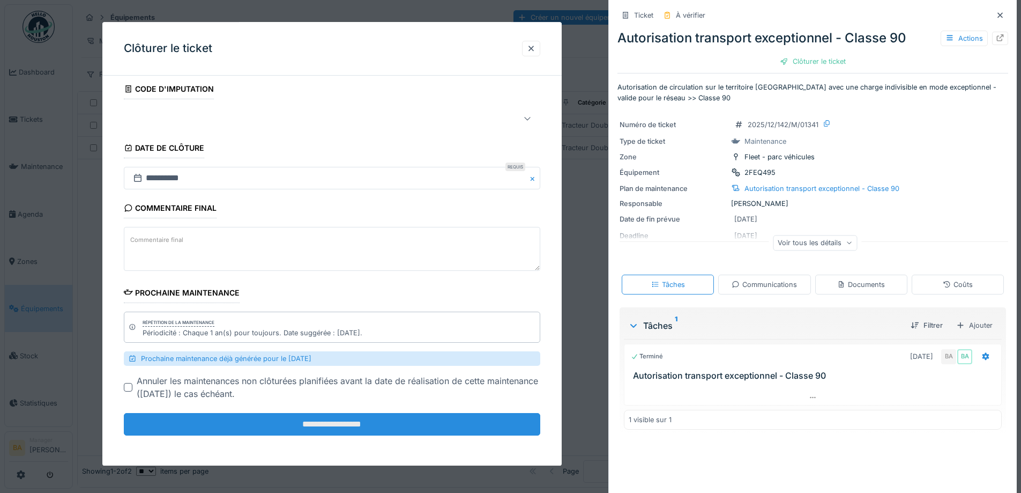
click at [336, 425] on input "**********" at bounding box center [332, 424] width 417 height 23
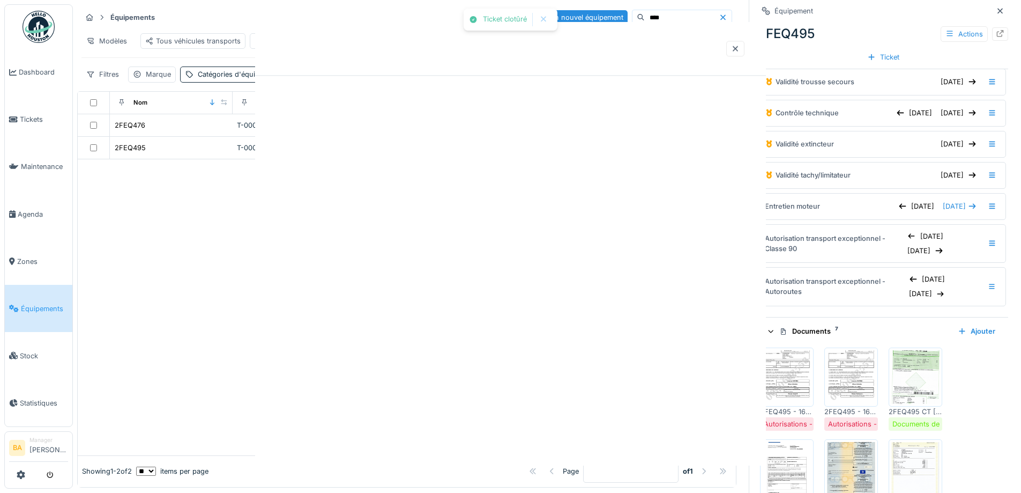
scroll to position [0, 0]
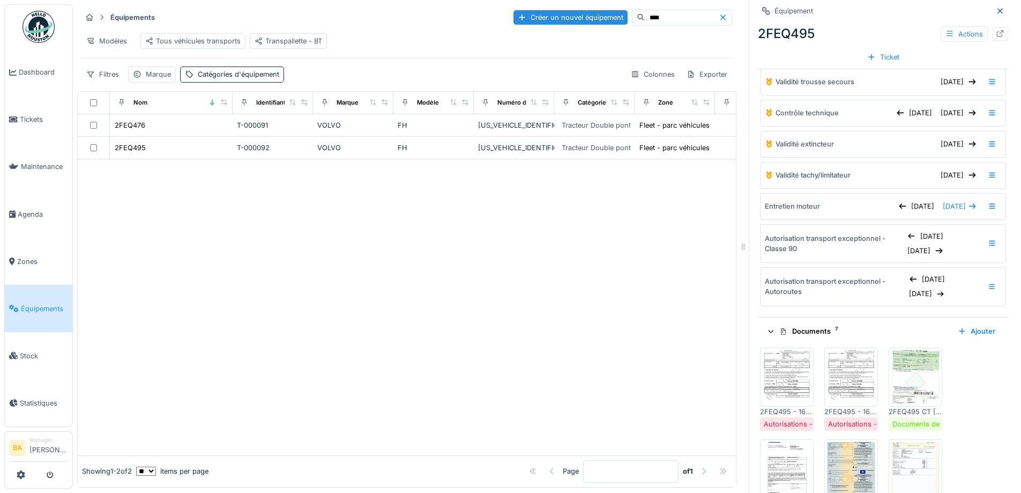
drag, startPoint x: 634, startPoint y: 9, endPoint x: 588, endPoint y: 11, distance: 46.2
click at [588, 11] on div "Créer un nouvel équipement ****" at bounding box center [623, 18] width 219 height 16
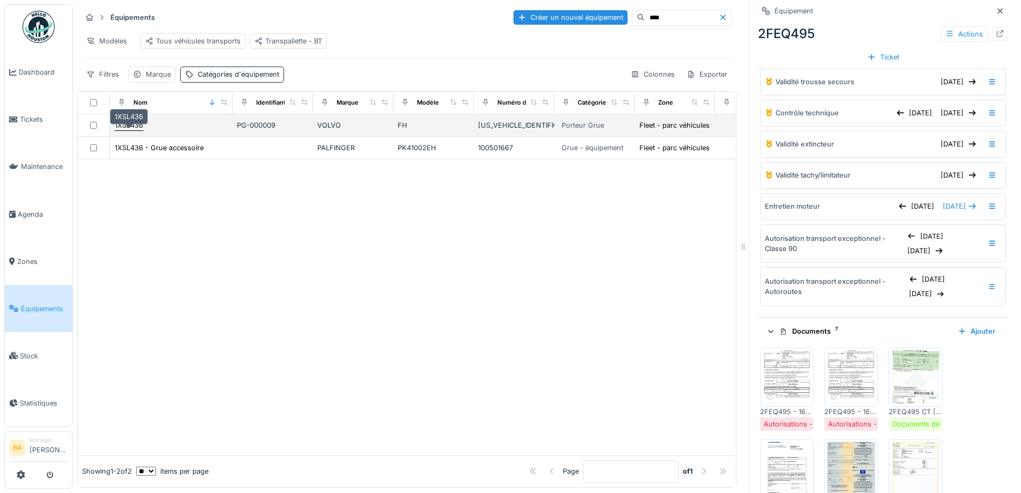
click at [129, 128] on div "1XSL436" at bounding box center [129, 125] width 28 height 10
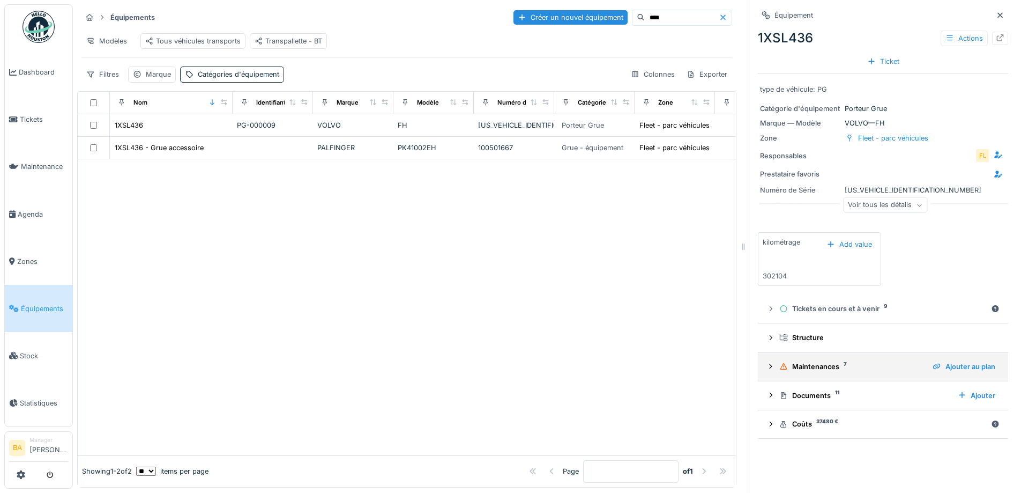
click at [767, 365] on div at bounding box center [771, 366] width 9 height 10
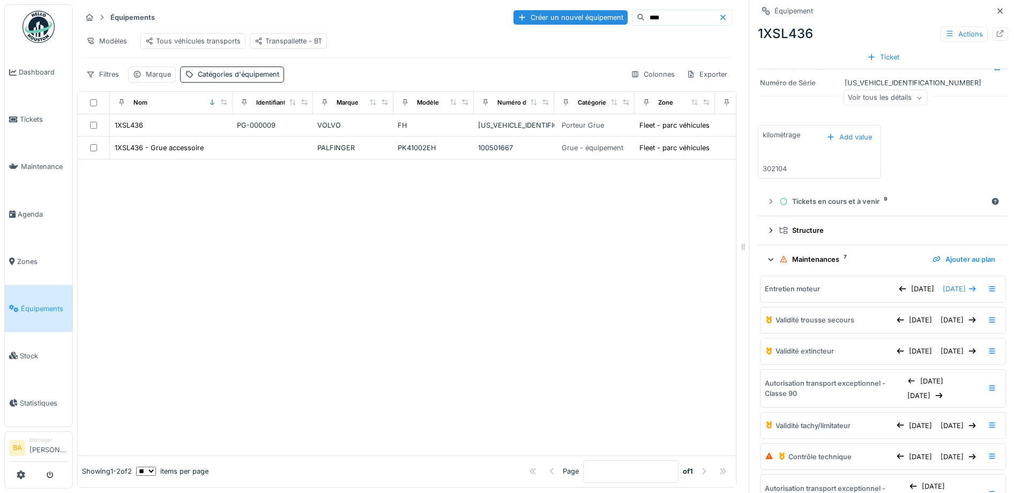
scroll to position [231, 0]
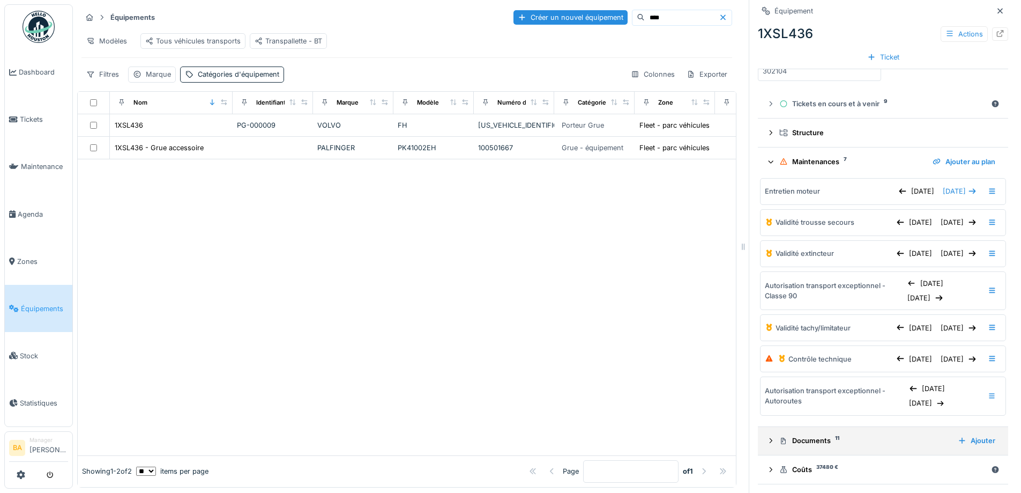
click at [767, 437] on icon at bounding box center [771, 440] width 9 height 7
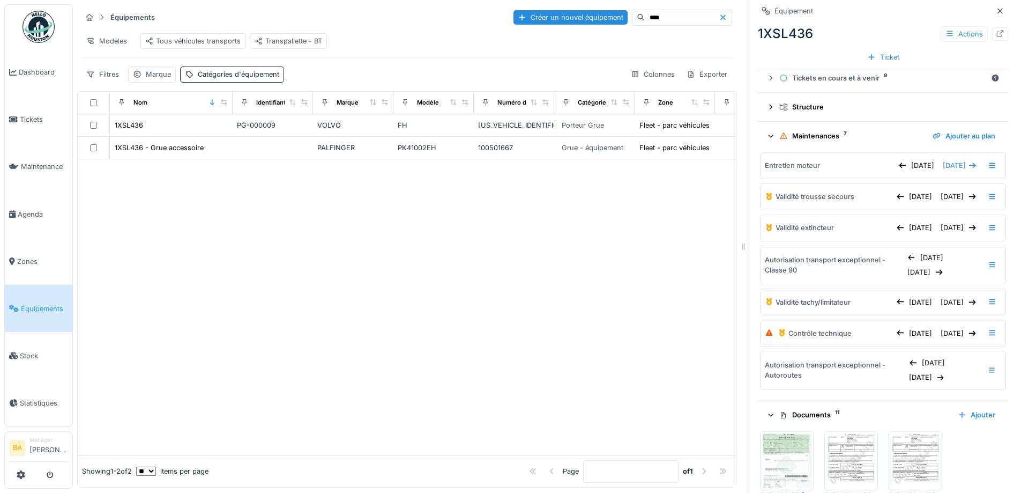
scroll to position [391, 0]
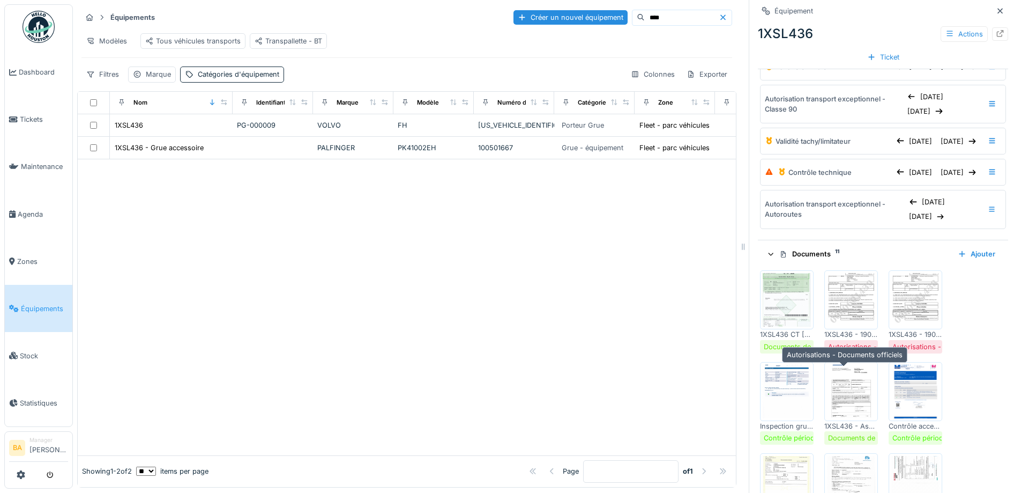
click at [834, 326] on img at bounding box center [851, 300] width 48 height 54
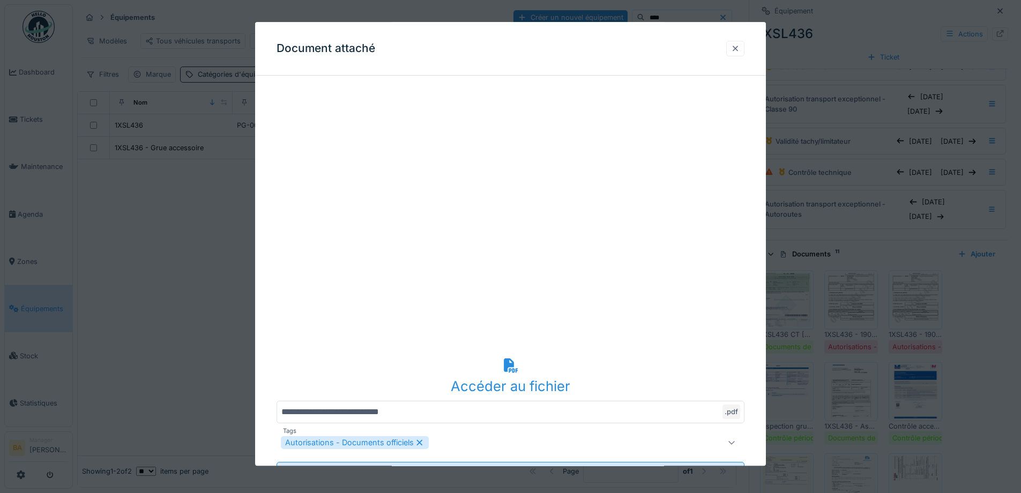
click at [738, 49] on div at bounding box center [735, 48] width 9 height 10
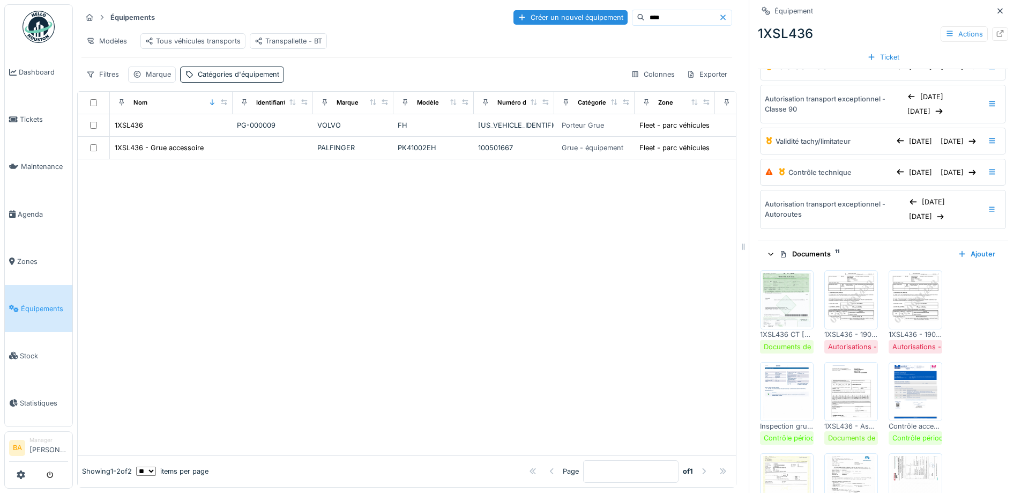
click at [905, 326] on img at bounding box center [915, 300] width 48 height 54
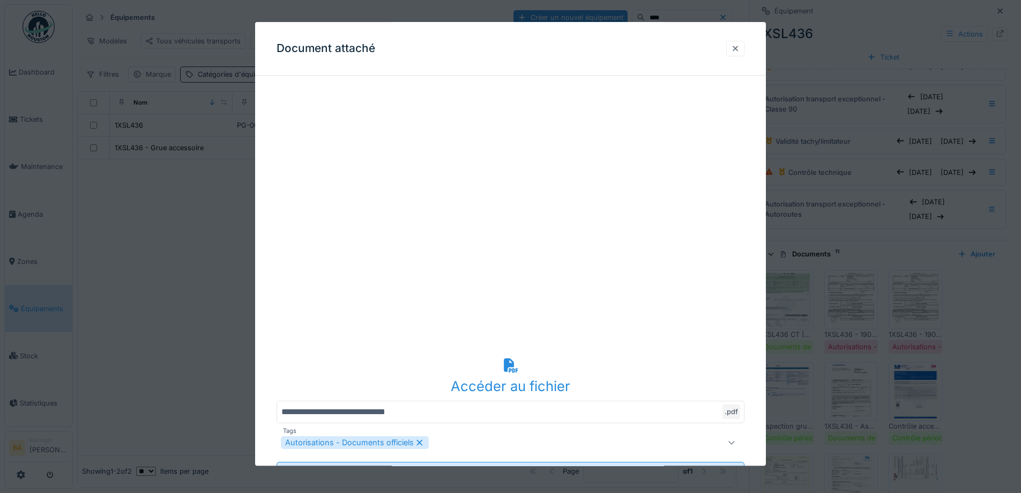
click at [740, 44] on div at bounding box center [735, 48] width 9 height 10
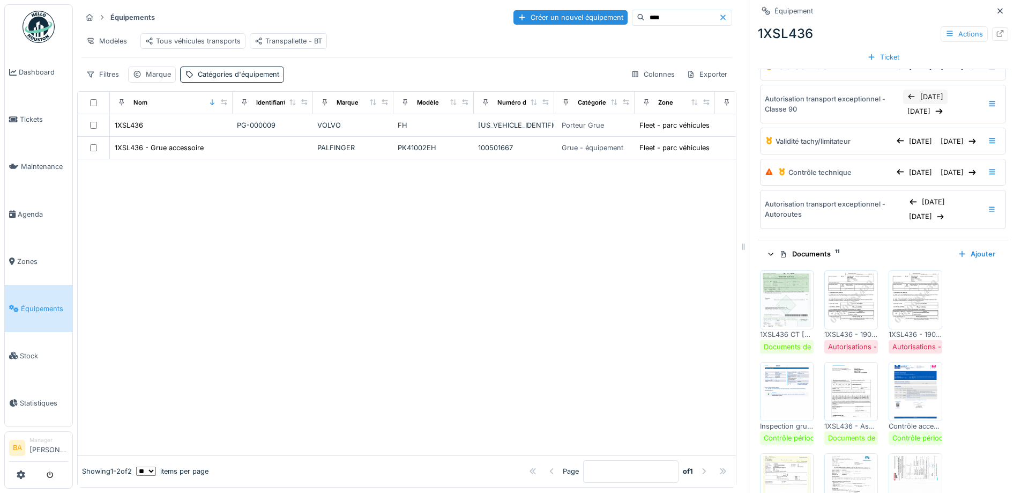
scroll to position [231, 0]
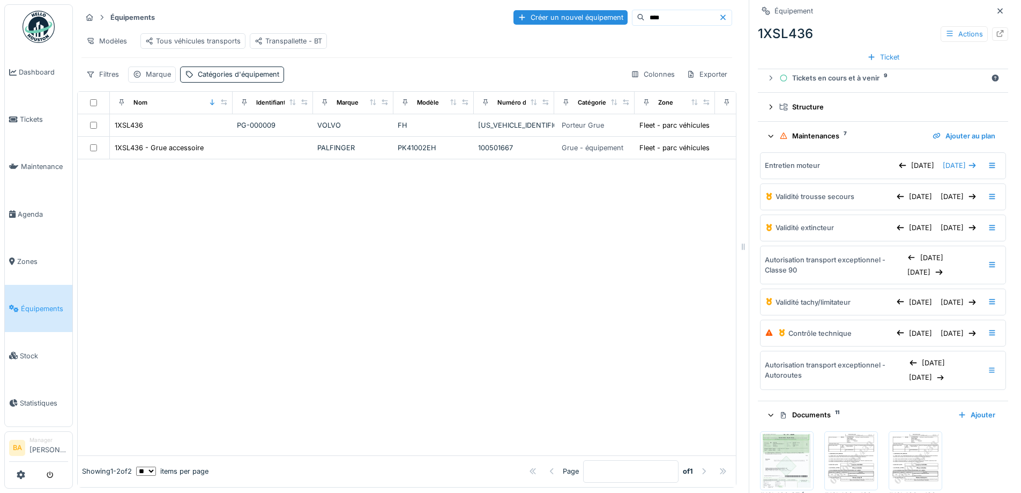
drag, startPoint x: 604, startPoint y: 13, endPoint x: 593, endPoint y: 13, distance: 10.7
click at [632, 13] on div "****" at bounding box center [682, 18] width 100 height 16
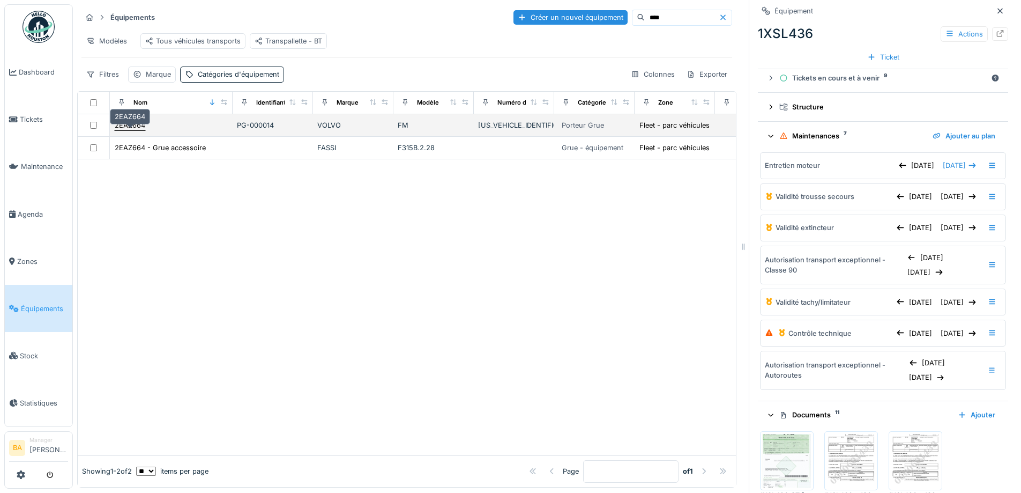
click at [139, 125] on div "2EAZ664" at bounding box center [130, 125] width 31 height 10
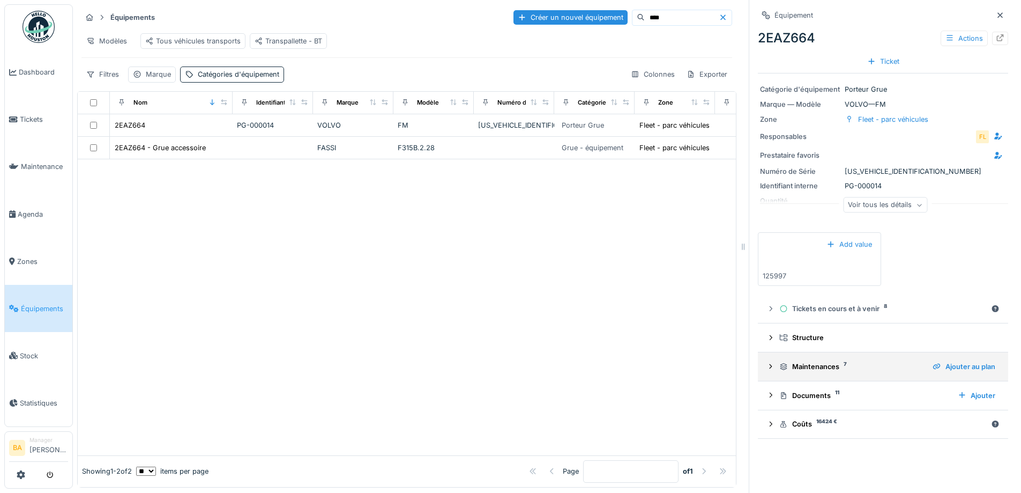
click at [768, 359] on div "Maintenances 7 Ajouter au plan" at bounding box center [883, 366] width 233 height 14
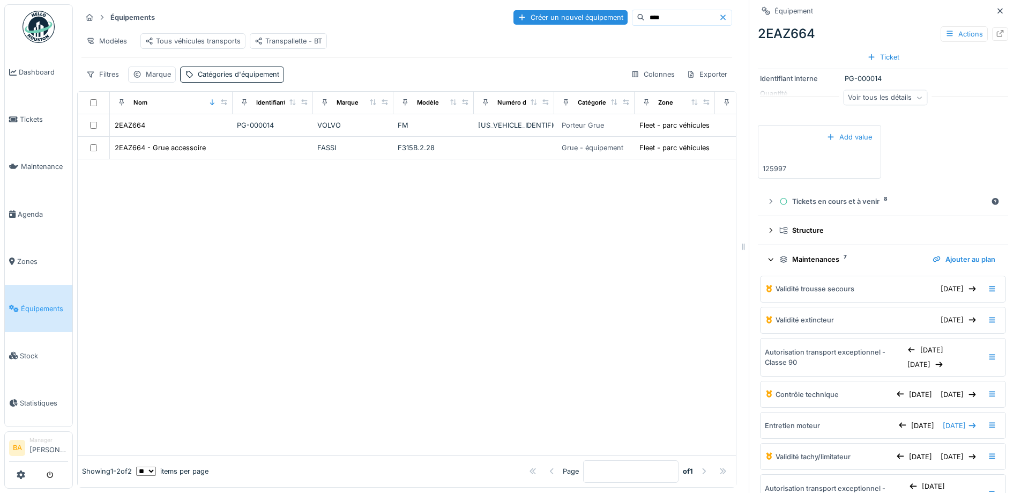
scroll to position [207, 0]
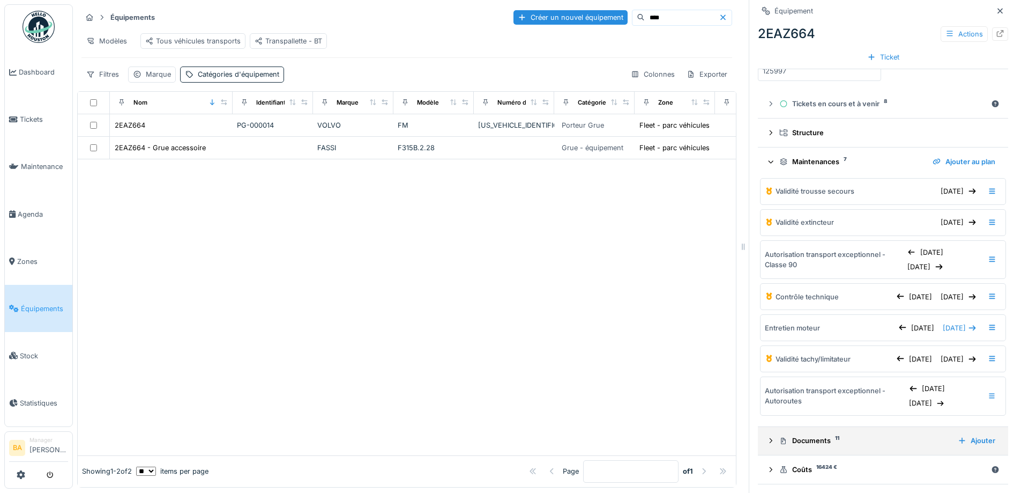
click at [784, 435] on div "Documents 11" at bounding box center [864, 440] width 170 height 10
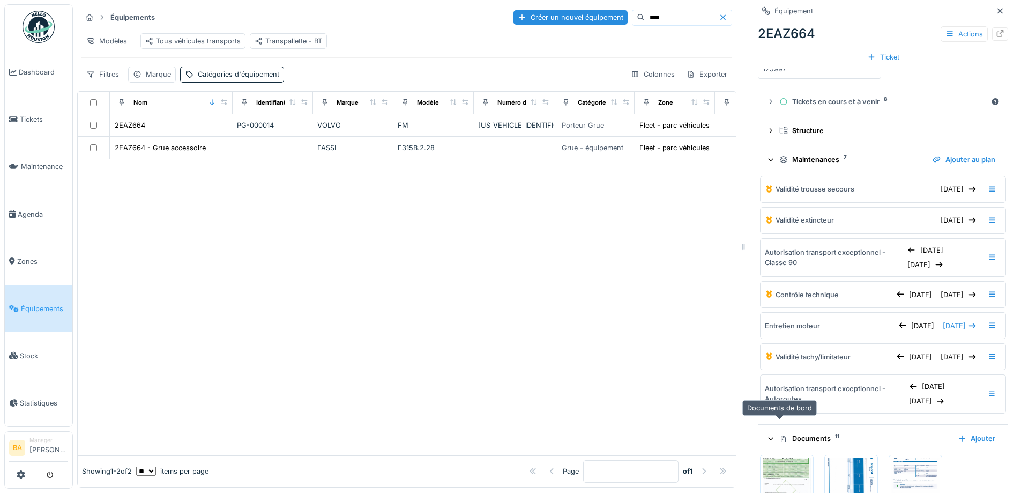
scroll to position [368, 0]
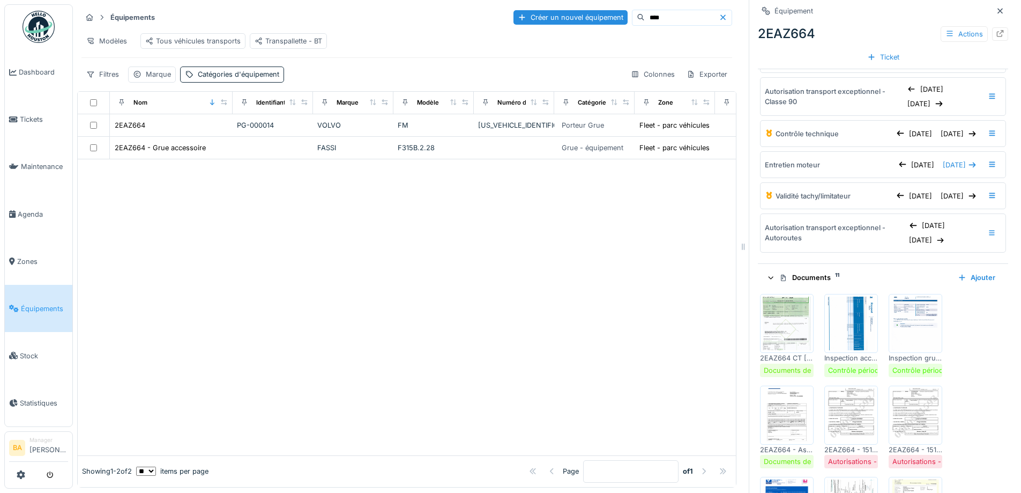
click at [835, 413] on img at bounding box center [851, 415] width 48 height 54
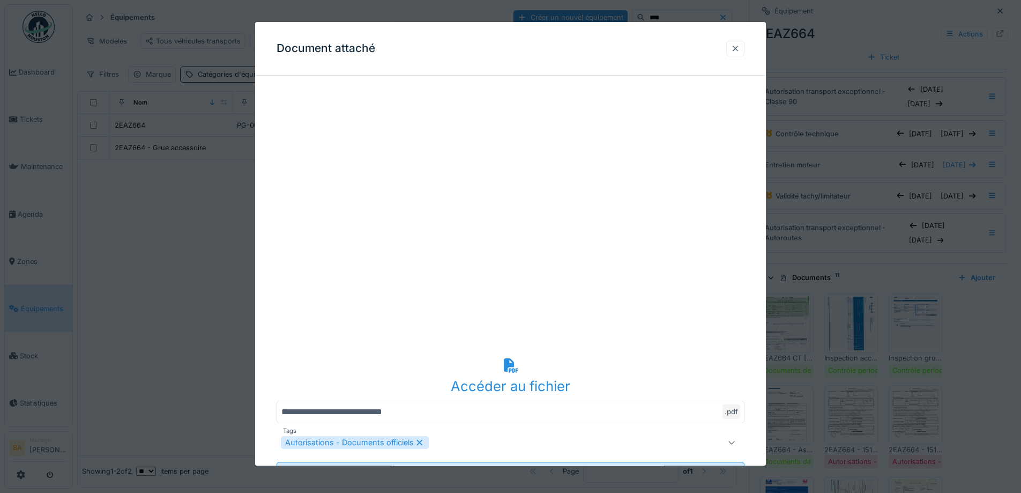
click at [740, 50] on div at bounding box center [735, 48] width 9 height 10
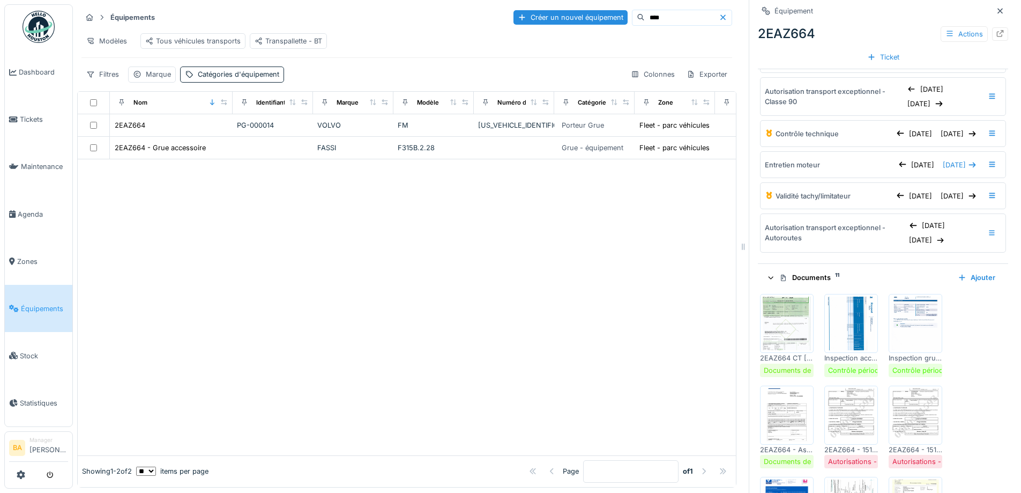
click at [909, 420] on img at bounding box center [915, 415] width 48 height 54
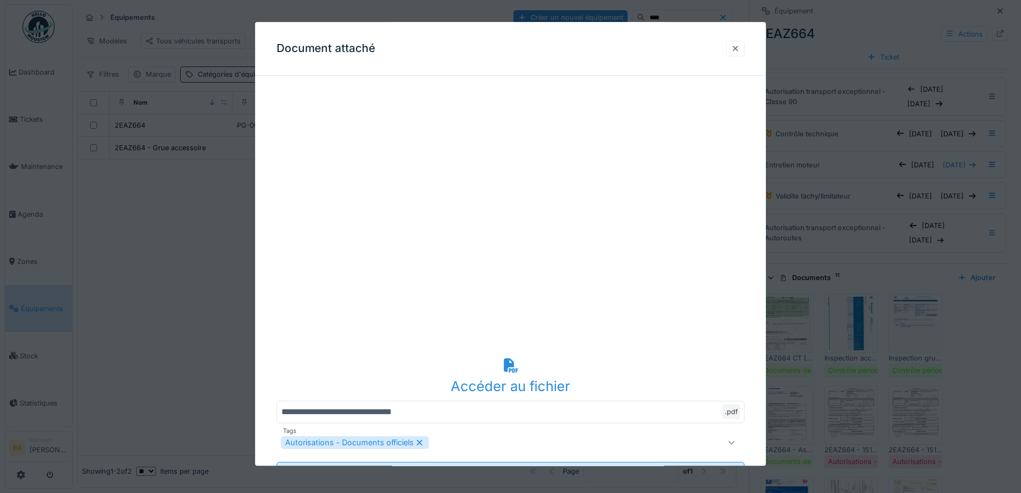
click at [734, 48] on div at bounding box center [735, 49] width 18 height 16
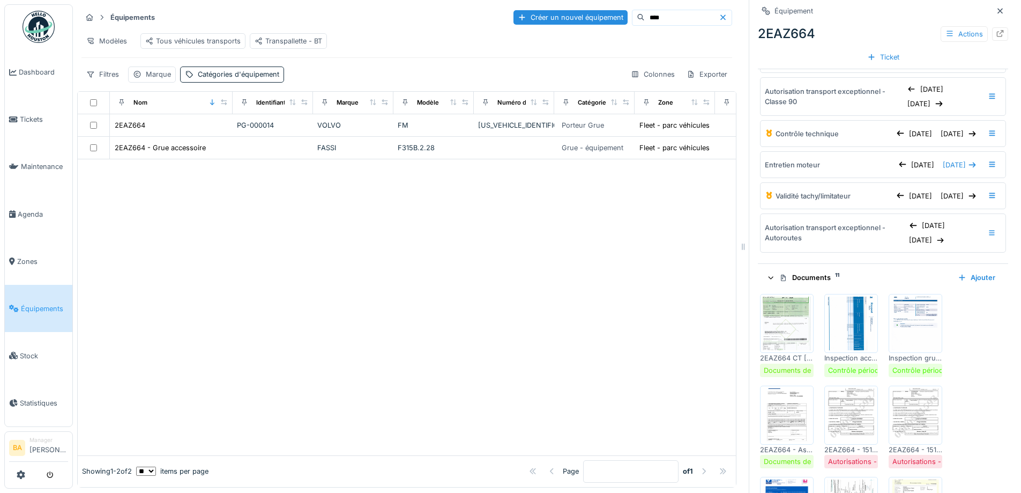
scroll to position [0, 0]
drag, startPoint x: 630, startPoint y: 5, endPoint x: 579, endPoint y: 4, distance: 50.9
click at [579, 4] on div "Équipements Créer un nouvel équipement **** Modèles Tous véhicules transports T…" at bounding box center [547, 246] width 948 height 493
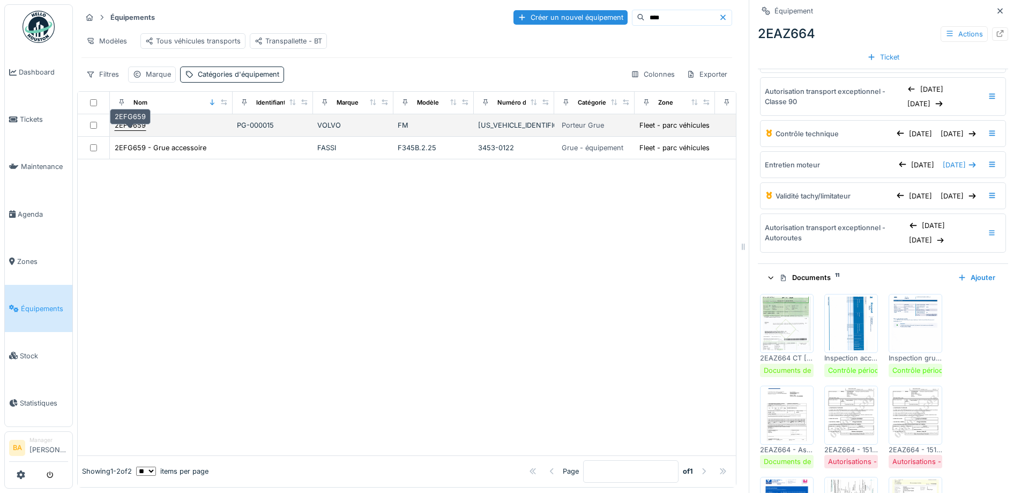
click at [133, 130] on div "2EFG659" at bounding box center [130, 125] width 31 height 10
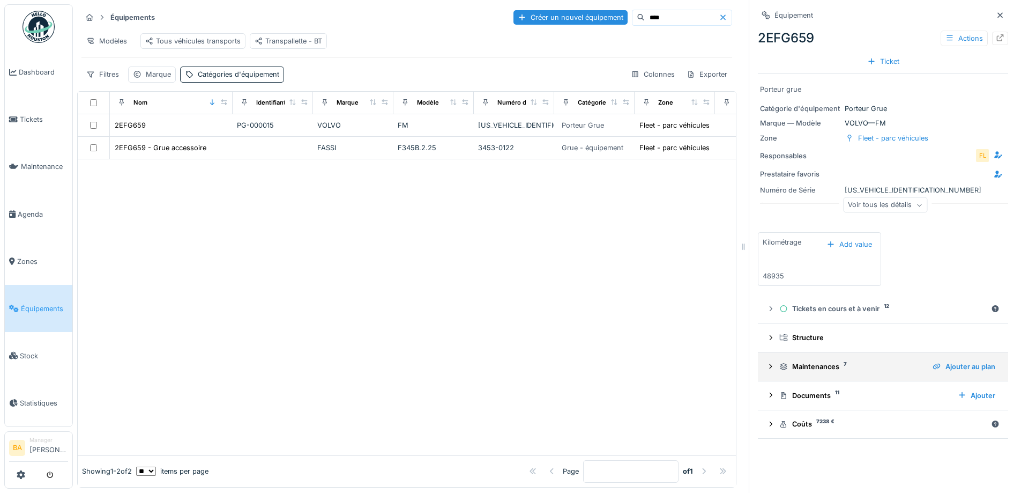
click at [767, 369] on icon at bounding box center [771, 366] width 9 height 7
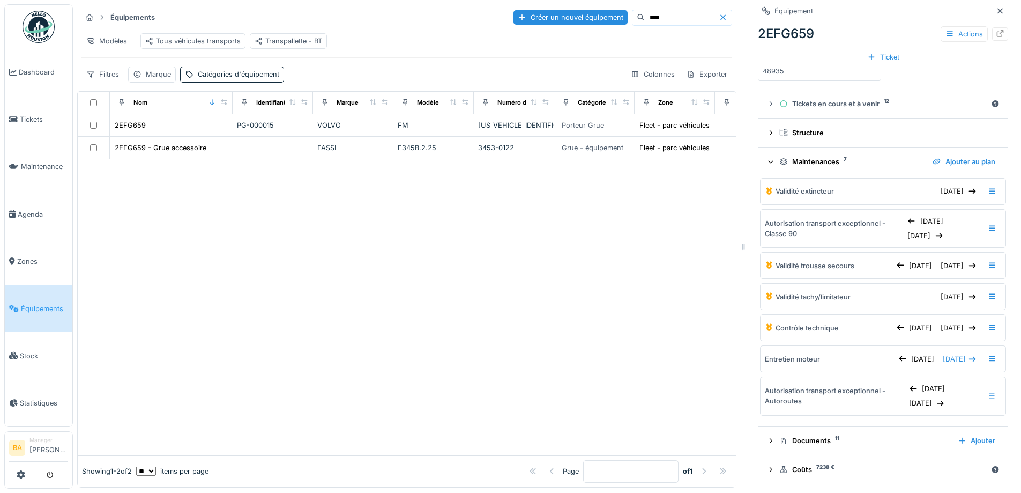
scroll to position [8, 0]
click at [767, 433] on div "Documents 11 Ajouter" at bounding box center [883, 440] width 233 height 14
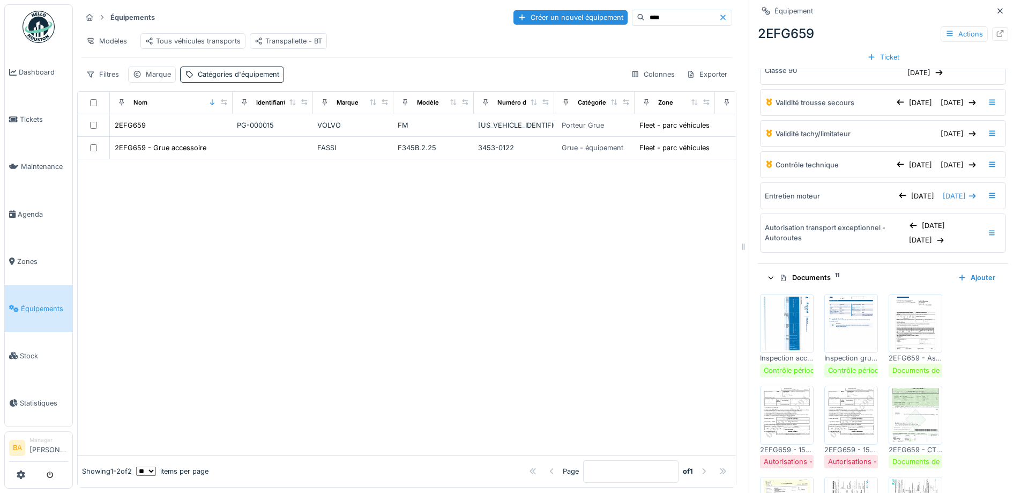
click at [784, 406] on img at bounding box center [787, 415] width 48 height 54
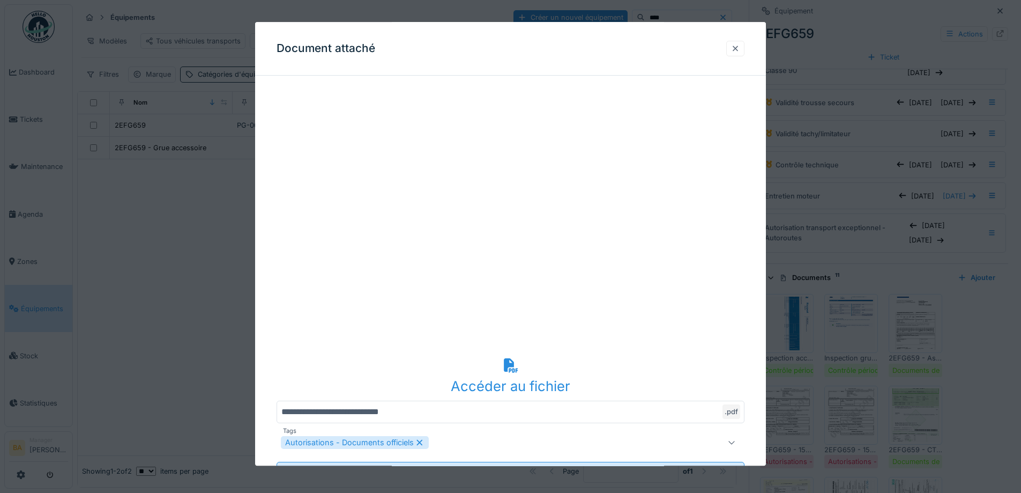
click at [739, 48] on div at bounding box center [735, 48] width 9 height 10
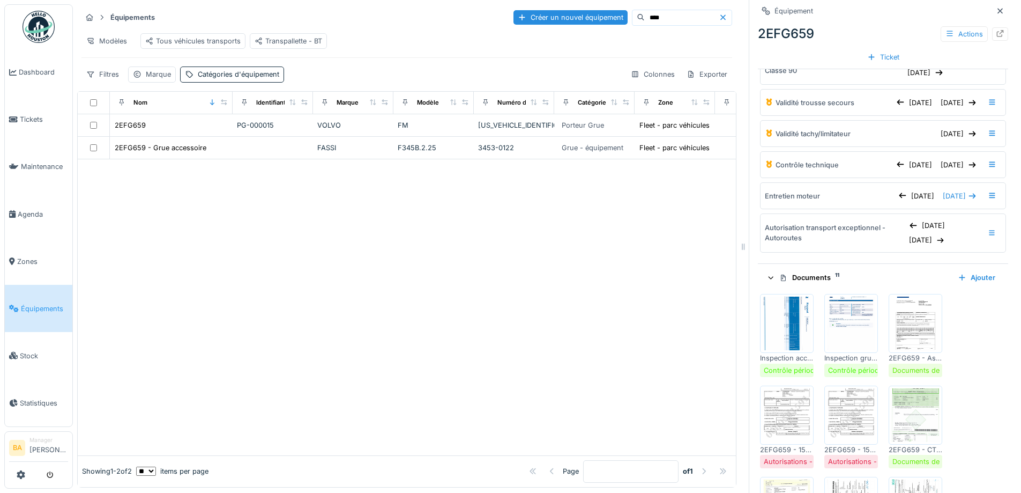
click at [853, 422] on img at bounding box center [851, 415] width 48 height 54
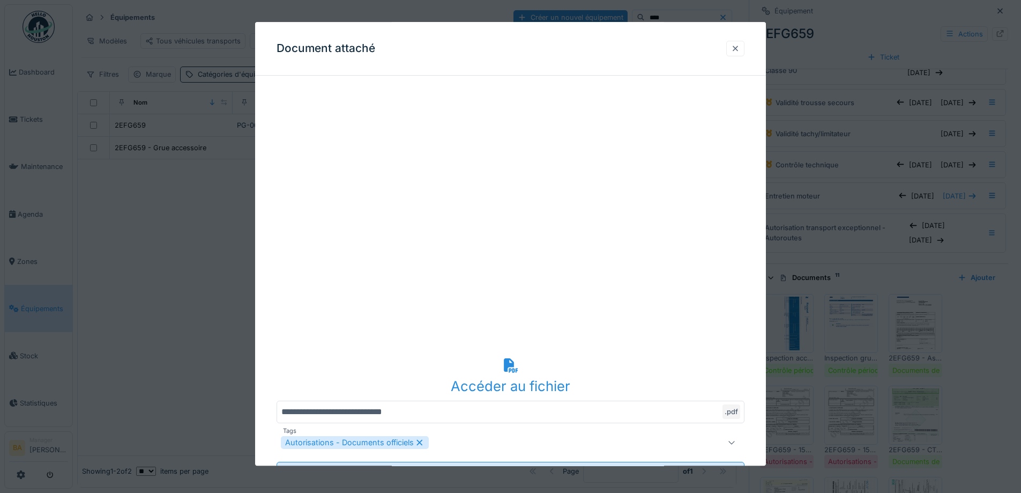
click at [745, 53] on div at bounding box center [735, 49] width 18 height 16
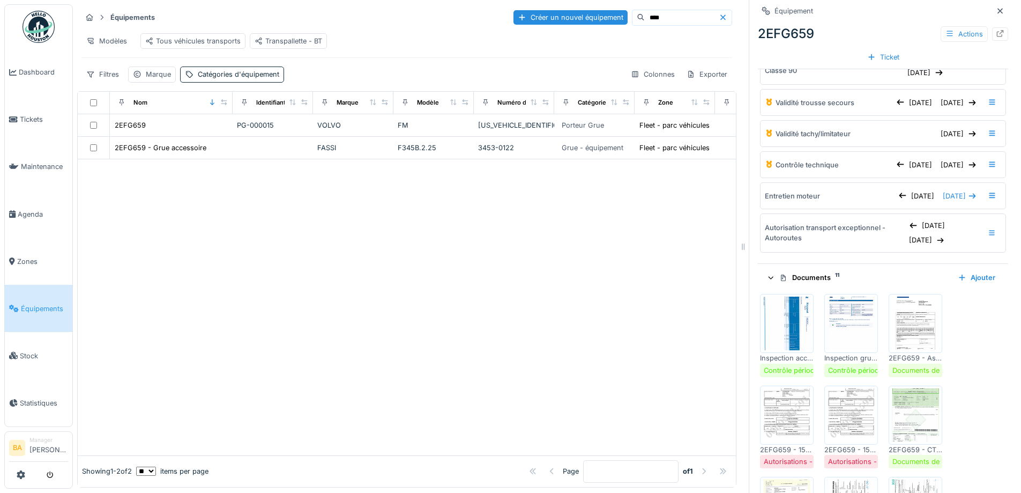
scroll to position [261, 0]
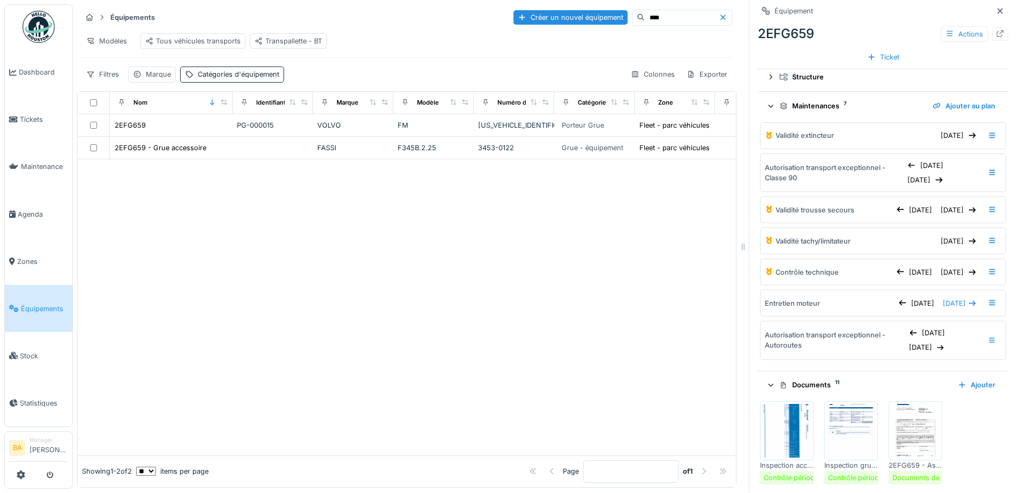
drag, startPoint x: 633, startPoint y: 11, endPoint x: 590, endPoint y: 7, distance: 43.1
click at [632, 10] on div "****" at bounding box center [682, 18] width 100 height 16
type input "*******"
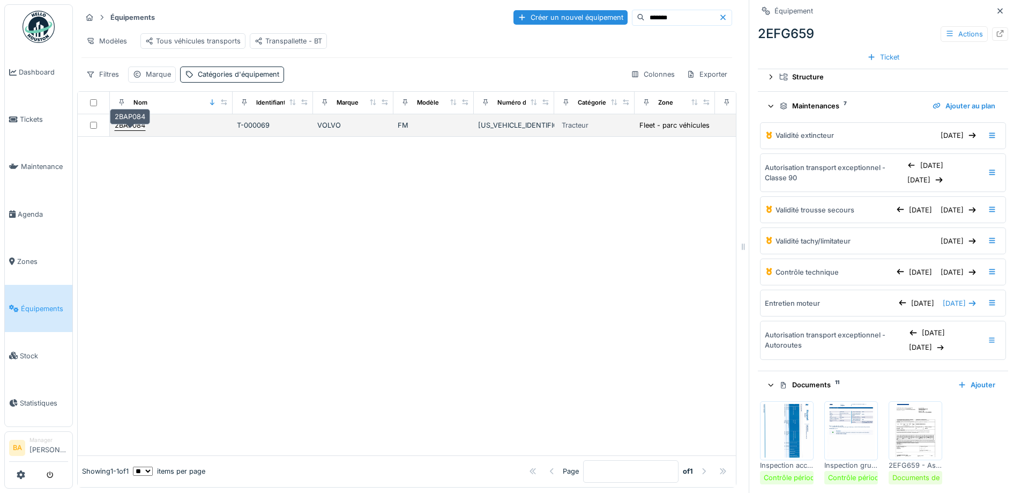
click at [133, 129] on div "2BAP084" at bounding box center [130, 125] width 31 height 10
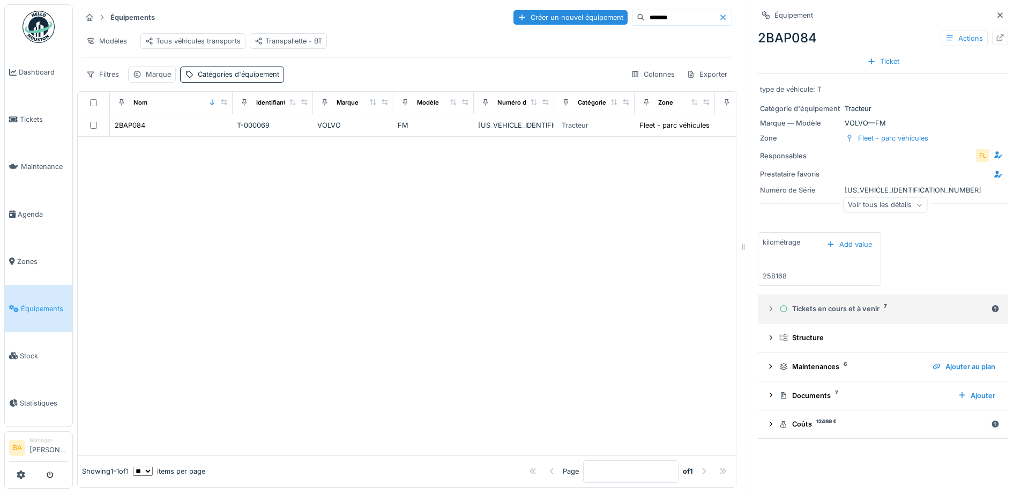
scroll to position [8, 0]
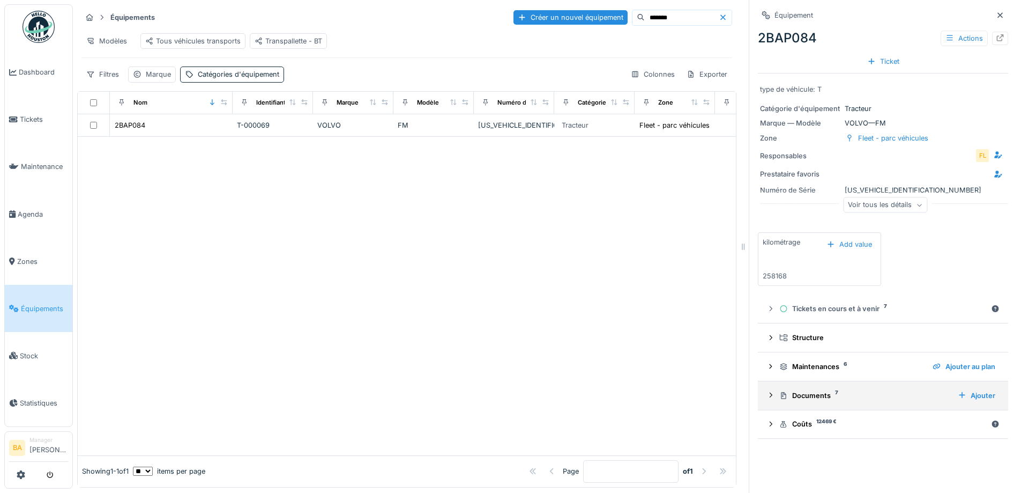
click at [767, 392] on icon at bounding box center [771, 394] width 9 height 7
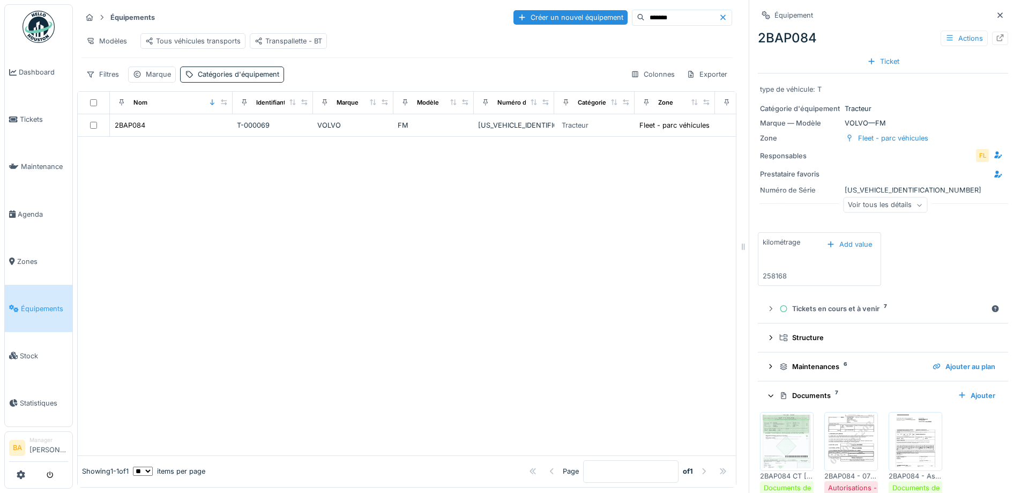
scroll to position [235, 0]
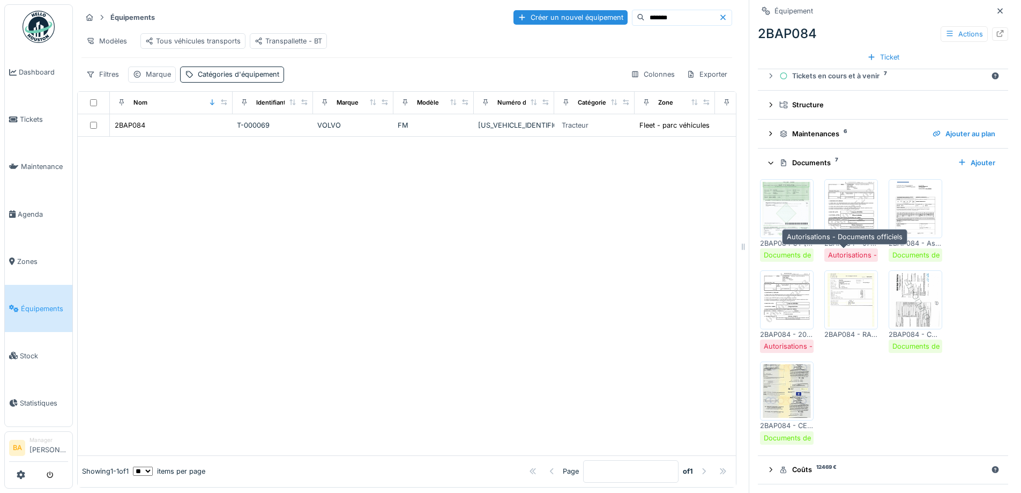
click at [830, 229] on div at bounding box center [851, 208] width 54 height 59
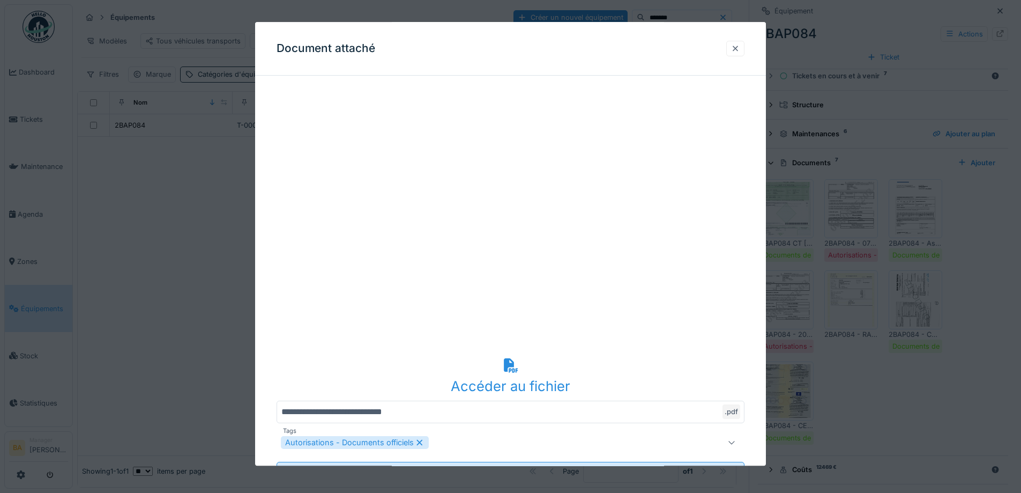
click at [738, 48] on div at bounding box center [735, 48] width 9 height 10
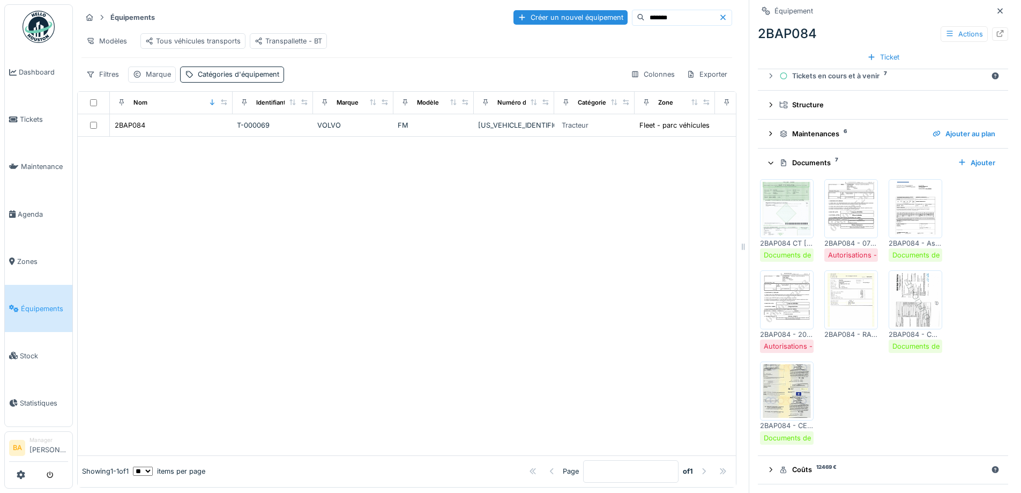
click at [776, 293] on img at bounding box center [787, 300] width 48 height 54
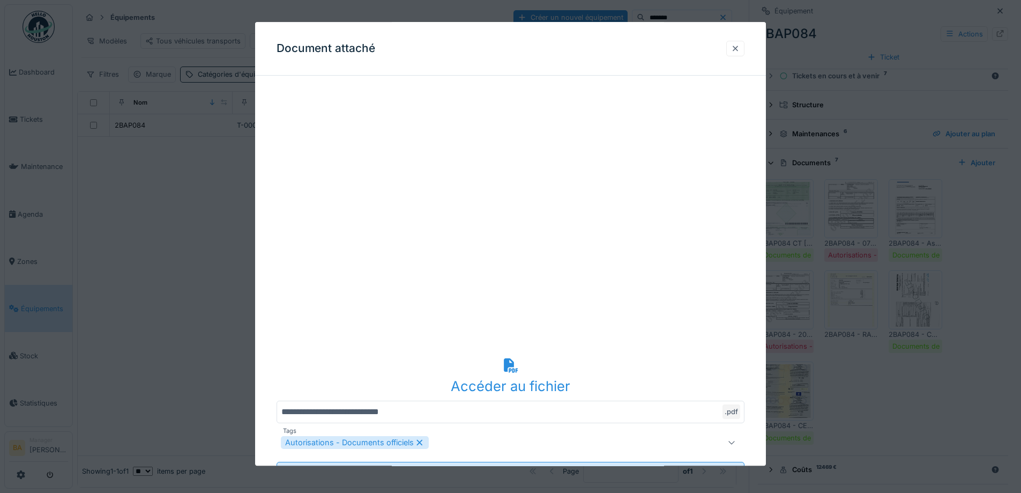
click at [734, 42] on div at bounding box center [735, 49] width 18 height 16
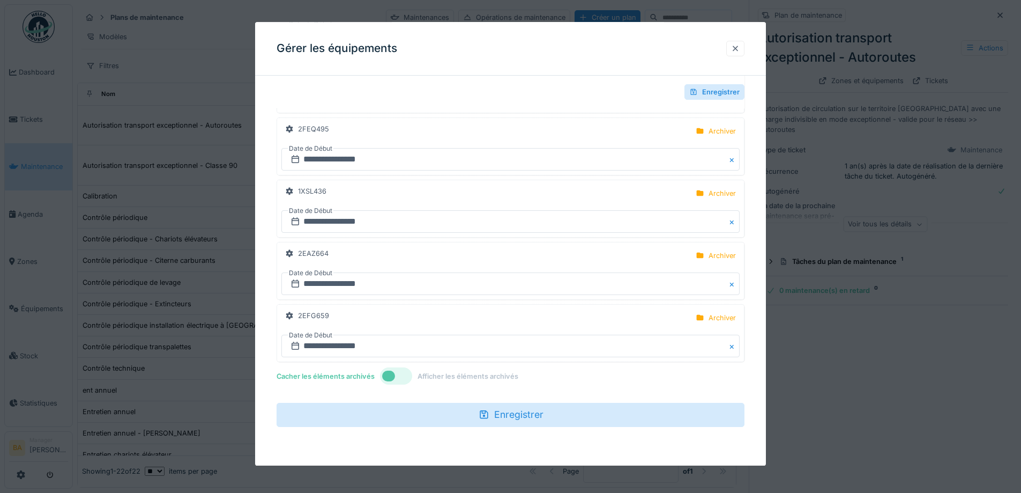
click at [744, 45] on div at bounding box center [735, 49] width 18 height 16
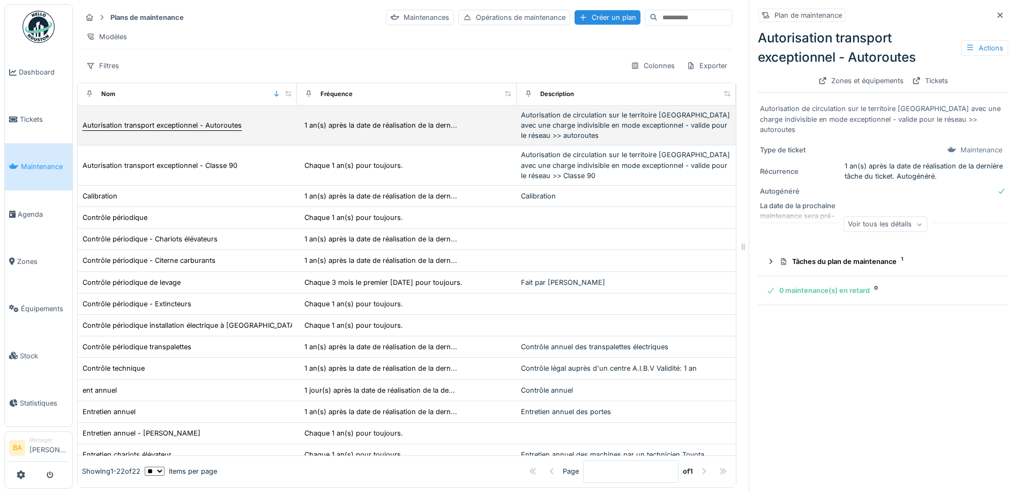
click at [151, 130] on div "Autorisation transport exceptionnel - Autoroutes" at bounding box center [162, 125] width 159 height 10
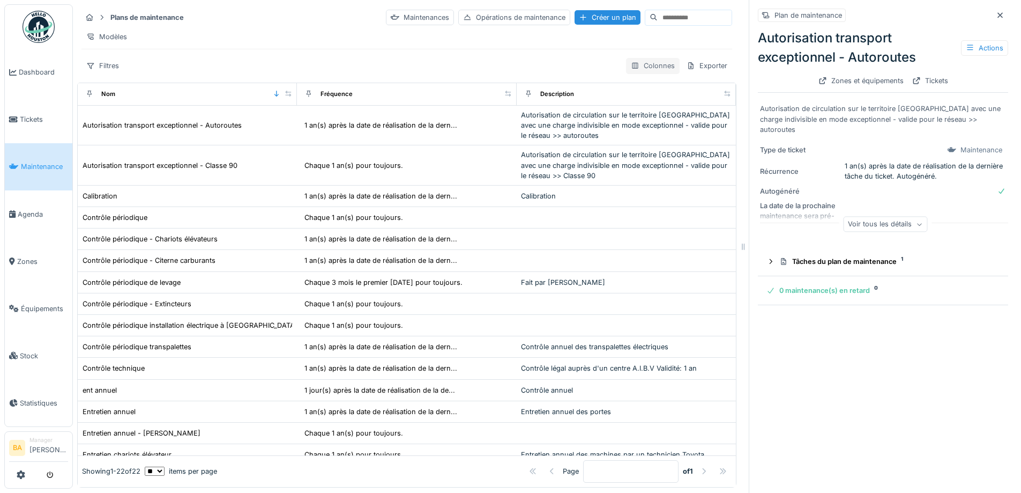
click at [635, 73] on div "Colonnes" at bounding box center [653, 66] width 54 height 16
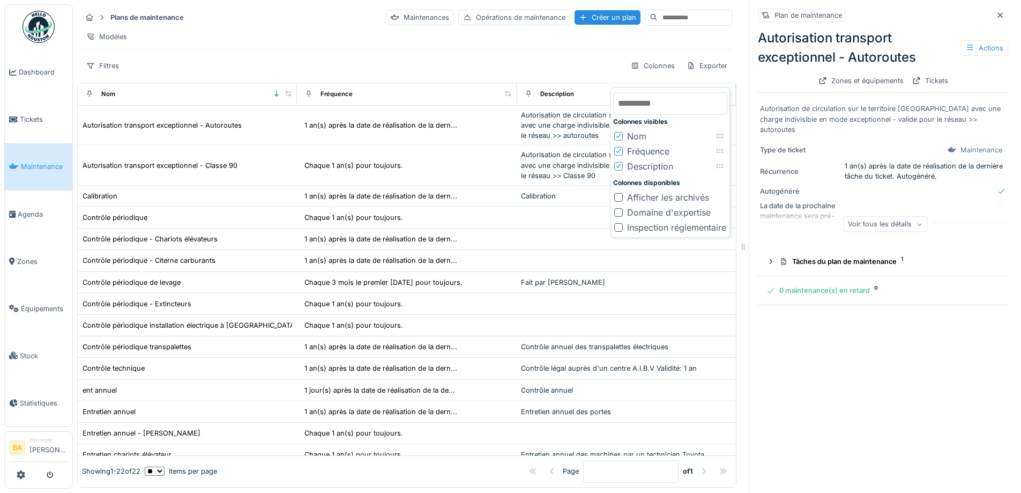
click at [415, 38] on div "Modèles" at bounding box center [406, 37] width 651 height 16
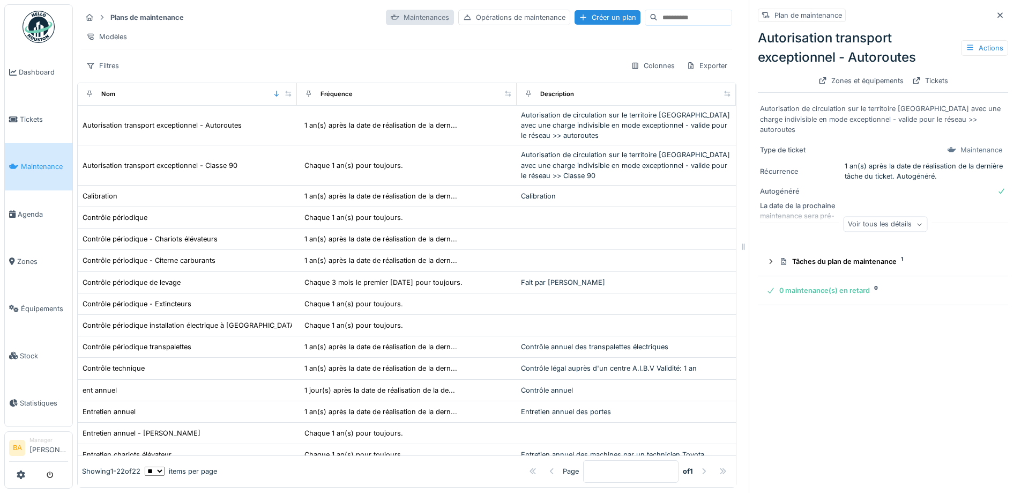
click at [386, 15] on div "Maintenances" at bounding box center [420, 18] width 68 height 16
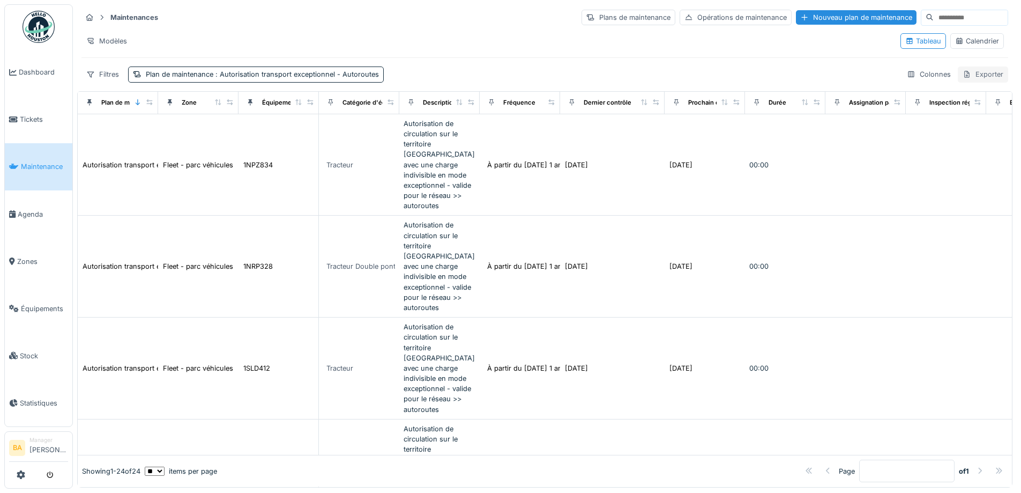
click at [976, 75] on div "Exporter" at bounding box center [983, 74] width 50 height 16
click at [958, 94] on div "Export Excel" at bounding box center [975, 99] width 60 height 16
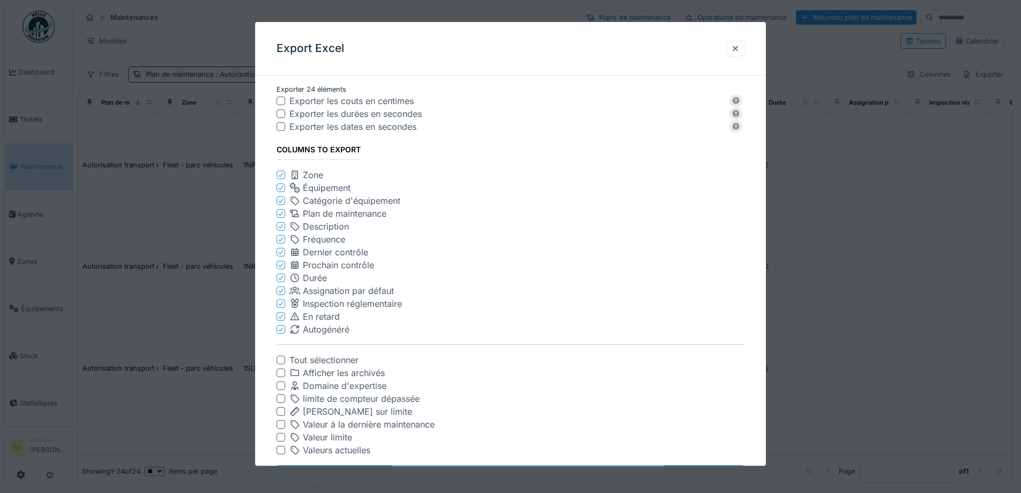
click at [282, 175] on icon at bounding box center [281, 175] width 4 height 4
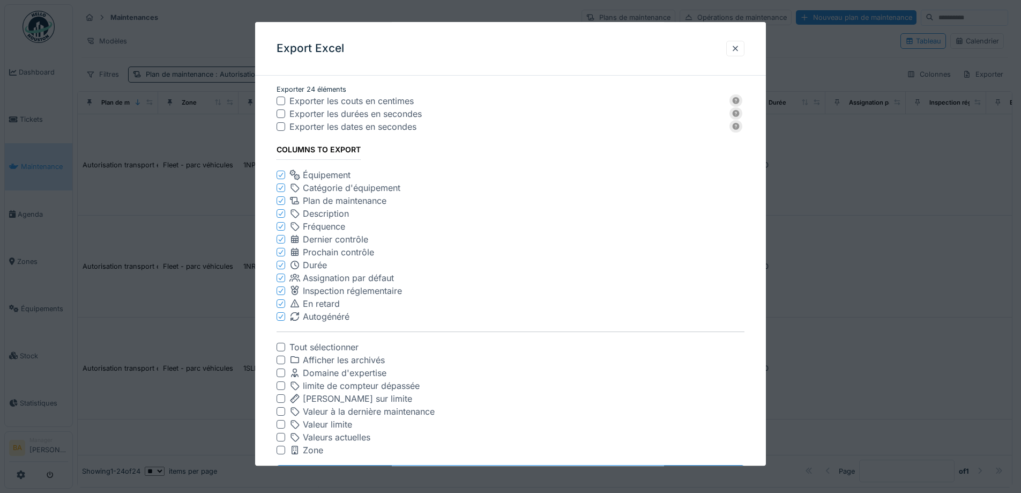
click at [280, 214] on icon at bounding box center [281, 213] width 6 height 5
click at [278, 224] on icon at bounding box center [281, 226] width 6 height 5
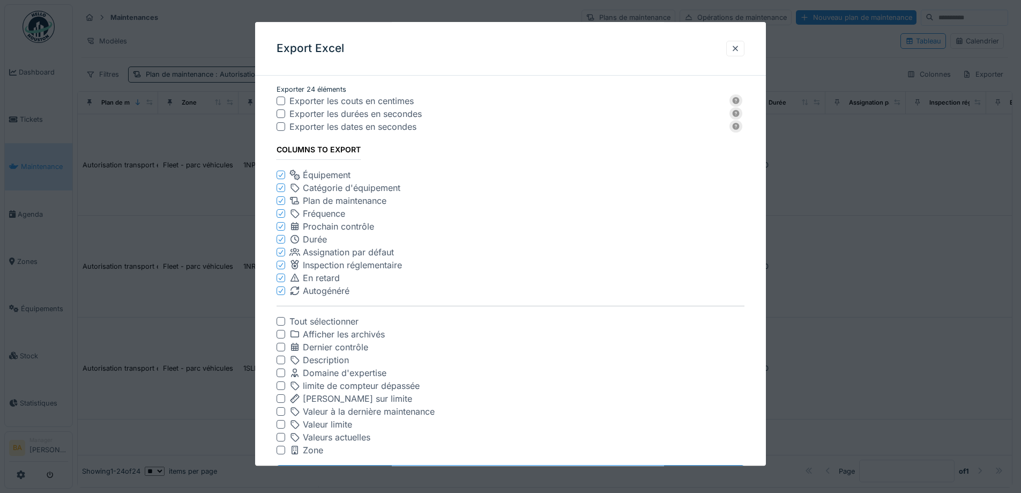
click at [280, 240] on icon at bounding box center [281, 238] width 6 height 5
click at [280, 247] on div "Inspection réglementaire" at bounding box center [511, 252] width 468 height 13
click at [280, 242] on div at bounding box center [281, 239] width 6 height 10
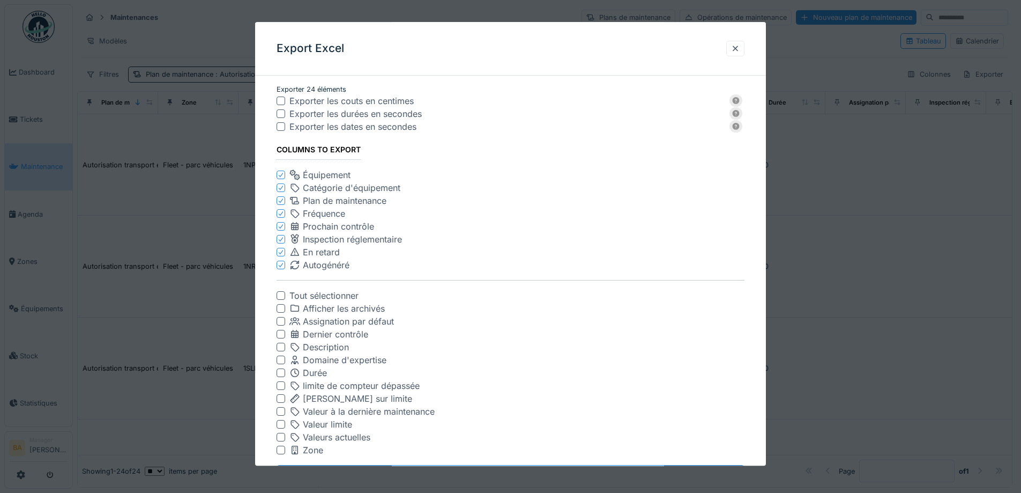
click at [279, 251] on icon at bounding box center [281, 251] width 6 height 5
click at [281, 242] on icon at bounding box center [281, 238] width 6 height 5
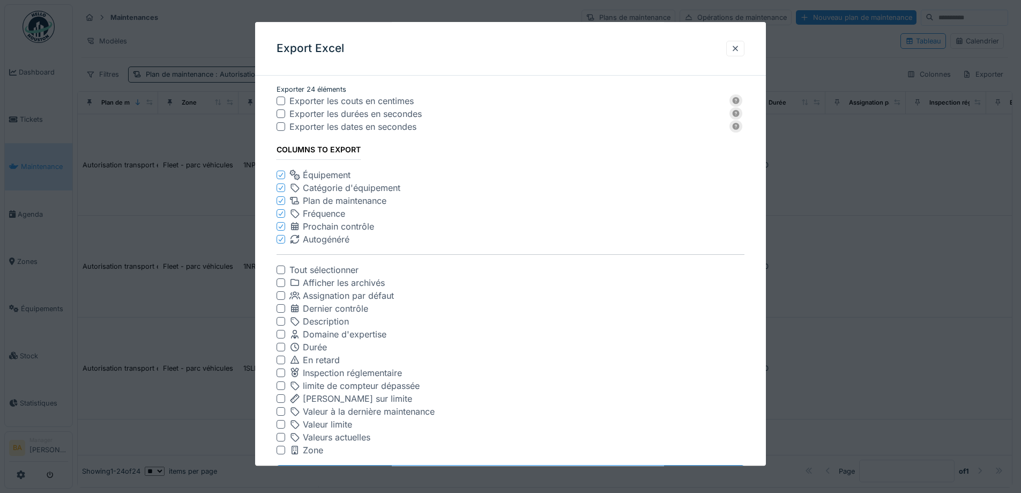
click at [282, 240] on icon at bounding box center [281, 238] width 6 height 5
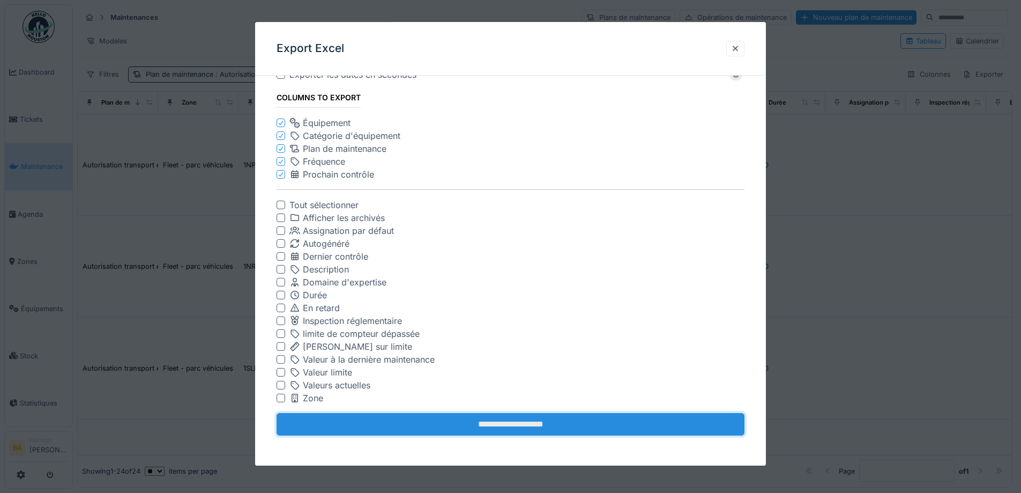
click at [517, 427] on input "**********" at bounding box center [511, 424] width 468 height 23
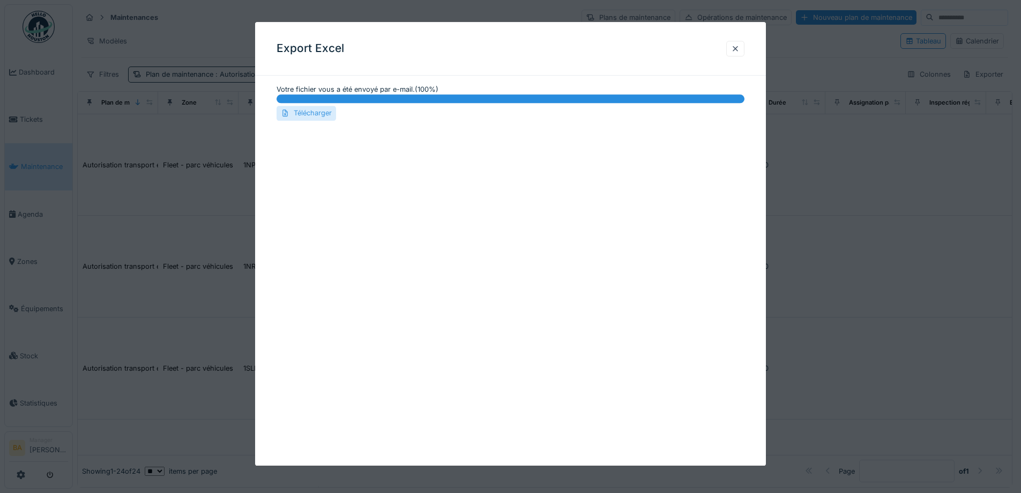
click at [309, 117] on div "Télécharger" at bounding box center [307, 113] width 60 height 14
click at [736, 46] on div at bounding box center [735, 48] width 9 height 10
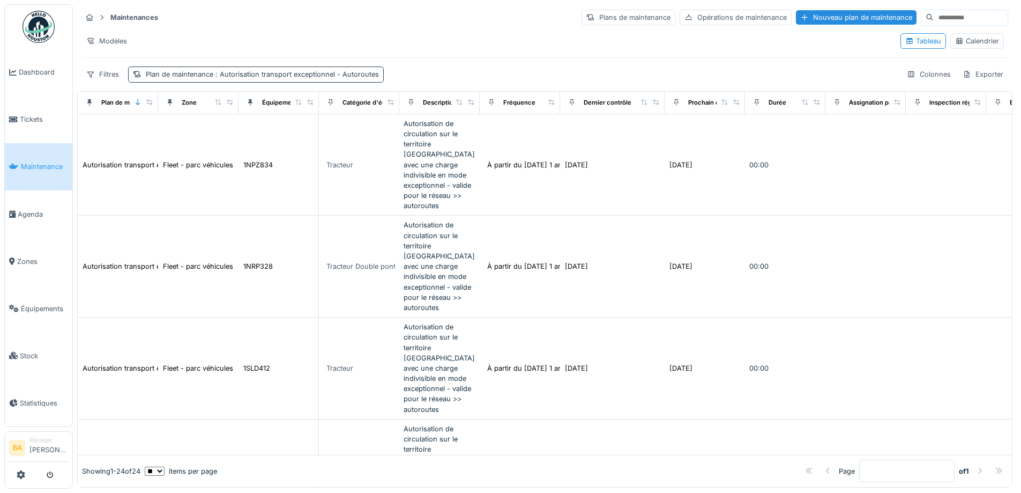
click at [281, 70] on span ": Autorisation transport exceptionnel - Autoroutes" at bounding box center [296, 74] width 166 height 8
click at [142, 142] on icon at bounding box center [137, 145] width 9 height 7
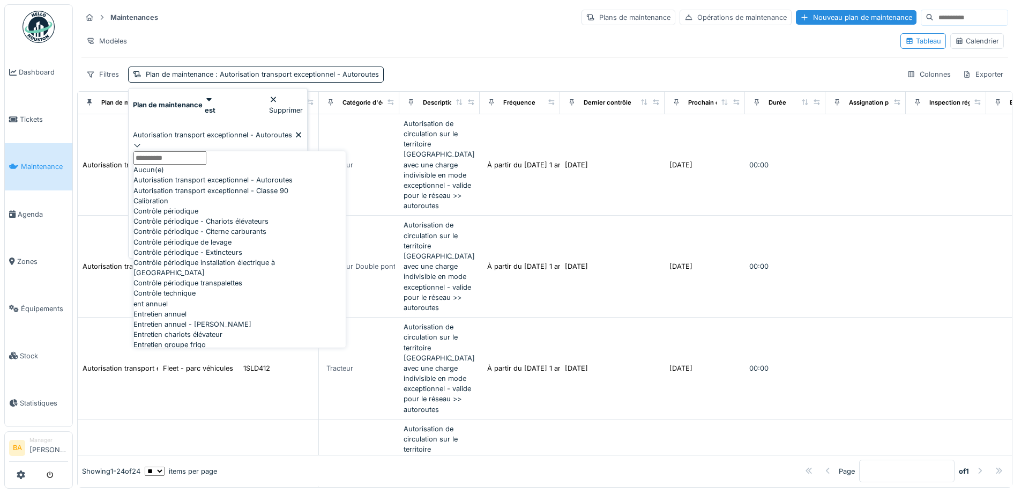
click at [272, 196] on span "Autorisation transport exceptionnel - Classe 90" at bounding box center [210, 190] width 155 height 10
type input "*********"
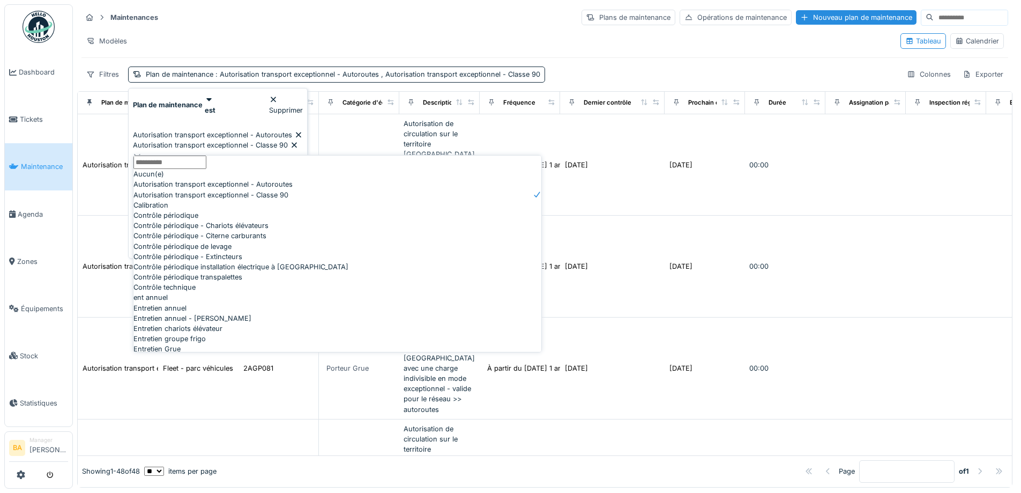
click at [436, 33] on div "Modèles" at bounding box center [486, 41] width 811 height 16
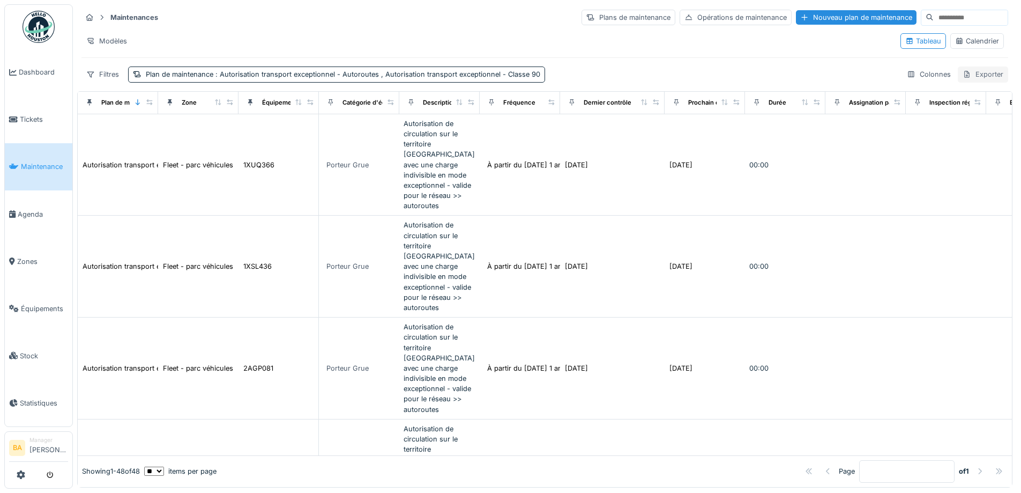
click at [976, 75] on div "Exporter" at bounding box center [983, 74] width 50 height 16
click at [970, 99] on div "Export Excel" at bounding box center [975, 99] width 60 height 16
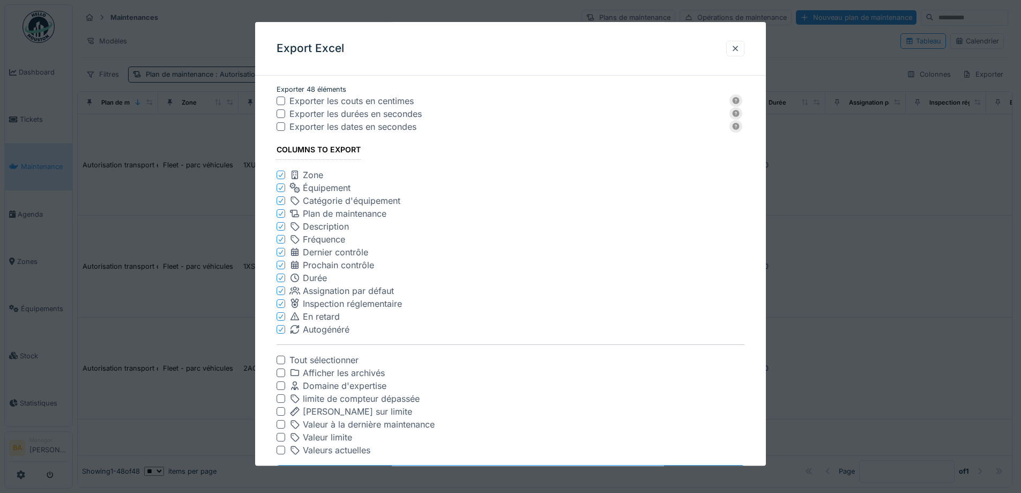
click at [282, 175] on icon at bounding box center [281, 174] width 6 height 5
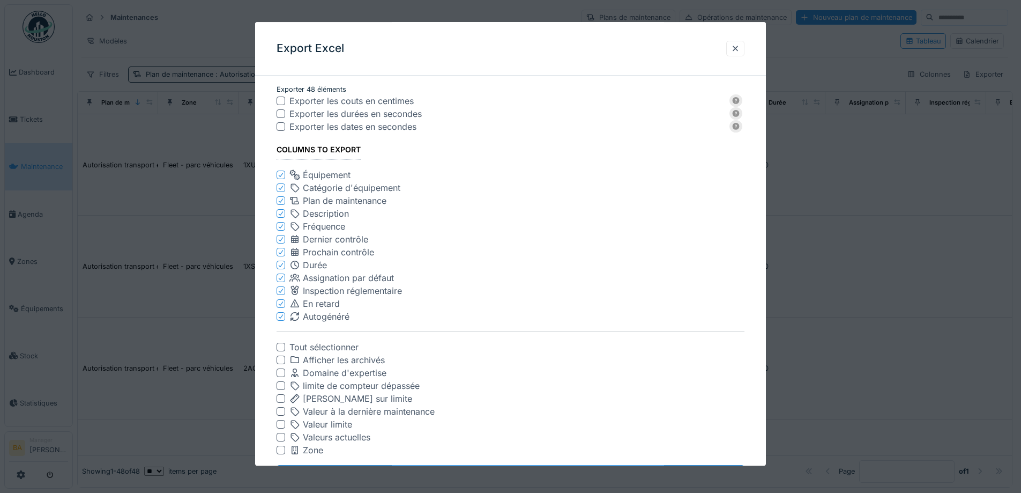
click at [280, 199] on icon at bounding box center [281, 200] width 6 height 5
click at [279, 203] on icon at bounding box center [281, 200] width 6 height 5
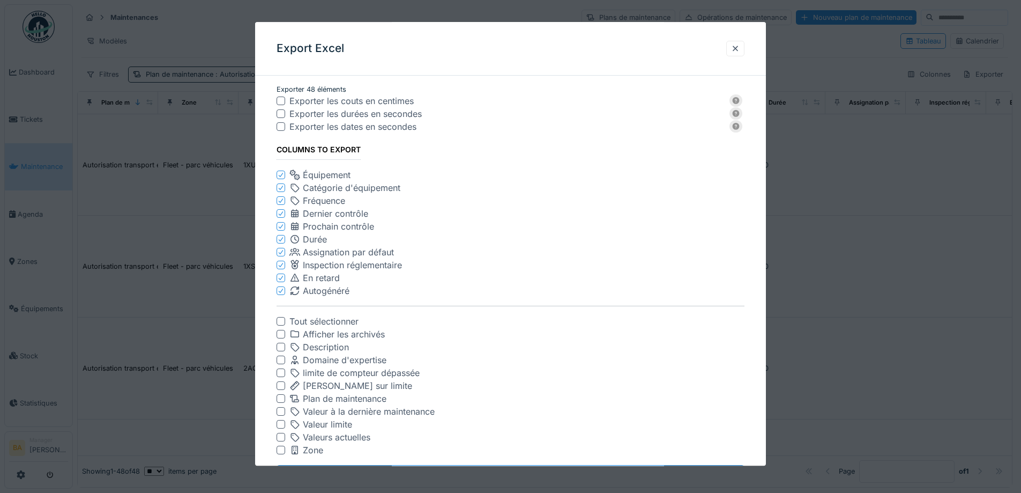
click at [280, 201] on icon at bounding box center [281, 200] width 6 height 5
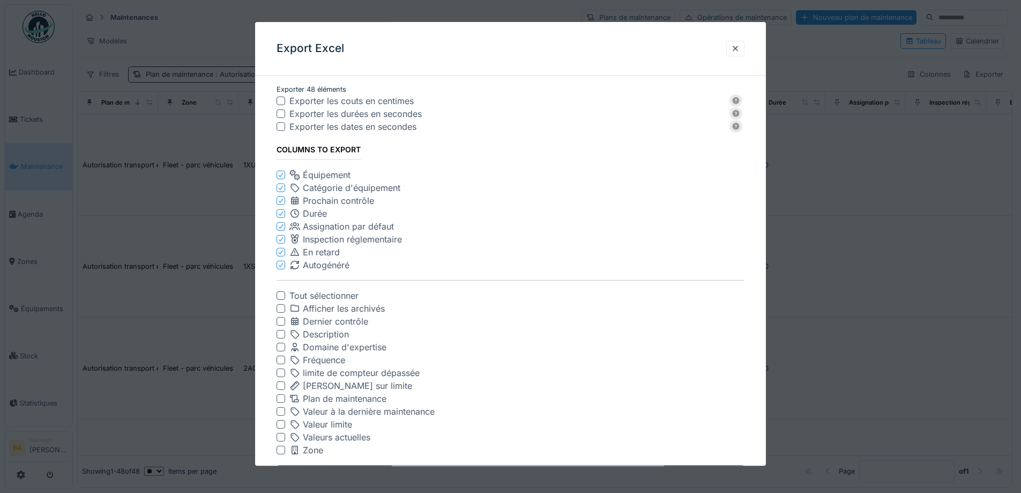
click at [279, 215] on icon at bounding box center [281, 213] width 6 height 5
click at [279, 222] on div at bounding box center [281, 226] width 6 height 10
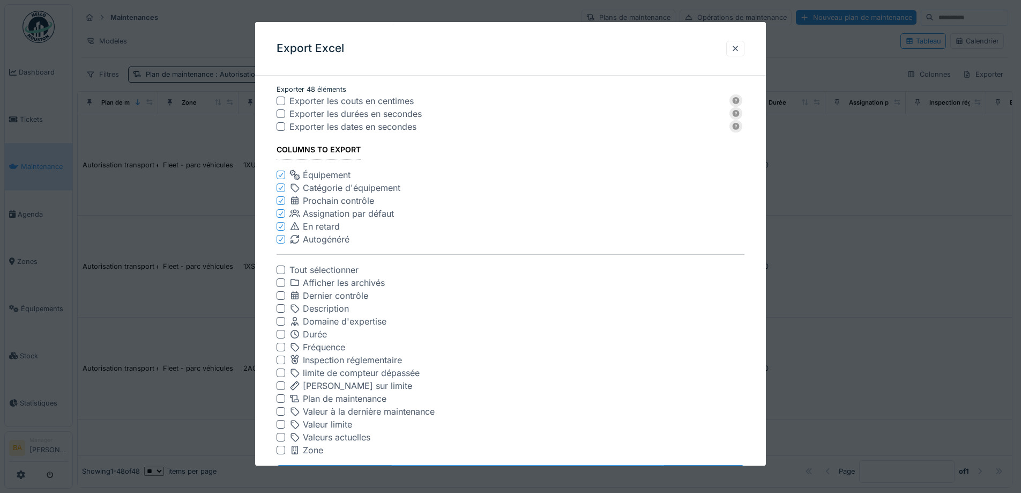
click at [278, 230] on div at bounding box center [281, 226] width 6 height 10
click at [280, 229] on icon at bounding box center [281, 226] width 6 height 5
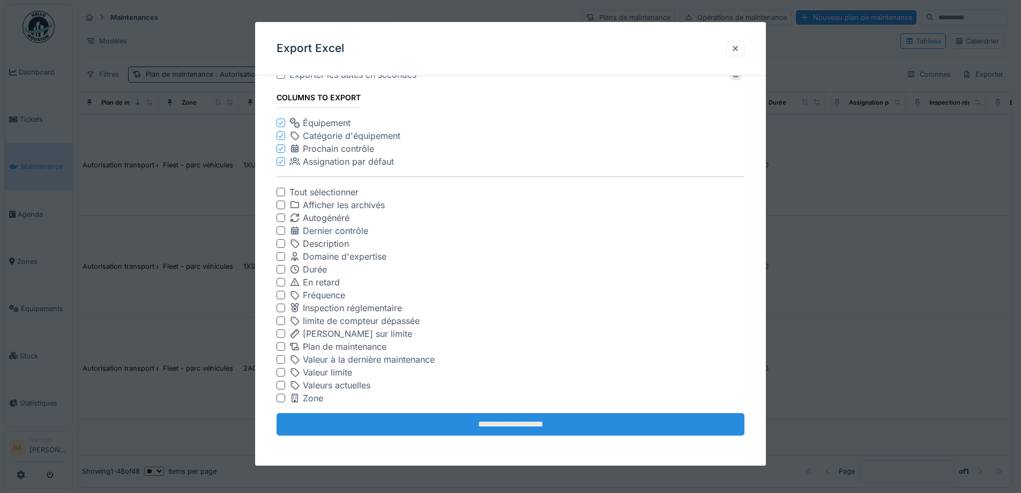
click at [509, 420] on input "**********" at bounding box center [511, 424] width 468 height 23
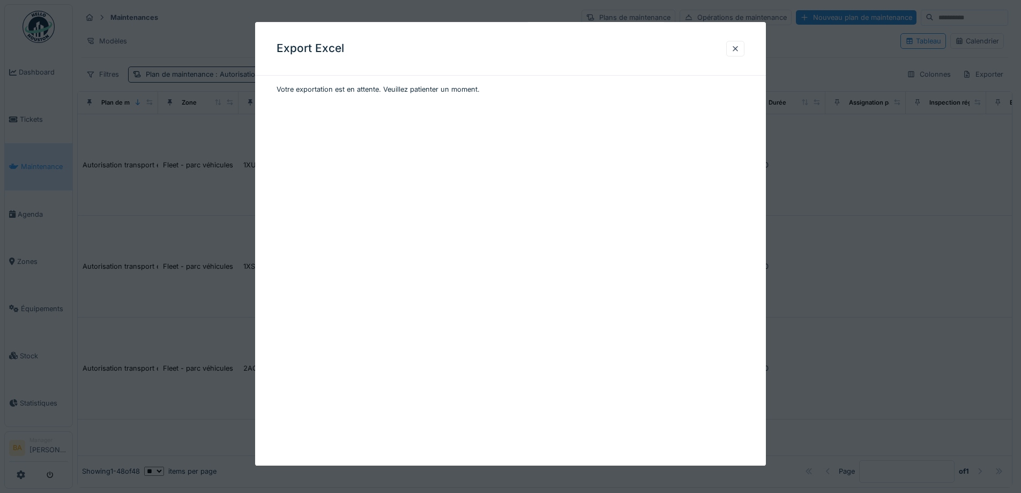
scroll to position [0, 0]
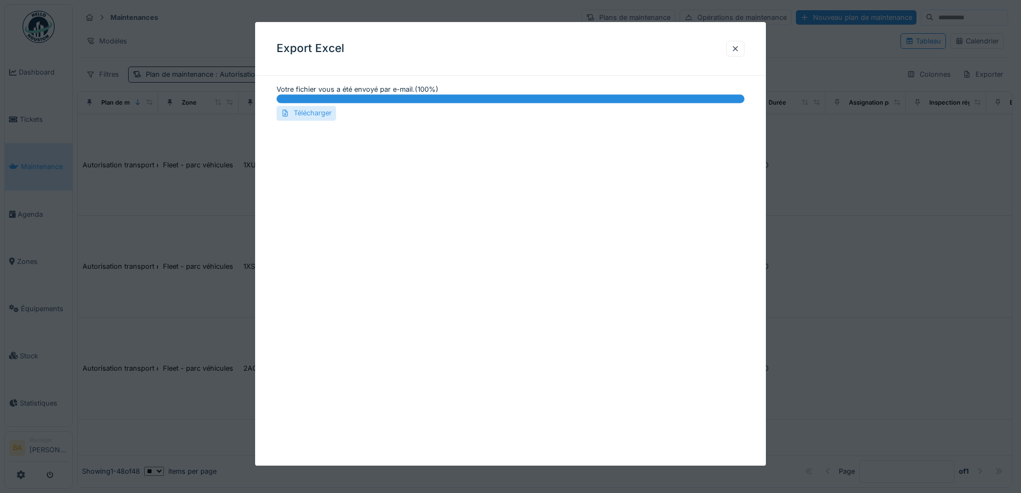
click at [304, 114] on div "Télécharger" at bounding box center [307, 113] width 60 height 14
click at [735, 48] on div at bounding box center [735, 48] width 9 height 10
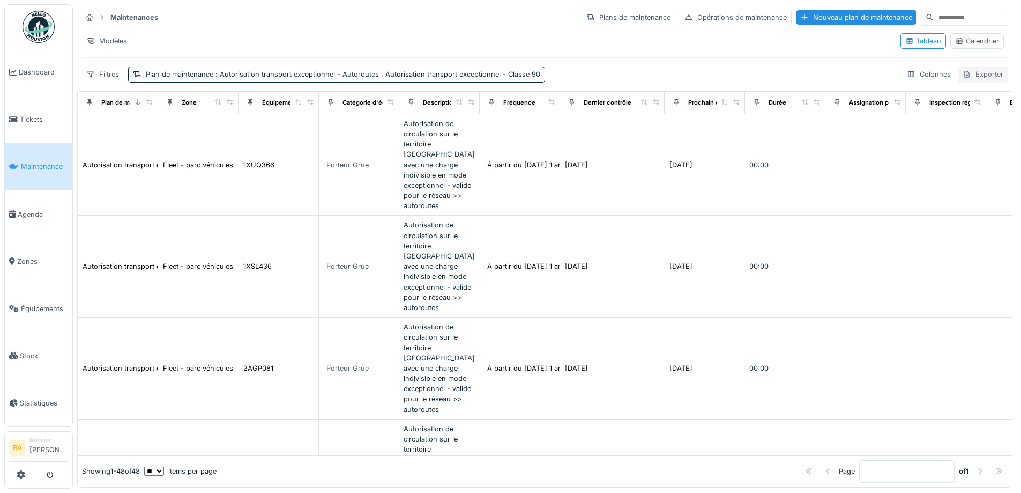
click at [970, 66] on div "Exporter" at bounding box center [983, 74] width 50 height 16
click at [973, 92] on div "Export Excel" at bounding box center [975, 99] width 60 height 16
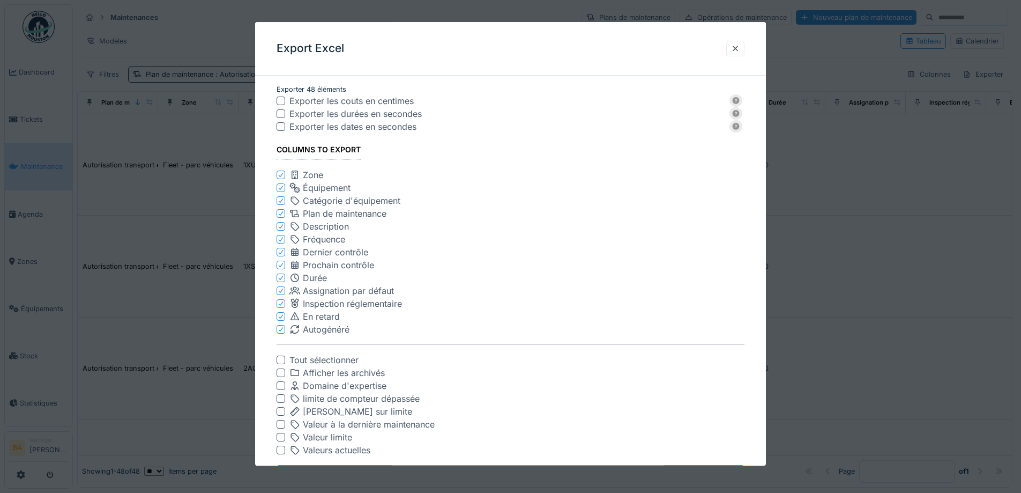
click at [280, 175] on icon at bounding box center [281, 174] width 6 height 5
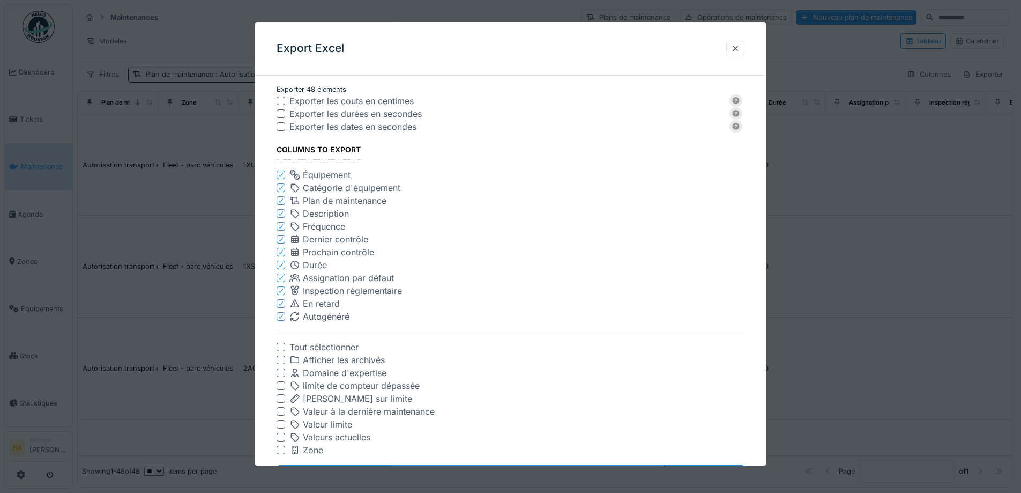
click at [278, 227] on icon at bounding box center [281, 226] width 6 height 5
click at [279, 228] on icon at bounding box center [281, 226] width 6 height 5
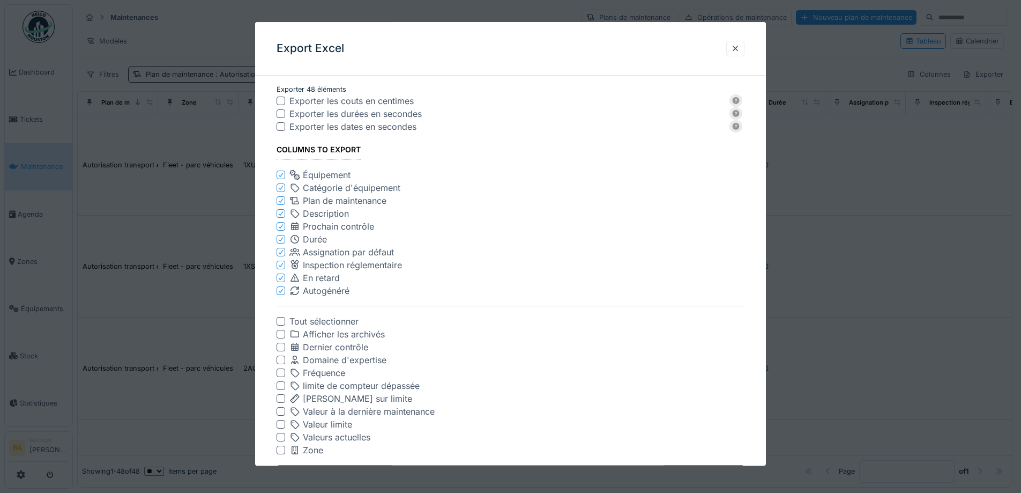
click at [279, 240] on icon at bounding box center [281, 239] width 4 height 4
click at [280, 241] on icon at bounding box center [281, 239] width 4 height 4
click at [279, 243] on div at bounding box center [281, 239] width 6 height 10
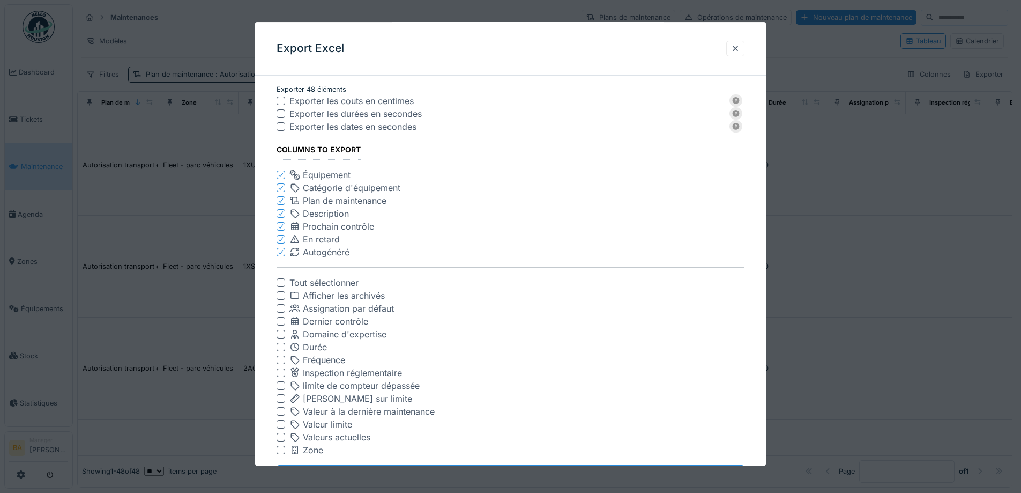
click at [280, 242] on icon at bounding box center [281, 238] width 6 height 5
click at [280, 238] on icon at bounding box center [281, 238] width 6 height 5
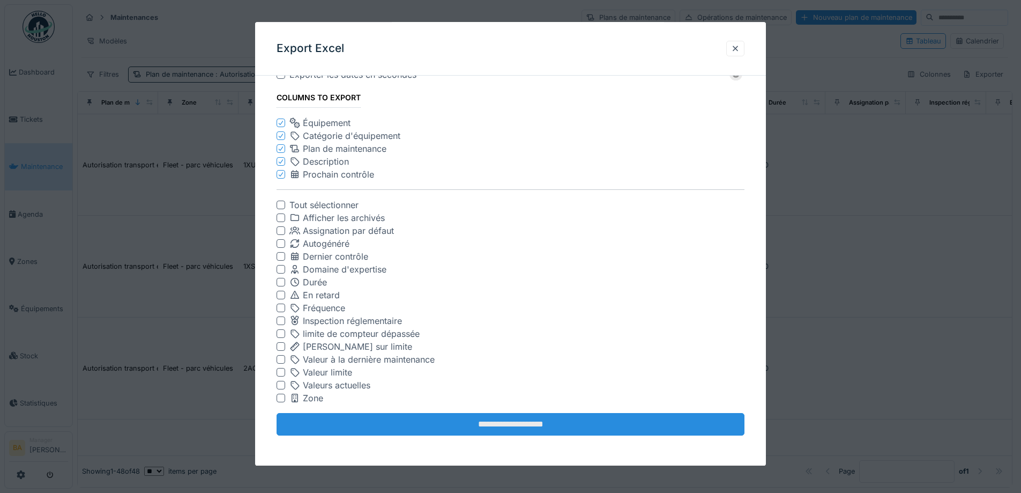
click at [499, 421] on input "**********" at bounding box center [511, 424] width 468 height 23
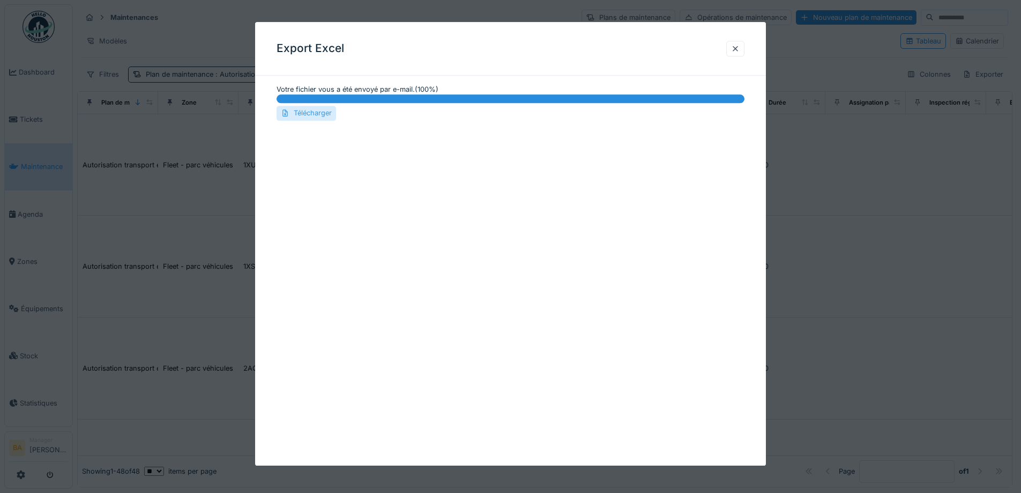
click at [307, 114] on div "Télécharger" at bounding box center [307, 113] width 60 height 14
click at [739, 47] on div at bounding box center [735, 48] width 9 height 10
